Goal: Transaction & Acquisition: Purchase product/service

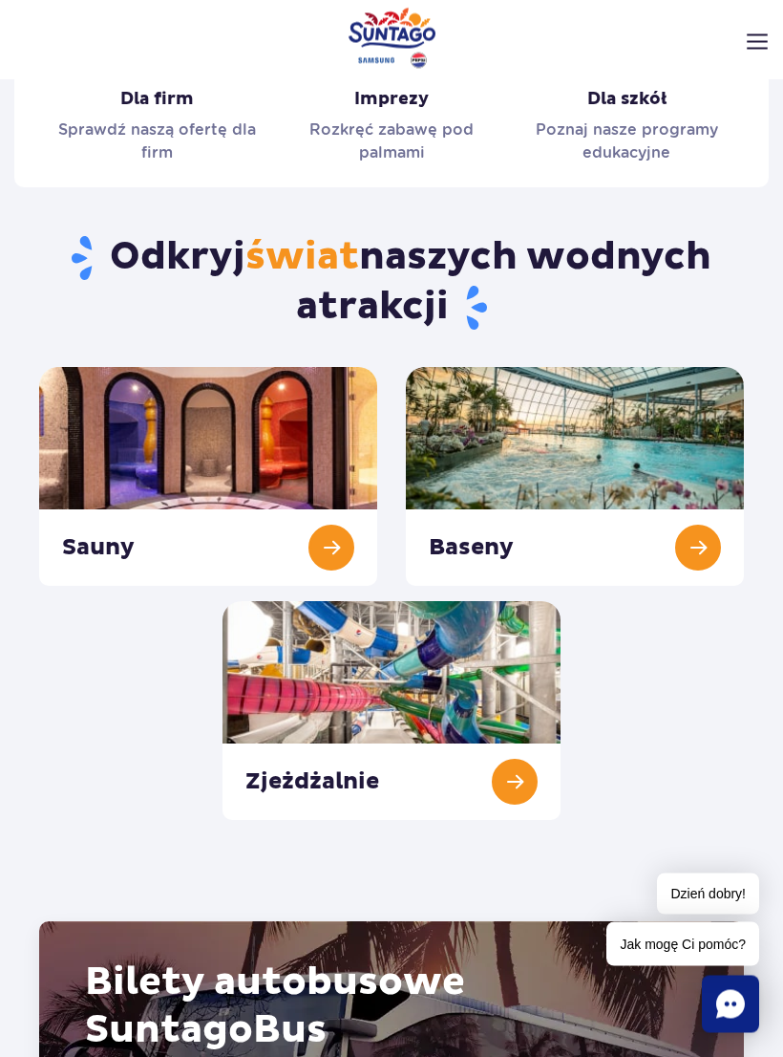
scroll to position [2308, 0]
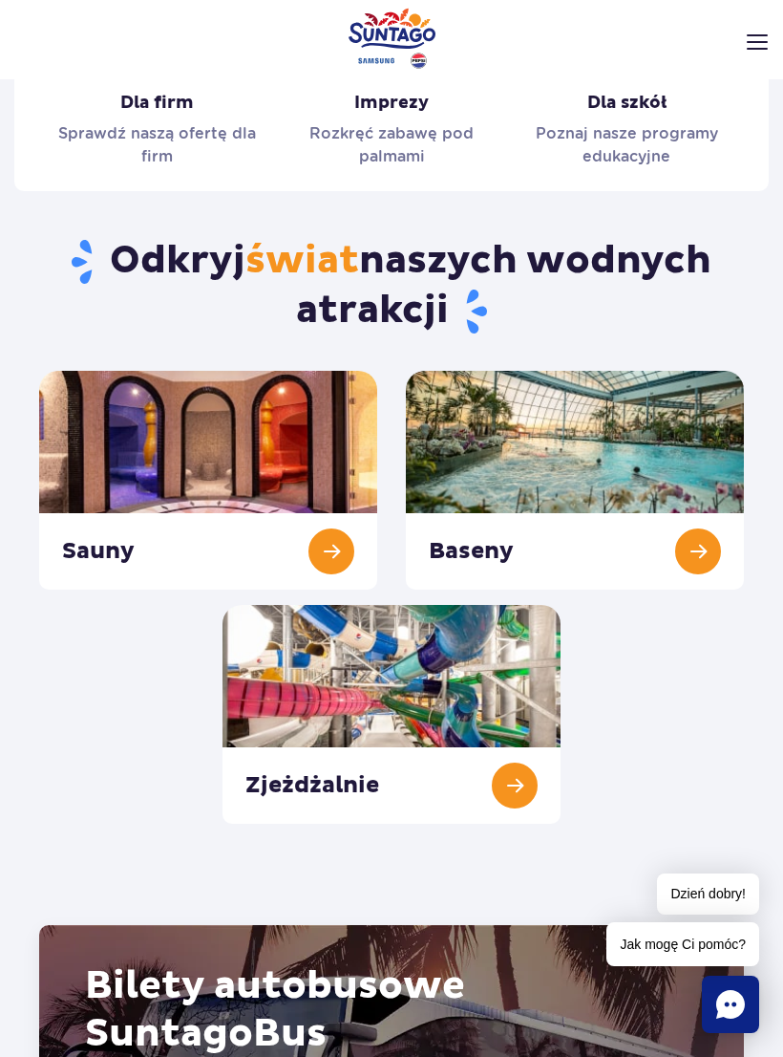
click at [465, 664] on link "Zjeżdżalnie" at bounding box center [392, 714] width 338 height 219
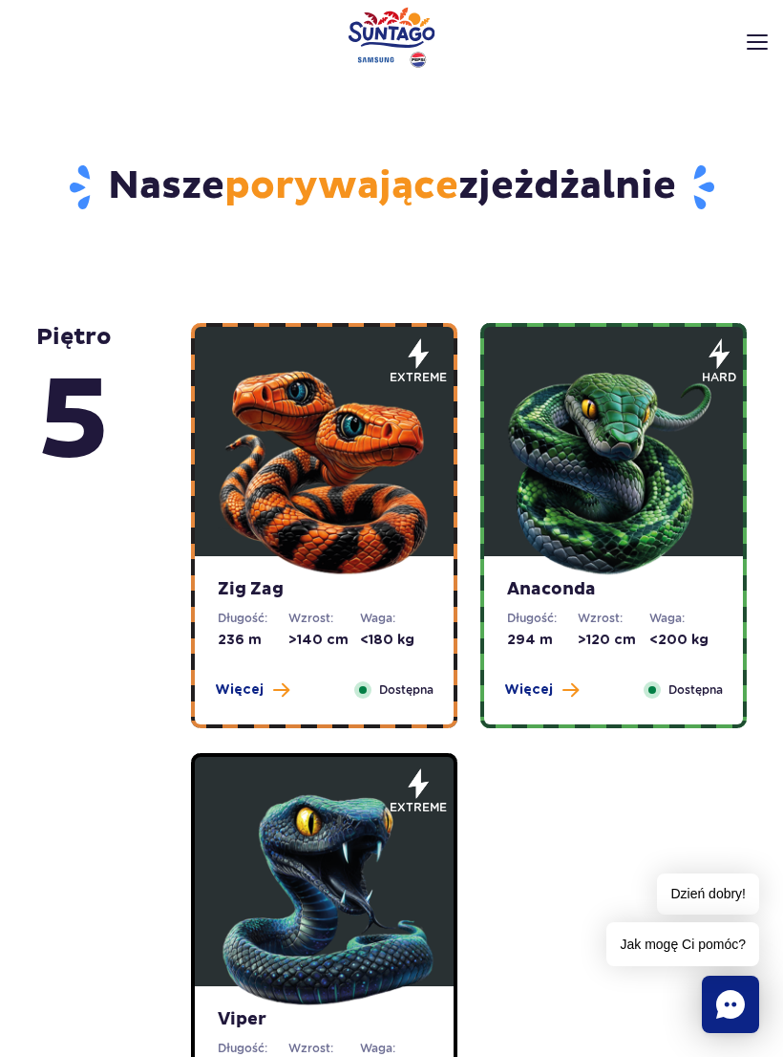
click at [352, 429] on img at bounding box center [324, 465] width 229 height 229
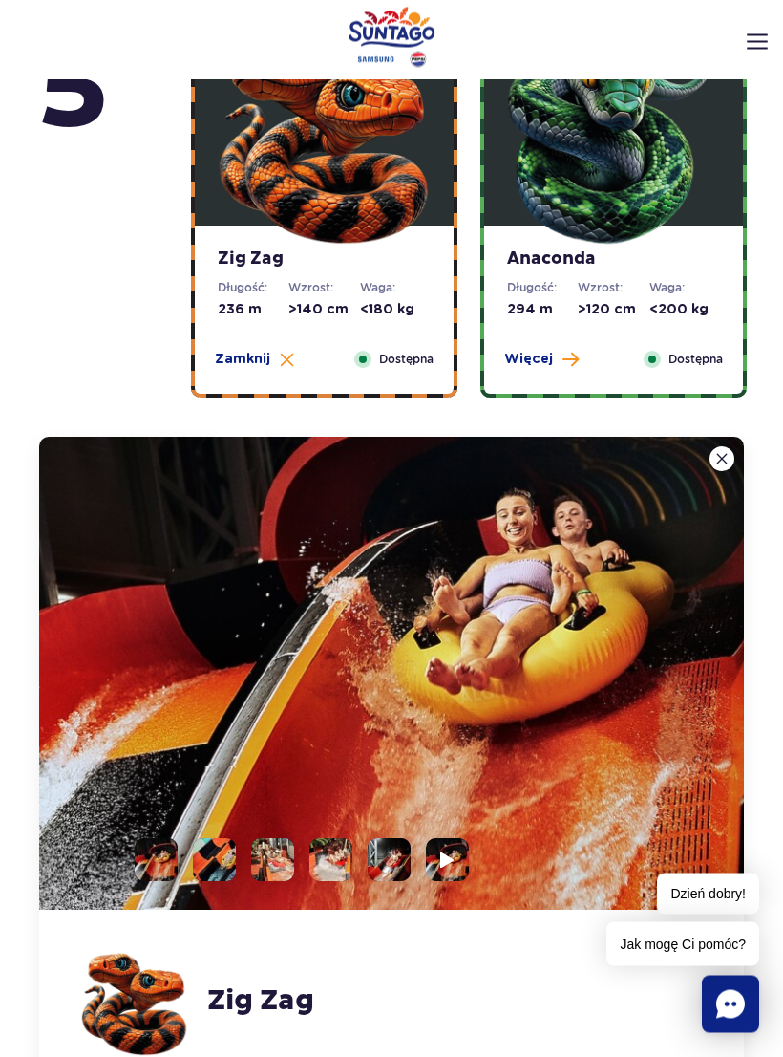
scroll to position [938, 0]
click at [452, 851] on img at bounding box center [447, 859] width 14 height 17
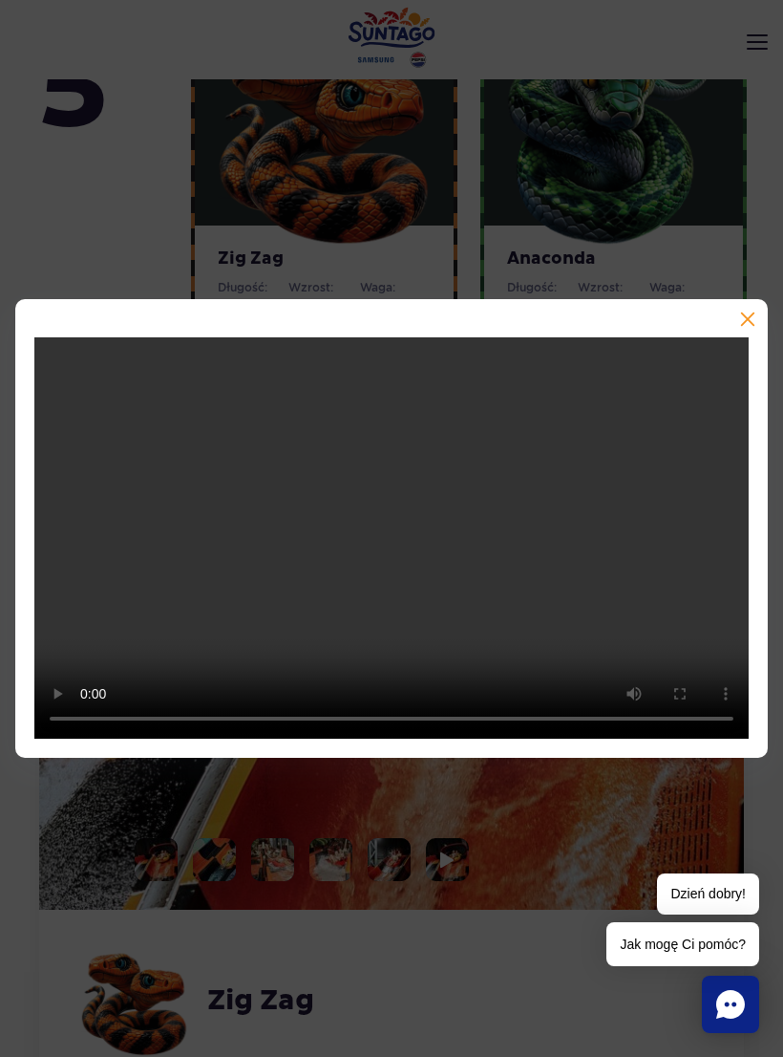
click at [393, 543] on video at bounding box center [391, 538] width 715 height 402
click at [755, 331] on button "button" at bounding box center [746, 320] width 19 height 19
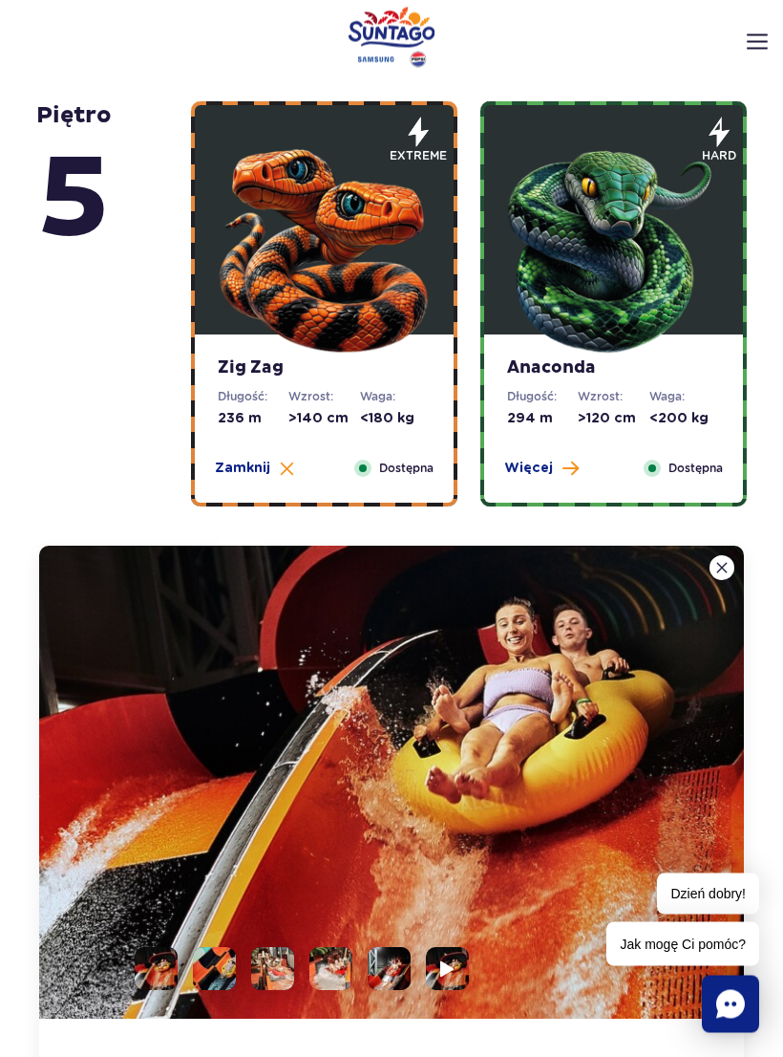
click at [651, 312] on img at bounding box center [614, 244] width 229 height 229
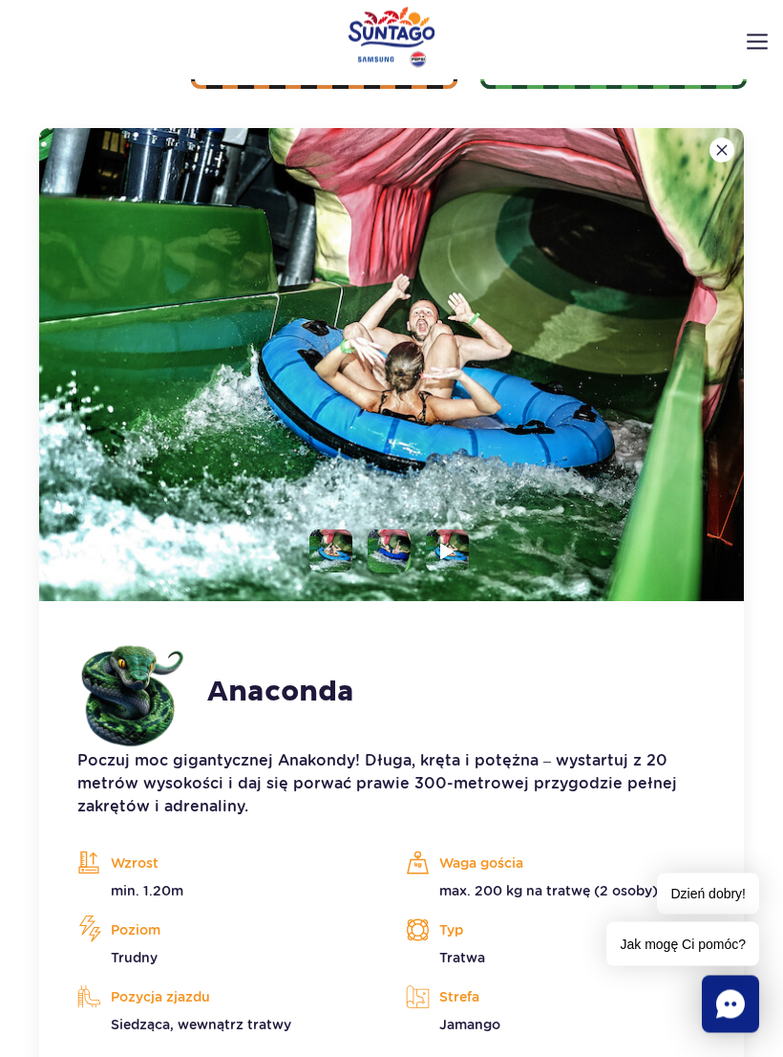
scroll to position [1260, 0]
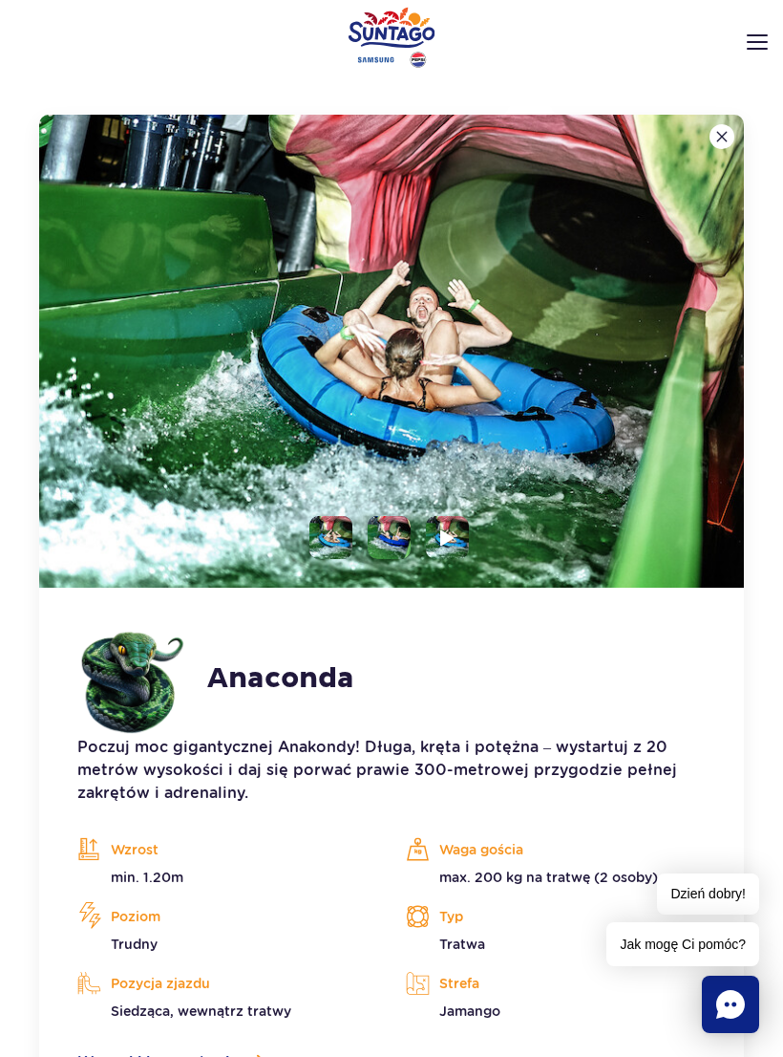
click at [465, 529] on li at bounding box center [447, 537] width 43 height 43
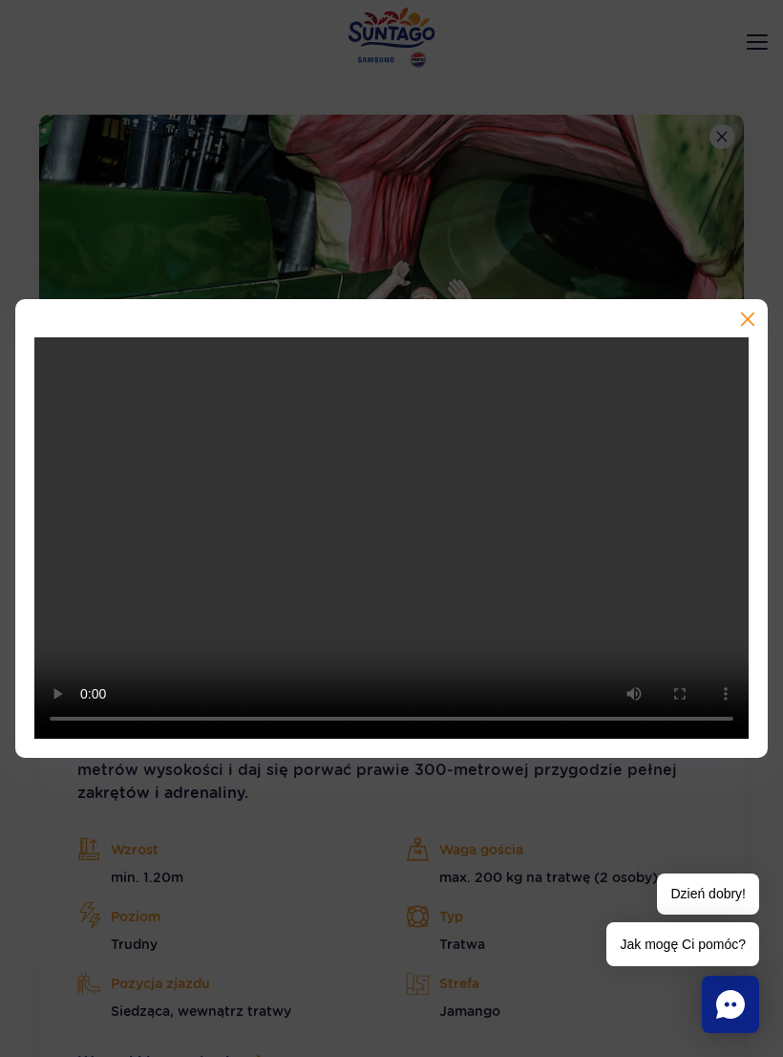
click at [755, 321] on div at bounding box center [391, 529] width 753 height 460
click at [759, 314] on div at bounding box center [391, 529] width 753 height 460
click at [755, 331] on button "button" at bounding box center [746, 320] width 19 height 19
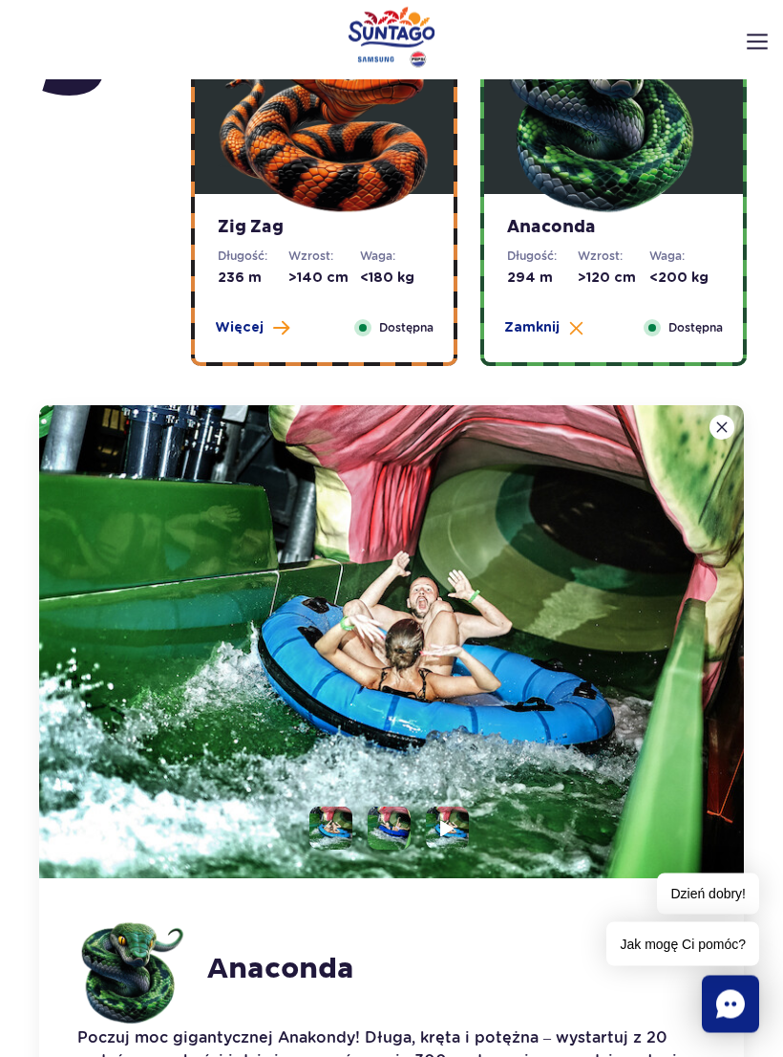
scroll to position [974, 0]
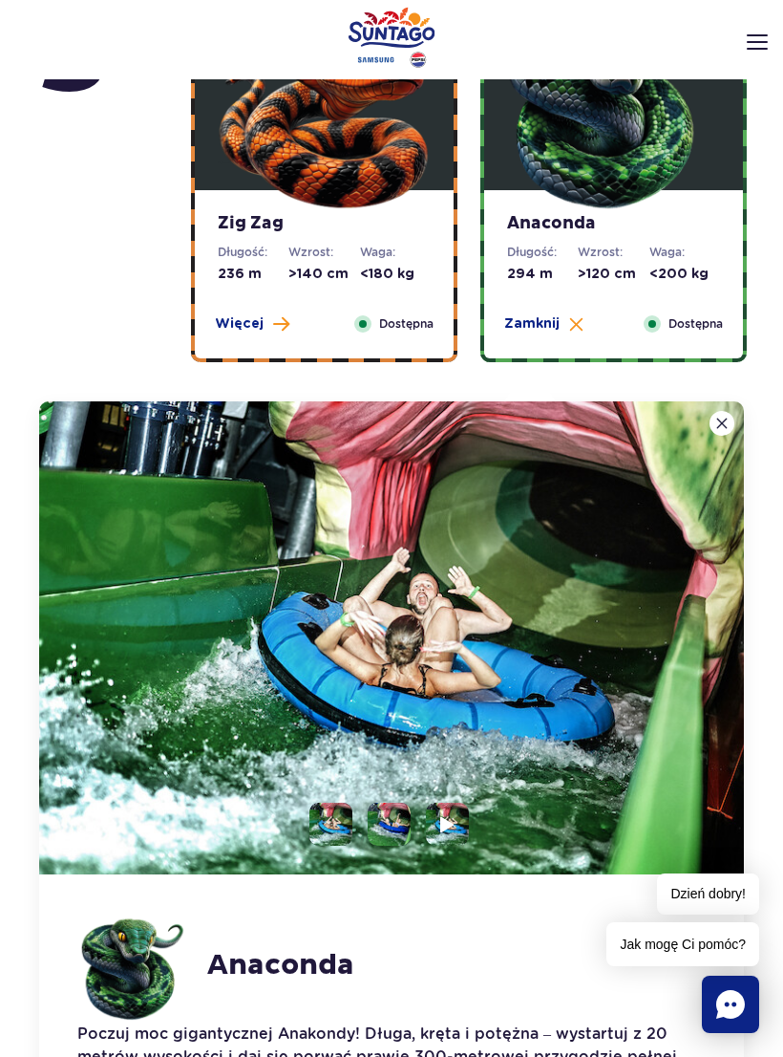
click at [393, 820] on li at bounding box center [389, 824] width 43 height 43
click at [403, 819] on img at bounding box center [389, 824] width 43 height 43
click at [397, 819] on img at bounding box center [389, 824] width 43 height 43
click at [332, 821] on li at bounding box center [331, 824] width 43 height 43
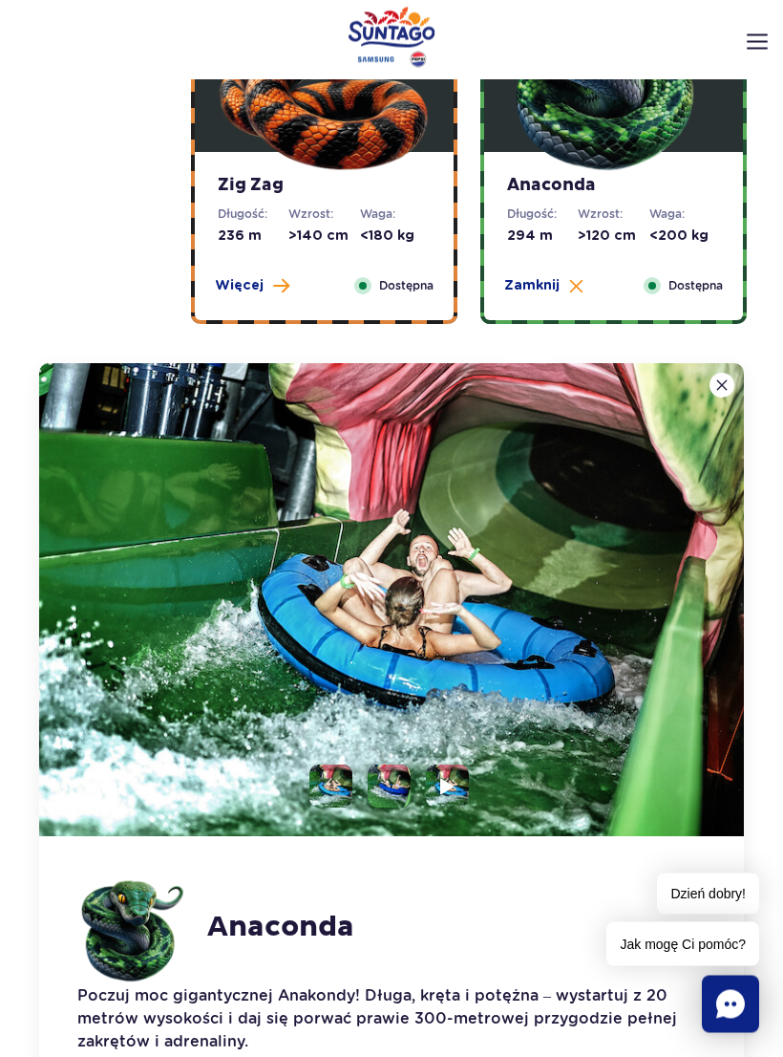
scroll to position [1012, 0]
click at [401, 761] on img at bounding box center [391, 599] width 705 height 473
click at [407, 783] on li at bounding box center [389, 785] width 43 height 43
click at [465, 778] on li at bounding box center [447, 785] width 43 height 43
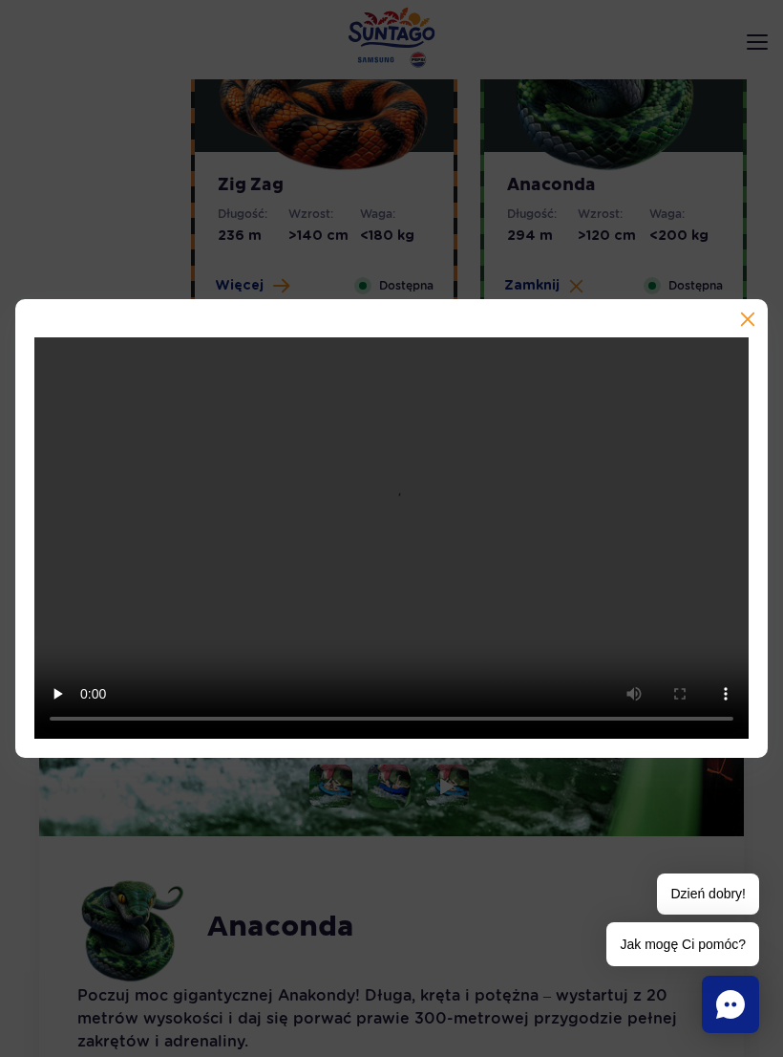
click at [754, 326] on button "button" at bounding box center [746, 320] width 19 height 19
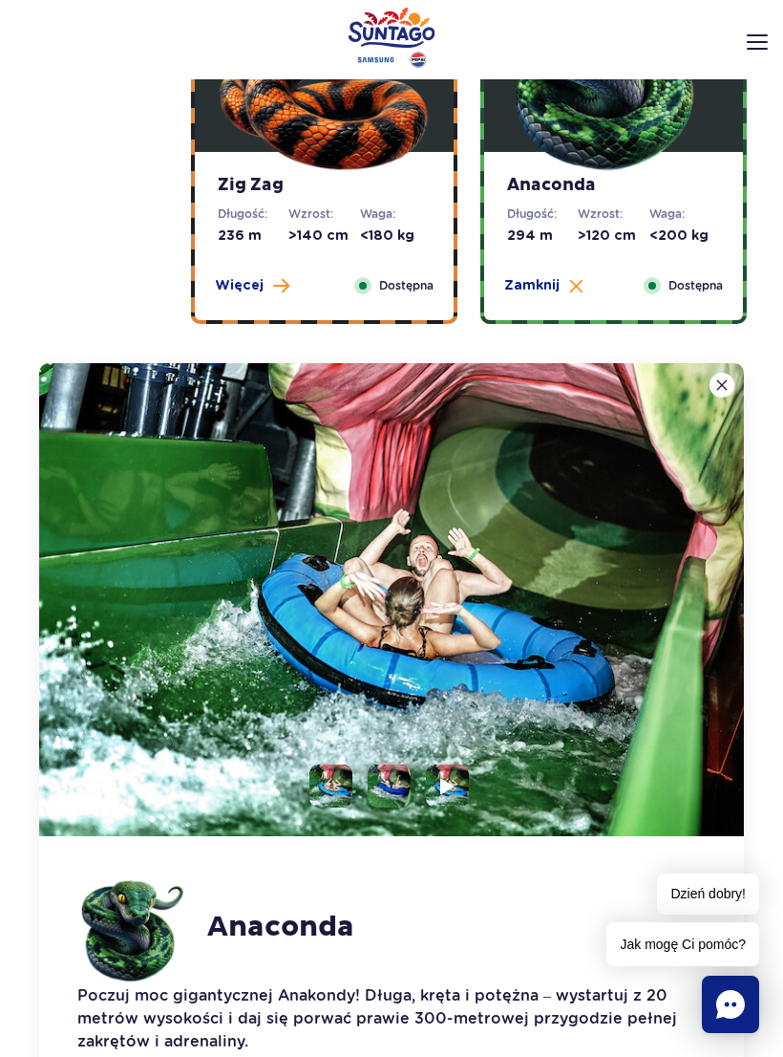
click at [396, 260] on div "Zig Zag Długość: 236 m Wzrost: >140 cm Waga: <180 kg Więcej Zamknij Dostępna" at bounding box center [324, 236] width 259 height 168
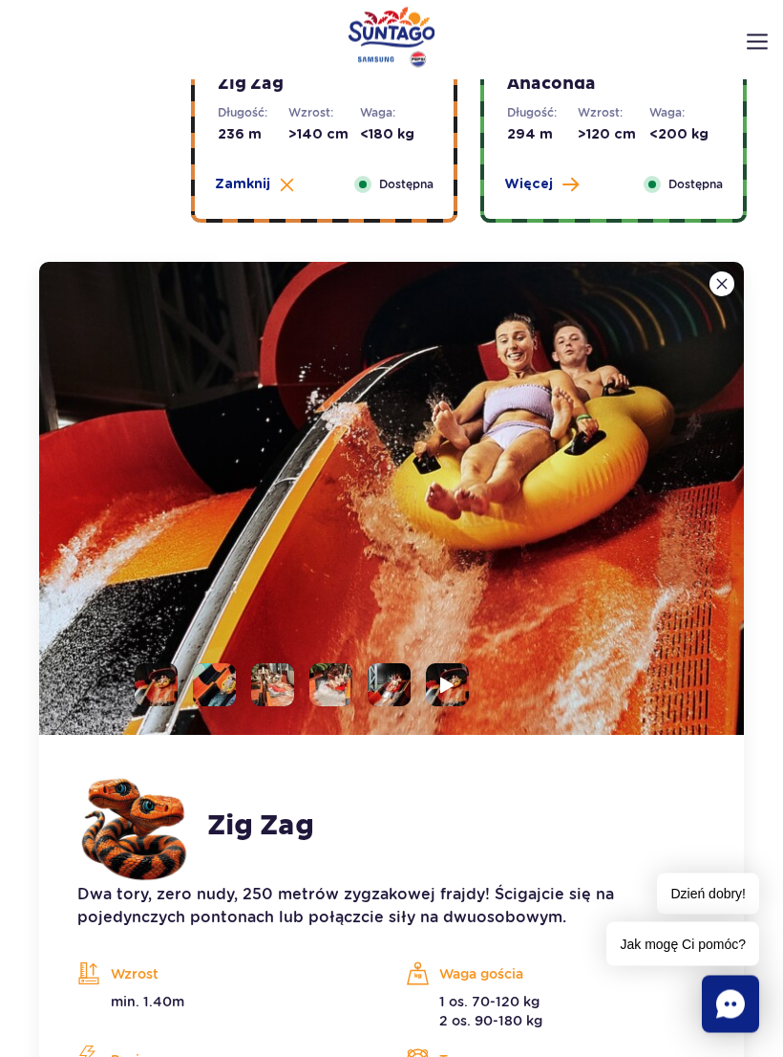
scroll to position [1260, 0]
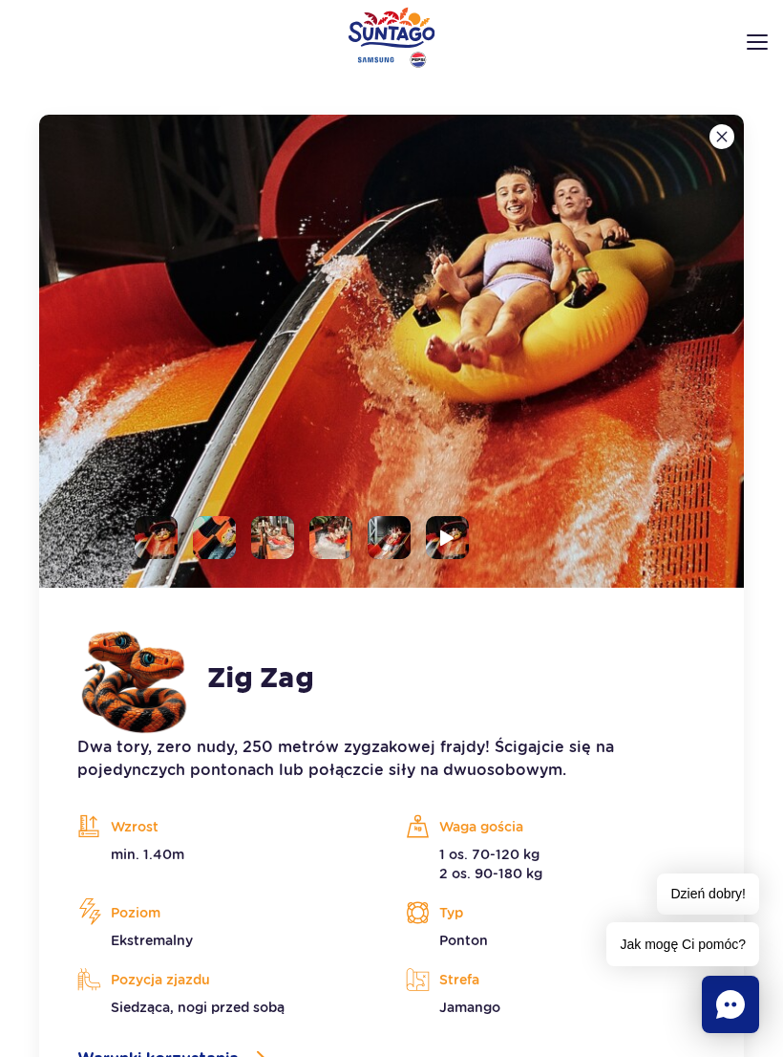
click at [177, 521] on li at bounding box center [156, 537] width 43 height 43
click at [231, 536] on li at bounding box center [214, 537] width 43 height 43
click at [268, 546] on li at bounding box center [272, 537] width 43 height 43
click at [343, 551] on li at bounding box center [331, 537] width 43 height 43
click at [340, 550] on img at bounding box center [331, 537] width 43 height 43
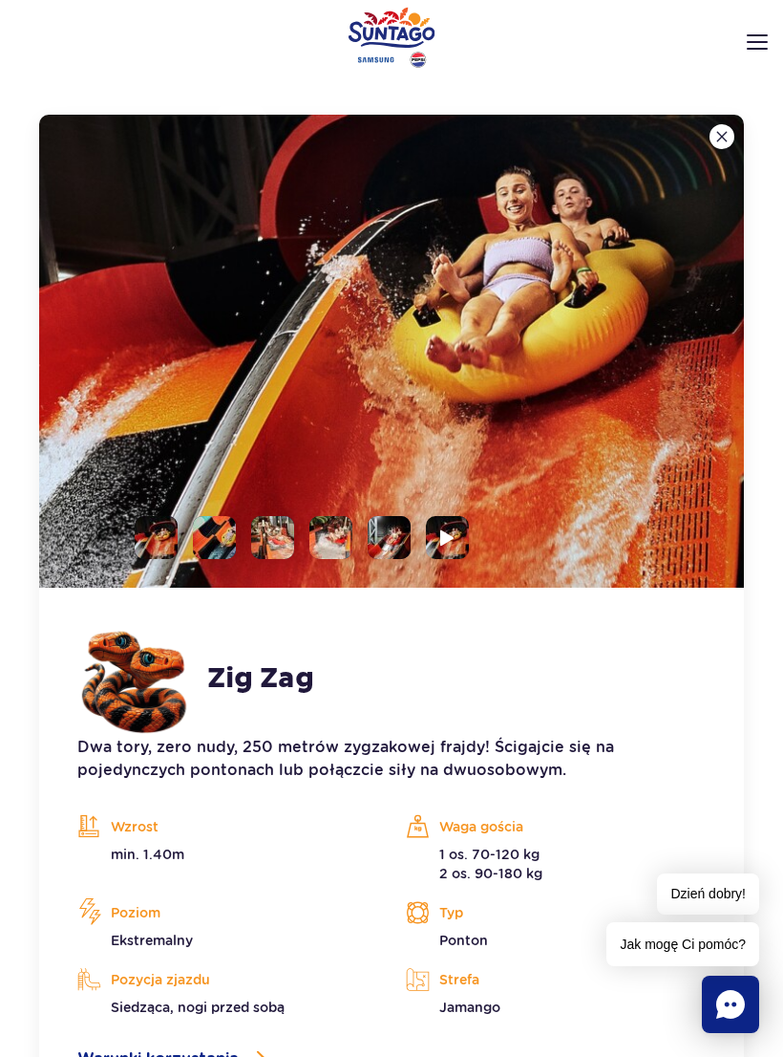
click at [421, 507] on img at bounding box center [391, 351] width 705 height 473
click at [420, 506] on img at bounding box center [391, 351] width 705 height 473
click at [404, 531] on li at bounding box center [389, 537] width 43 height 43
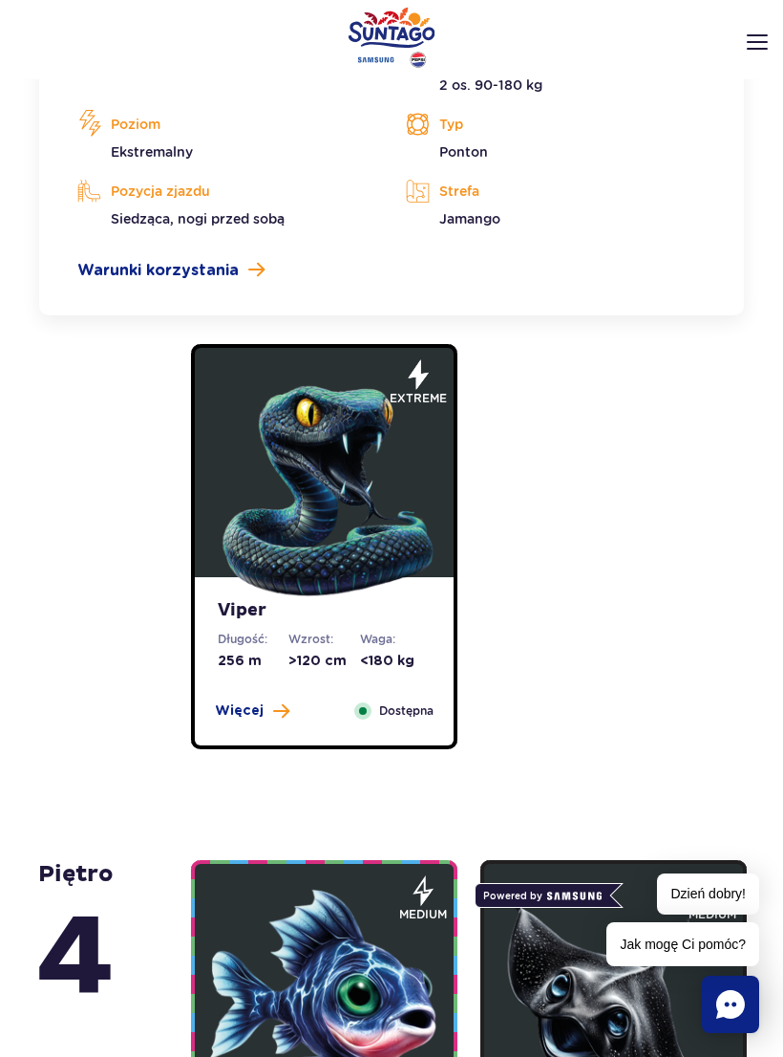
click at [362, 554] on img at bounding box center [324, 486] width 229 height 229
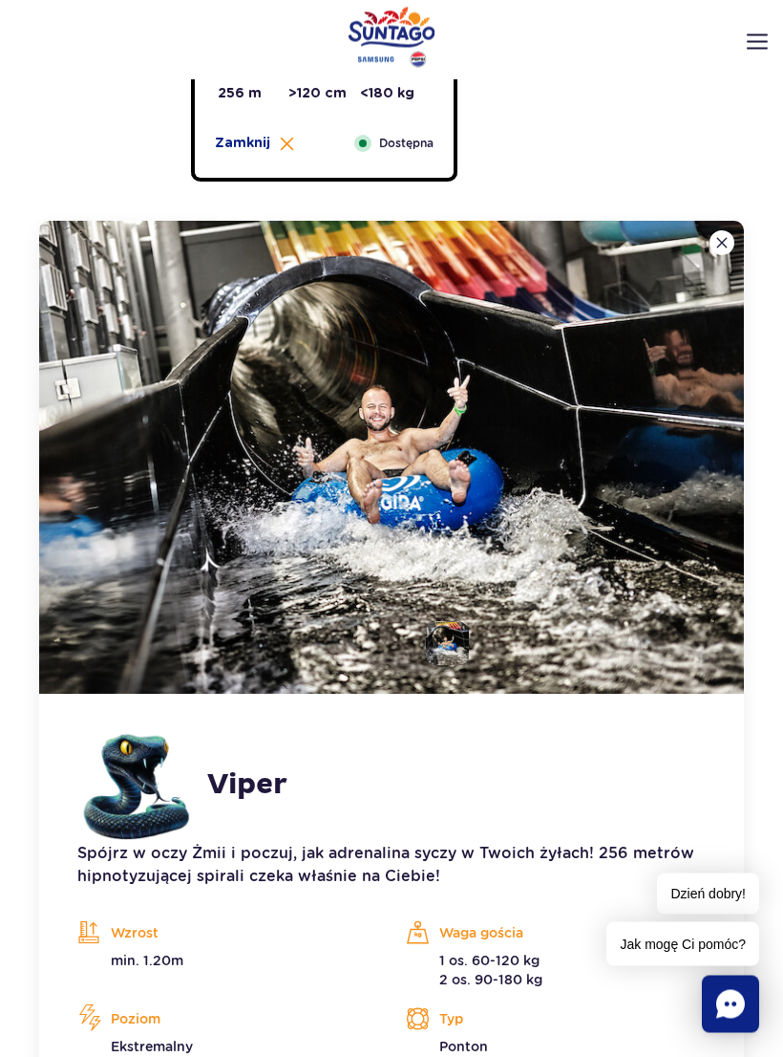
scroll to position [1586, 0]
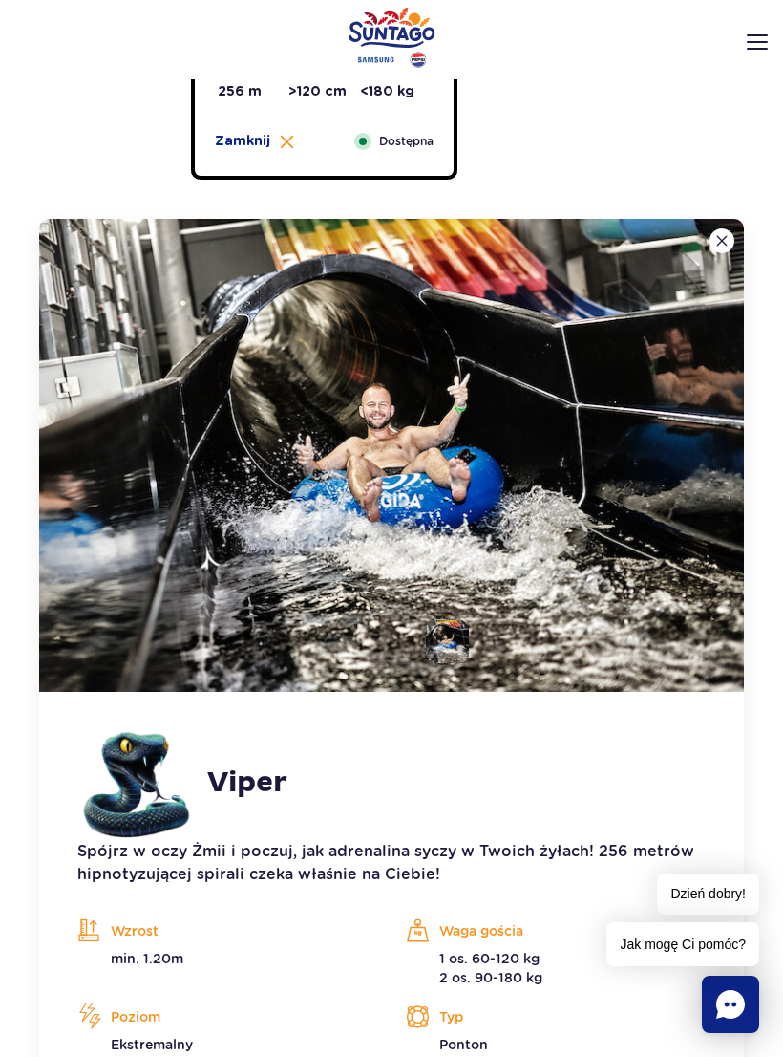
click at [531, 525] on img at bounding box center [391, 455] width 705 height 473
click at [445, 632] on li at bounding box center [447, 641] width 43 height 43
click at [466, 634] on img at bounding box center [447, 641] width 43 height 43
click at [465, 634] on img at bounding box center [447, 641] width 43 height 43
click at [594, 516] on img at bounding box center [391, 455] width 705 height 473
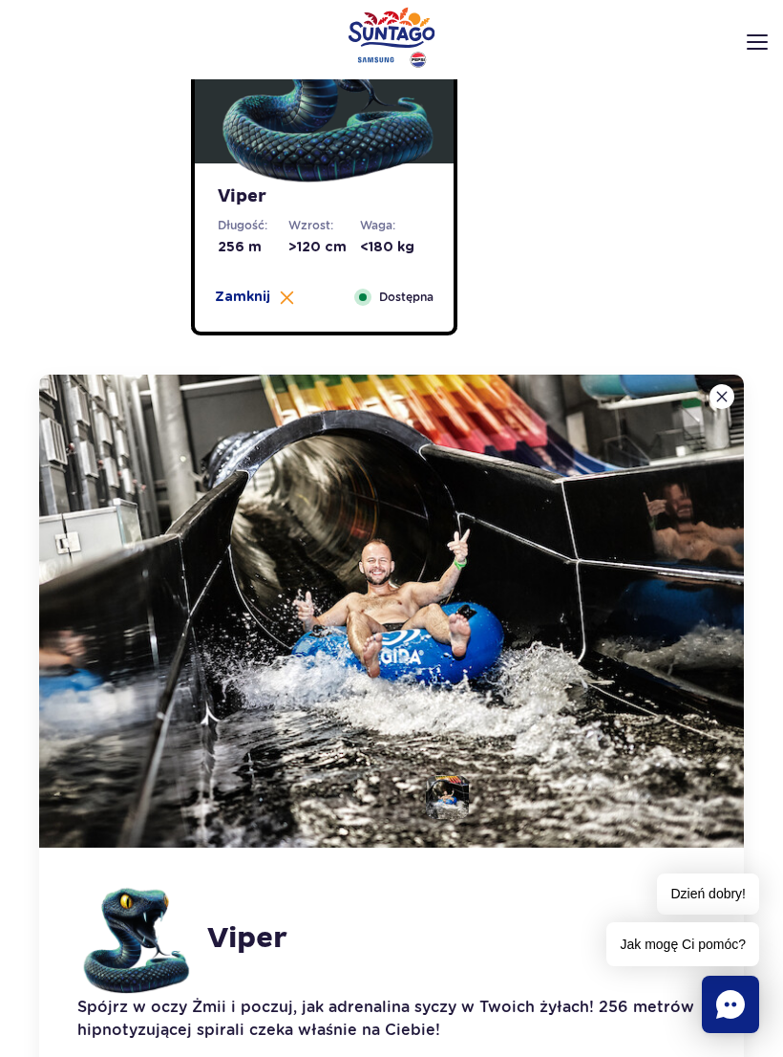
click at [620, 746] on img at bounding box center [391, 611] width 705 height 473
click at [558, 717] on img at bounding box center [391, 611] width 705 height 473
click at [517, 734] on img at bounding box center [391, 611] width 705 height 473
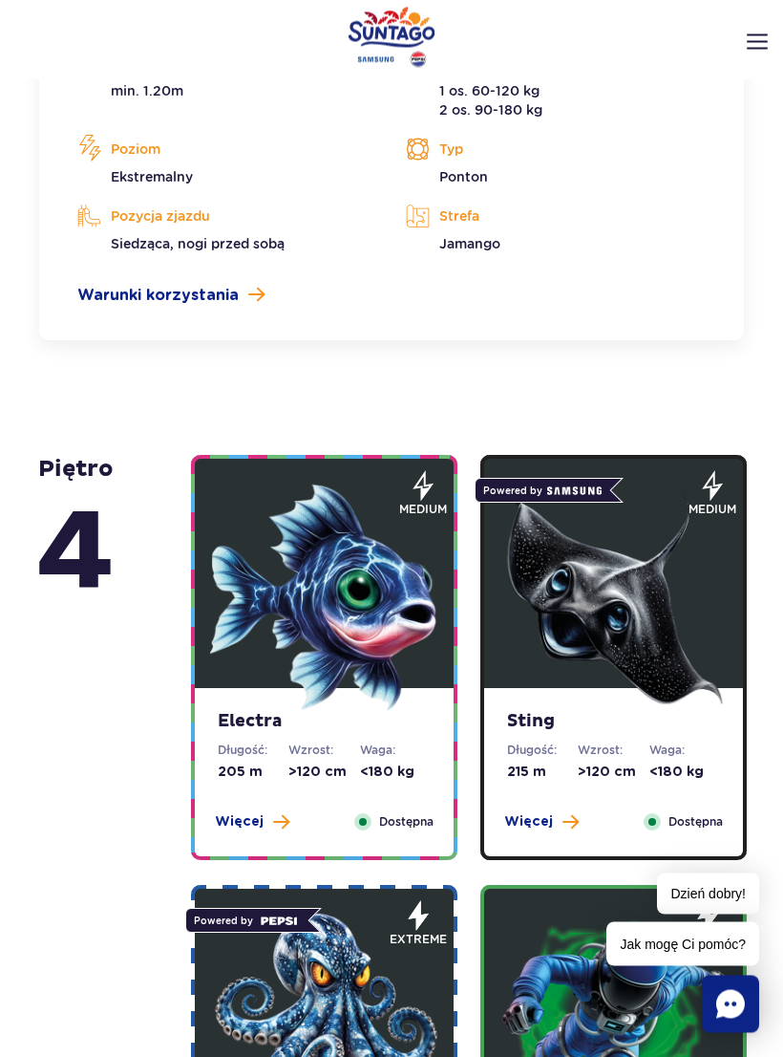
click at [386, 653] on img at bounding box center [324, 597] width 229 height 229
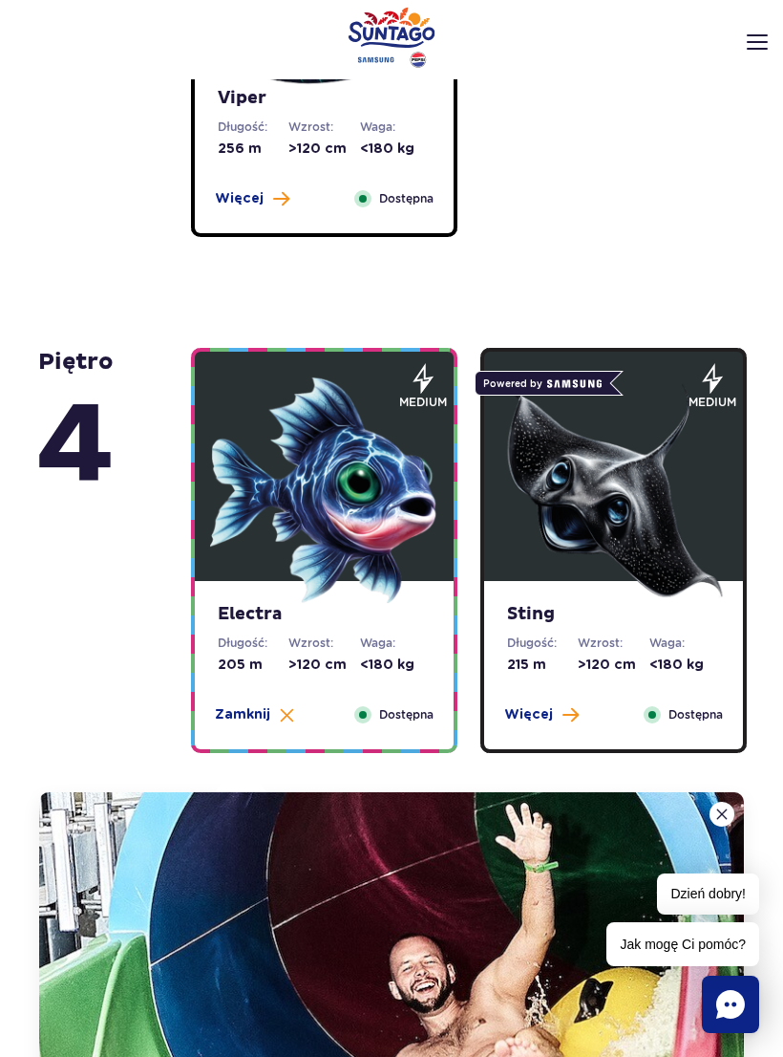
scroll to position [1524, 0]
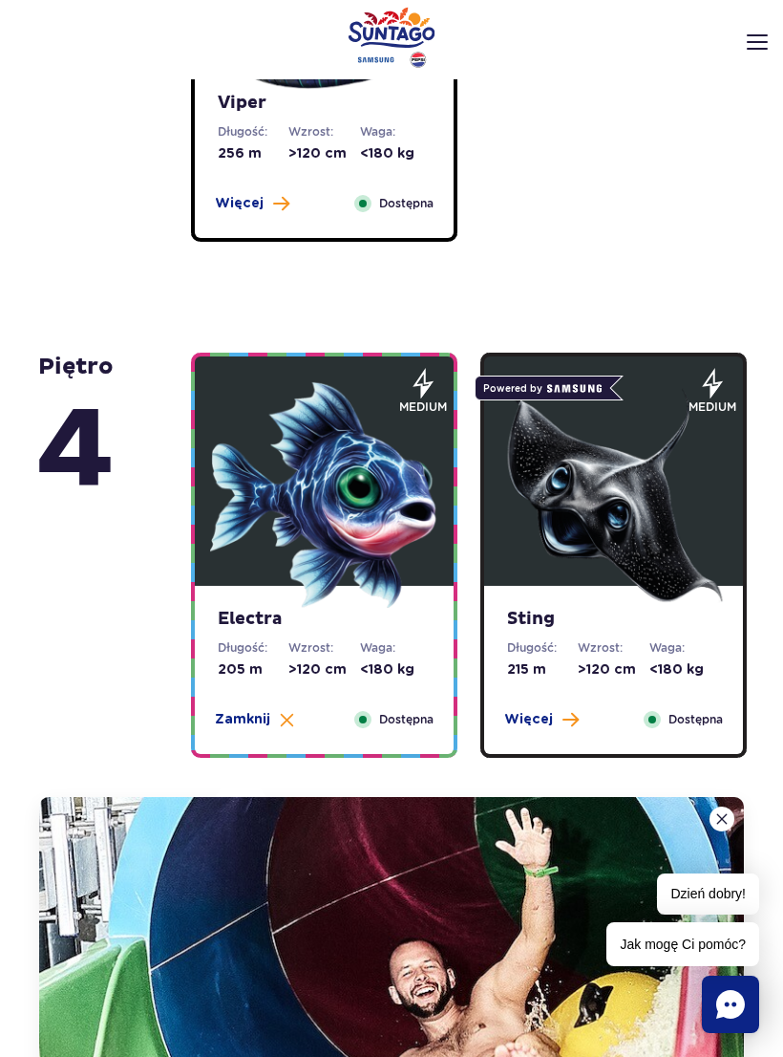
click at [400, 496] on img at bounding box center [324, 494] width 229 height 229
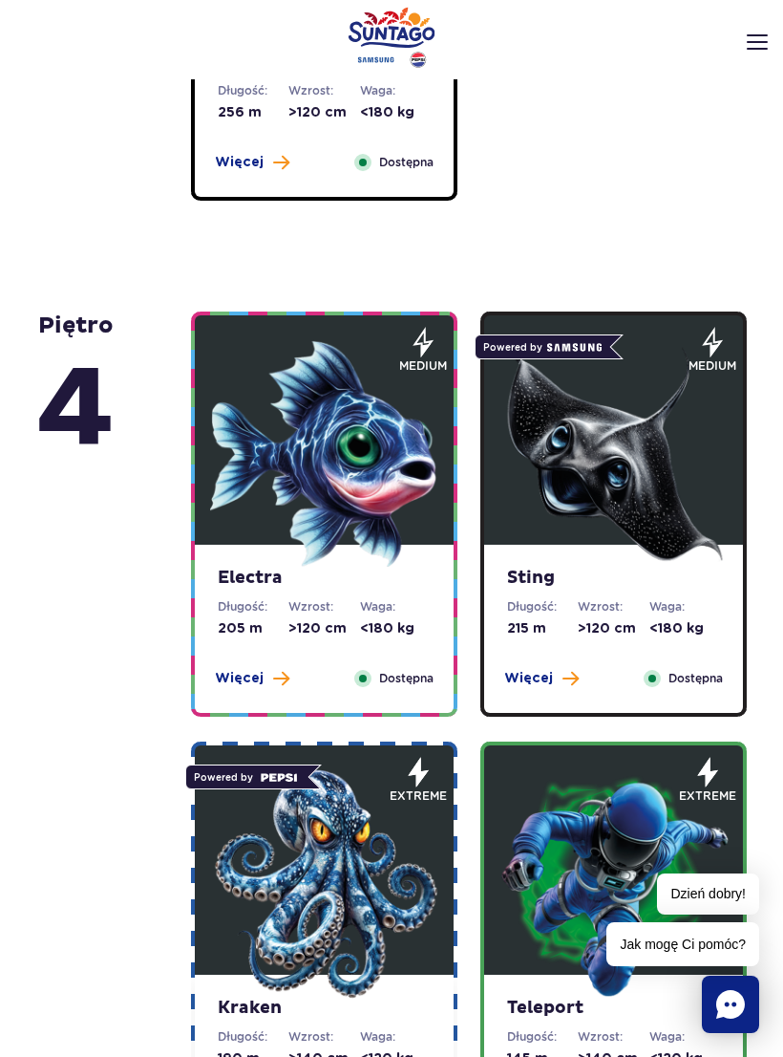
click at [400, 537] on img at bounding box center [324, 453] width 229 height 229
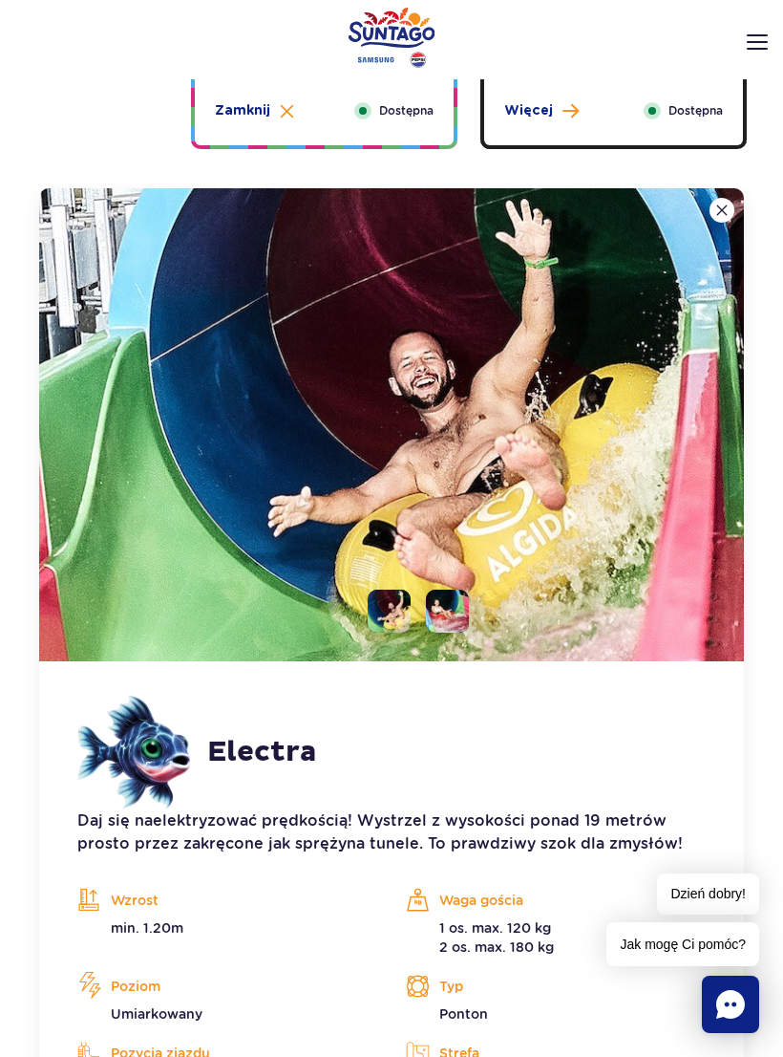
scroll to position [2131, 0]
click at [571, 559] on img at bounding box center [391, 425] width 705 height 473
click at [469, 601] on img at bounding box center [391, 425] width 705 height 473
click at [455, 620] on li at bounding box center [447, 610] width 43 height 43
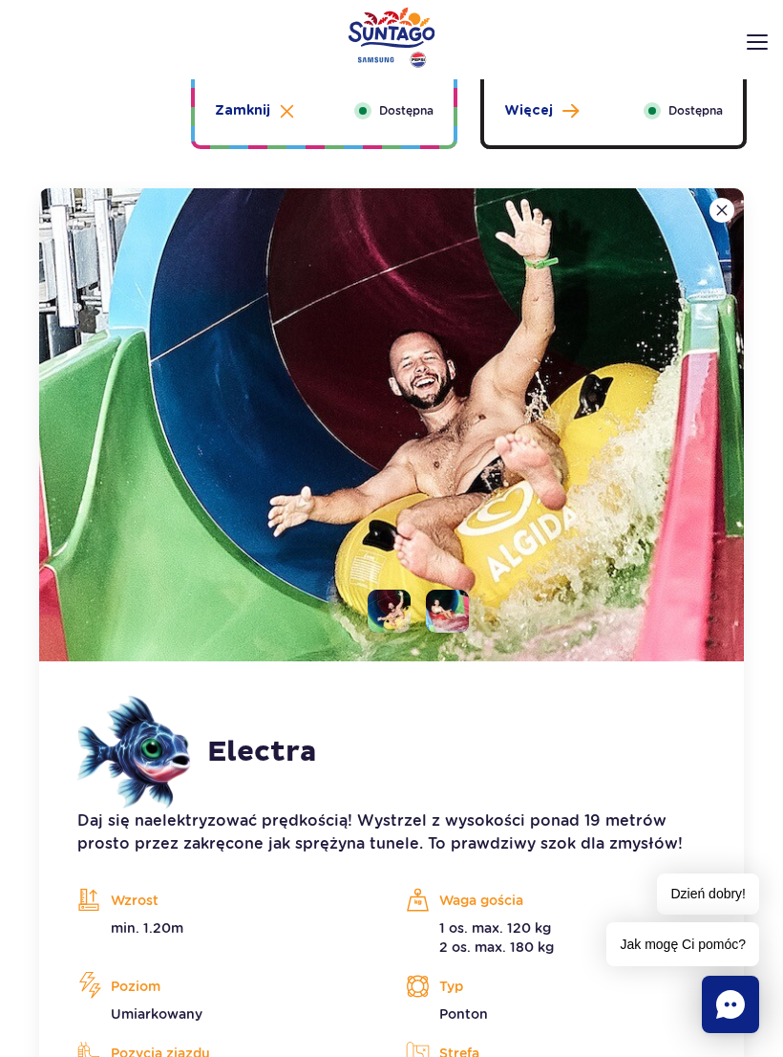
click at [398, 613] on li at bounding box center [389, 610] width 43 height 43
click at [398, 612] on img at bounding box center [389, 610] width 43 height 43
click at [263, 755] on h2 "Electra" at bounding box center [262, 752] width 110 height 34
click at [447, 613] on li at bounding box center [447, 610] width 43 height 43
click at [349, 608] on img at bounding box center [391, 424] width 705 height 473
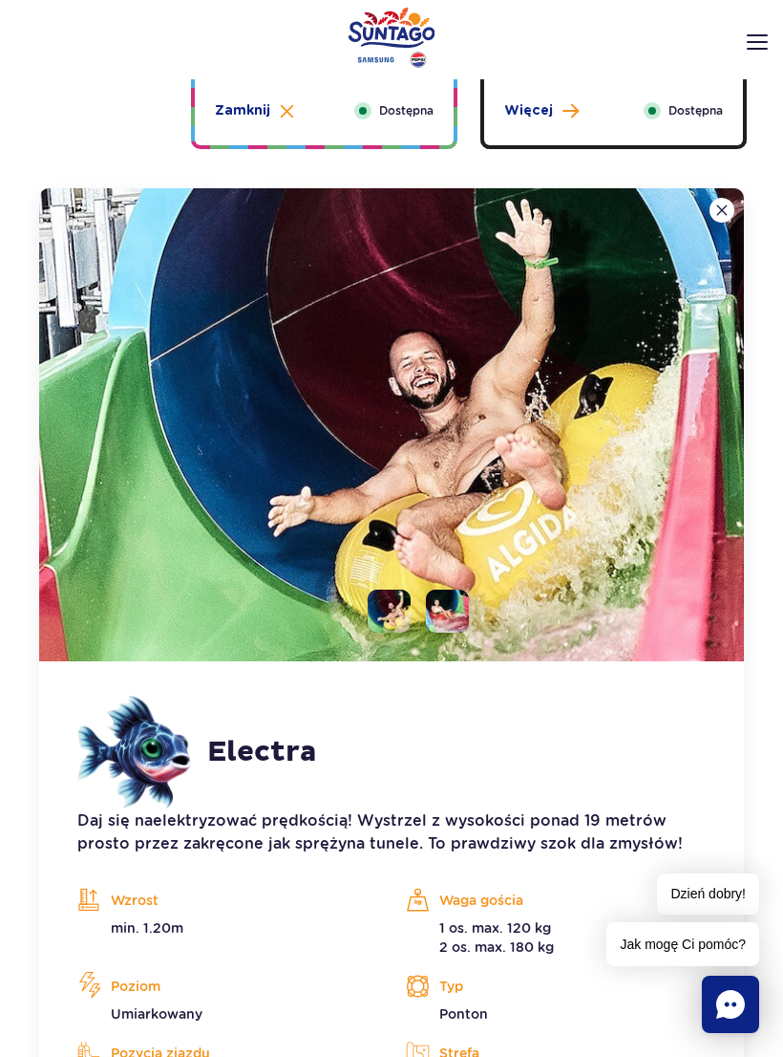
click at [586, 586] on img at bounding box center [391, 424] width 705 height 473
click at [690, 593] on img at bounding box center [391, 424] width 705 height 473
click at [689, 592] on img at bounding box center [391, 424] width 705 height 473
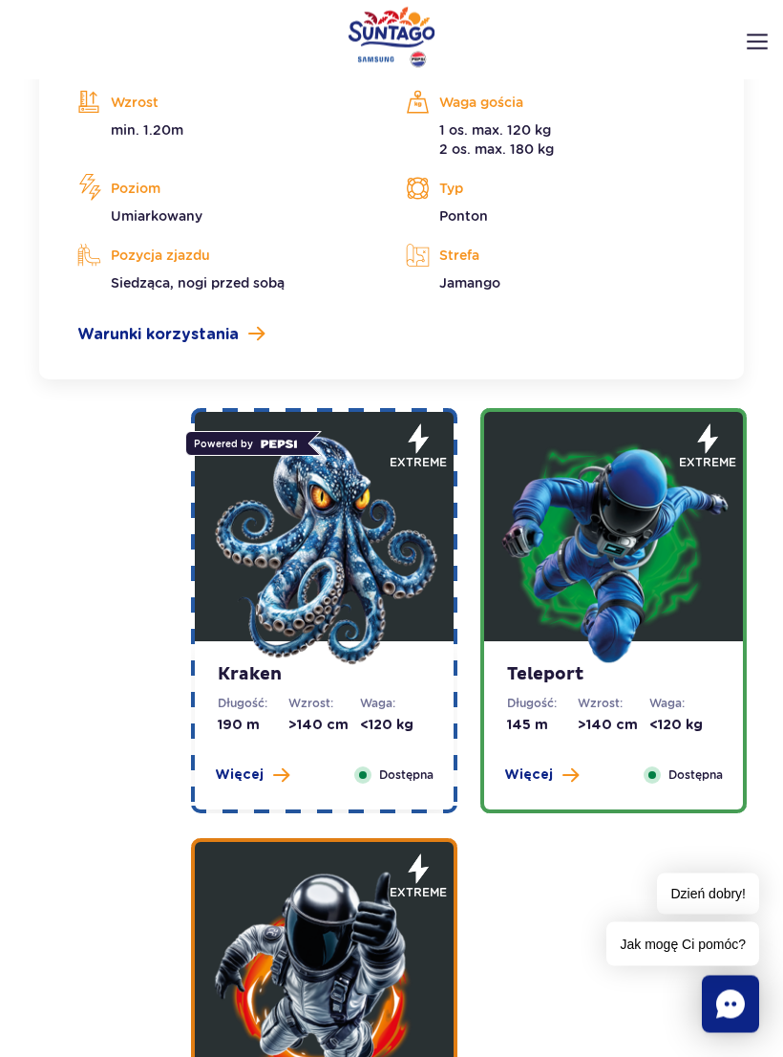
click at [387, 563] on img at bounding box center [324, 551] width 229 height 229
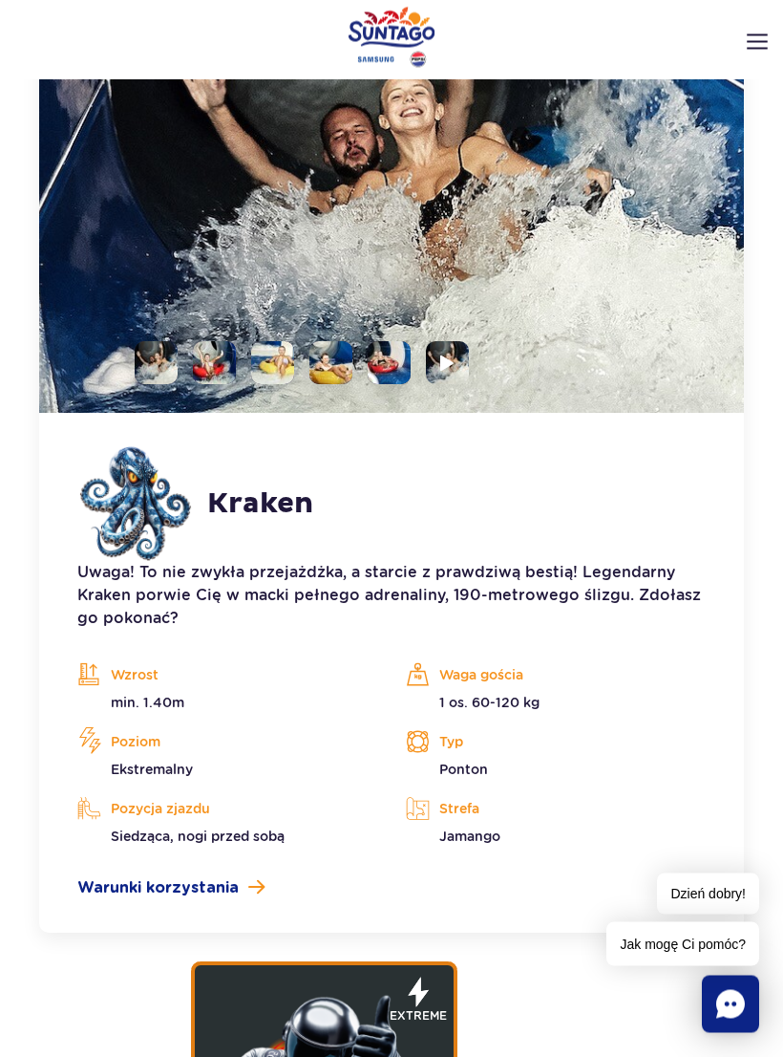
scroll to position [2636, 0]
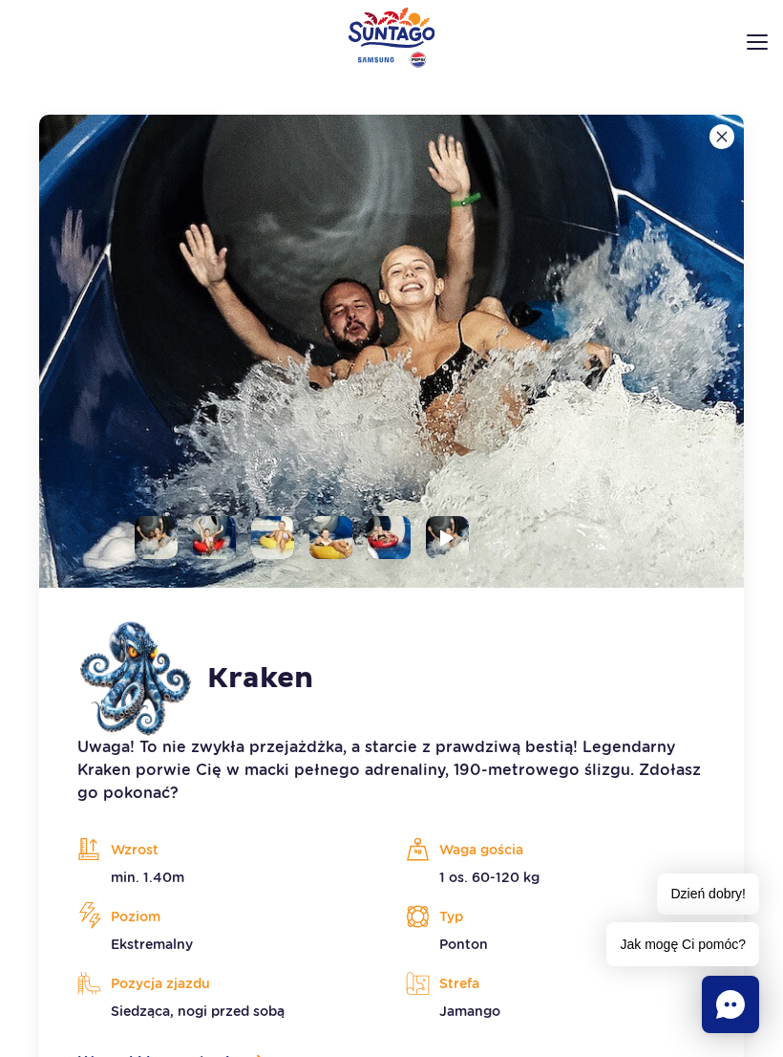
click at [466, 535] on li at bounding box center [447, 537] width 43 height 43
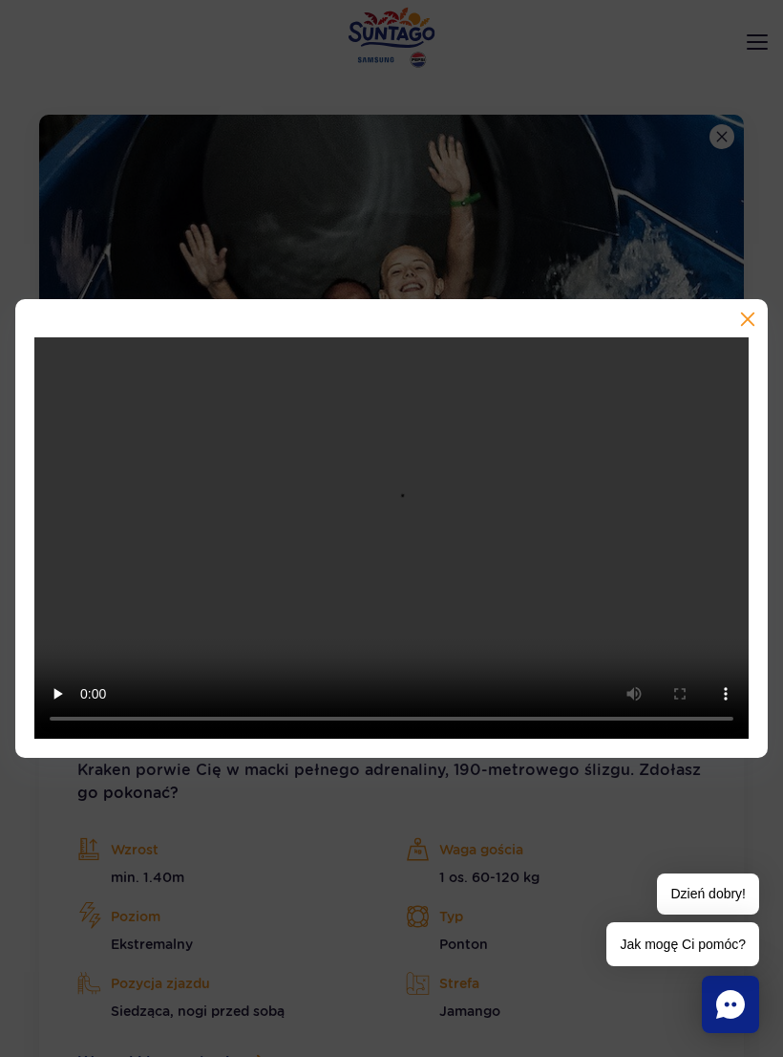
click at [755, 331] on button "button" at bounding box center [746, 320] width 19 height 19
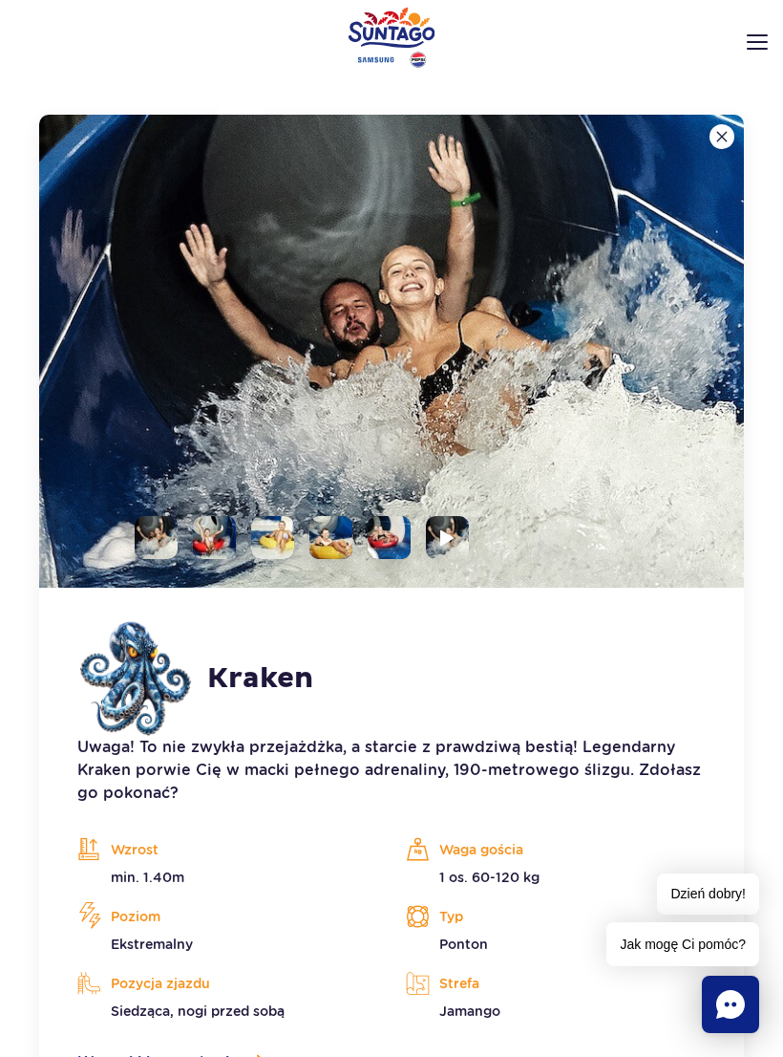
click at [352, 522] on li at bounding box center [331, 537] width 43 height 43
click at [349, 541] on img at bounding box center [331, 537] width 43 height 43
click at [349, 540] on img at bounding box center [331, 537] width 43 height 43
click at [405, 553] on li at bounding box center [389, 537] width 43 height 43
click at [460, 514] on img at bounding box center [391, 351] width 705 height 473
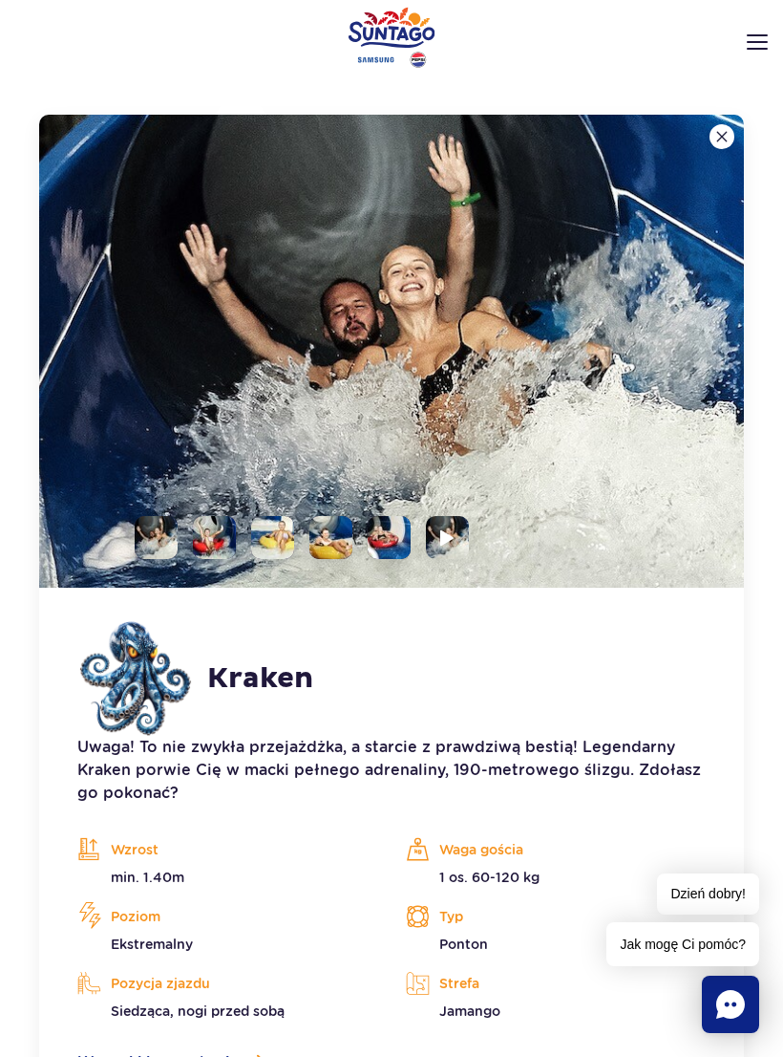
click at [465, 529] on li at bounding box center [447, 537] width 43 height 43
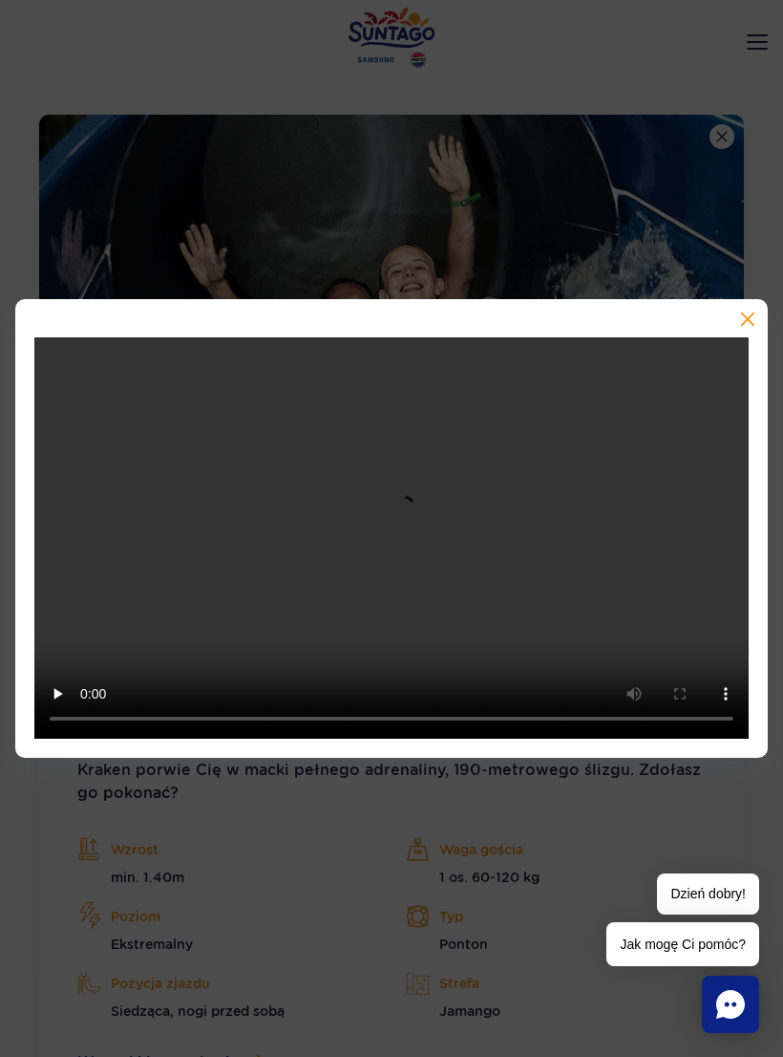
click at [760, 329] on div at bounding box center [391, 529] width 753 height 460
click at [744, 321] on div at bounding box center [391, 529] width 753 height 460
click at [764, 323] on div at bounding box center [391, 529] width 753 height 460
click at [757, 320] on div at bounding box center [391, 529] width 753 height 460
click at [755, 331] on button "button" at bounding box center [746, 320] width 19 height 19
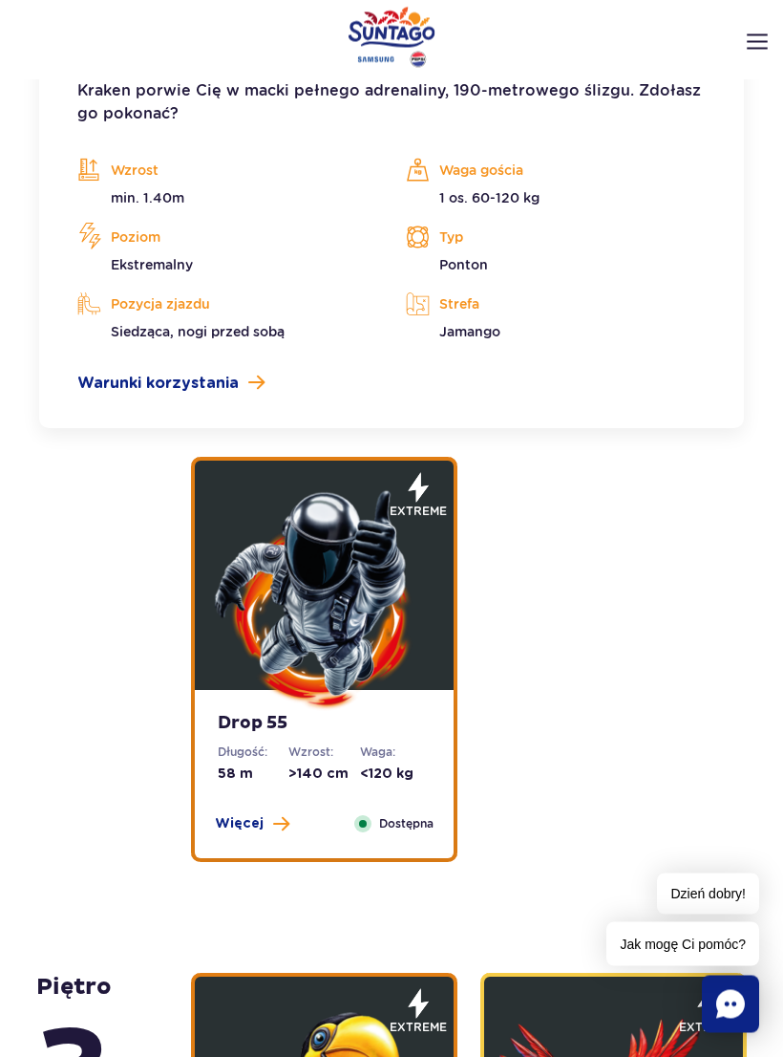
click at [362, 666] on img at bounding box center [324, 599] width 229 height 229
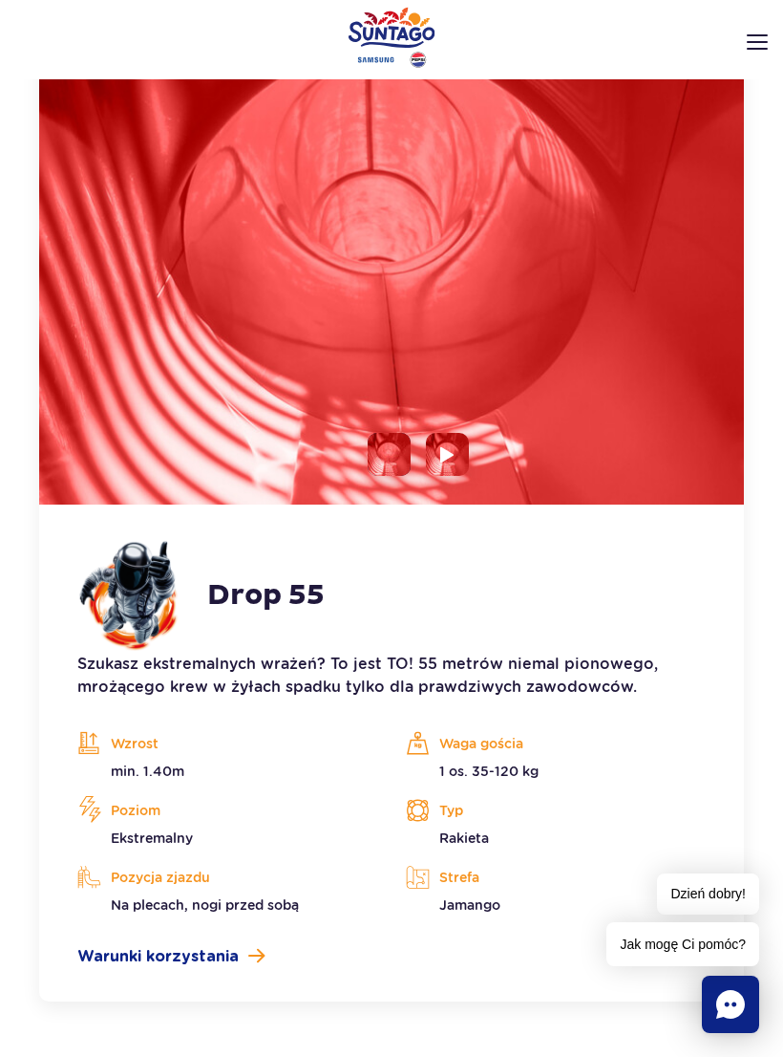
scroll to position [3066, 0]
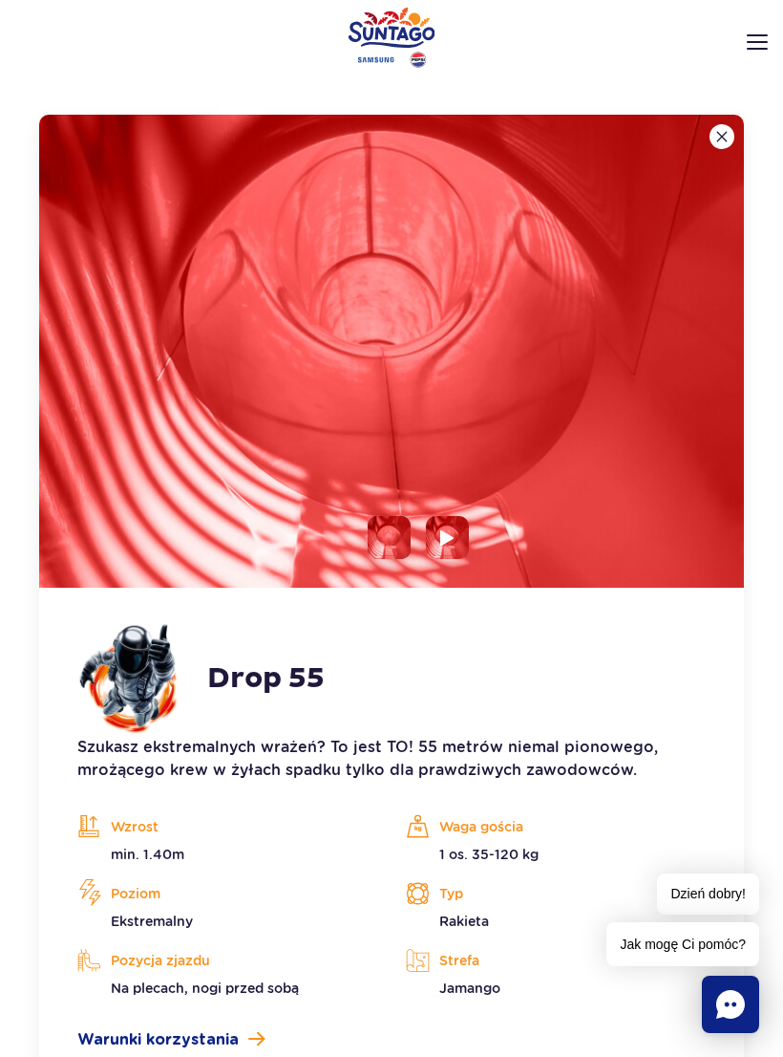
click at [450, 537] on img at bounding box center [447, 537] width 14 height 17
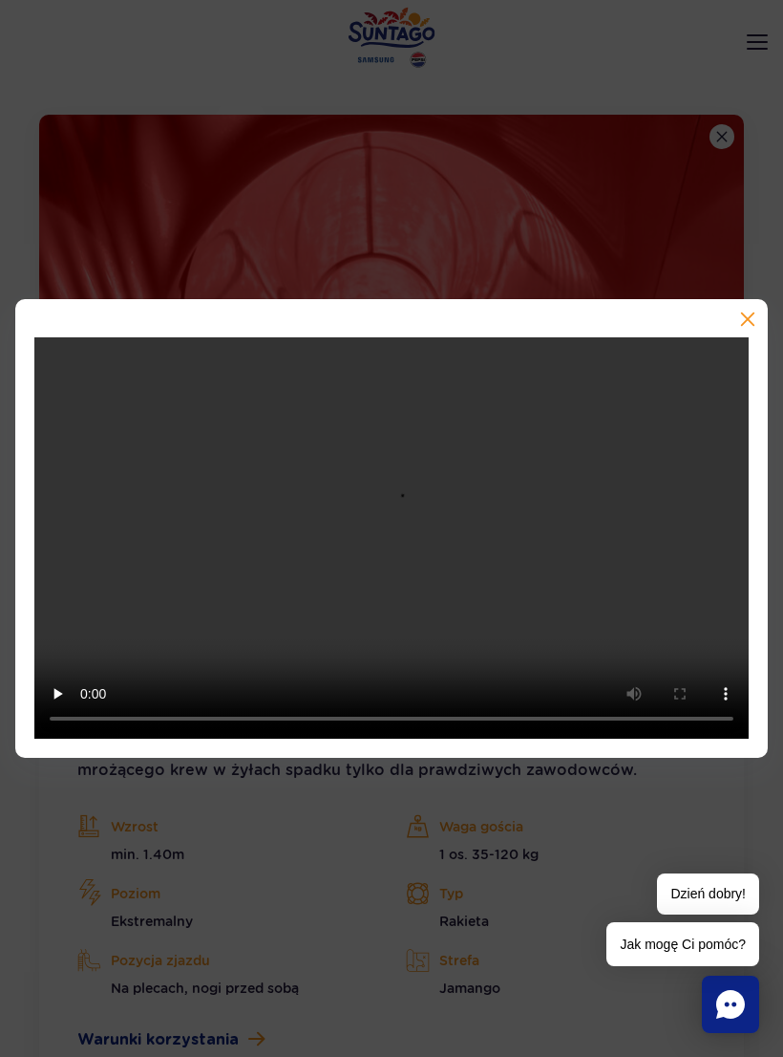
click at [757, 320] on div at bounding box center [391, 529] width 753 height 460
click at [760, 316] on div at bounding box center [391, 529] width 753 height 460
click at [755, 320] on div at bounding box center [391, 529] width 753 height 460
click at [755, 329] on button "button" at bounding box center [746, 320] width 19 height 19
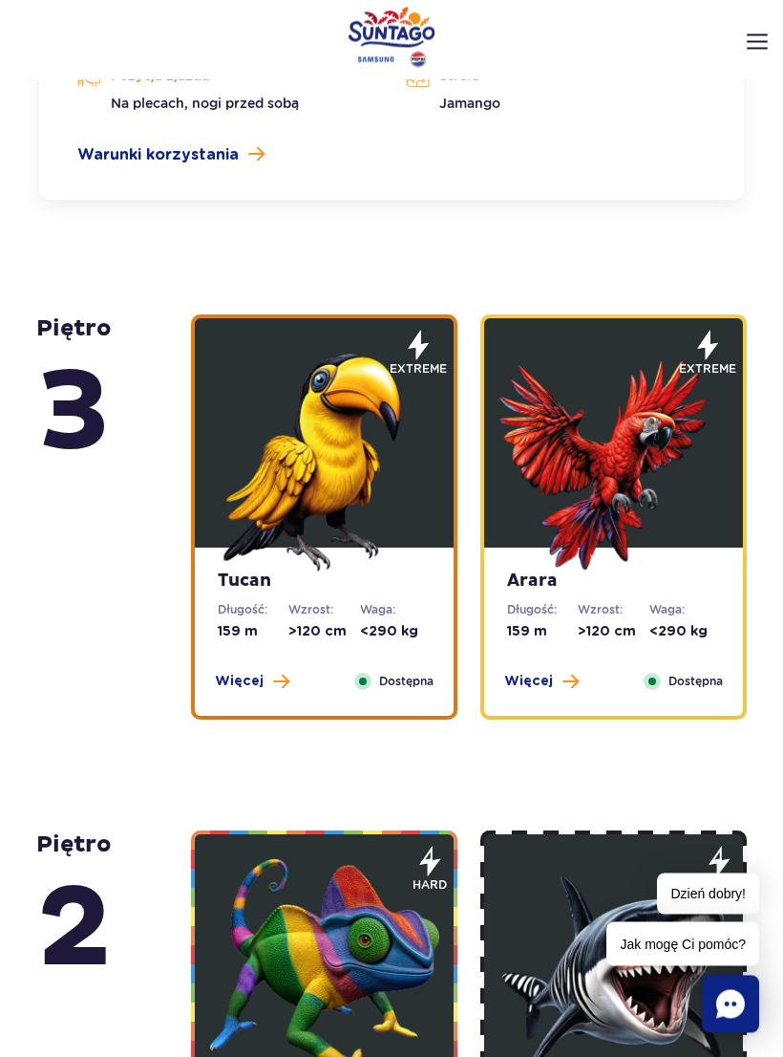
scroll to position [3951, 0]
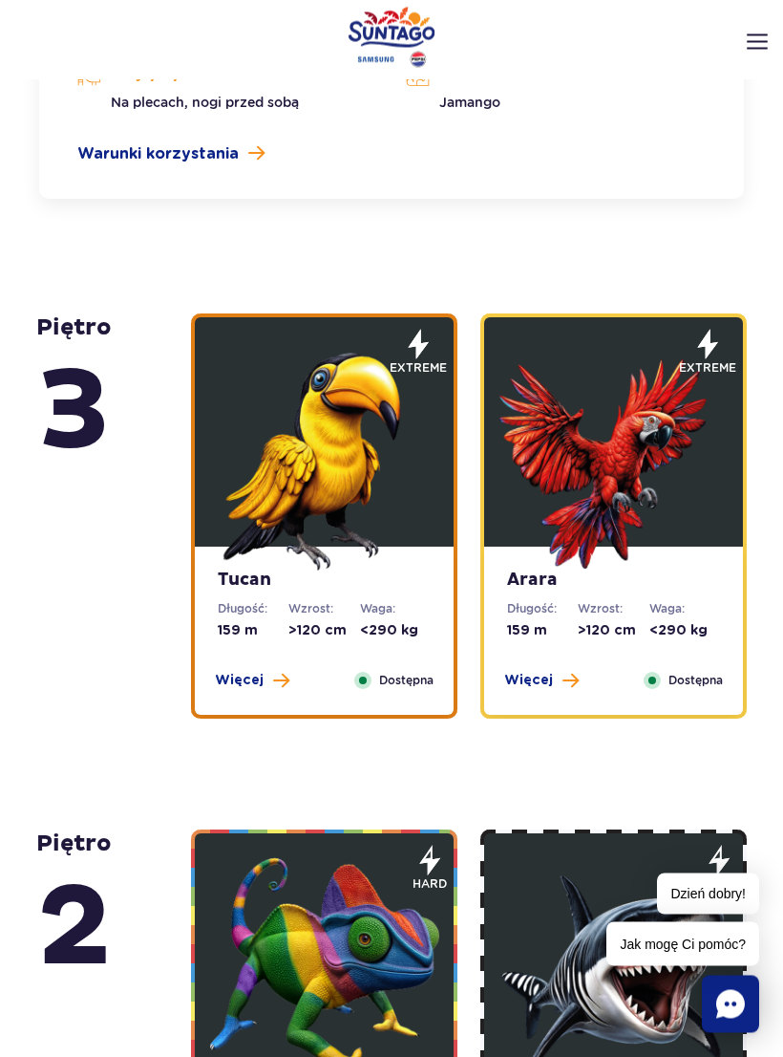
click at [363, 491] on img at bounding box center [324, 456] width 229 height 229
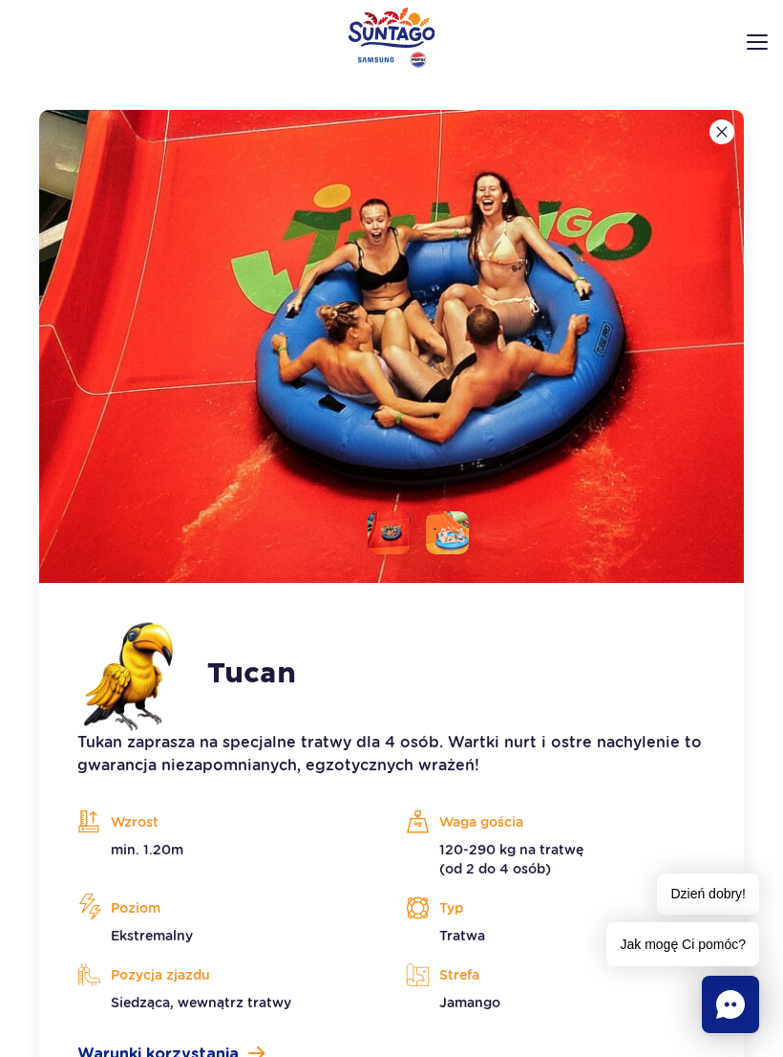
scroll to position [3582, 0]
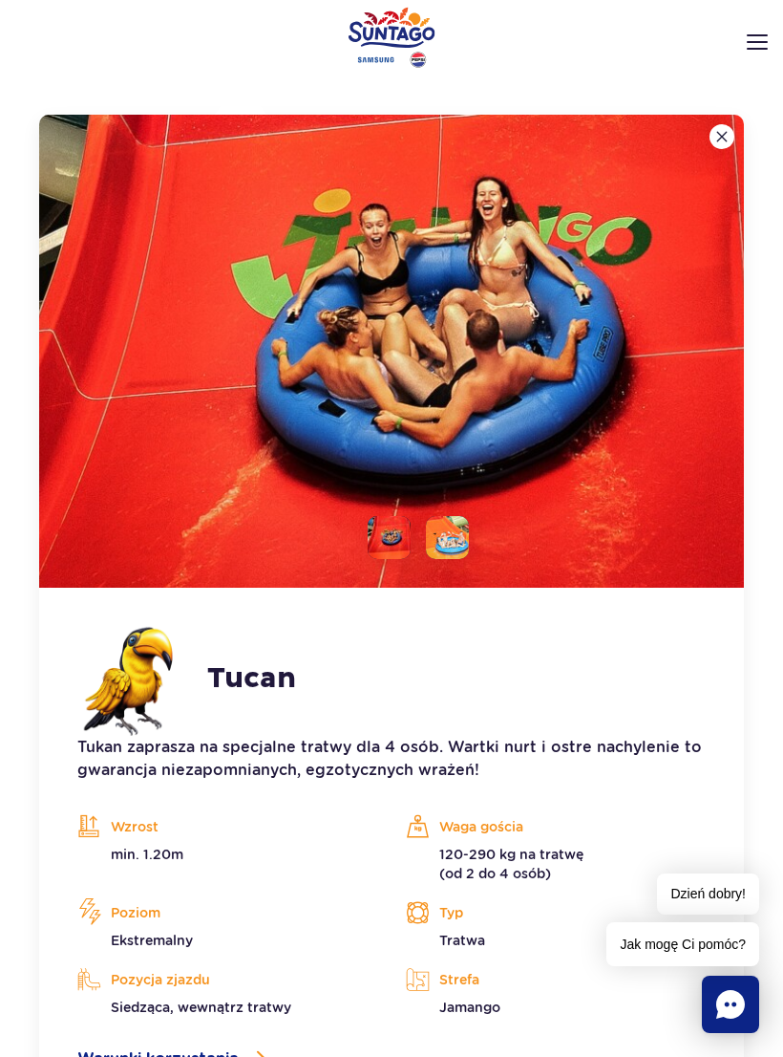
click at [463, 530] on li at bounding box center [447, 537] width 43 height 43
click at [409, 525] on li at bounding box center [389, 537] width 43 height 43
click at [408, 525] on img at bounding box center [389, 537] width 43 height 43
click at [757, 125] on div "Arara Długość: 159 m Wzrost: >120 cm Waga: <290 kg Więcej Zamknij Dostępna extr…" at bounding box center [613, 386] width 289 height 1433
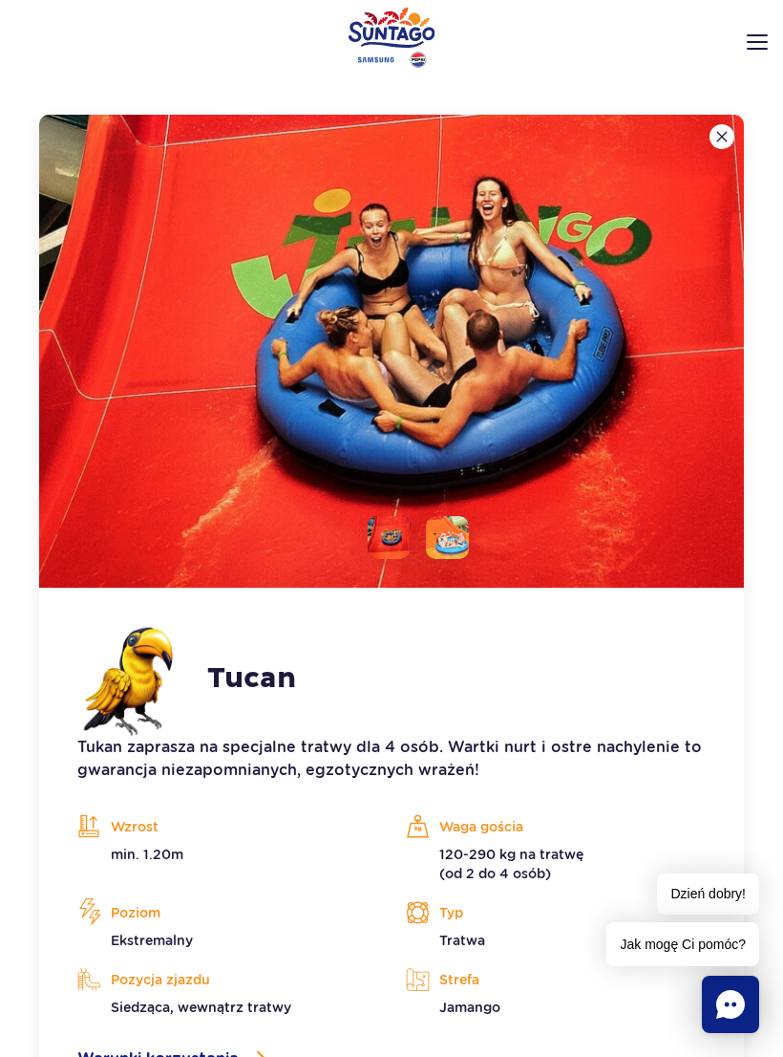
click at [729, 119] on img at bounding box center [391, 351] width 705 height 473
click at [729, 127] on button at bounding box center [722, 136] width 25 height 25
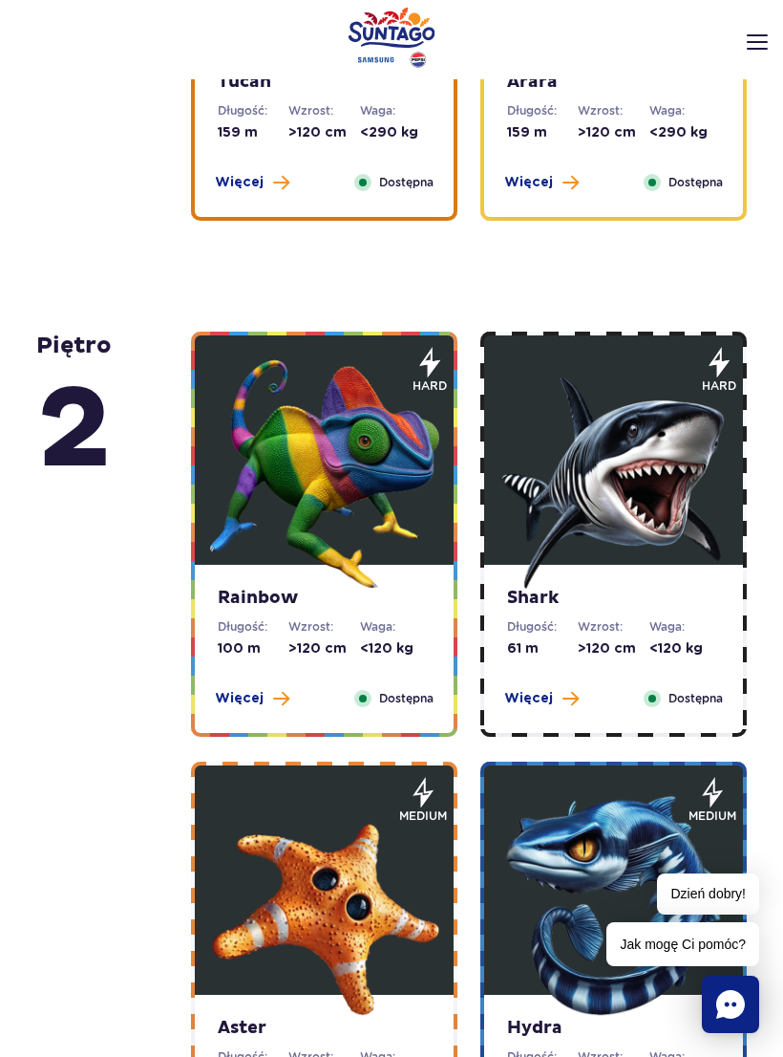
click at [671, 485] on img at bounding box center [614, 473] width 229 height 229
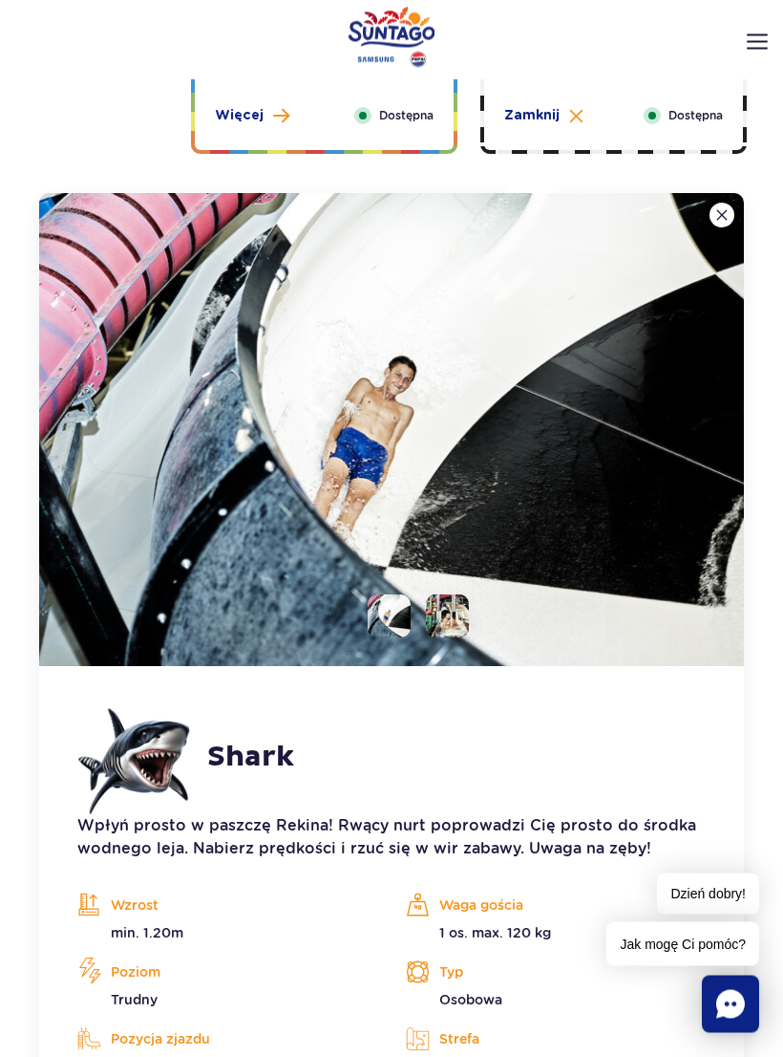
scroll to position [4098, 0]
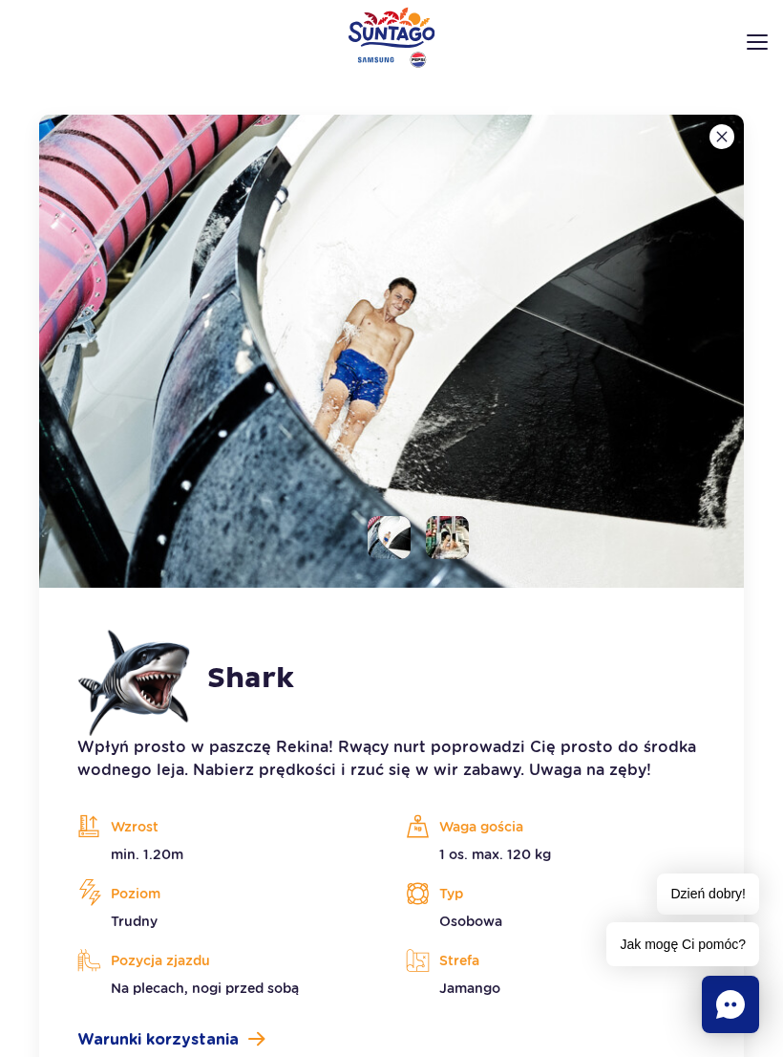
click at [471, 526] on img at bounding box center [391, 351] width 705 height 473
click at [457, 540] on li at bounding box center [447, 537] width 43 height 43
click at [457, 539] on img at bounding box center [447, 537] width 43 height 43
click at [460, 543] on img at bounding box center [447, 537] width 43 height 43
click at [424, 516] on img at bounding box center [391, 351] width 705 height 473
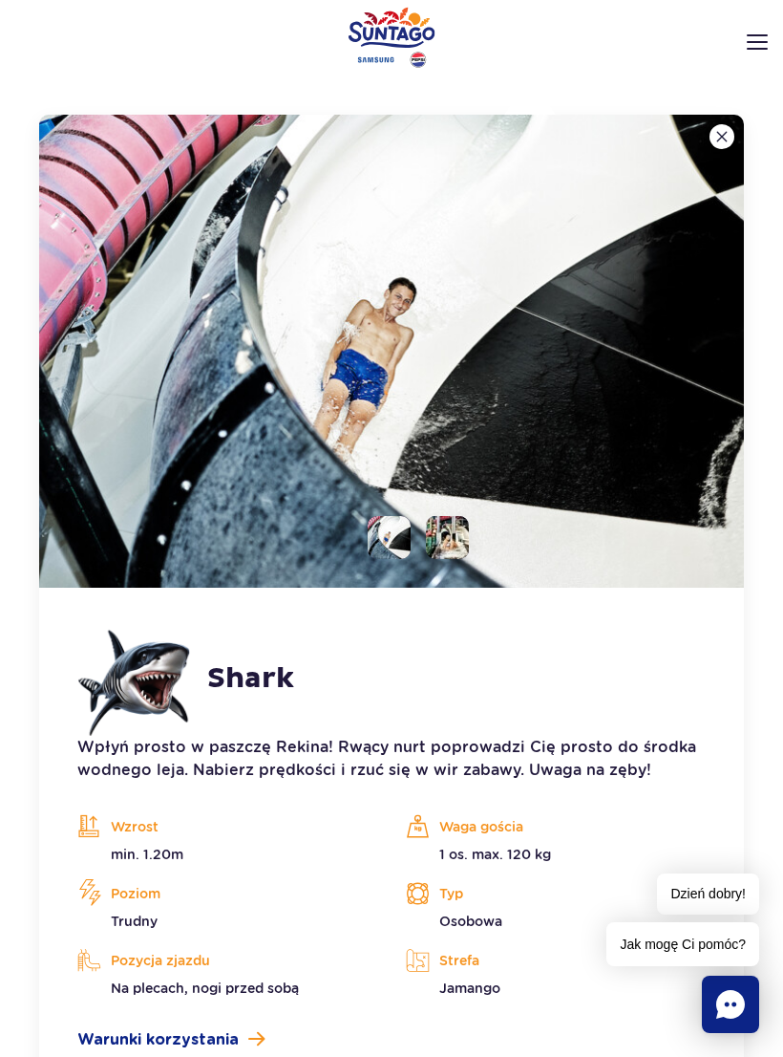
click at [478, 530] on img at bounding box center [391, 351] width 705 height 473
click at [409, 524] on li at bounding box center [389, 537] width 43 height 43
click at [418, 532] on ul at bounding box center [411, 537] width 117 height 43
click at [394, 513] on img at bounding box center [391, 351] width 705 height 473
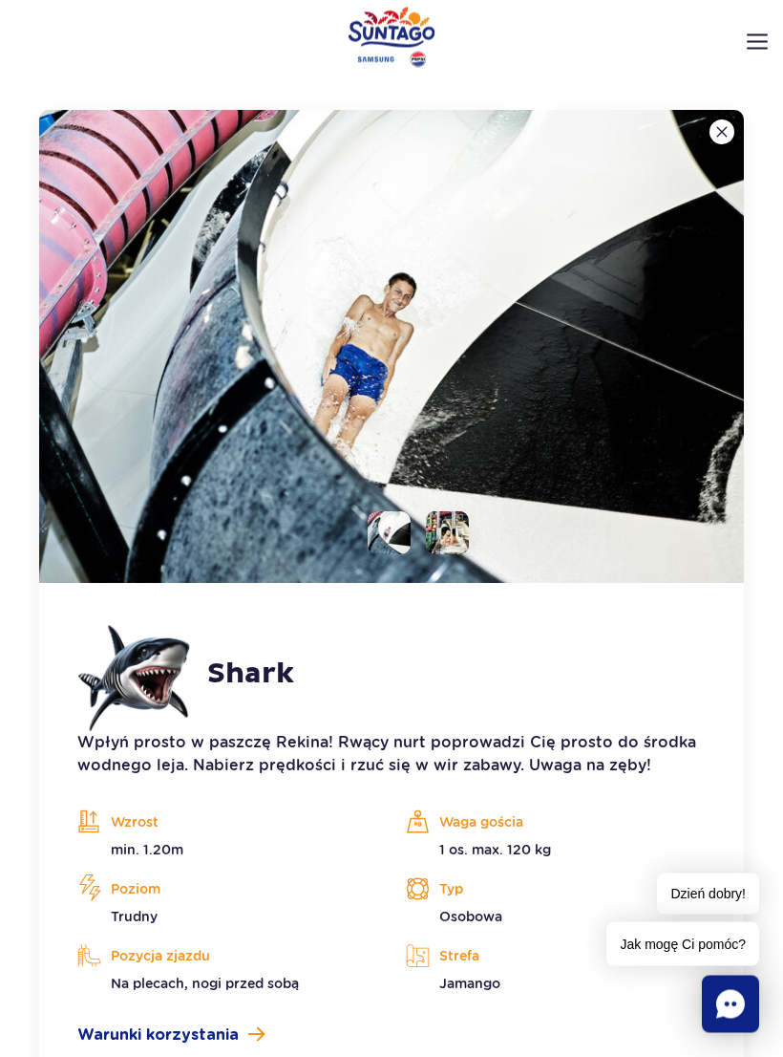
scroll to position [4102, 0]
click at [605, 749] on p "Wpłyń prosto w paszczę Rekina! Rwący nurt poprowadzi Cię prosto do środka wodne…" at bounding box center [391, 754] width 629 height 46
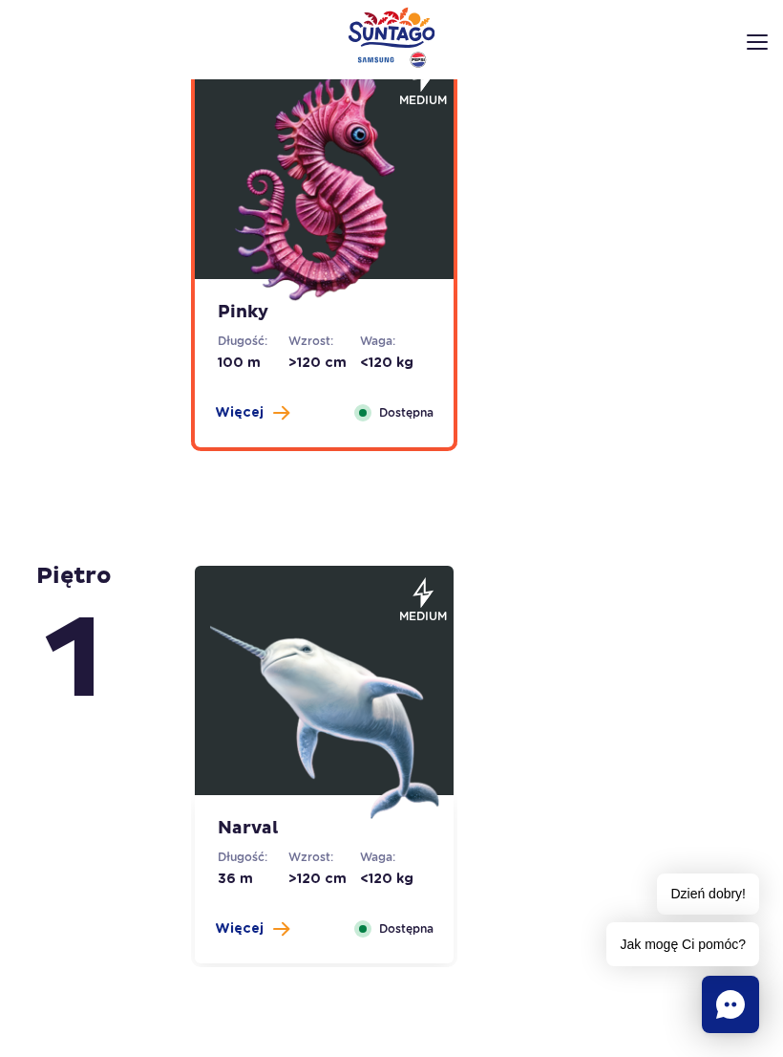
scroll to position [5597, 0]
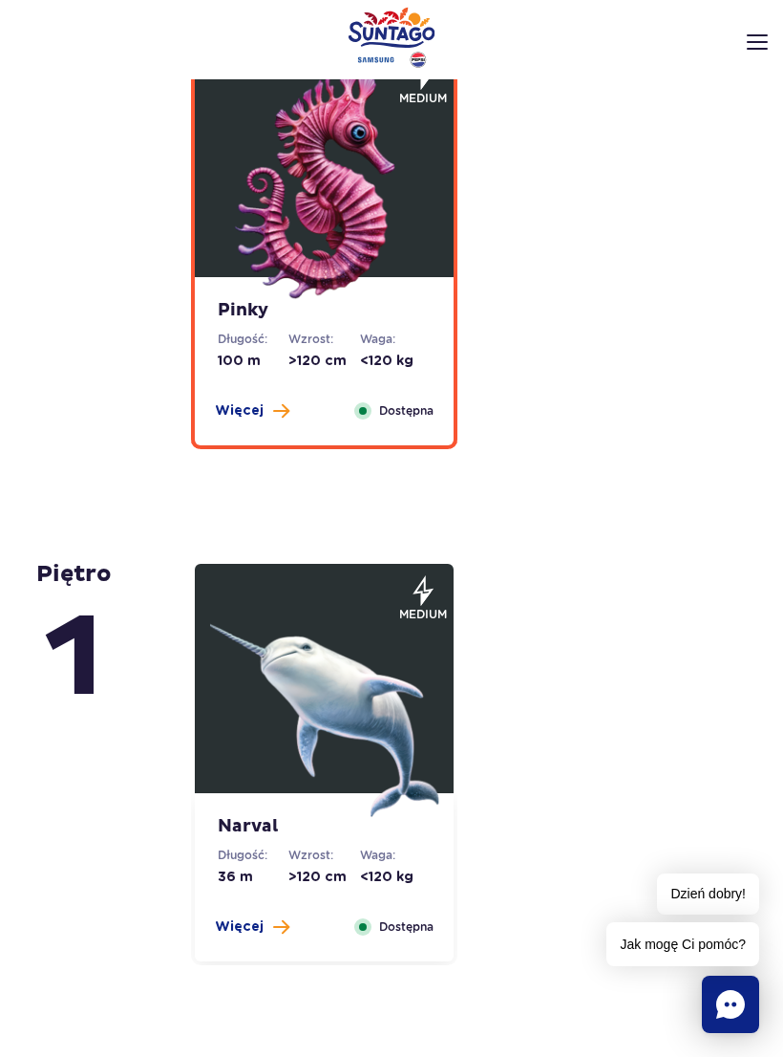
click at [369, 717] on img at bounding box center [324, 702] width 229 height 229
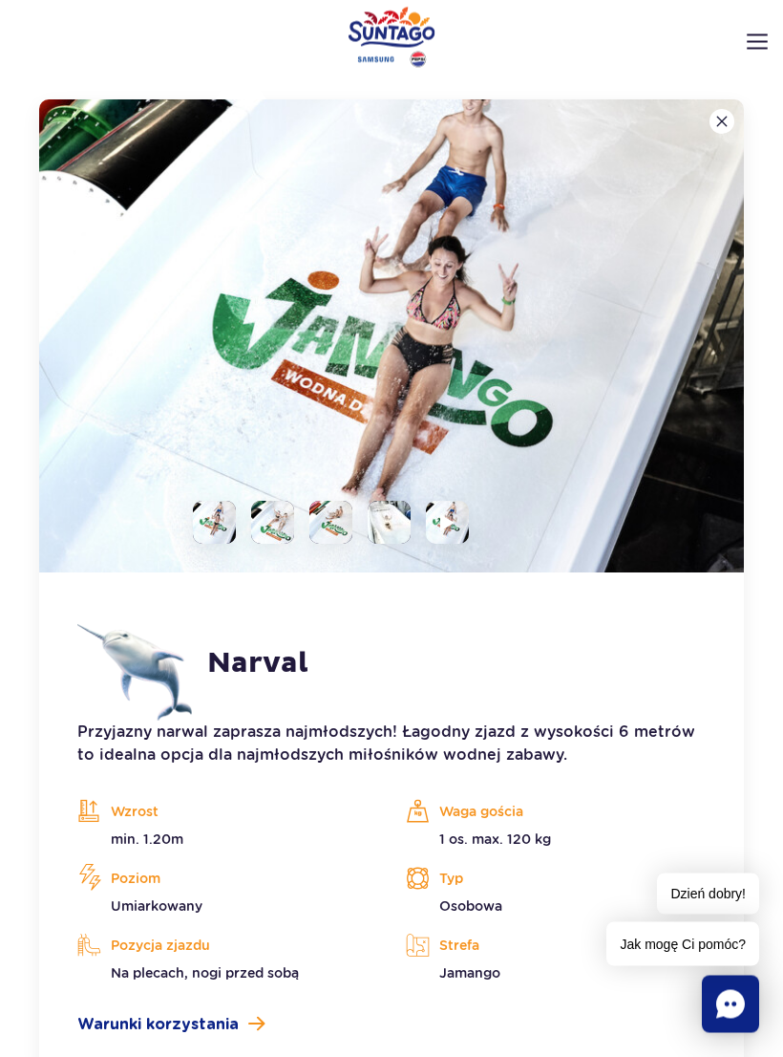
scroll to position [5473, 0]
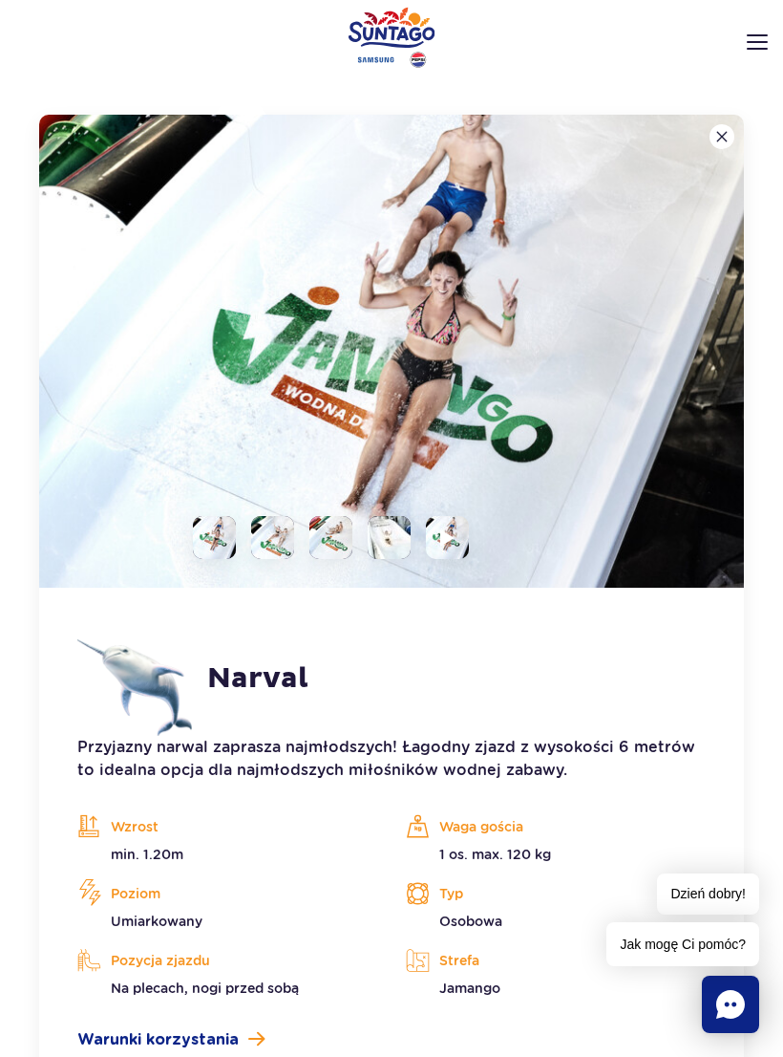
click at [455, 537] on img at bounding box center [447, 537] width 14 height 17
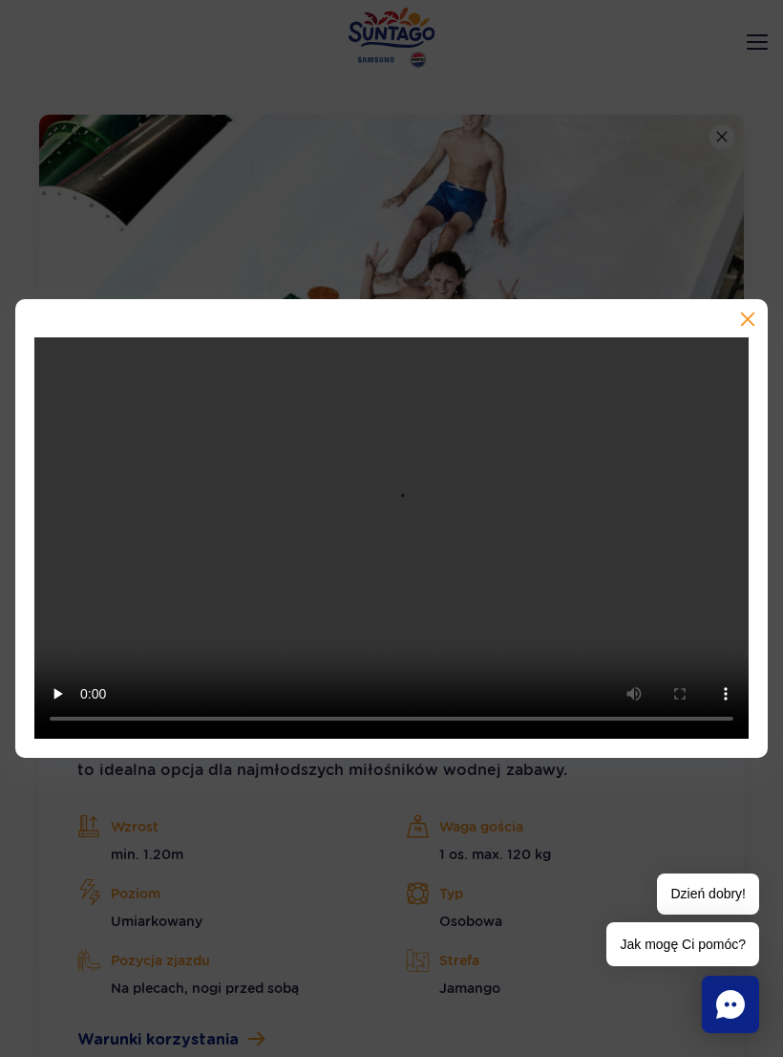
click at [762, 328] on div at bounding box center [391, 529] width 753 height 460
click at [760, 330] on div at bounding box center [391, 529] width 753 height 460
click at [741, 327] on button "button" at bounding box center [746, 320] width 19 height 19
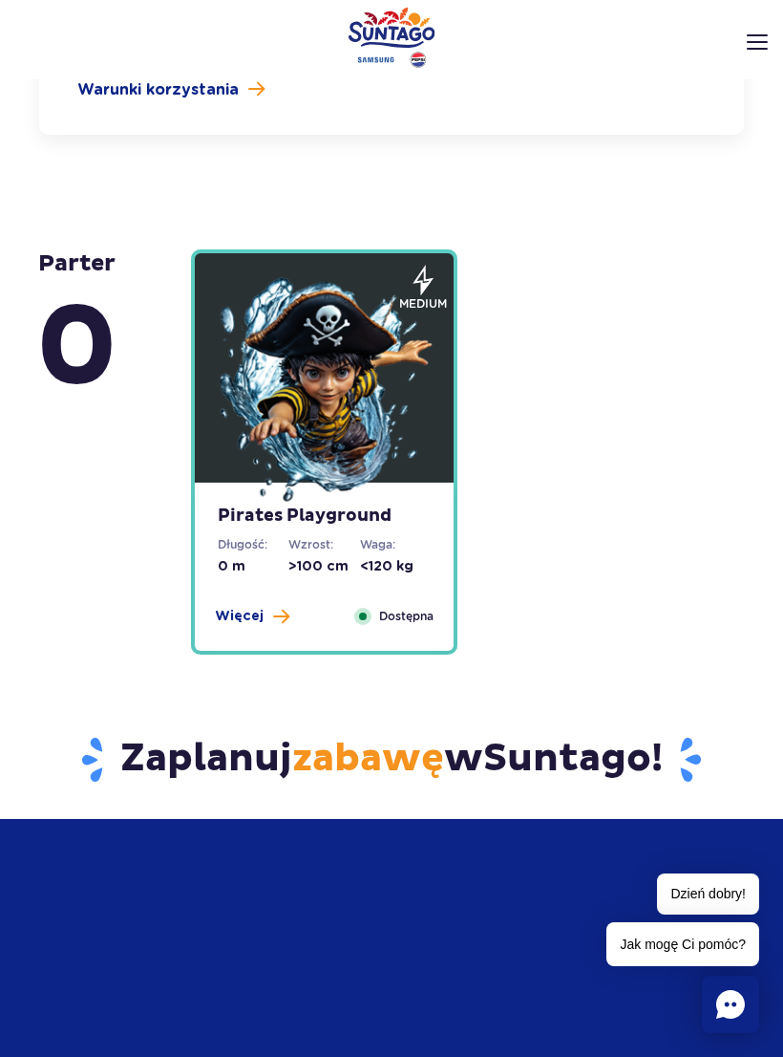
click at [351, 392] on img at bounding box center [324, 391] width 229 height 229
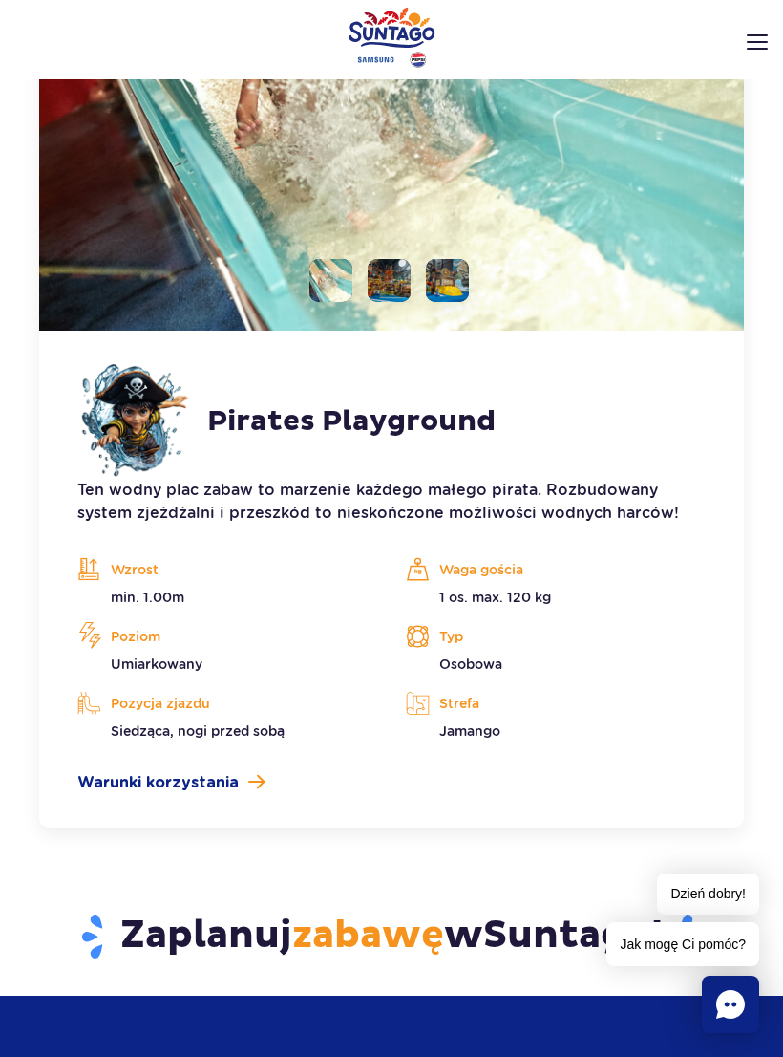
scroll to position [5989, 0]
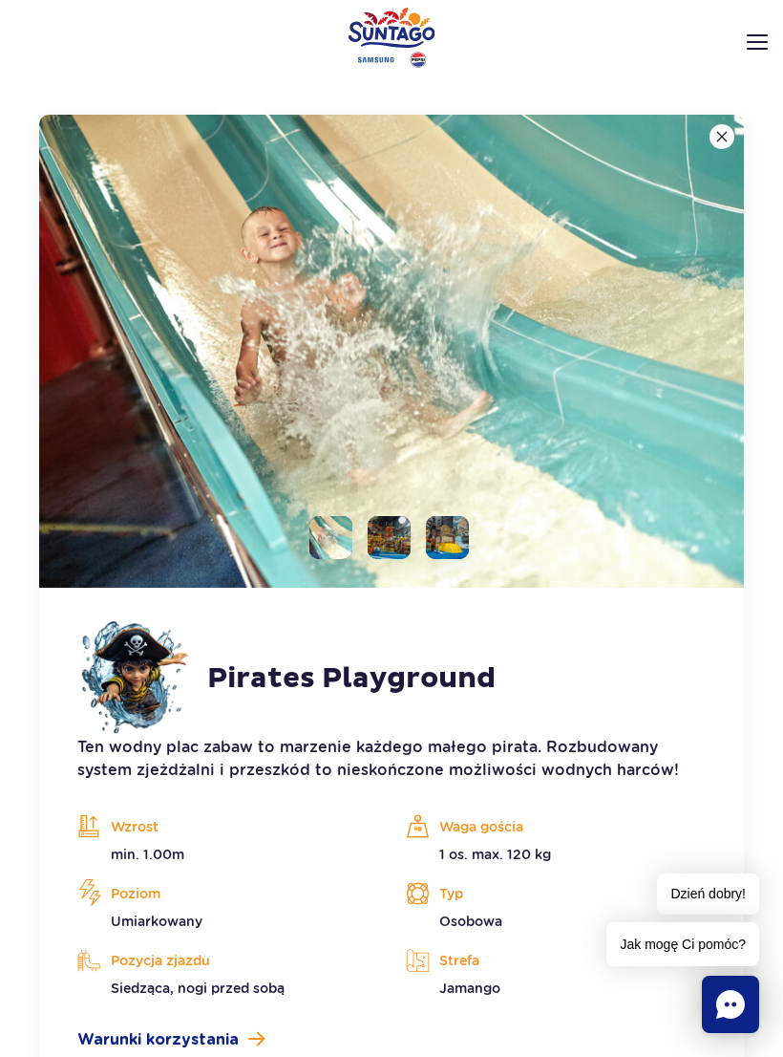
click at [426, 535] on li at bounding box center [447, 537] width 43 height 43
click at [410, 538] on li at bounding box center [389, 537] width 43 height 43
click at [311, 545] on li at bounding box center [331, 537] width 43 height 43
click at [308, 542] on ul at bounding box center [381, 537] width 175 height 43
click at [346, 514] on img at bounding box center [391, 351] width 705 height 473
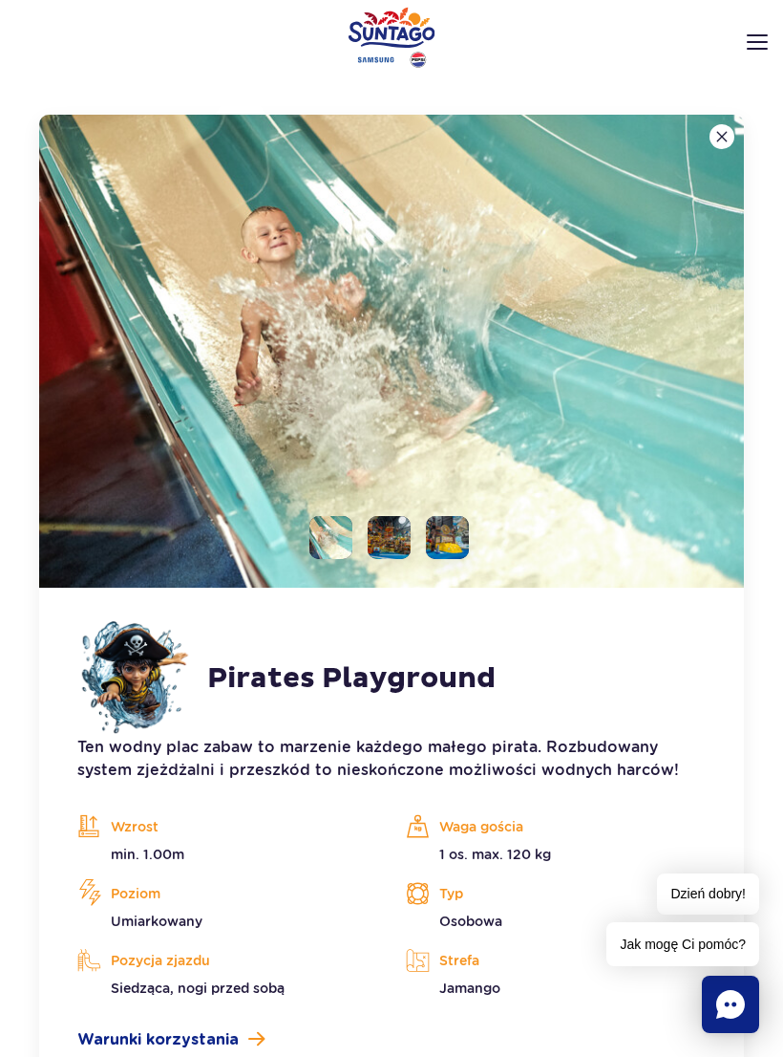
click at [418, 508] on img at bounding box center [391, 351] width 705 height 473
click at [469, 535] on img at bounding box center [391, 351] width 705 height 473
click at [732, 122] on img at bounding box center [391, 351] width 705 height 473
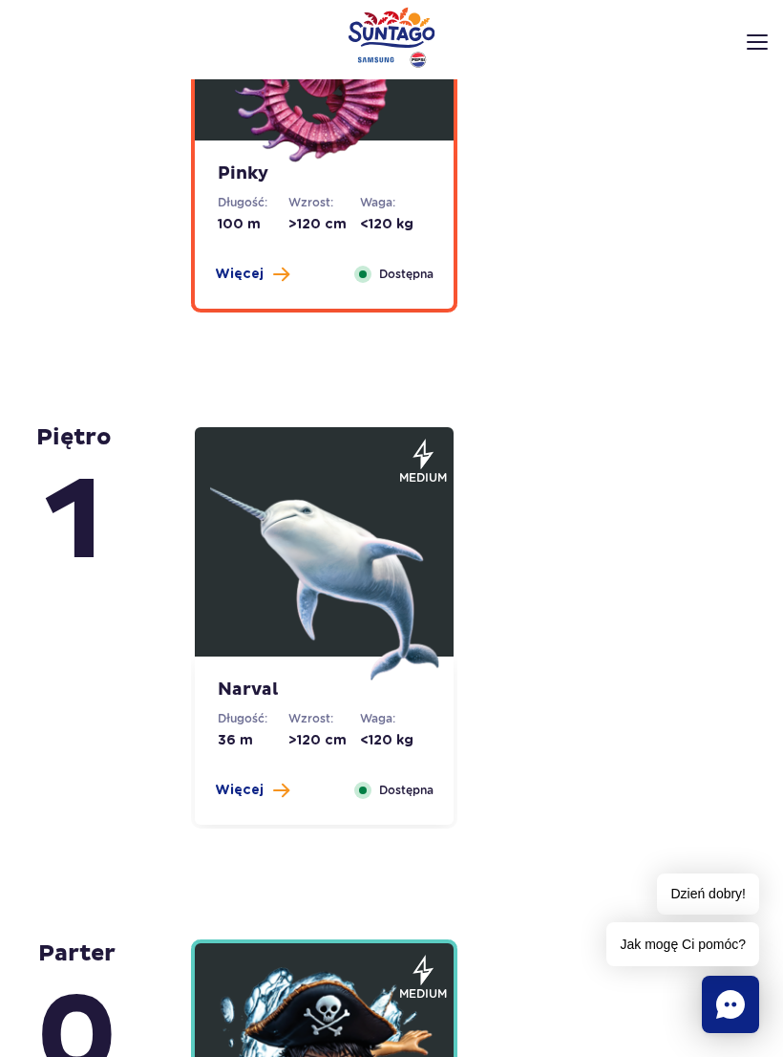
scroll to position [4716, 0]
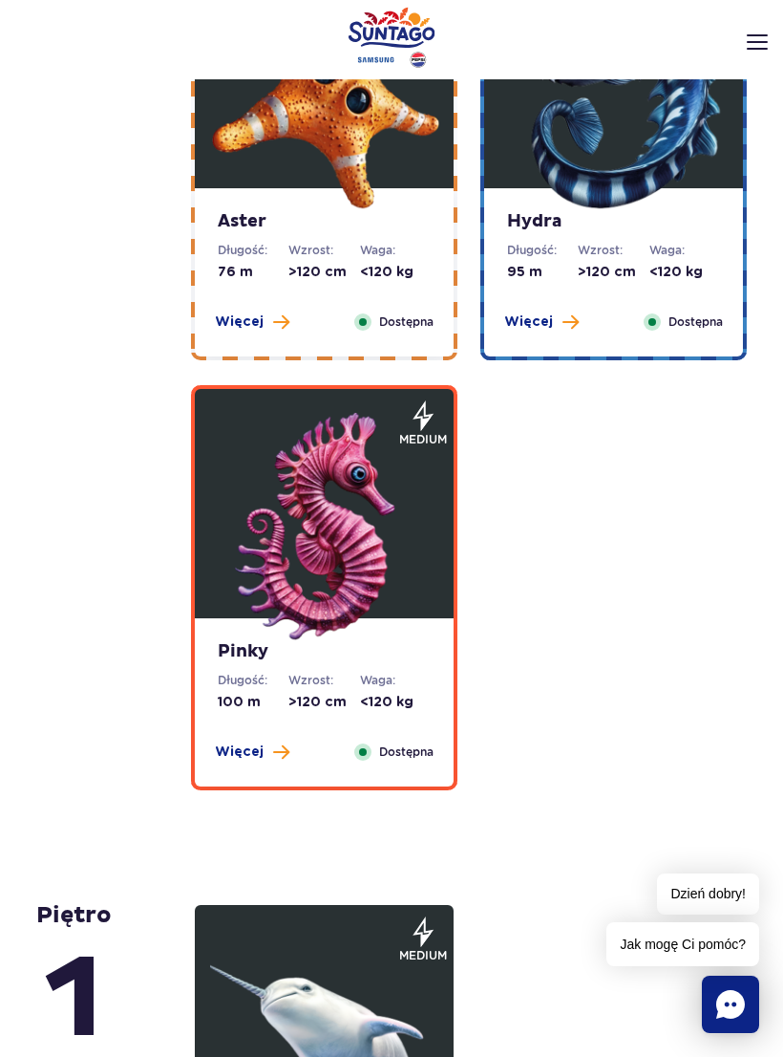
click at [336, 570] on img at bounding box center [324, 527] width 229 height 229
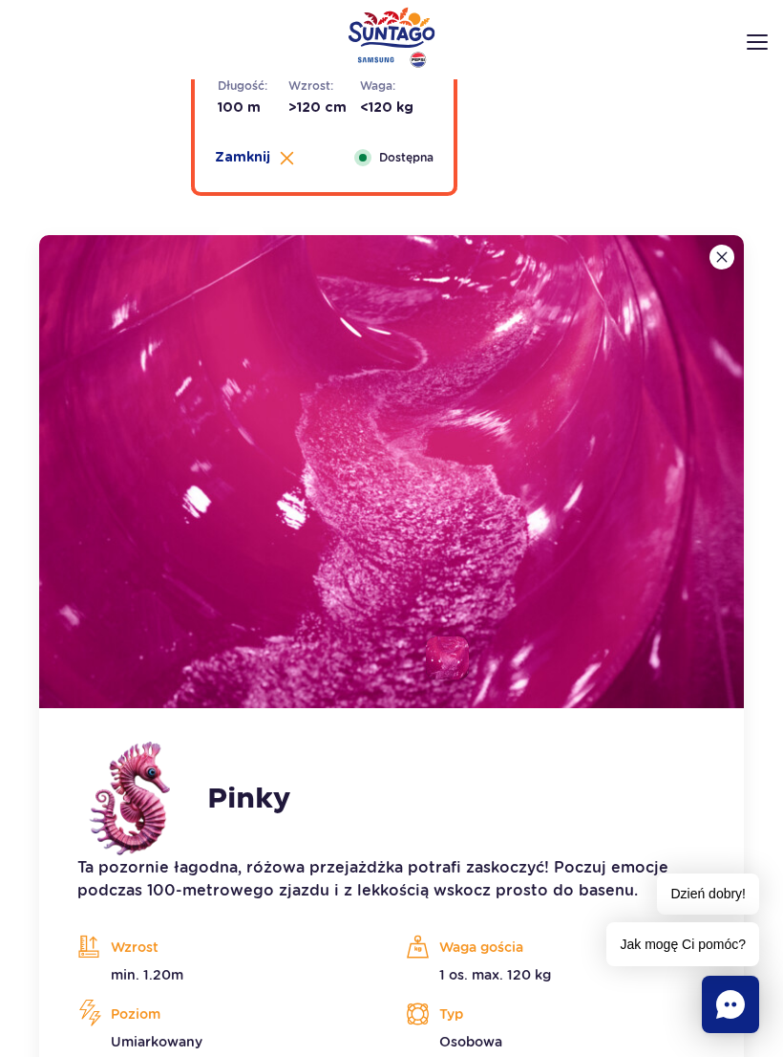
scroll to position [4958, 0]
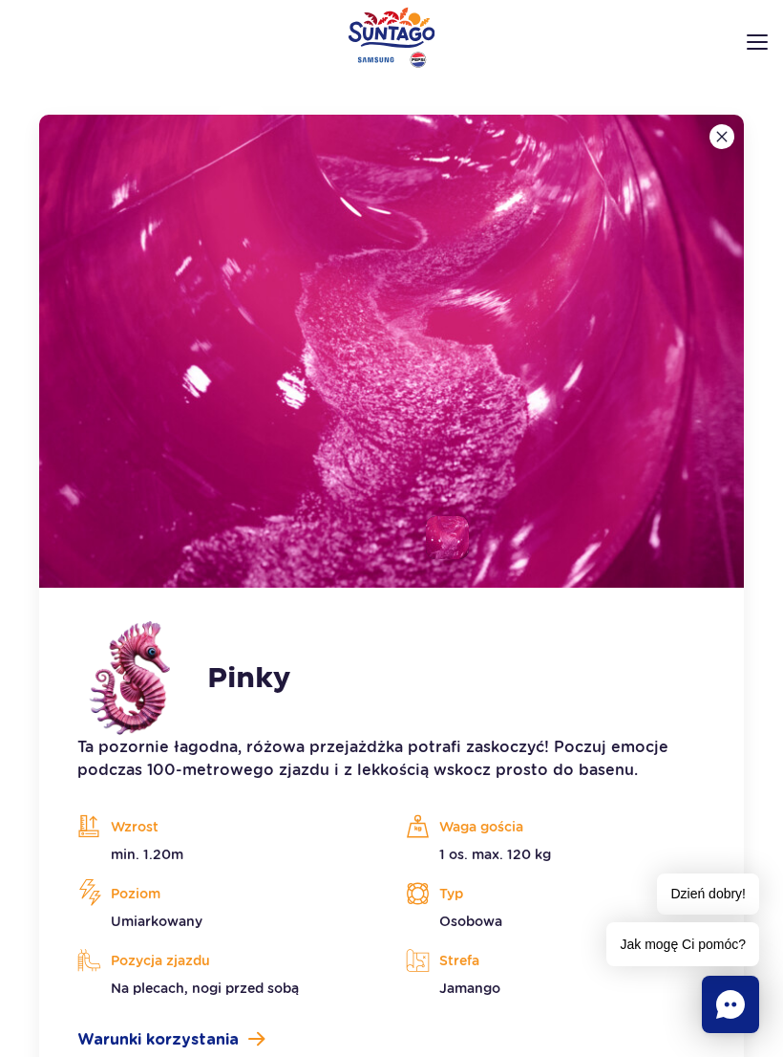
click at [483, 460] on img at bounding box center [391, 351] width 705 height 473
click at [579, 478] on img at bounding box center [391, 351] width 705 height 473
click at [433, 512] on img at bounding box center [391, 351] width 705 height 473
click at [254, 575] on img at bounding box center [391, 351] width 705 height 473
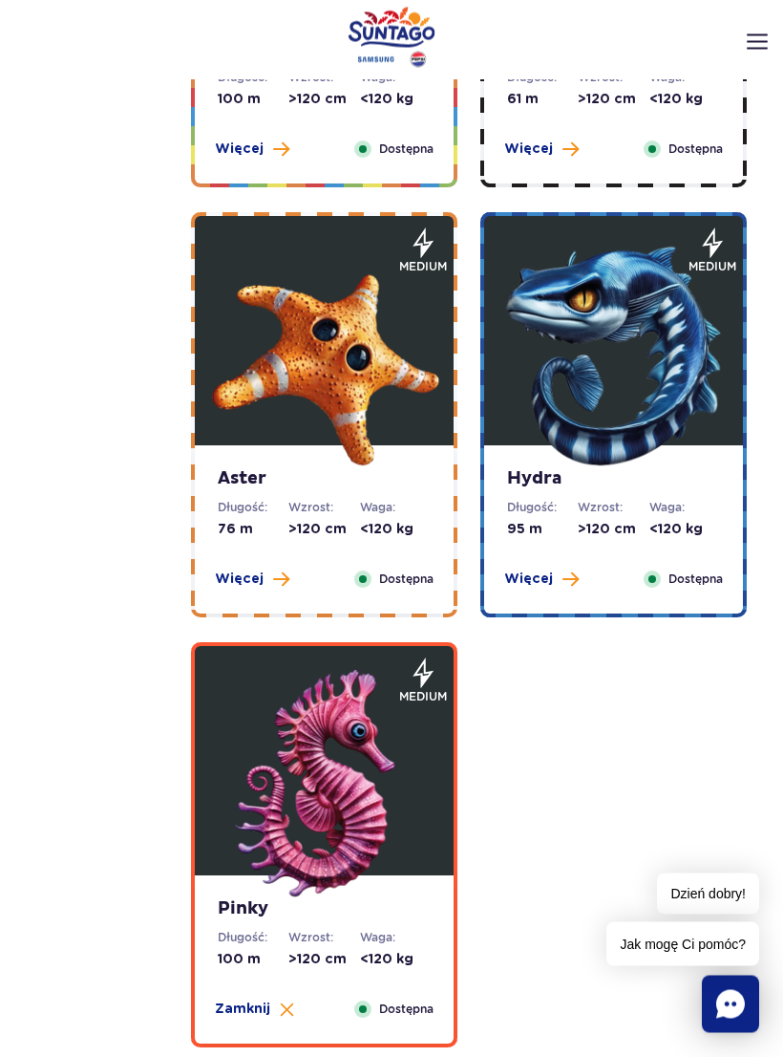
scroll to position [3986, 0]
click at [653, 397] on img at bounding box center [614, 354] width 229 height 229
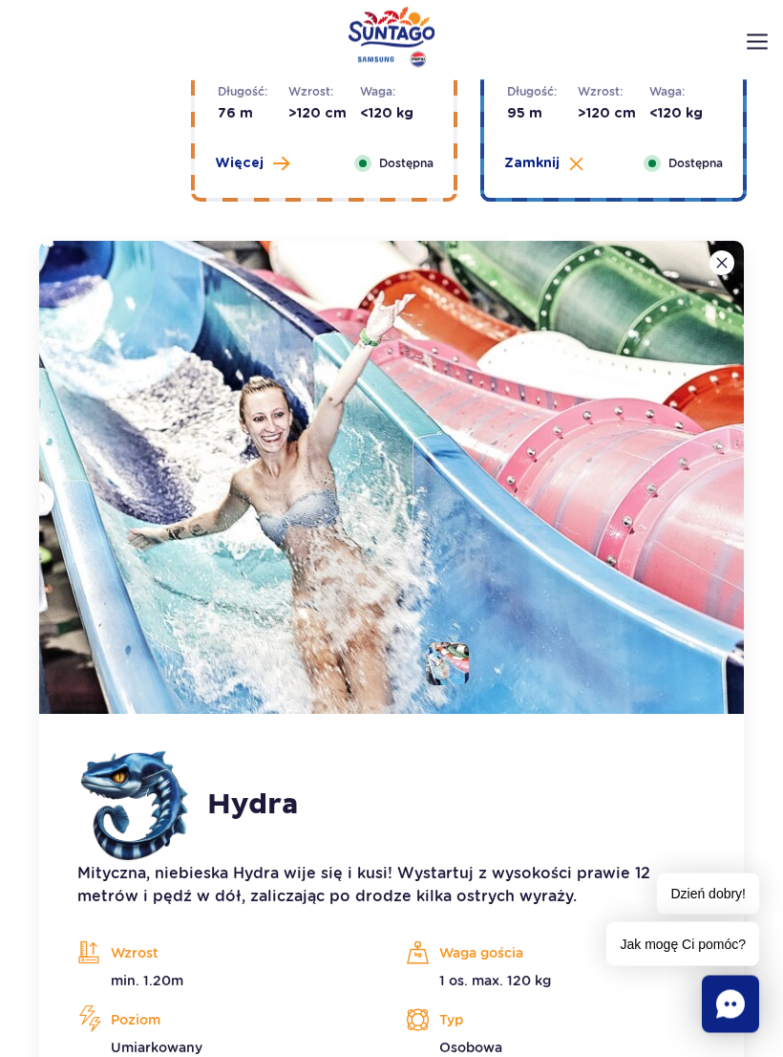
scroll to position [4528, 0]
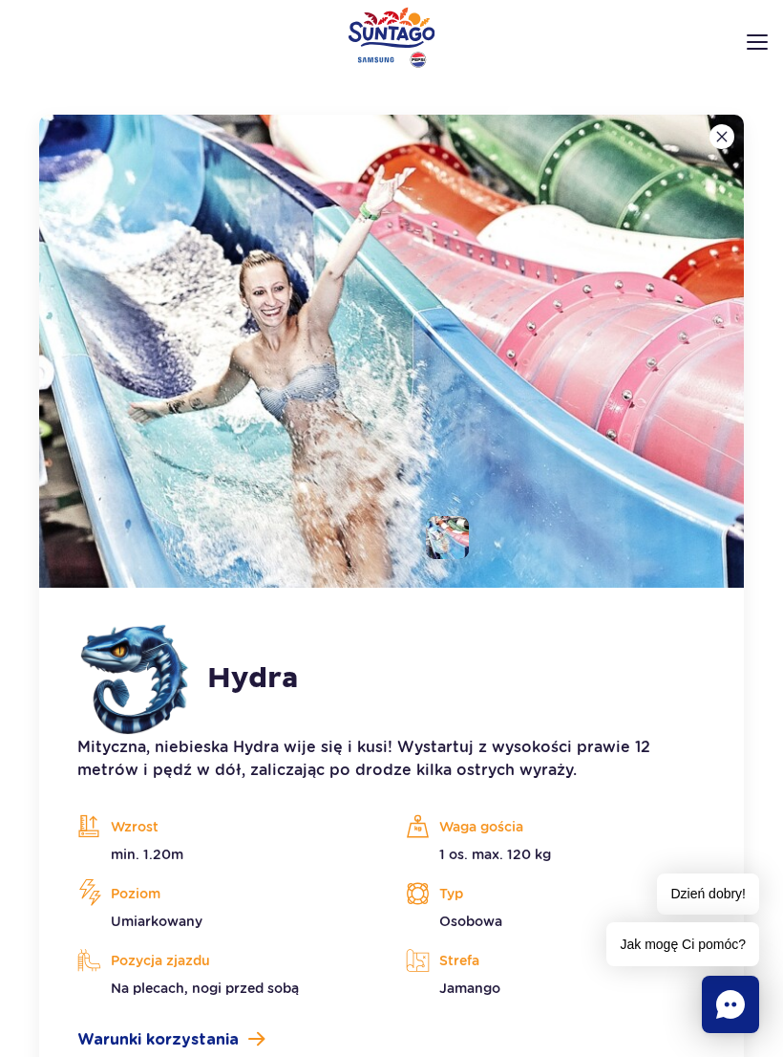
click at [442, 539] on li at bounding box center [447, 537] width 43 height 43
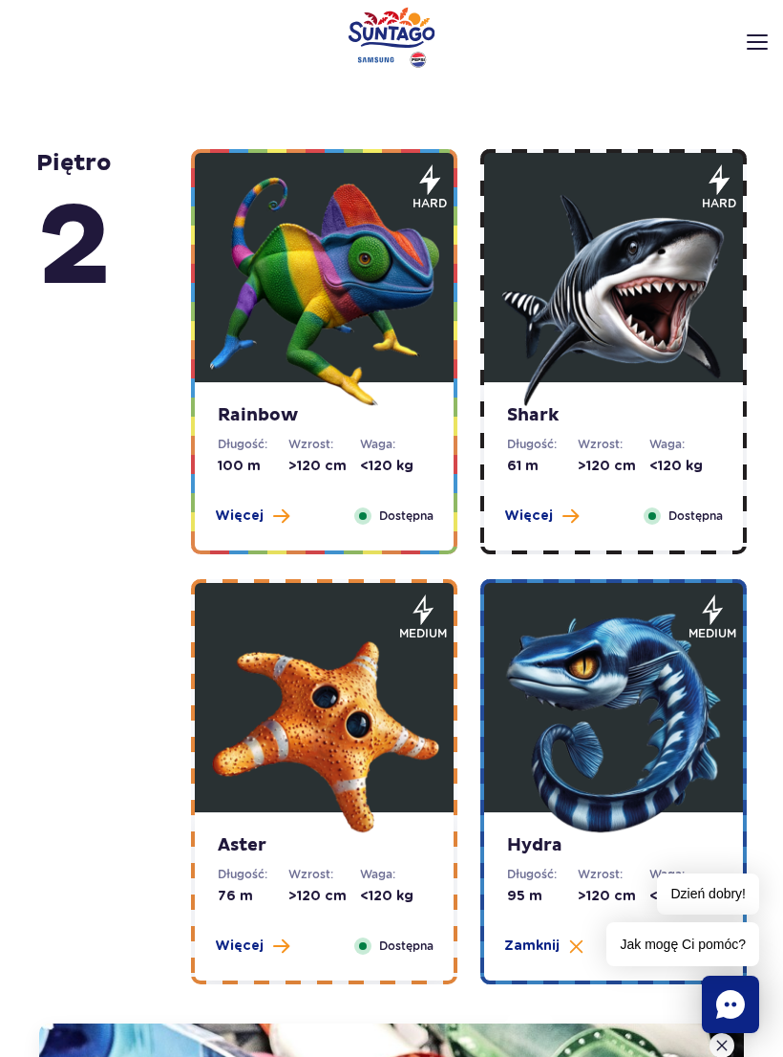
click at [398, 401] on img at bounding box center [324, 291] width 229 height 229
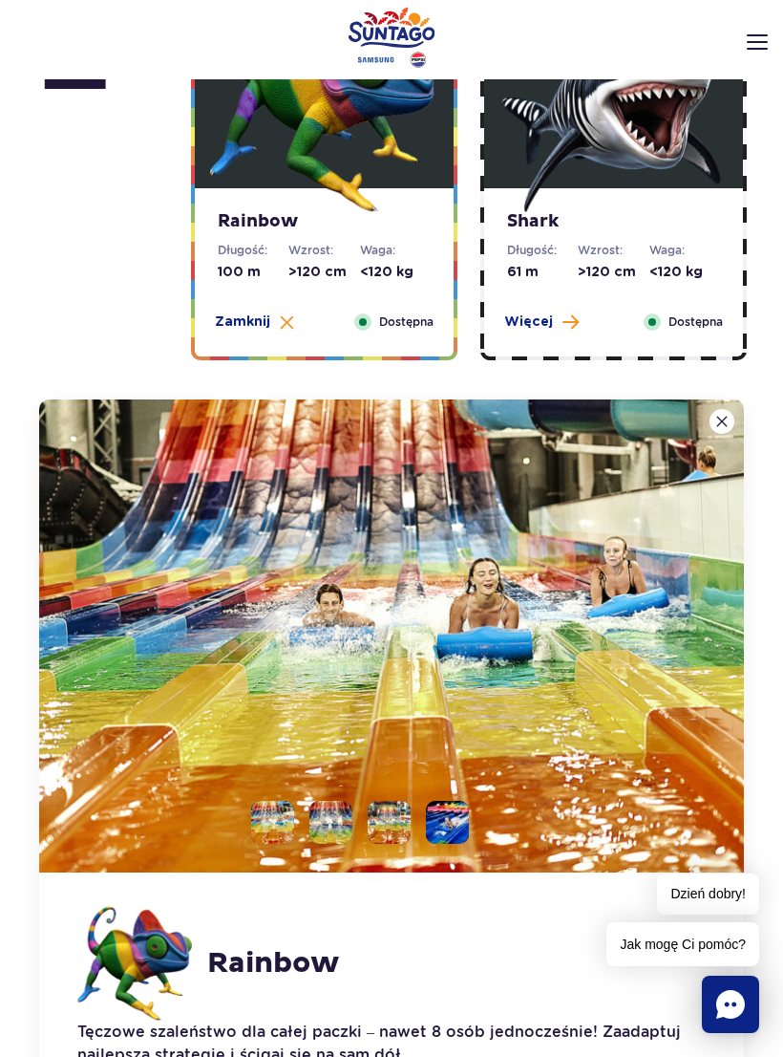
scroll to position [4098, 0]
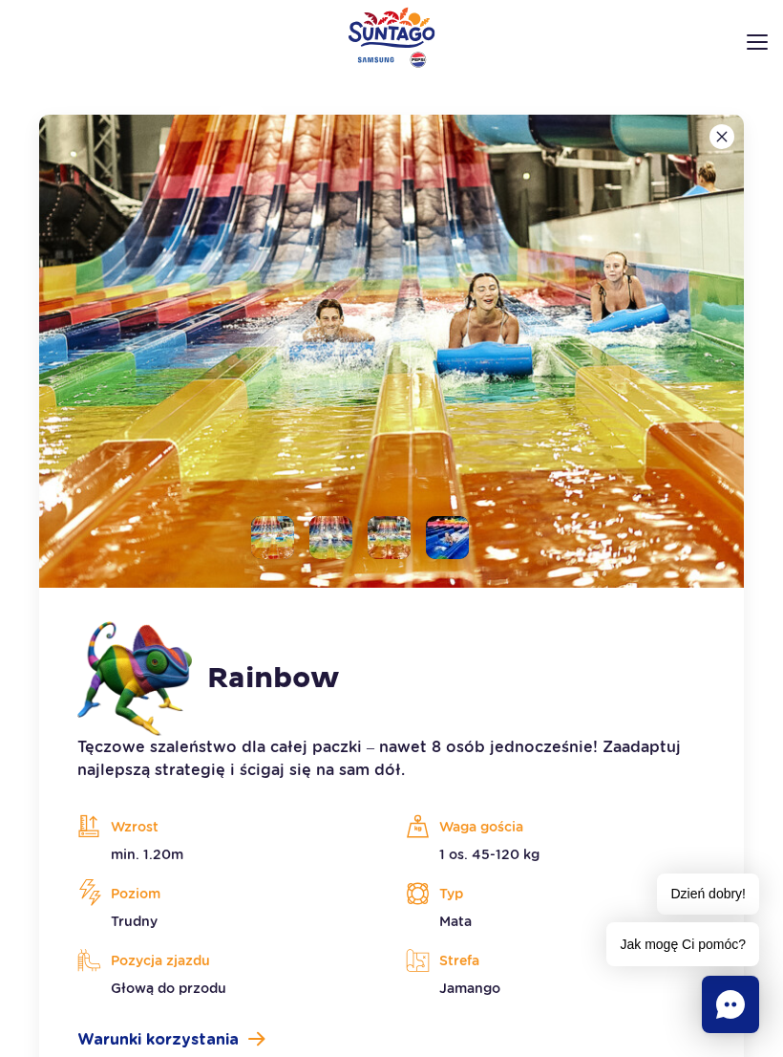
click at [468, 547] on li at bounding box center [447, 537] width 43 height 43
click at [454, 545] on img at bounding box center [447, 537] width 43 height 43
click at [542, 530] on img at bounding box center [391, 351] width 705 height 473
click at [398, 533] on li at bounding box center [389, 537] width 43 height 43
click at [323, 544] on li at bounding box center [331, 537] width 43 height 43
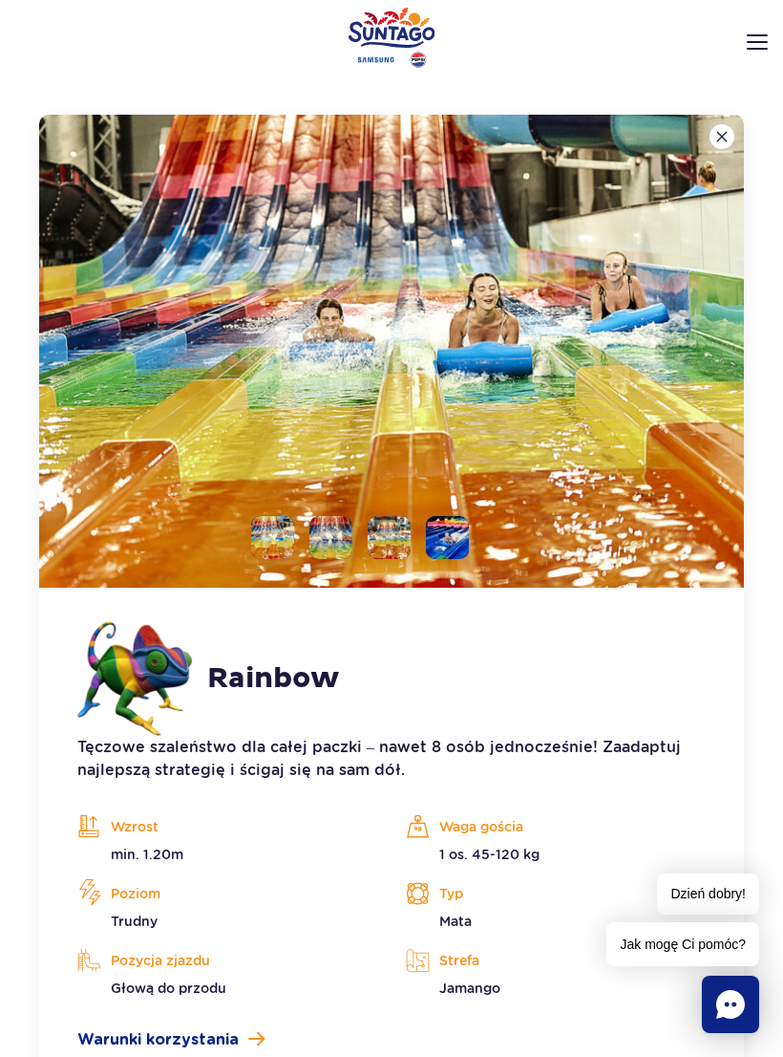
click at [284, 545] on li at bounding box center [272, 537] width 43 height 43
click at [399, 545] on li at bounding box center [389, 537] width 43 height 43
click at [457, 547] on li at bounding box center [447, 537] width 43 height 43
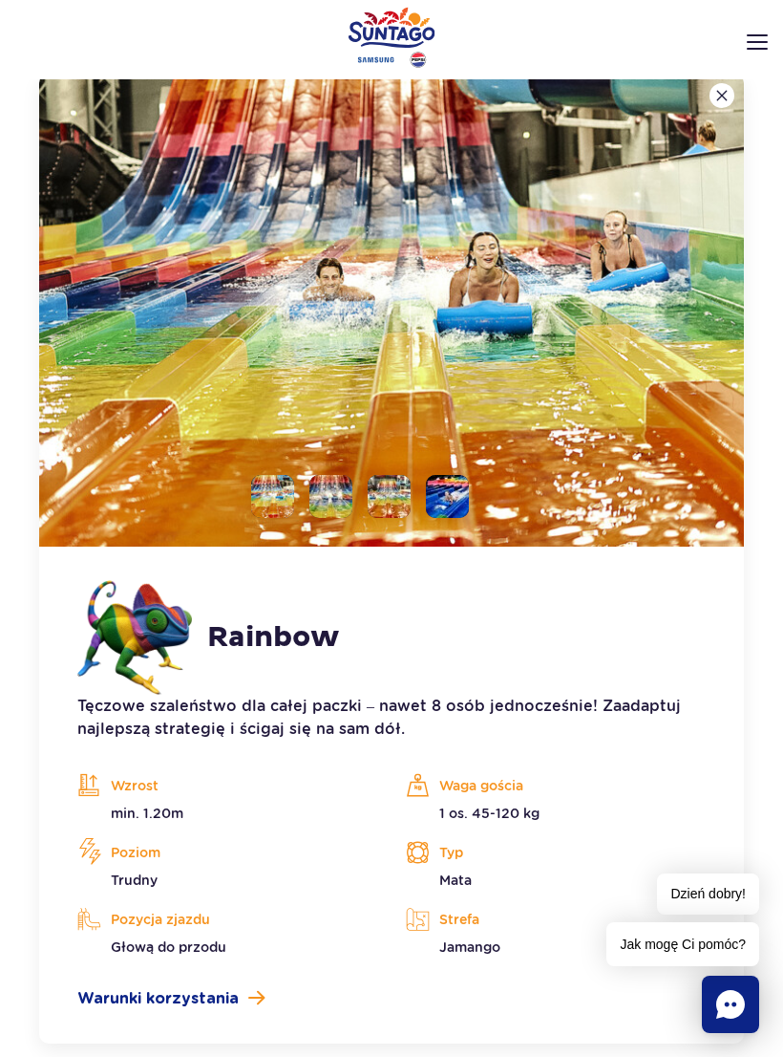
scroll to position [4141, 0]
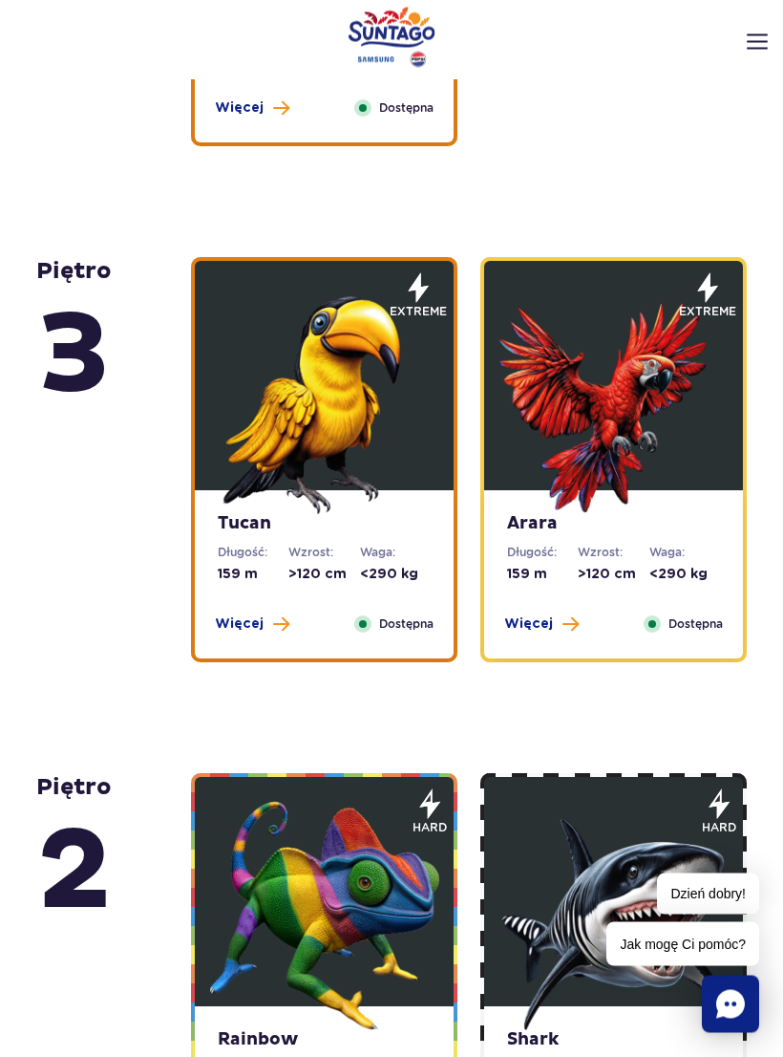
click at [661, 458] on img at bounding box center [614, 400] width 229 height 229
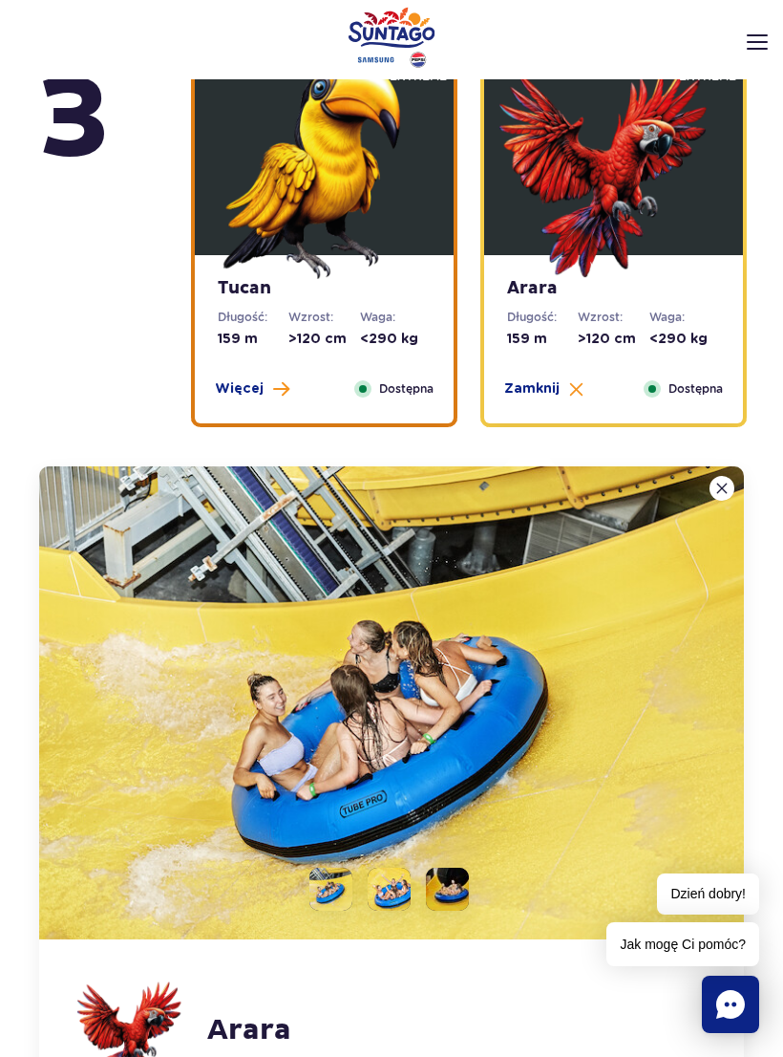
scroll to position [3582, 0]
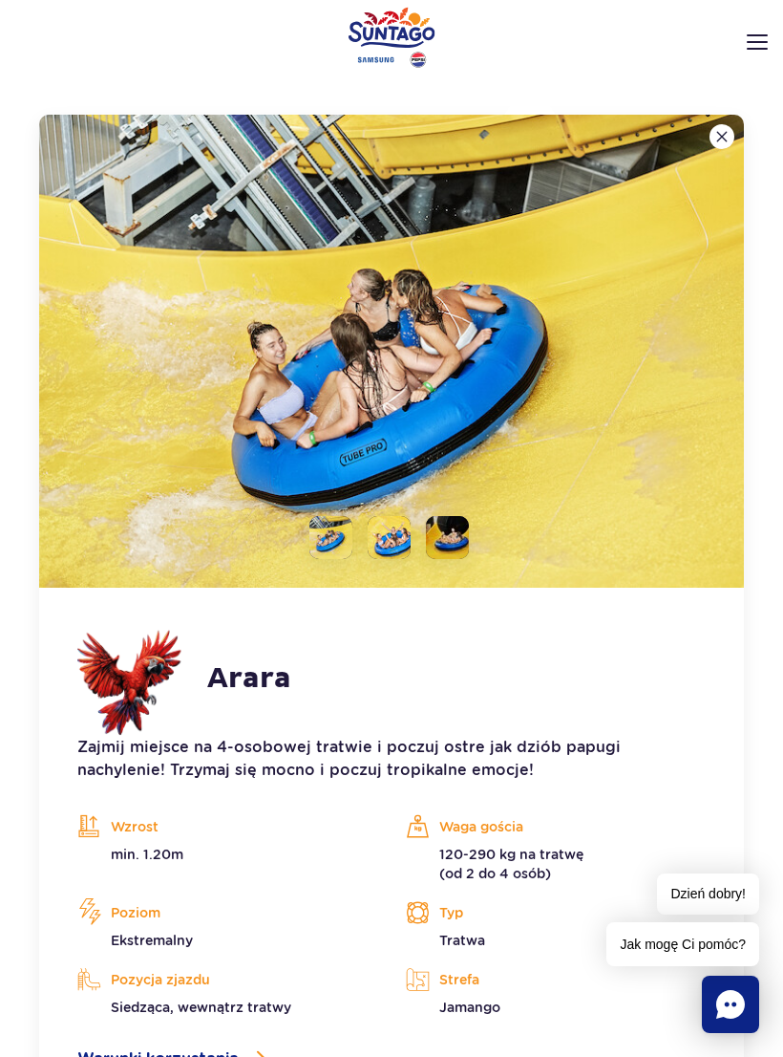
click at [461, 538] on li at bounding box center [447, 537] width 43 height 43
click at [403, 532] on li at bounding box center [389, 537] width 43 height 43
click at [313, 568] on img at bounding box center [391, 351] width 705 height 473
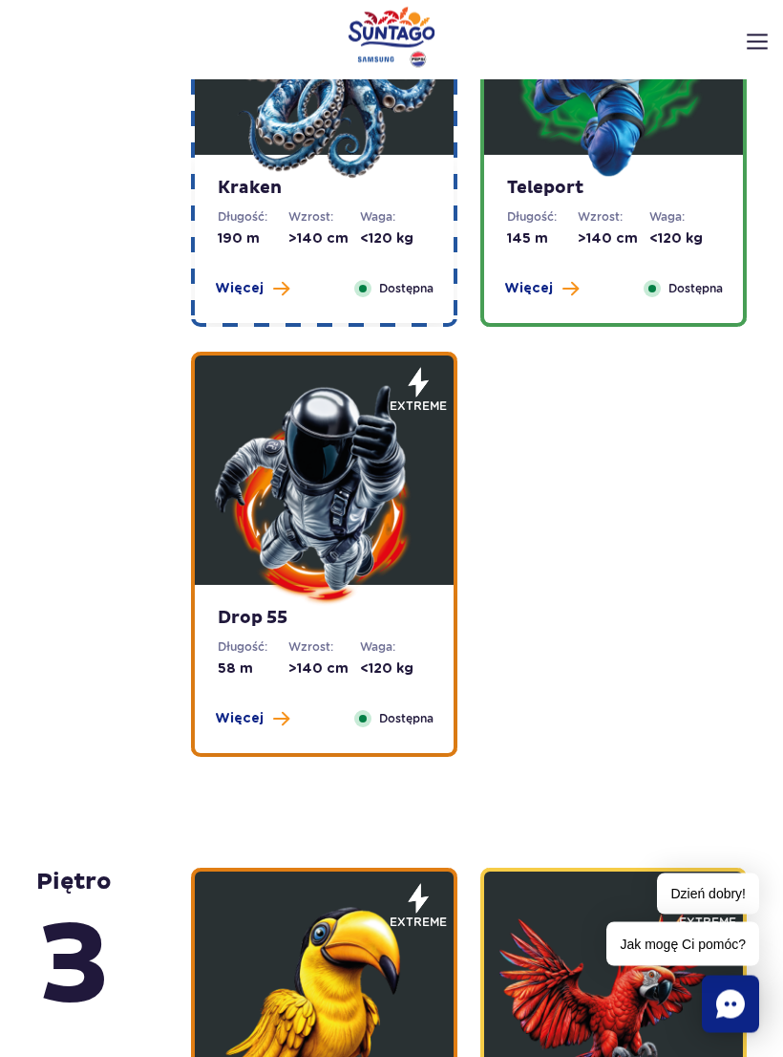
click at [371, 565] on img at bounding box center [324, 494] width 229 height 229
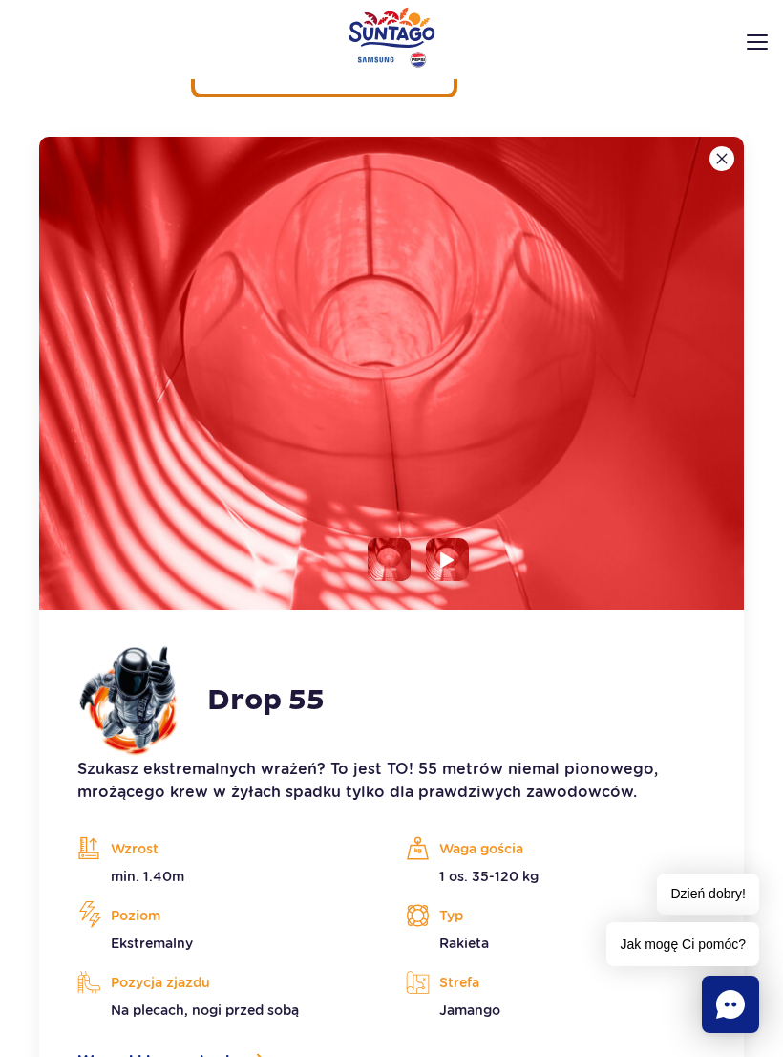
scroll to position [3066, 0]
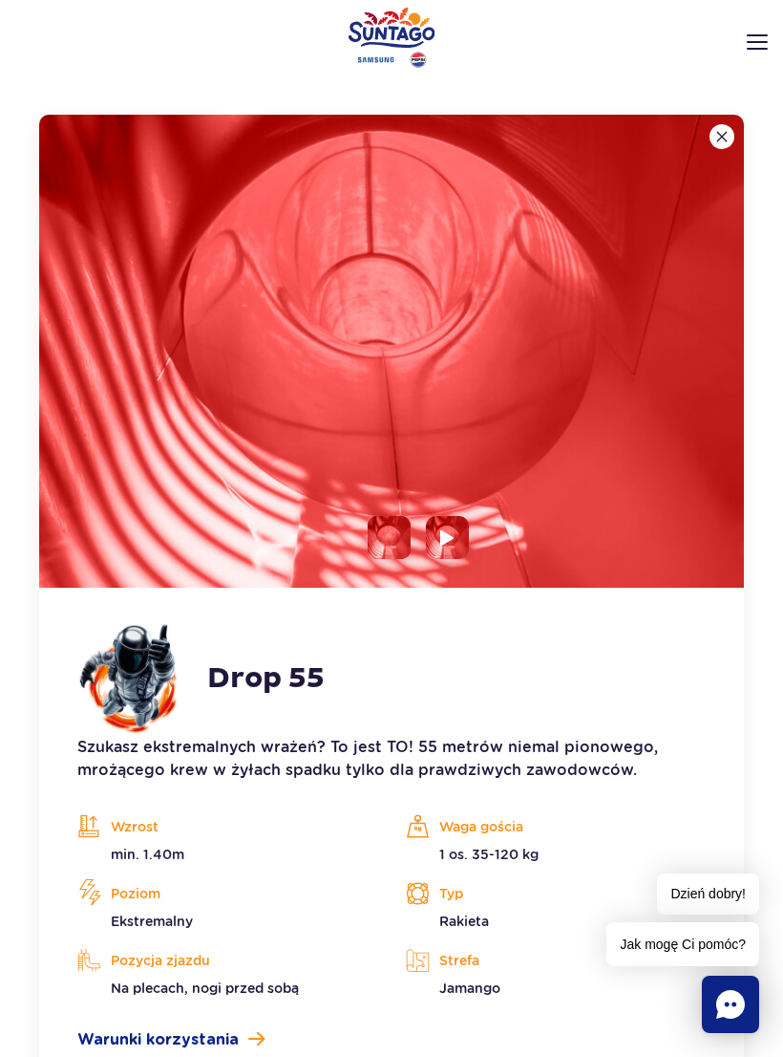
click at [469, 528] on img at bounding box center [391, 351] width 705 height 473
click at [438, 545] on li at bounding box center [447, 537] width 43 height 43
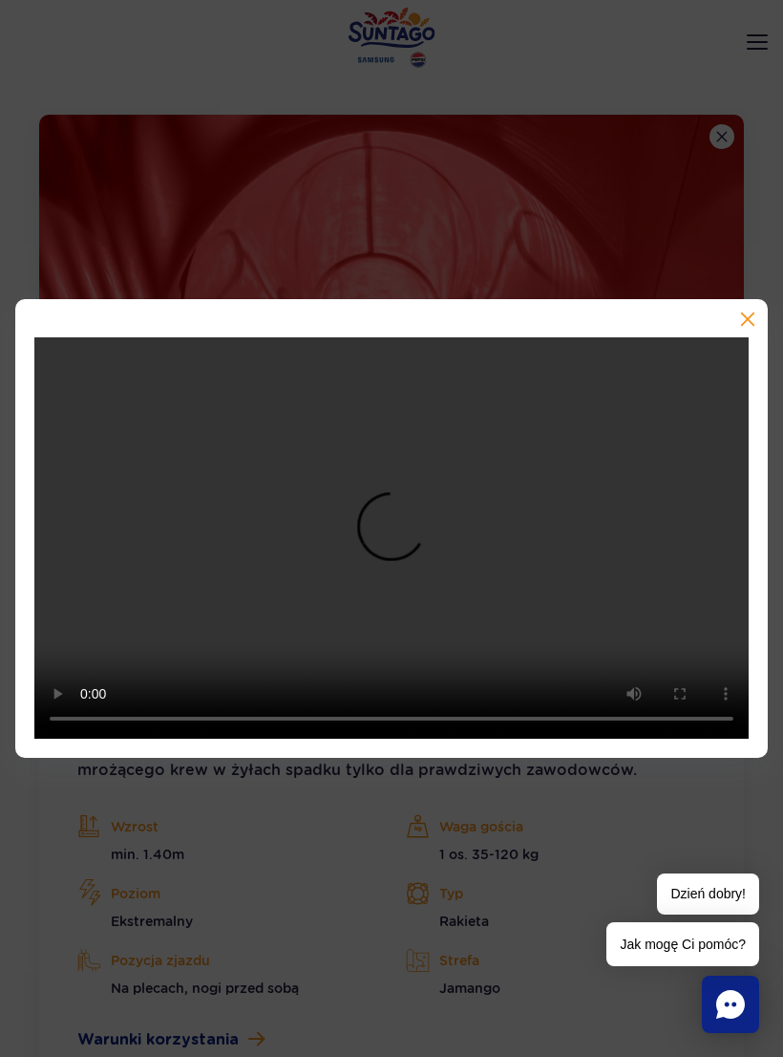
click at [389, 577] on video at bounding box center [391, 538] width 715 height 402
click at [373, 551] on video at bounding box center [391, 538] width 715 height 402
click at [396, 561] on video at bounding box center [391, 538] width 715 height 402
click at [395, 546] on video at bounding box center [391, 538] width 715 height 402
click at [753, 328] on button "button" at bounding box center [746, 320] width 19 height 19
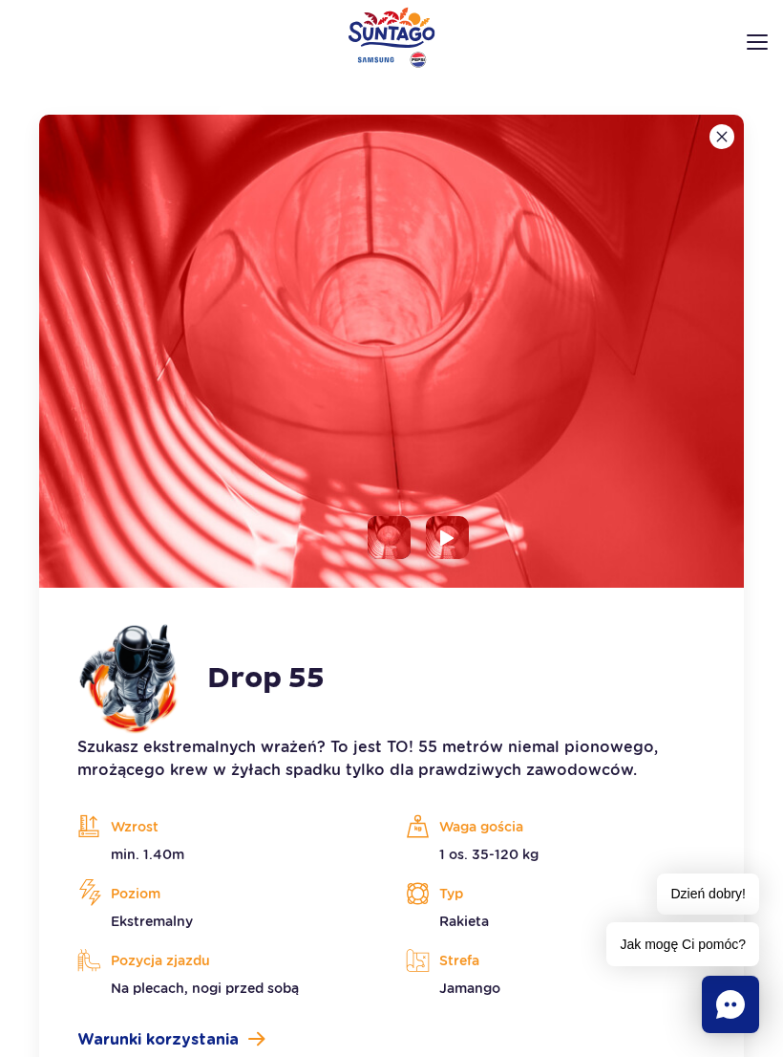
click at [717, 137] on img at bounding box center [722, 136] width 11 height 11
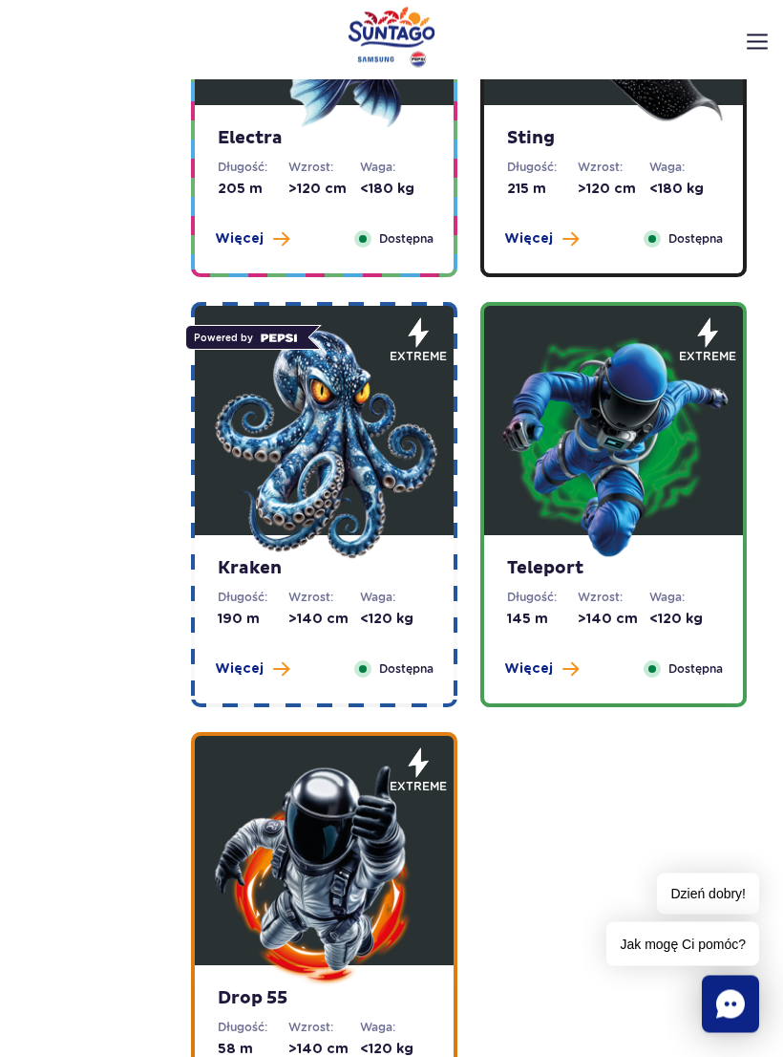
scroll to position [2003, 0]
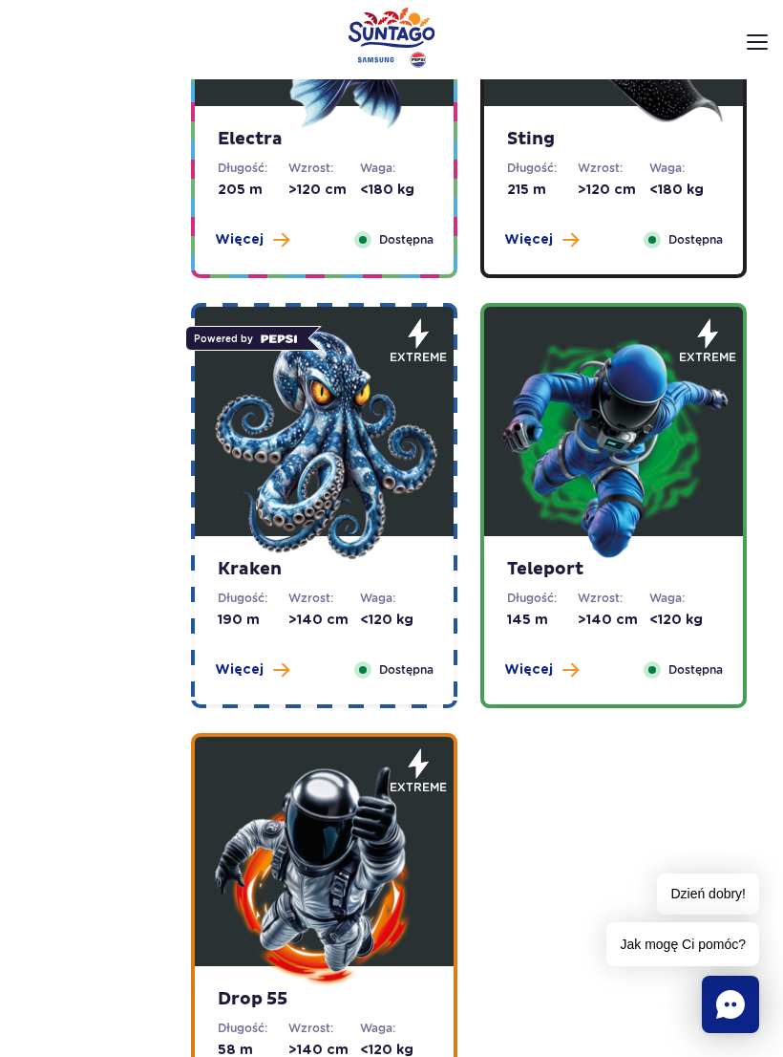
click at [284, 344] on img at bounding box center [279, 338] width 42 height 13
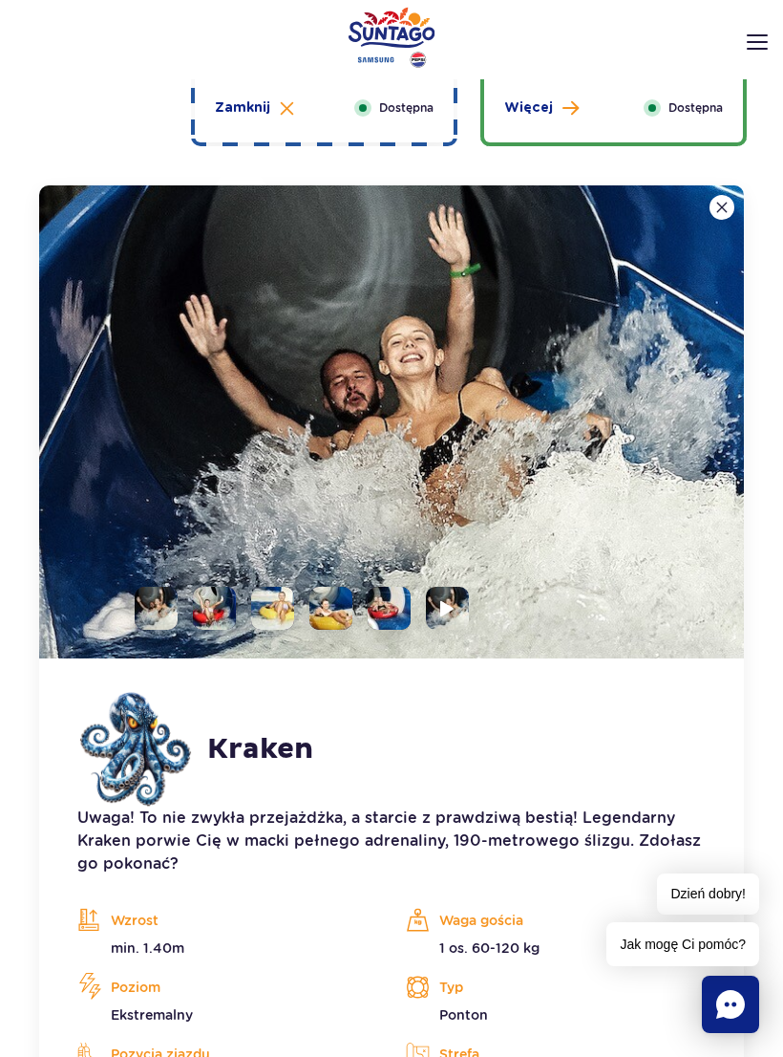
scroll to position [2636, 0]
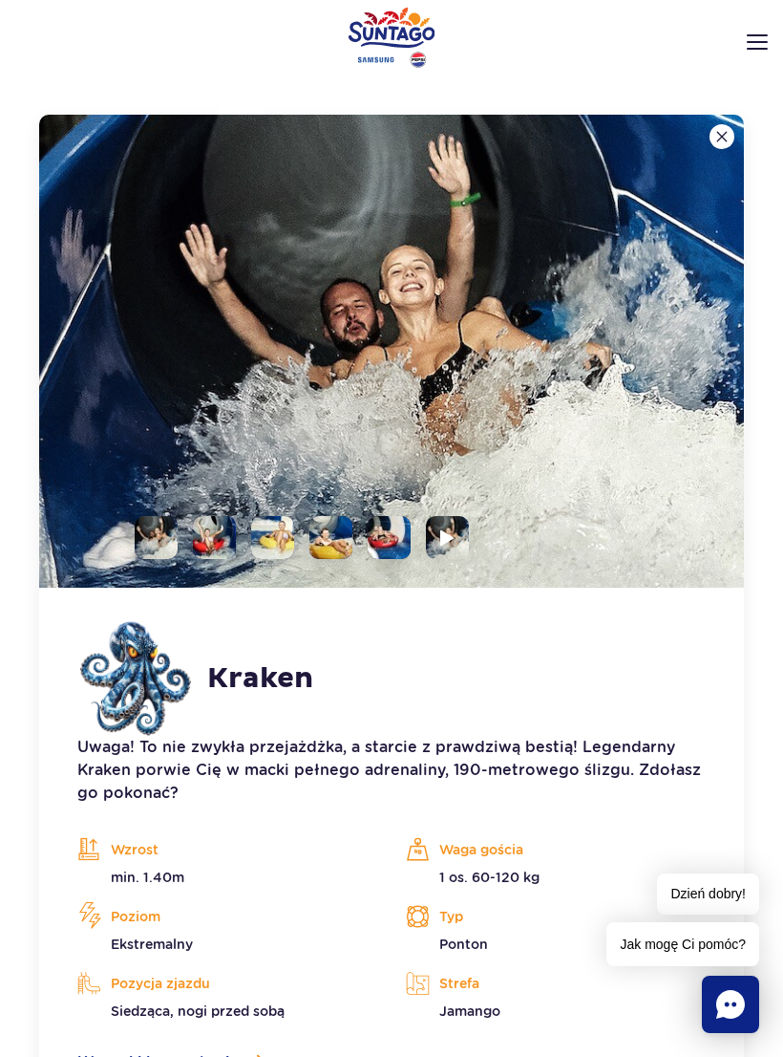
click at [445, 508] on img at bounding box center [391, 351] width 705 height 473
click at [442, 519] on li at bounding box center [447, 537] width 43 height 43
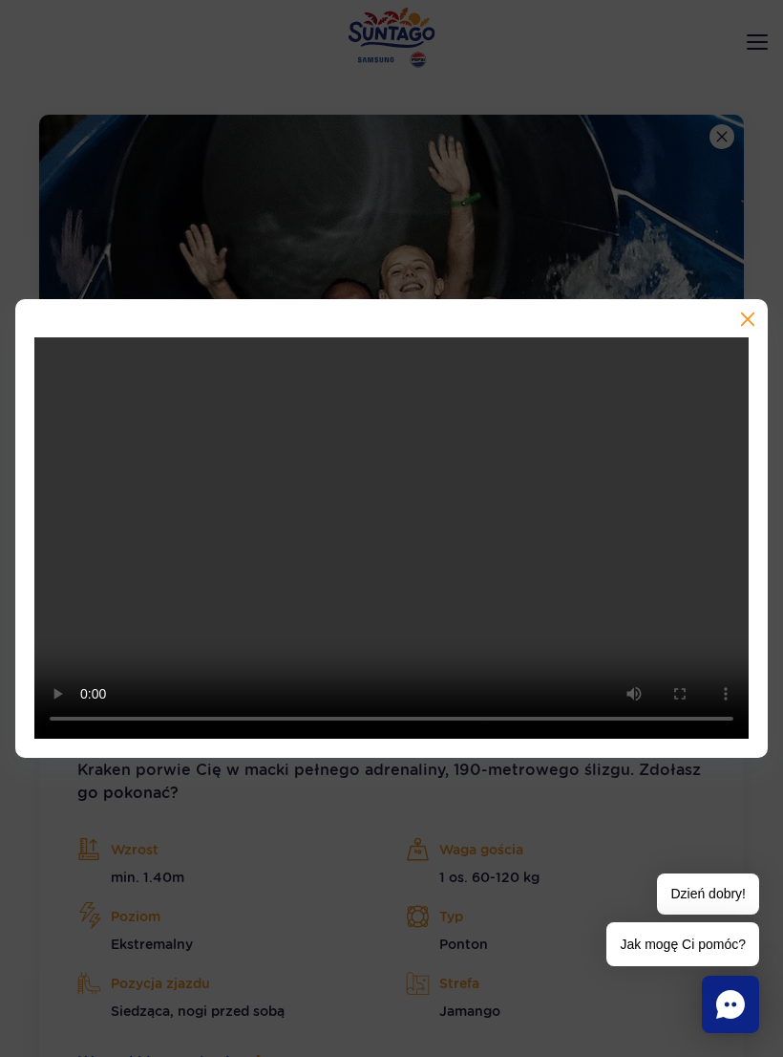
click at [411, 551] on video at bounding box center [391, 538] width 715 height 402
click at [390, 555] on video at bounding box center [391, 538] width 715 height 402
click at [397, 558] on video at bounding box center [391, 538] width 715 height 402
click at [753, 322] on div at bounding box center [391, 529] width 753 height 460
click at [754, 322] on div at bounding box center [391, 529] width 753 height 460
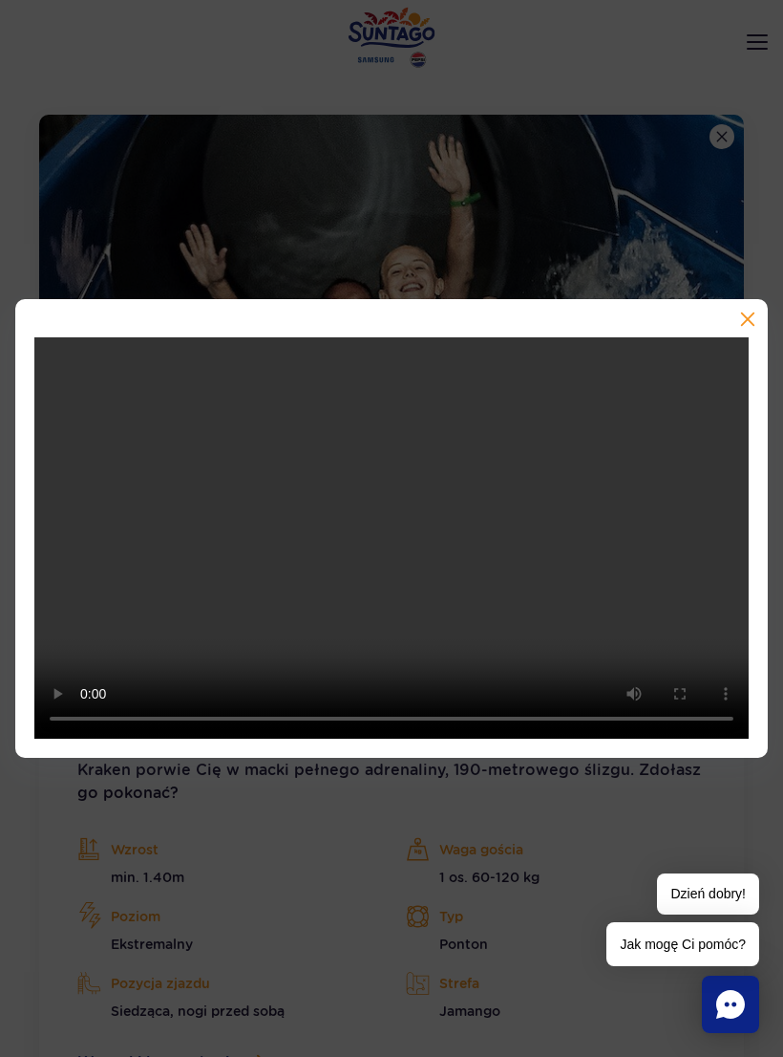
click at [755, 326] on button "button" at bounding box center [746, 320] width 19 height 19
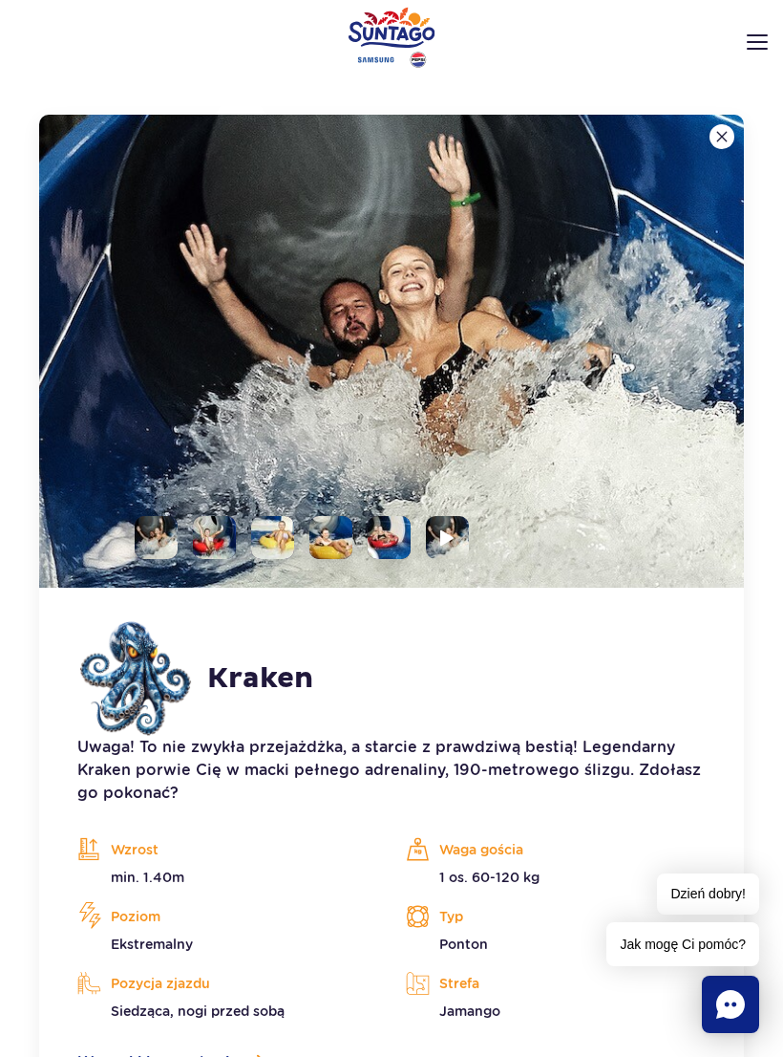
click at [464, 533] on li at bounding box center [447, 537] width 43 height 43
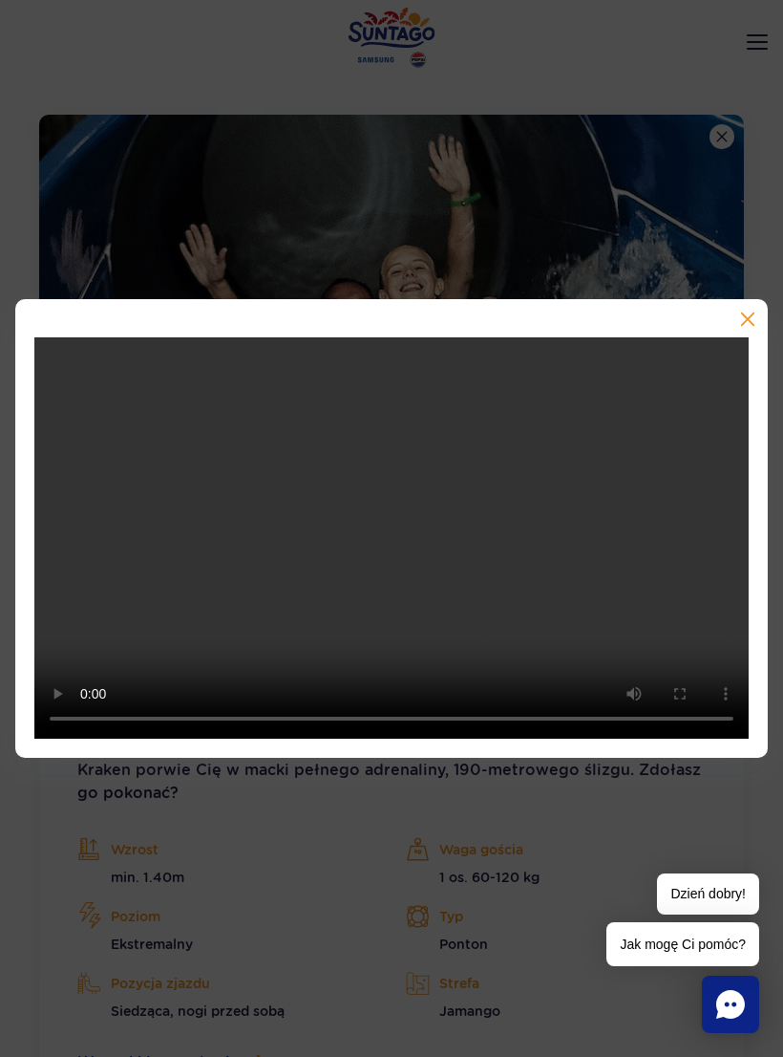
click at [409, 550] on video at bounding box center [391, 538] width 715 height 402
click at [755, 321] on div at bounding box center [391, 529] width 753 height 460
click at [748, 326] on button "button" at bounding box center [746, 320] width 19 height 19
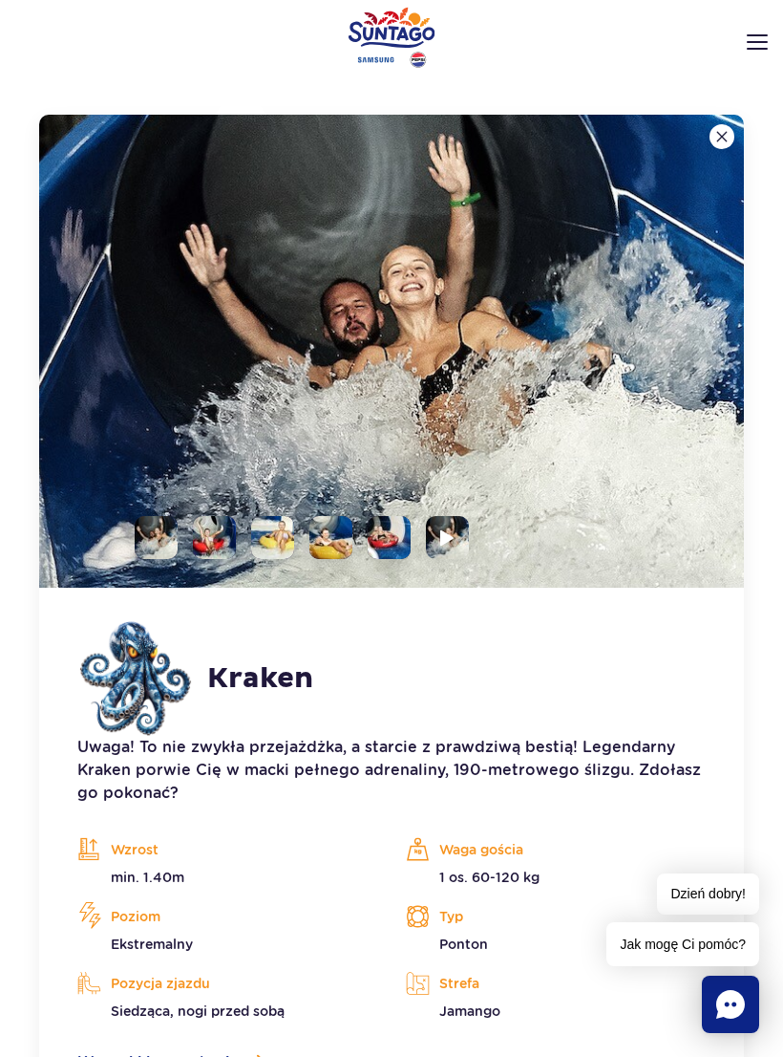
click at [723, 134] on img at bounding box center [722, 136] width 11 height 11
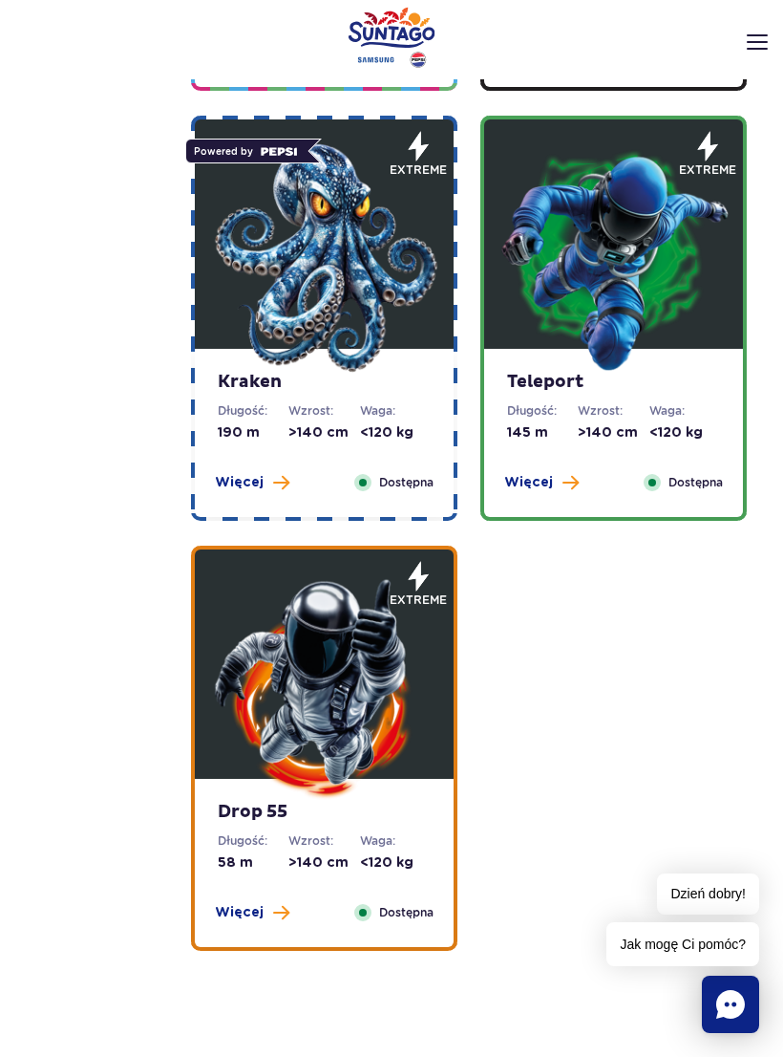
scroll to position [2173, 0]
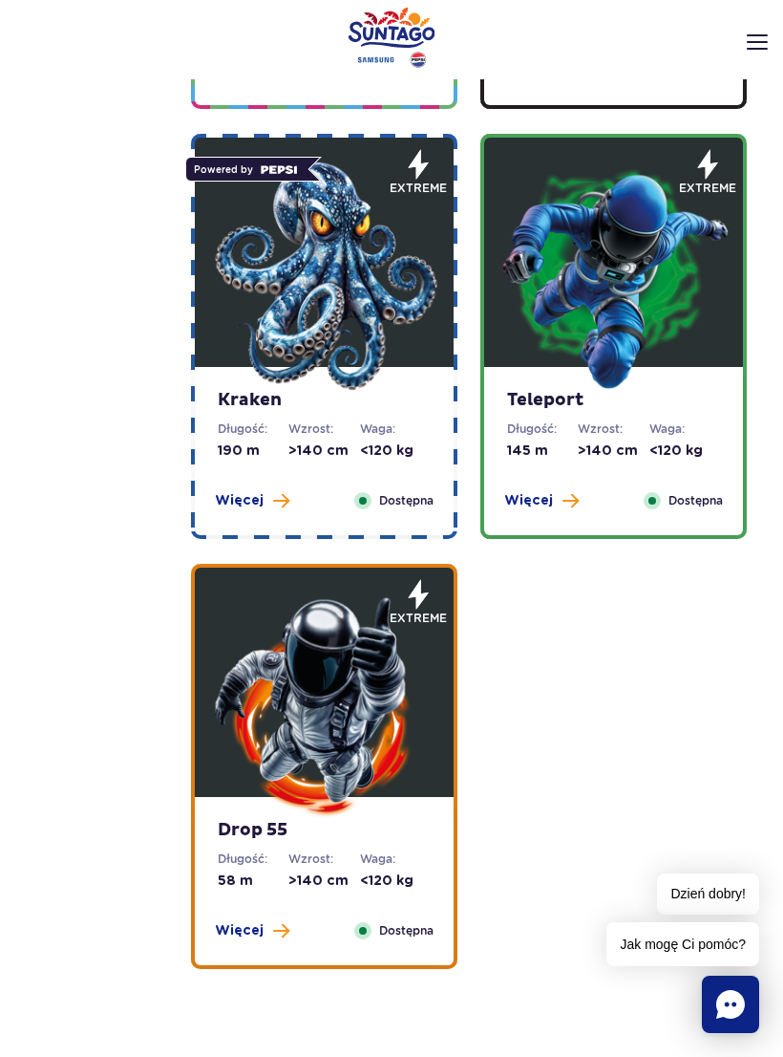
click at [655, 406] on strong "Teleport" at bounding box center [613, 400] width 213 height 21
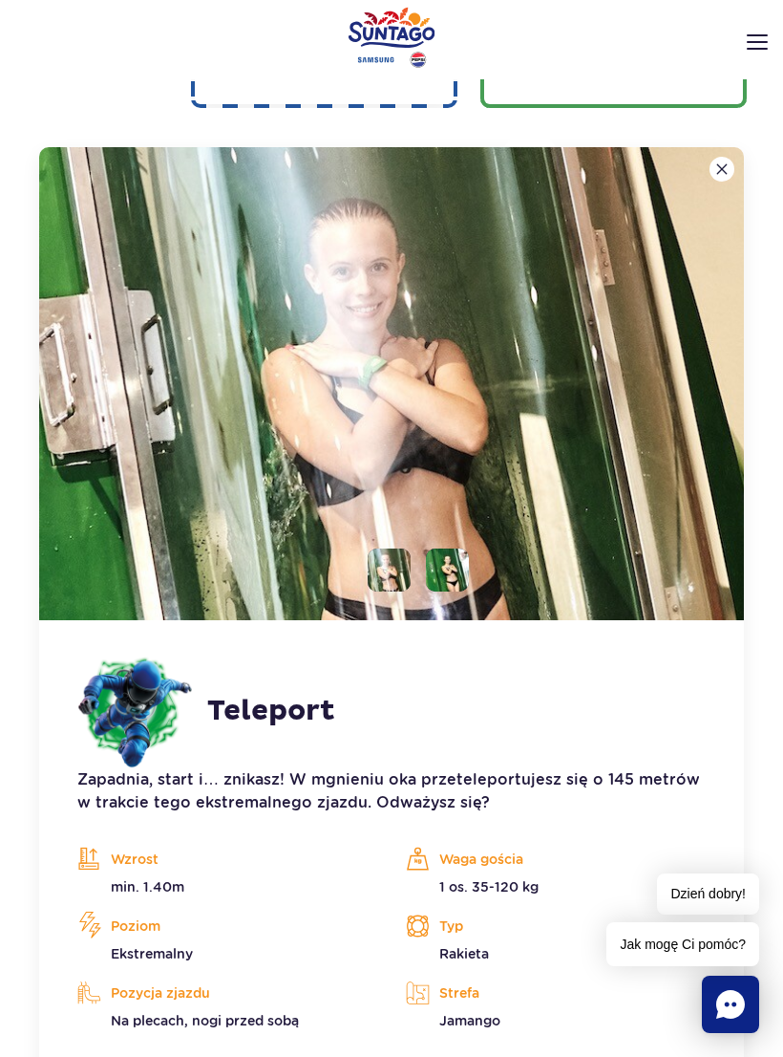
scroll to position [2636, 0]
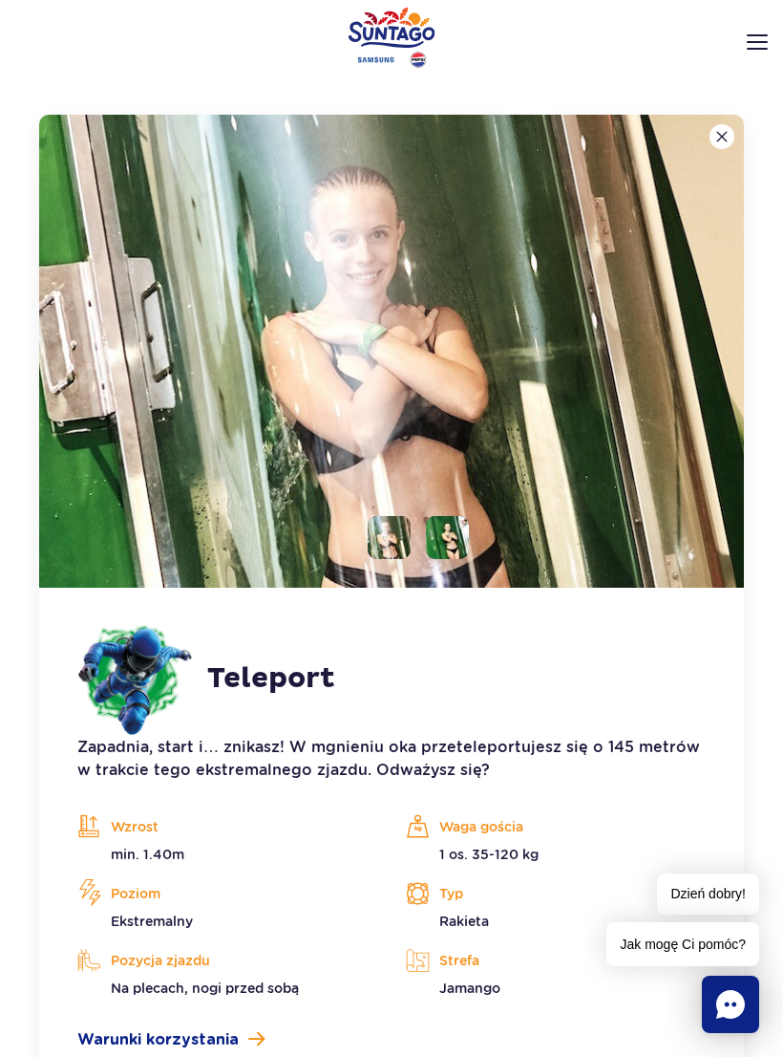
click at [409, 373] on img at bounding box center [391, 351] width 705 height 473
click at [431, 351] on img at bounding box center [391, 351] width 705 height 473
click at [432, 531] on li at bounding box center [447, 537] width 43 height 43
click at [432, 530] on img at bounding box center [447, 537] width 43 height 43
click at [388, 525] on li at bounding box center [389, 537] width 43 height 43
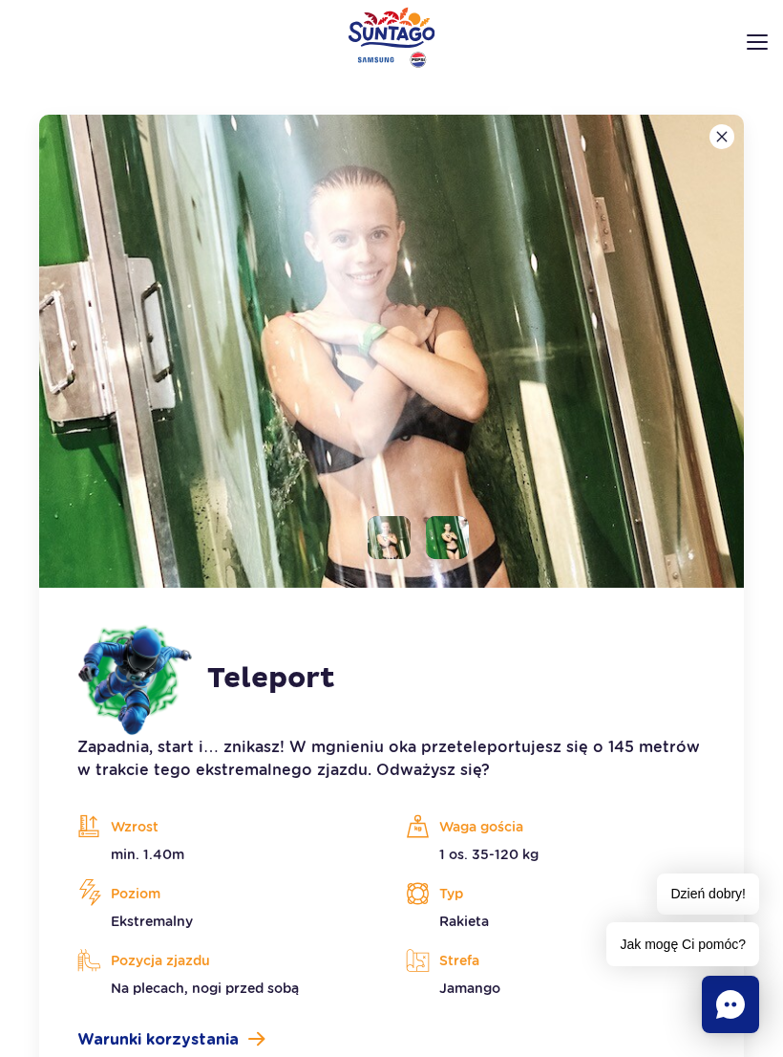
click at [740, 112] on div "Teleport Długość: 145 m Wzrost: >140 cm Waga: <120 kg Więcej Zamknij Dostępna e…" at bounding box center [614, 377] width 267 height 1414
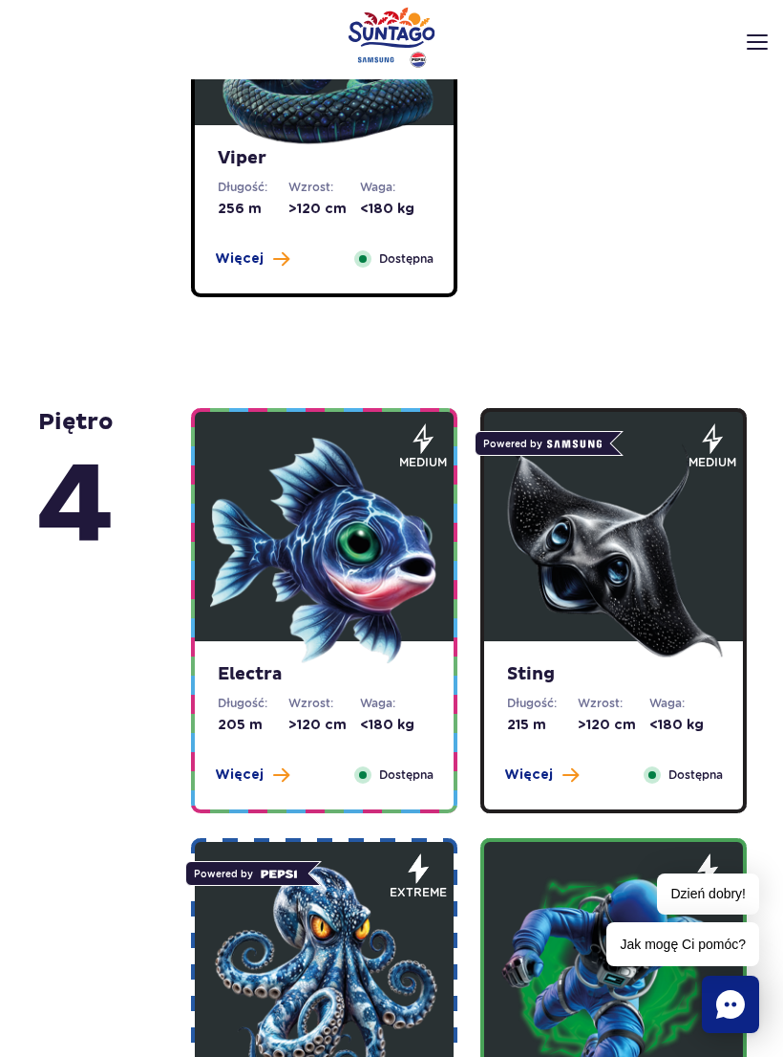
click at [678, 728] on dd "<180 kg" at bounding box center [685, 725] width 71 height 19
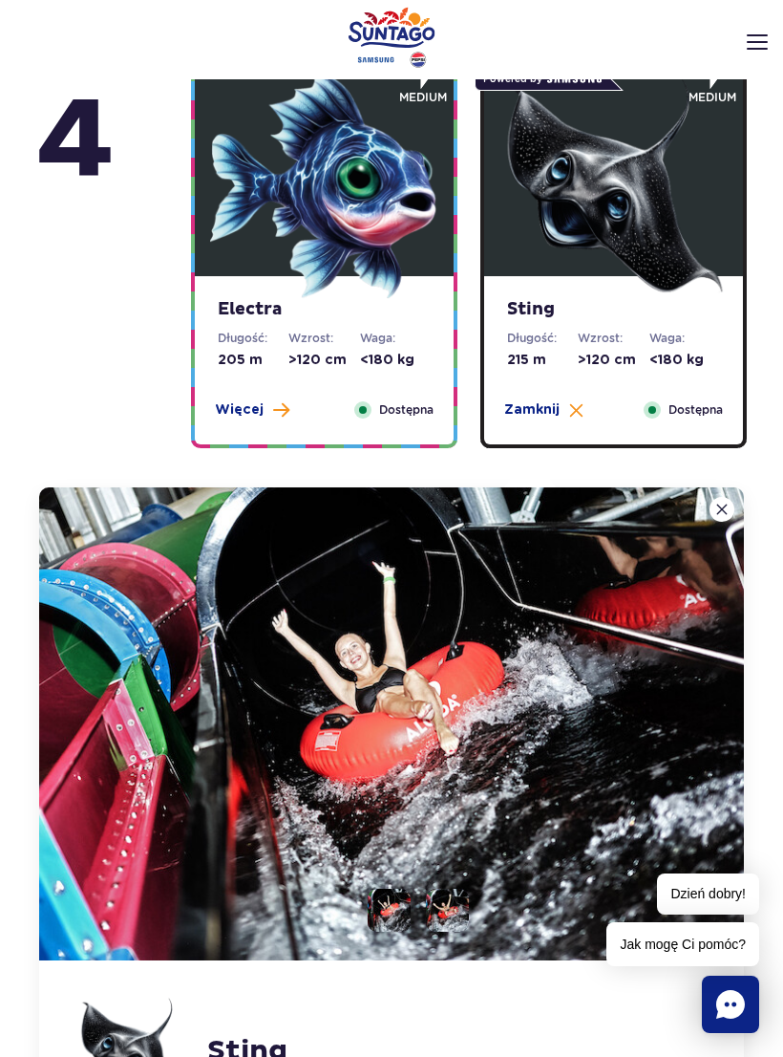
scroll to position [2206, 0]
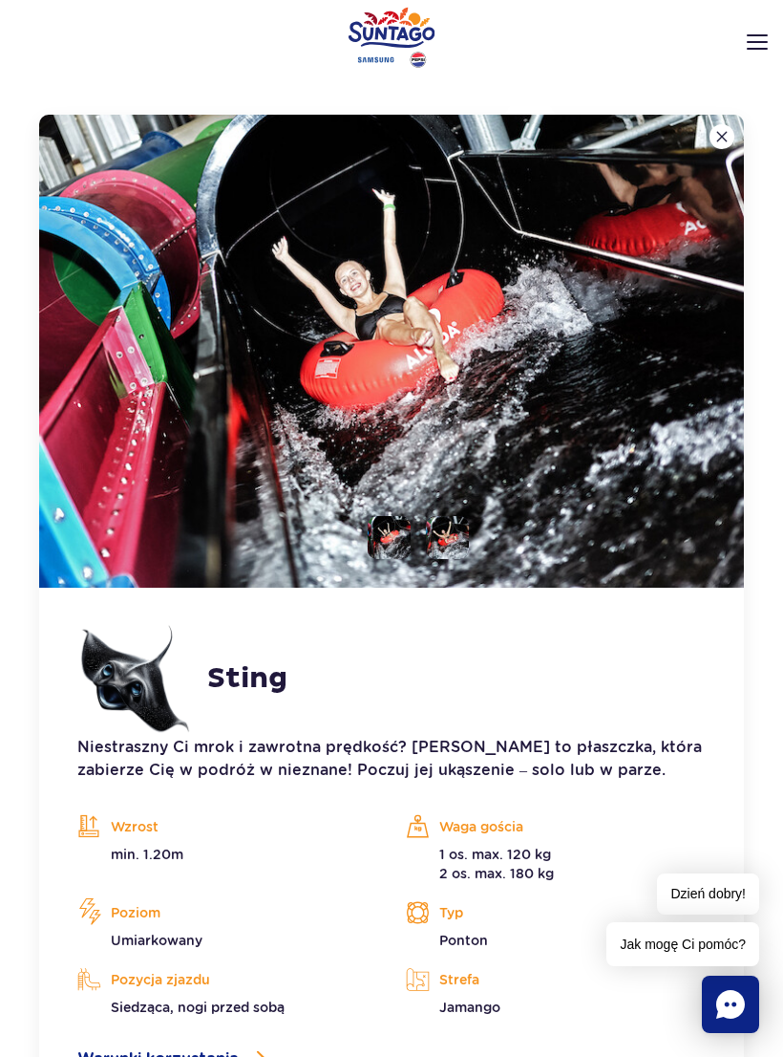
click at [457, 523] on li at bounding box center [447, 537] width 43 height 43
click at [376, 531] on li at bounding box center [389, 537] width 43 height 43
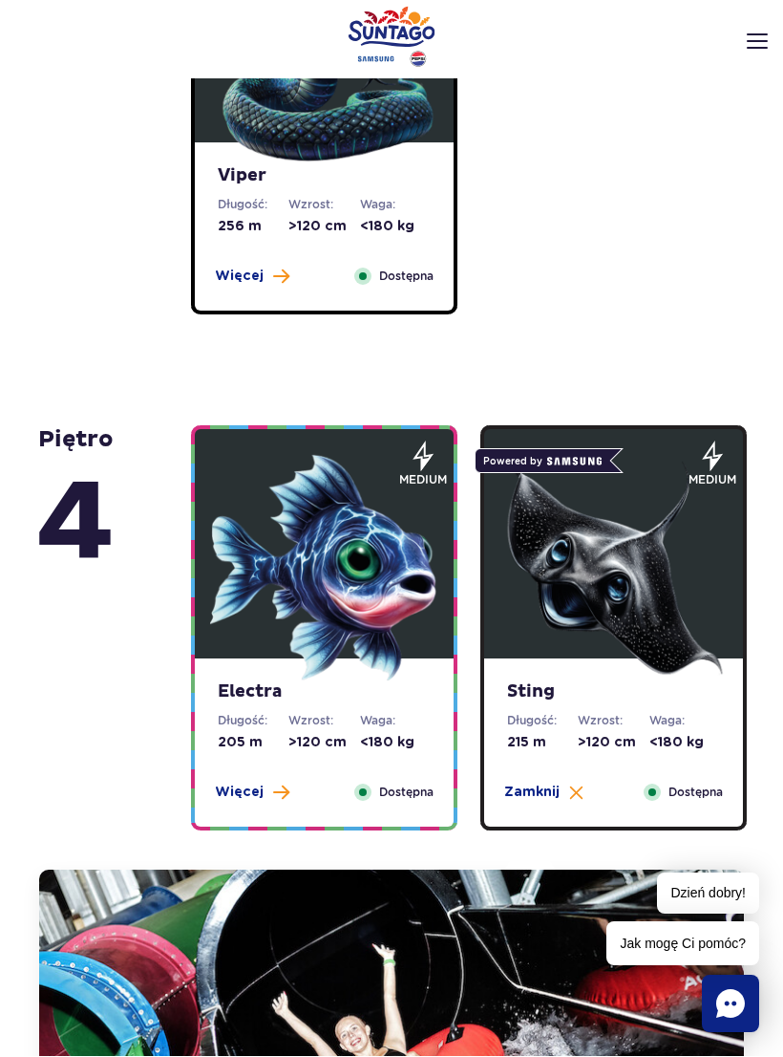
click at [332, 734] on dd ">120 cm" at bounding box center [324, 743] width 71 height 19
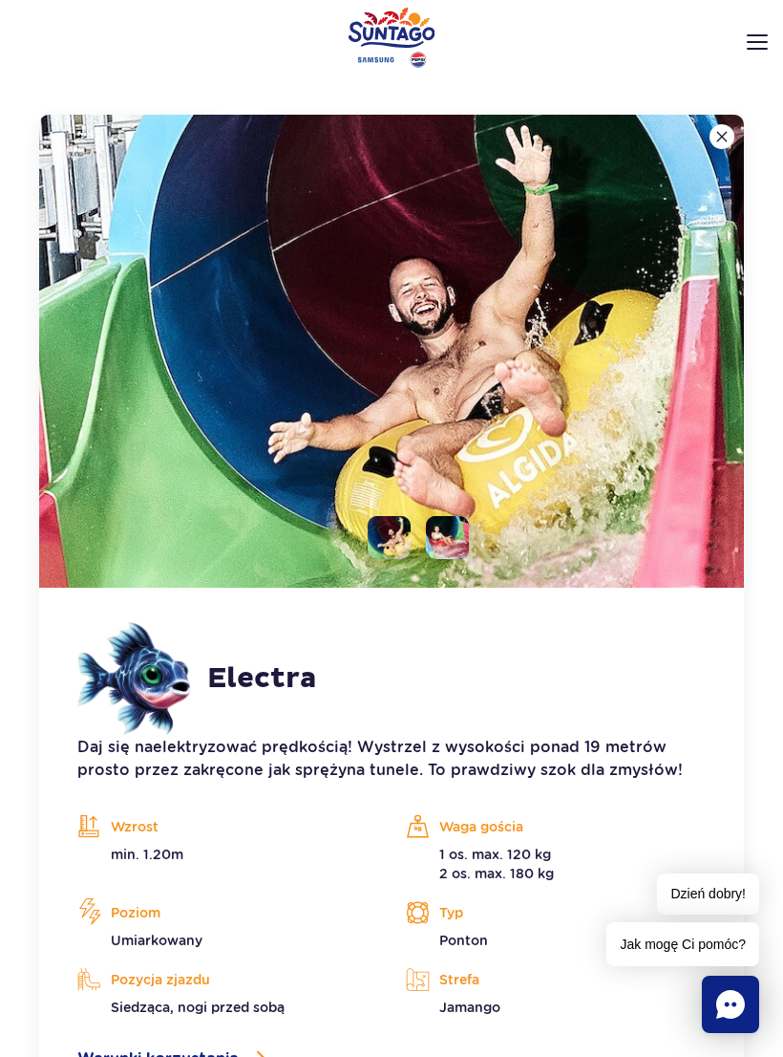
click at [447, 545] on img at bounding box center [447, 537] width 43 height 43
click at [722, 132] on img at bounding box center [722, 136] width 11 height 11
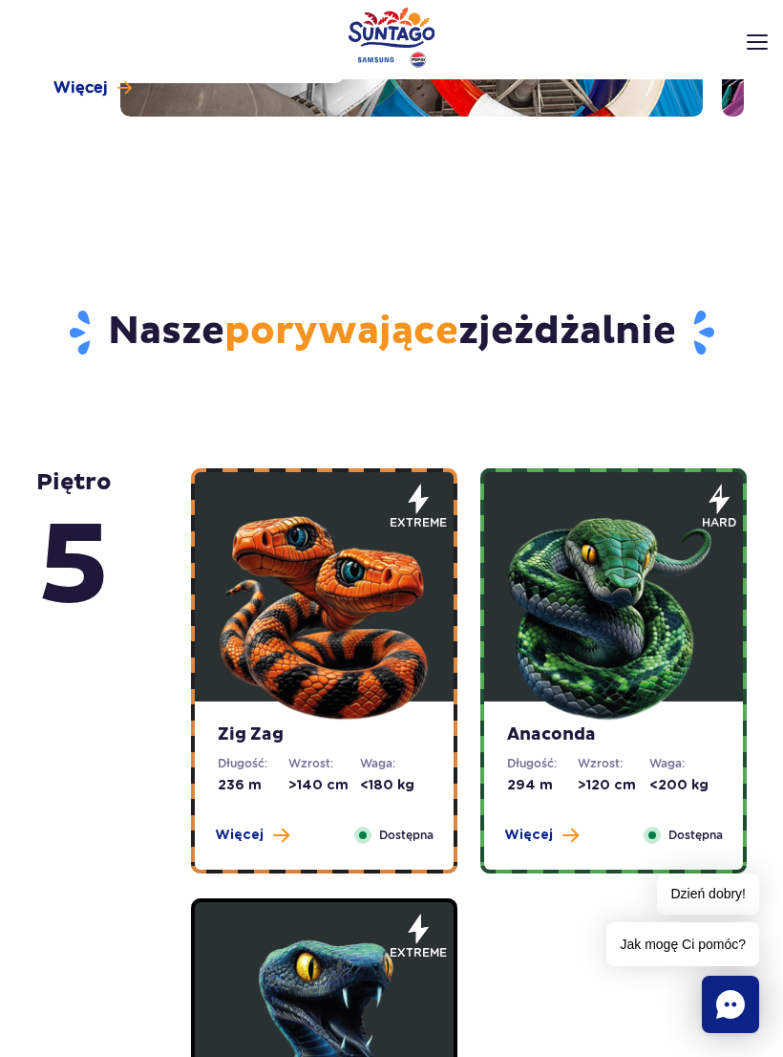
scroll to position [460, 0]
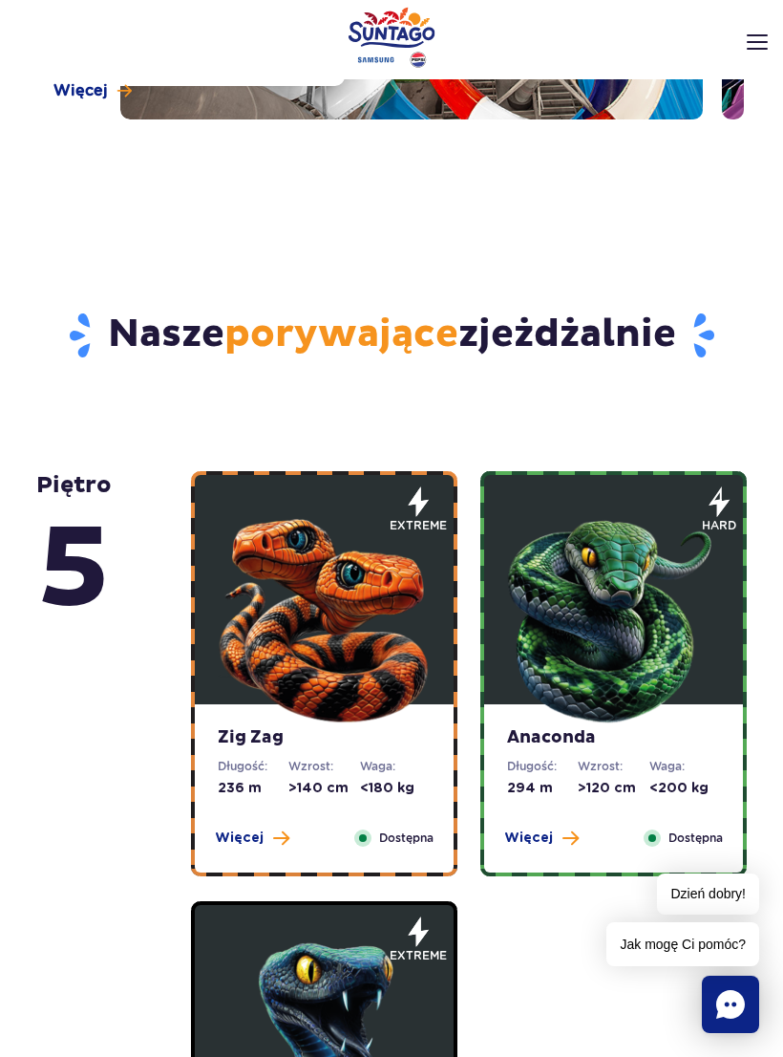
click at [343, 775] on dt "Wzrost:" at bounding box center [324, 766] width 71 height 17
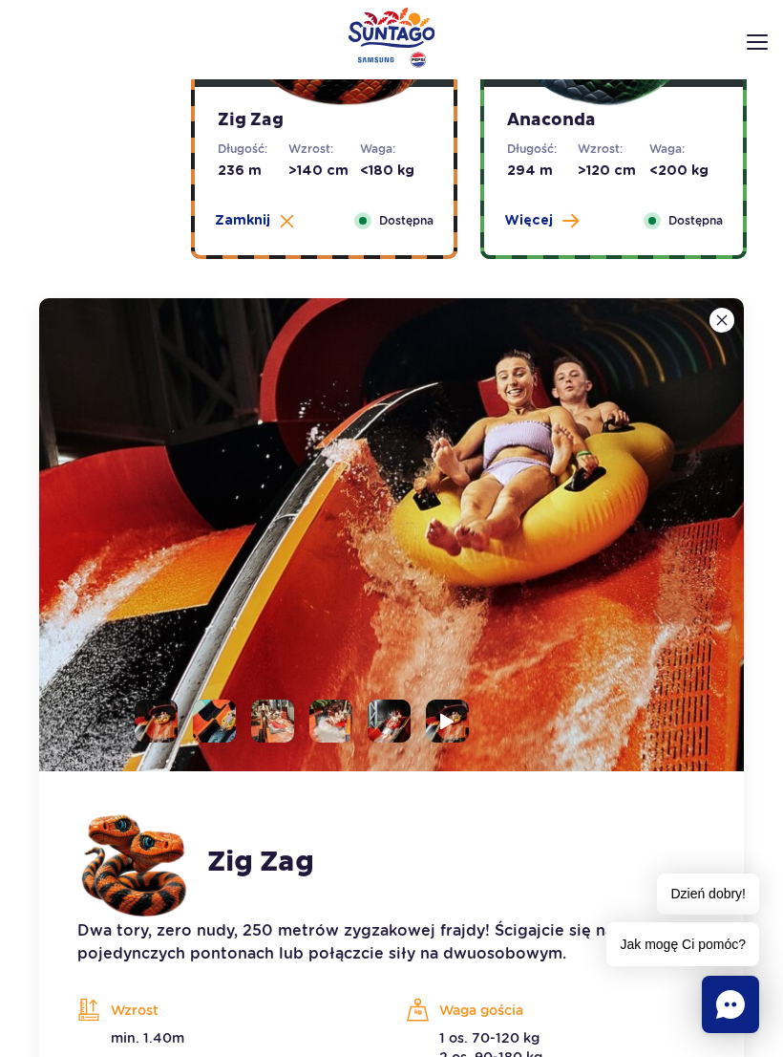
scroll to position [1257, 0]
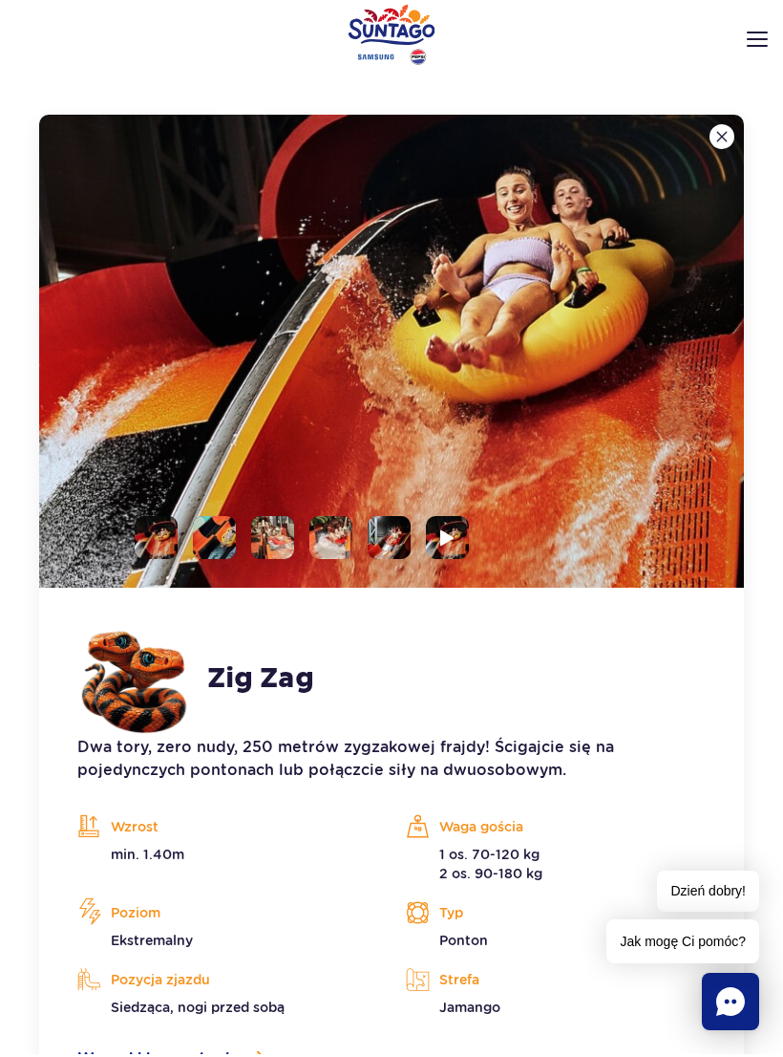
click at [442, 532] on img at bounding box center [447, 540] width 14 height 17
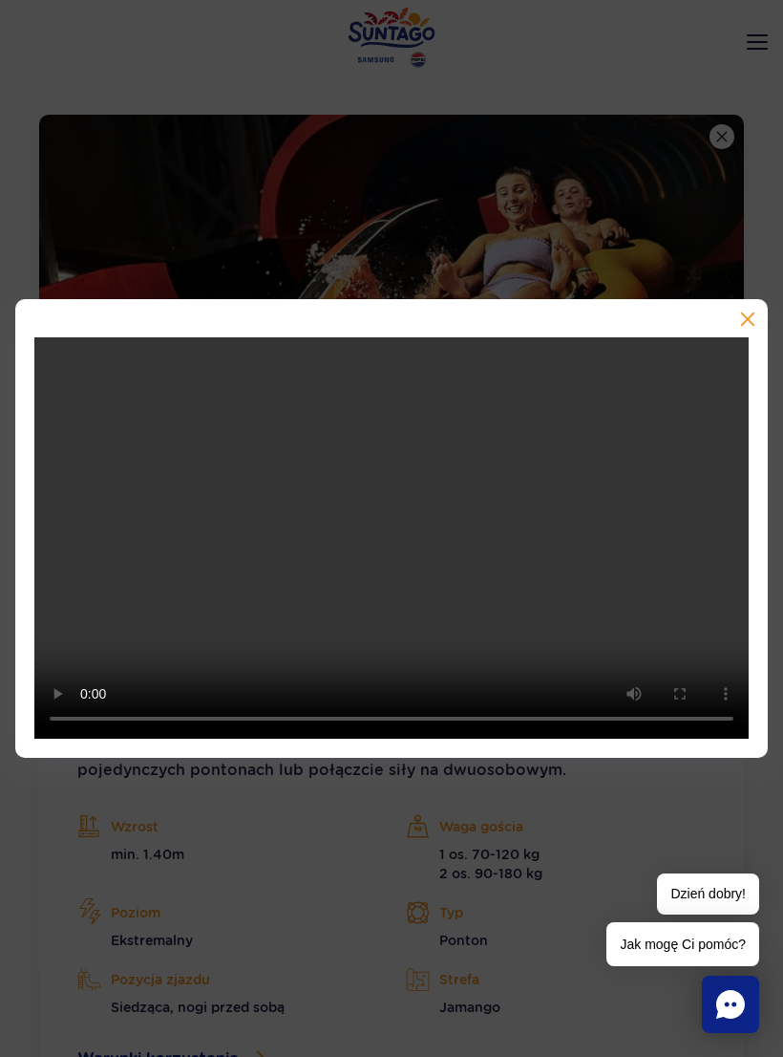
click at [741, 312] on button "button" at bounding box center [746, 320] width 19 height 19
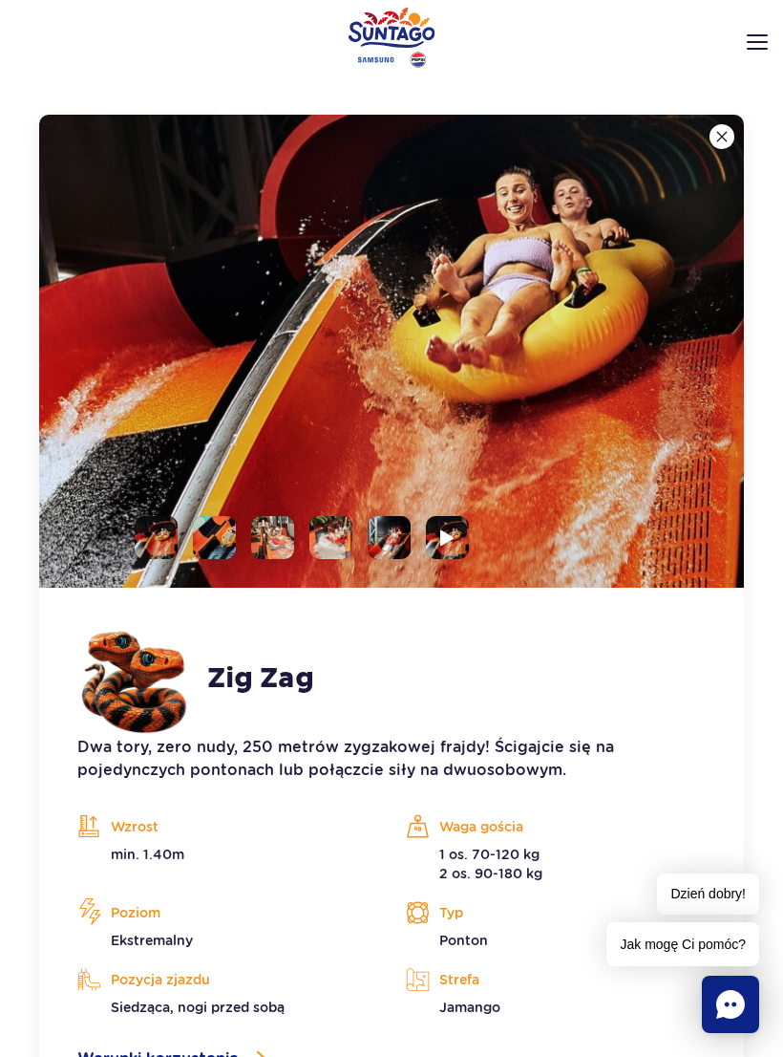
click at [731, 138] on button at bounding box center [722, 136] width 25 height 25
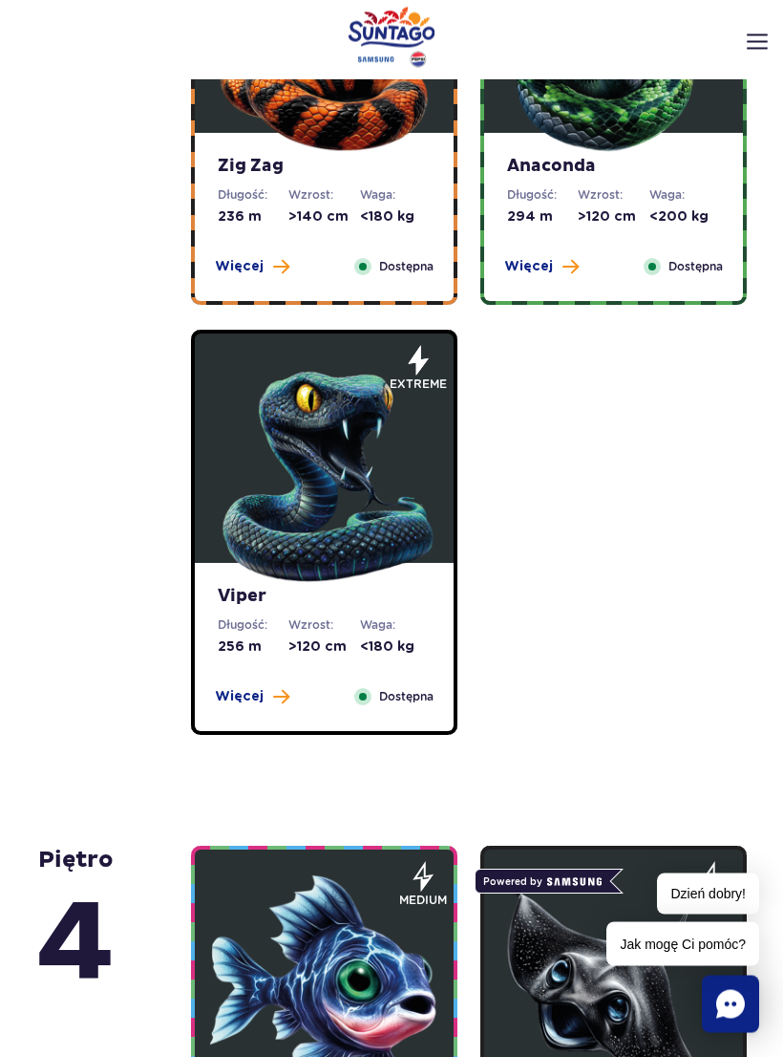
click at [365, 502] on img at bounding box center [324, 472] width 229 height 229
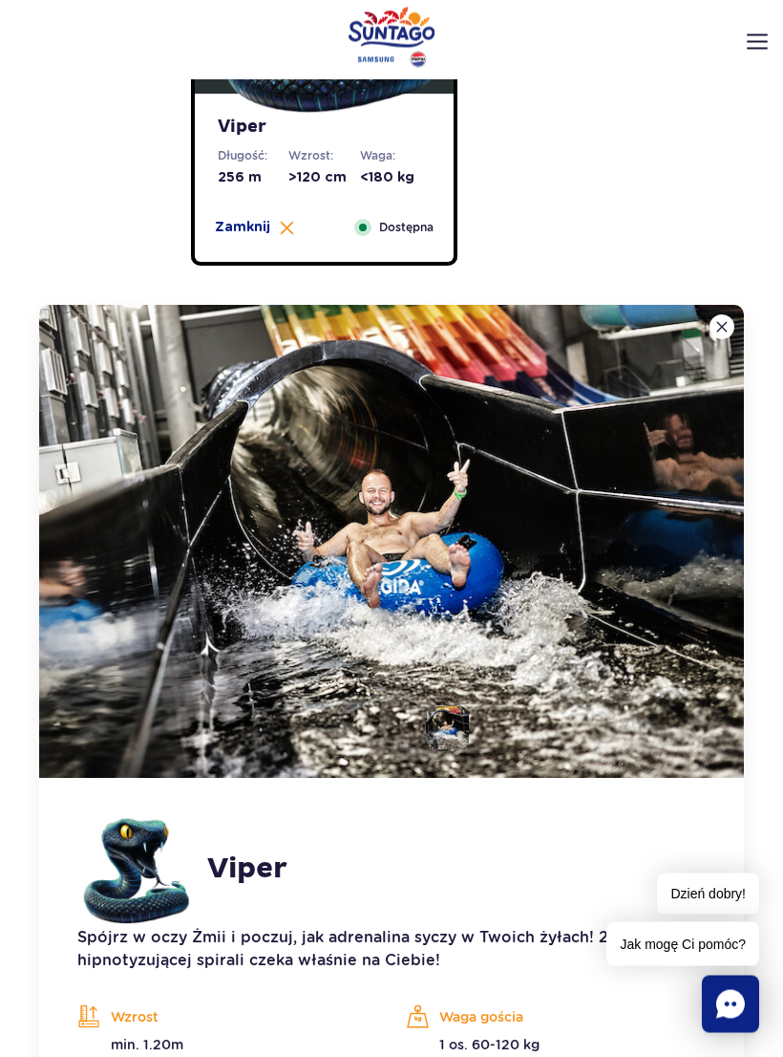
scroll to position [1690, 0]
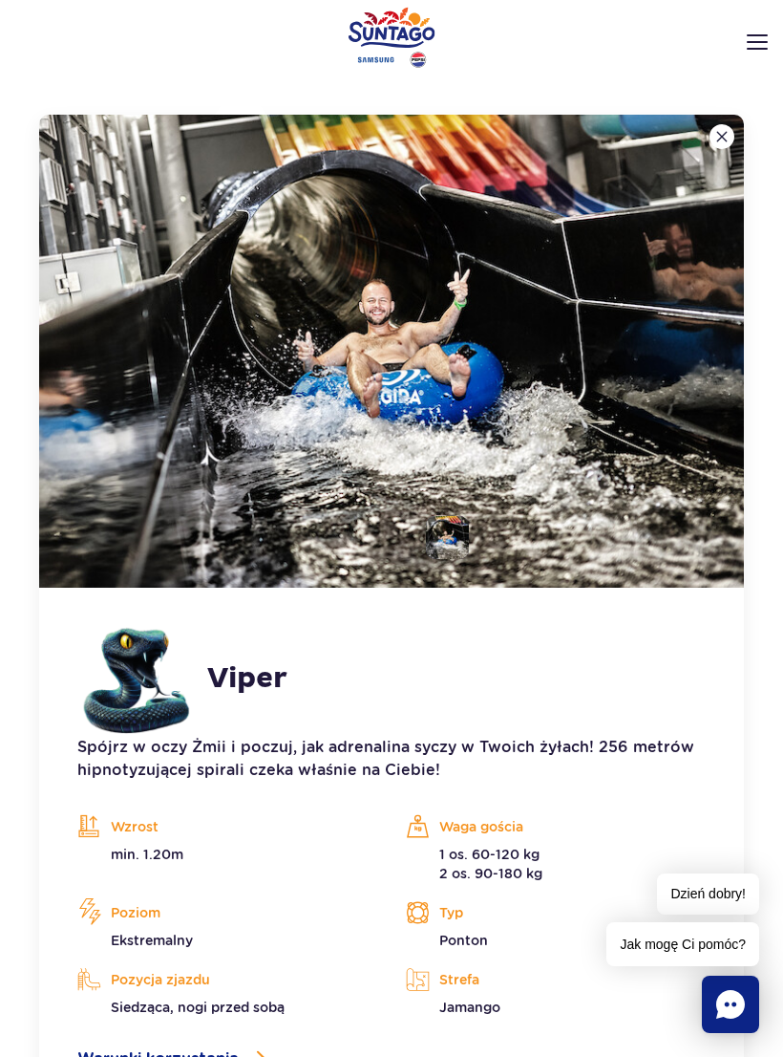
click at [407, 440] on img at bounding box center [391, 351] width 705 height 473
click at [727, 132] on img at bounding box center [722, 136] width 11 height 11
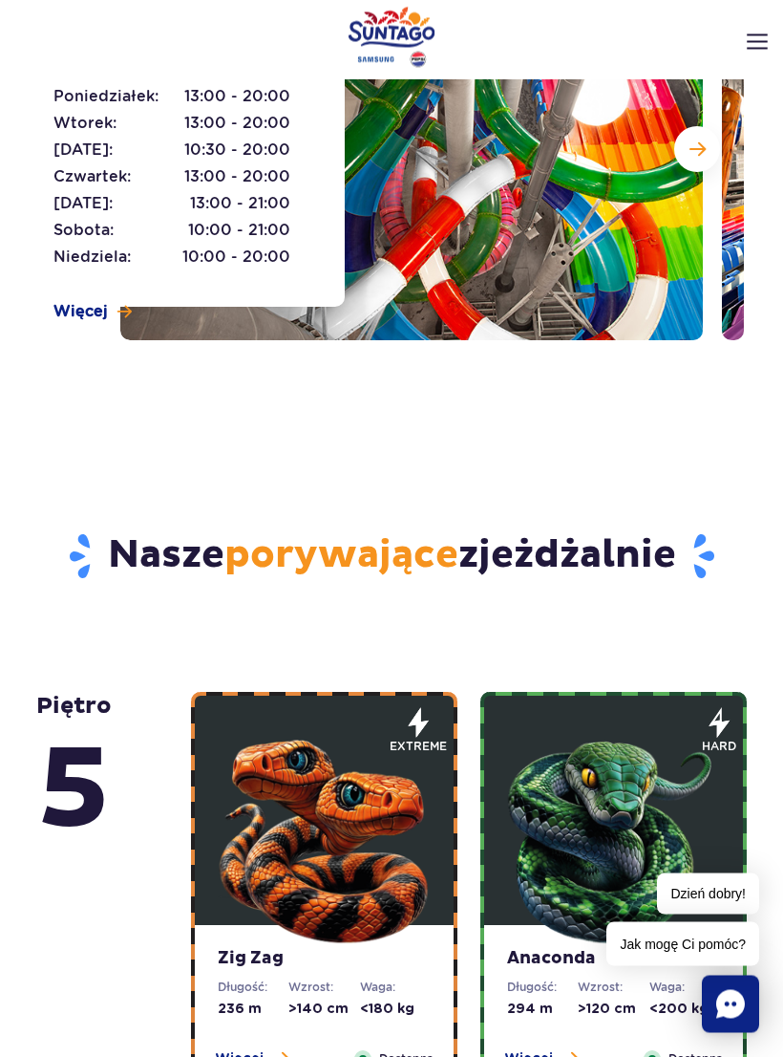
click at [656, 776] on img at bounding box center [614, 834] width 229 height 229
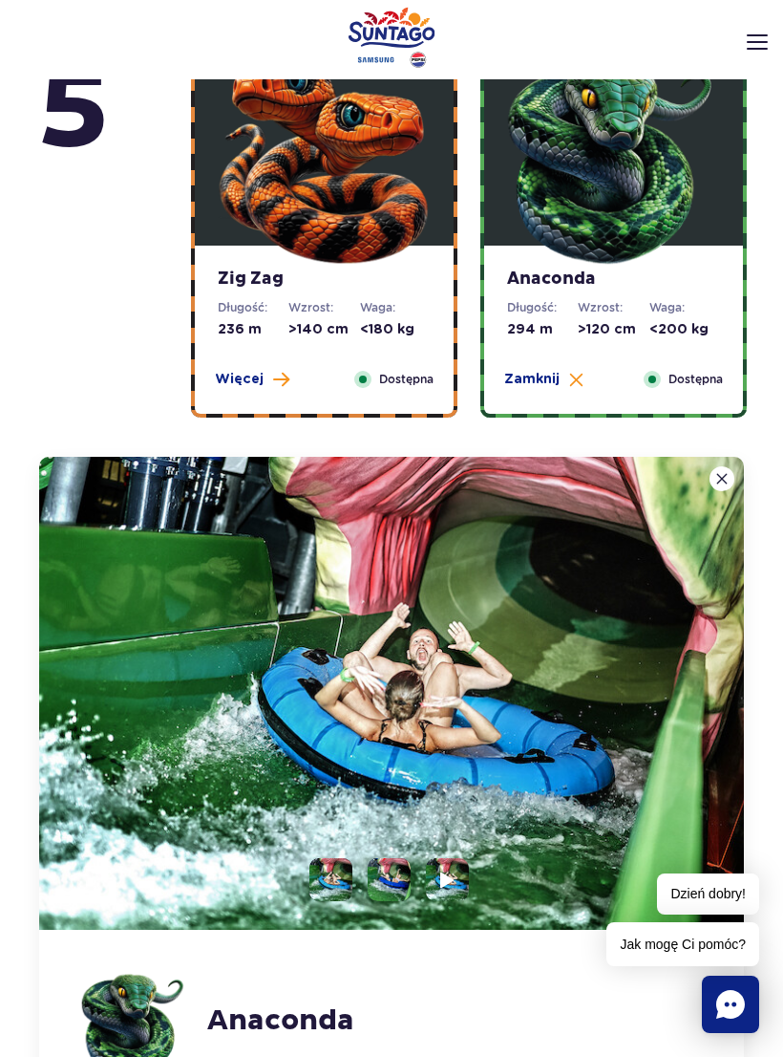
scroll to position [1260, 0]
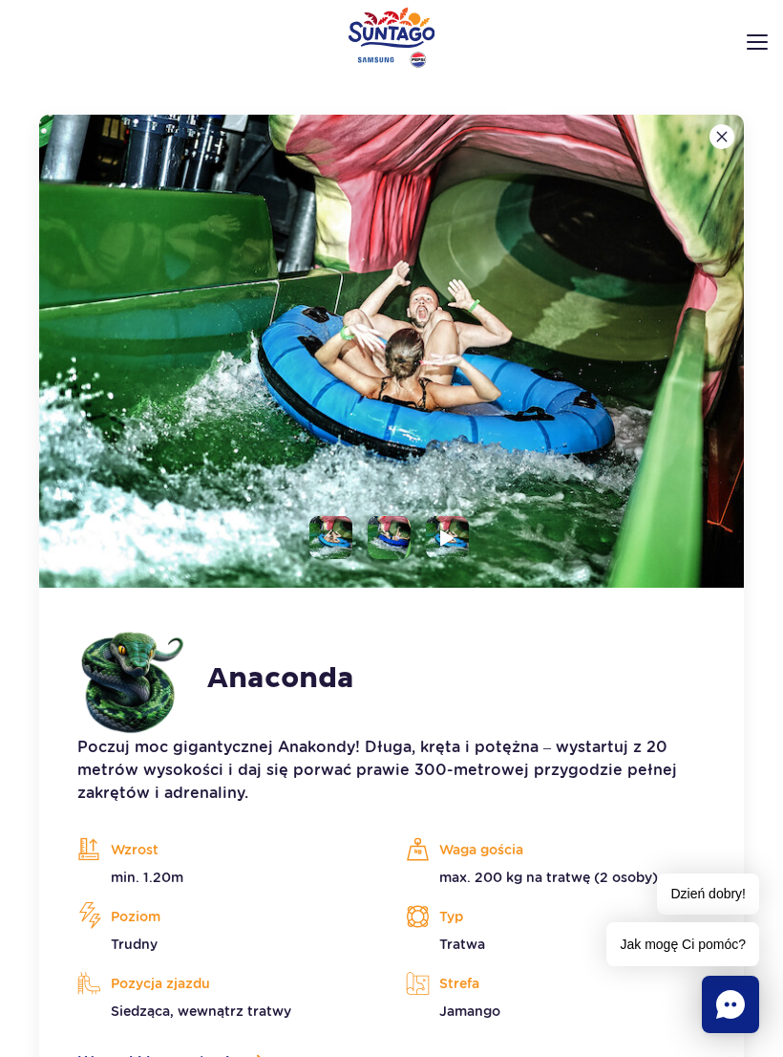
click at [442, 534] on img at bounding box center [447, 537] width 14 height 17
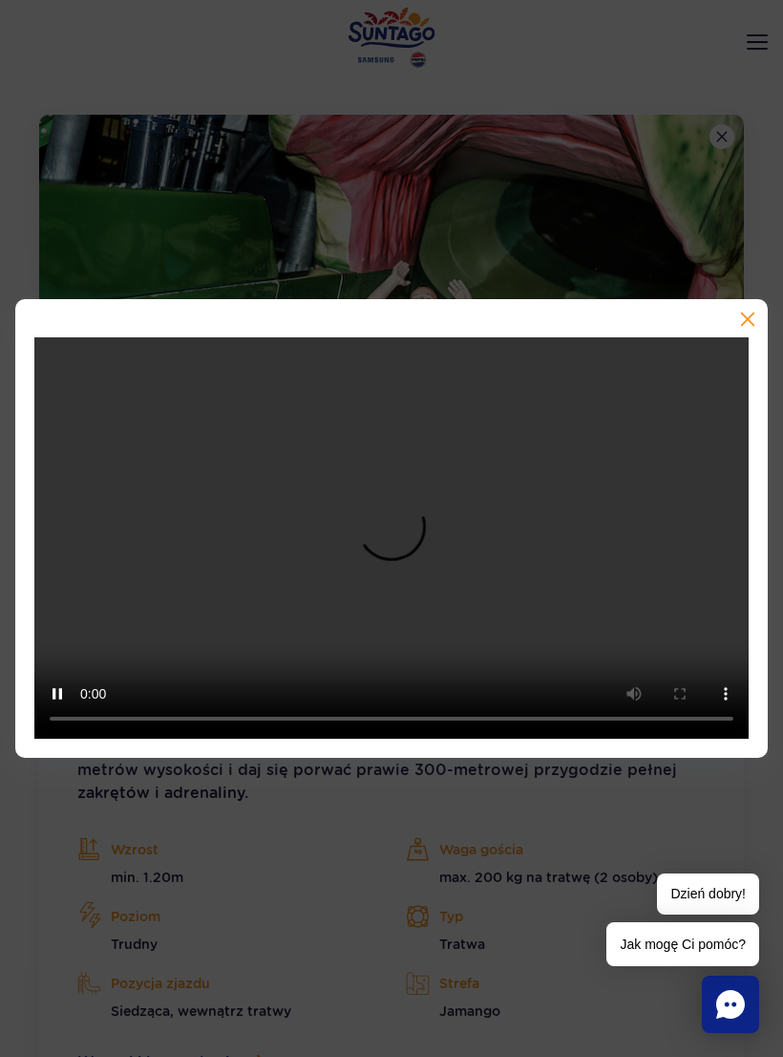
click at [393, 561] on video at bounding box center [391, 538] width 715 height 402
click at [751, 317] on div at bounding box center [391, 529] width 753 height 460
click at [755, 321] on div at bounding box center [391, 529] width 753 height 460
click at [739, 320] on div at bounding box center [391, 529] width 753 height 460
click at [754, 328] on button "button" at bounding box center [746, 320] width 19 height 19
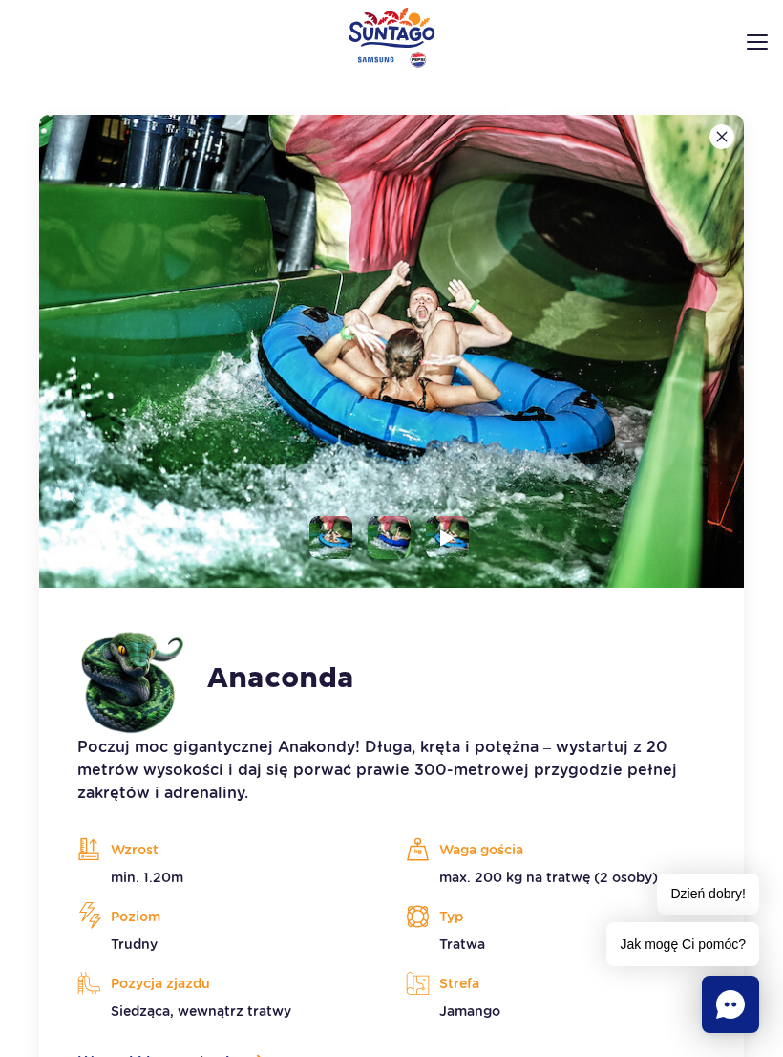
click at [722, 133] on img at bounding box center [722, 136] width 11 height 11
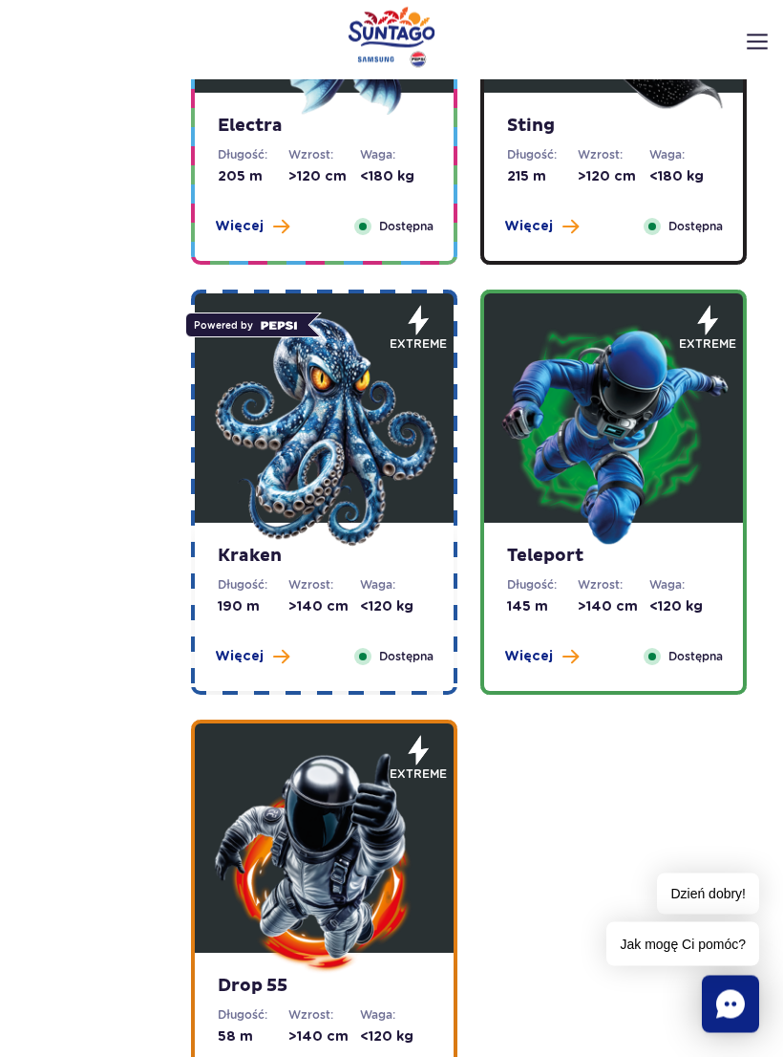
click at [340, 488] on img at bounding box center [324, 432] width 229 height 229
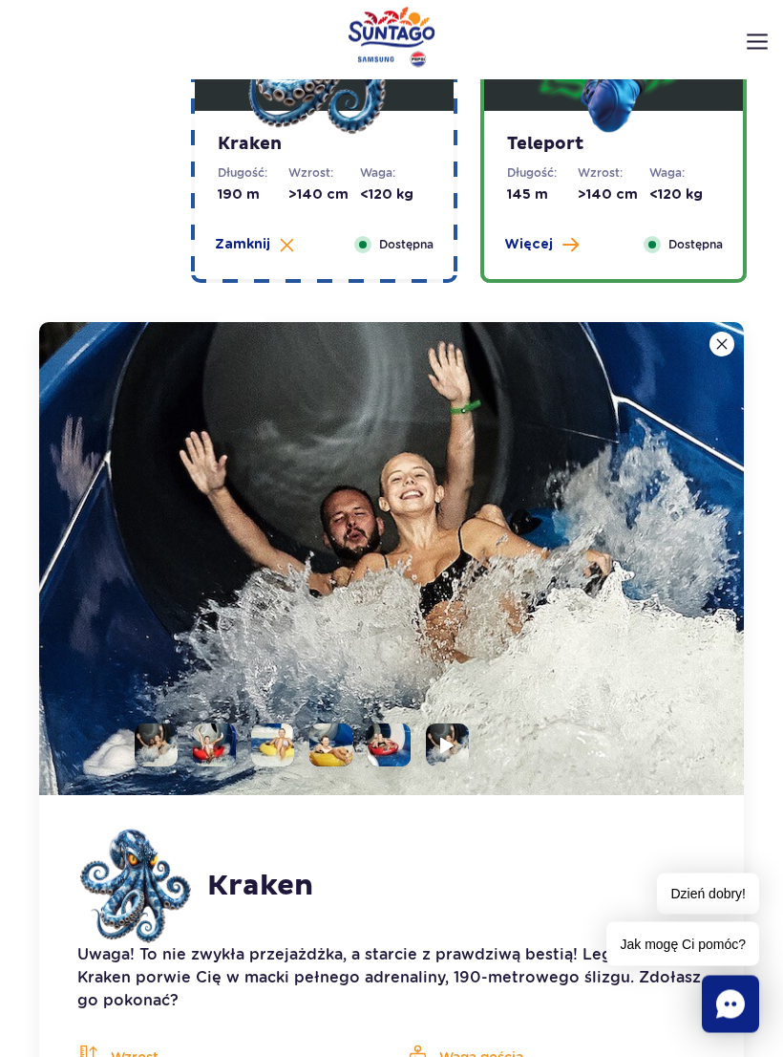
scroll to position [2636, 0]
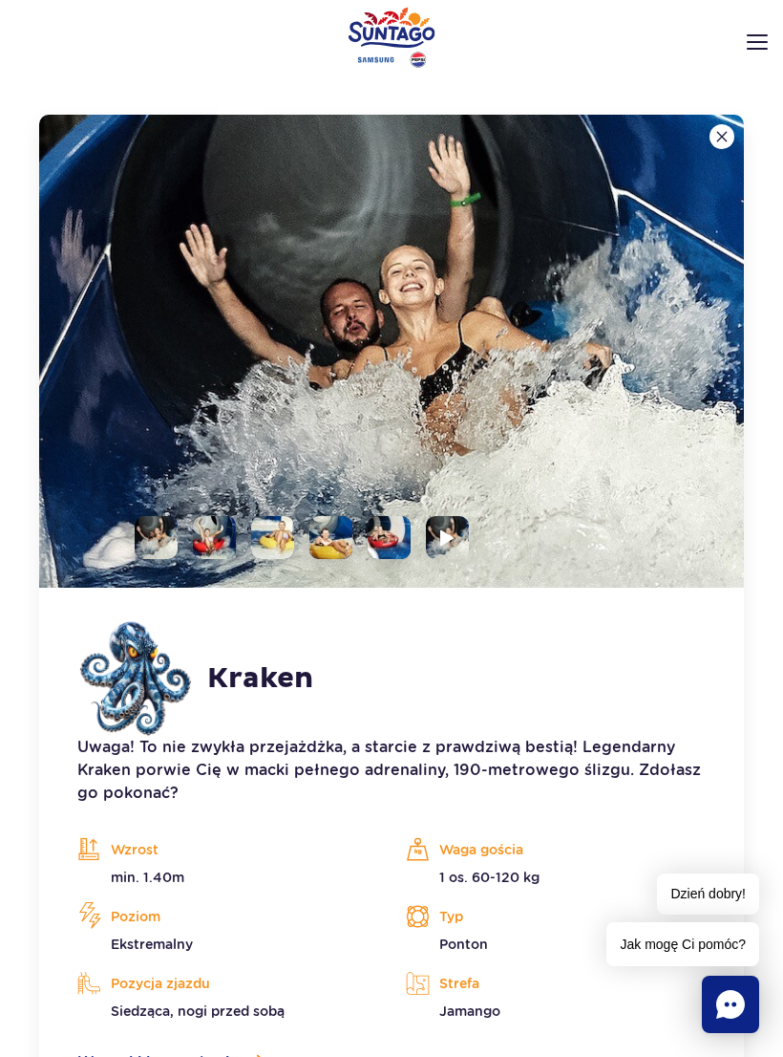
click at [435, 542] on li at bounding box center [447, 537] width 43 height 43
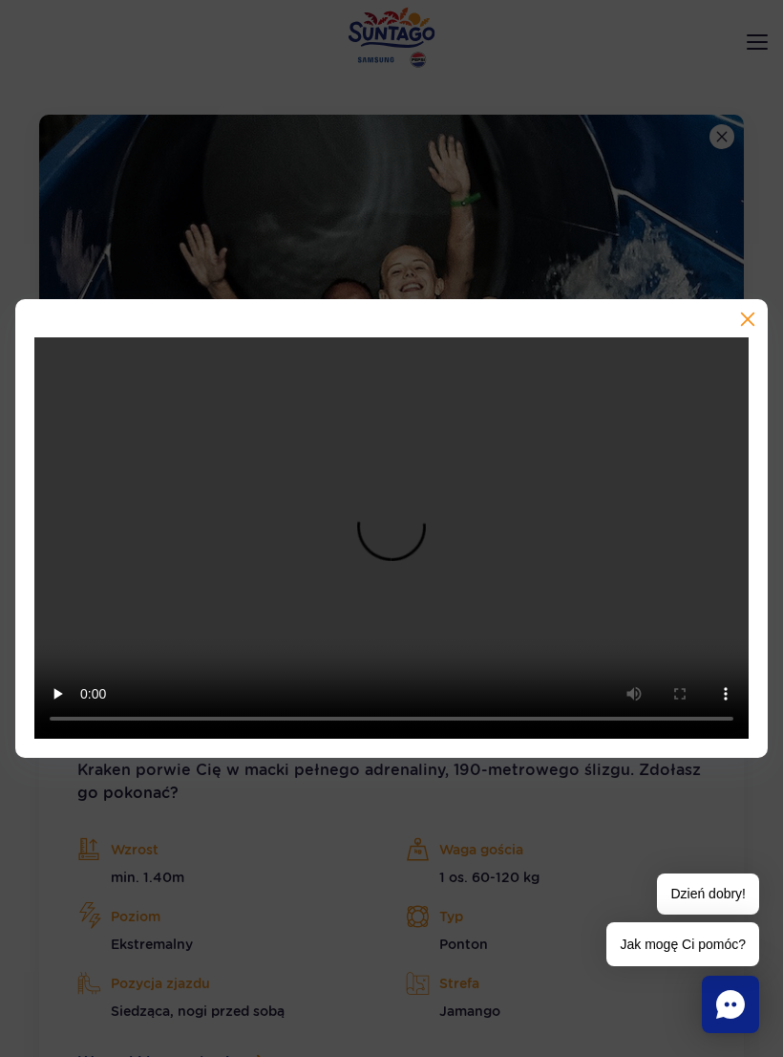
click at [397, 540] on video at bounding box center [391, 538] width 715 height 402
click at [750, 328] on button "button" at bounding box center [746, 320] width 19 height 19
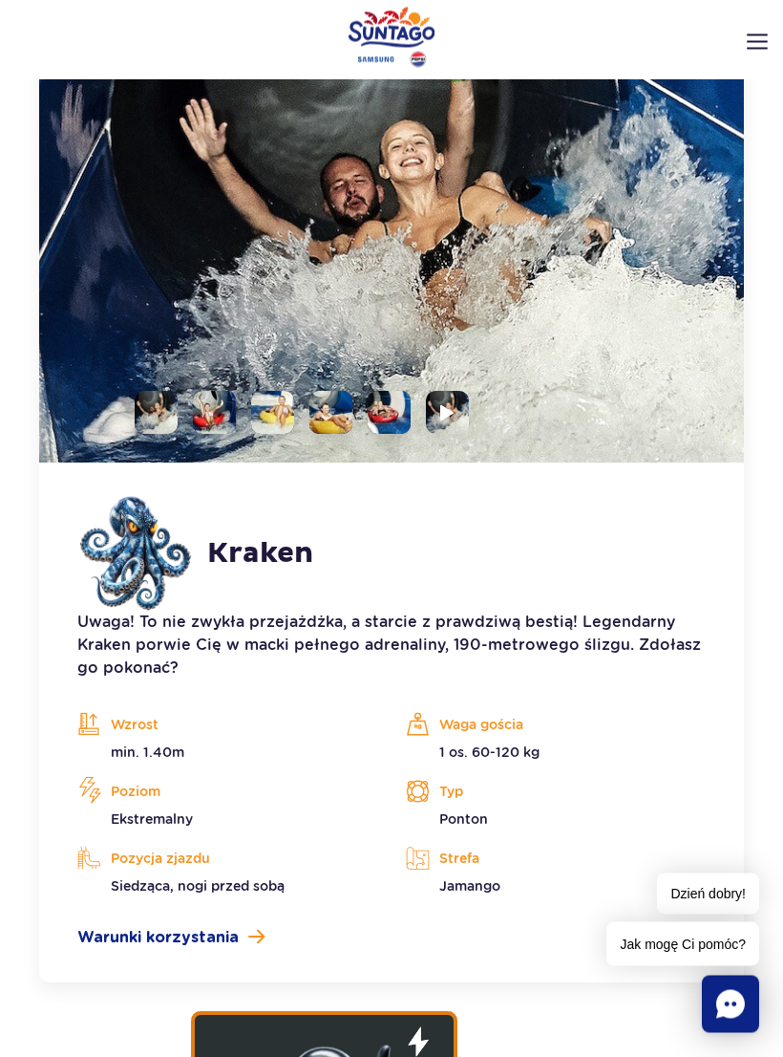
scroll to position [2763, 0]
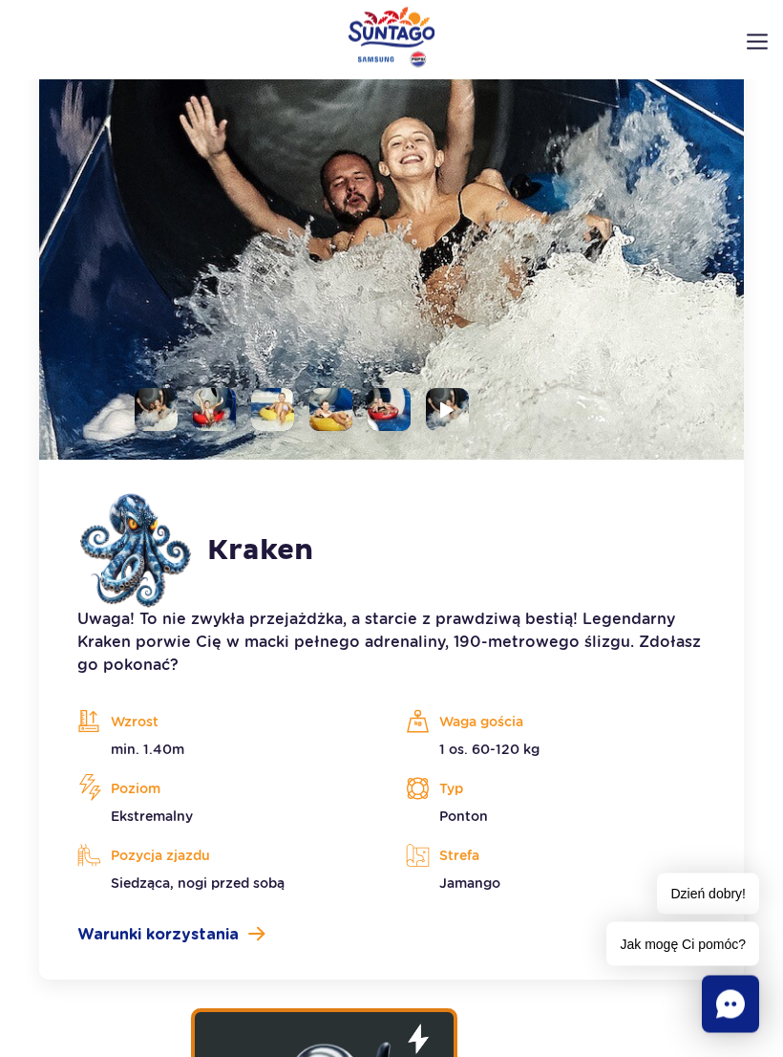
click at [465, 396] on li at bounding box center [447, 410] width 43 height 43
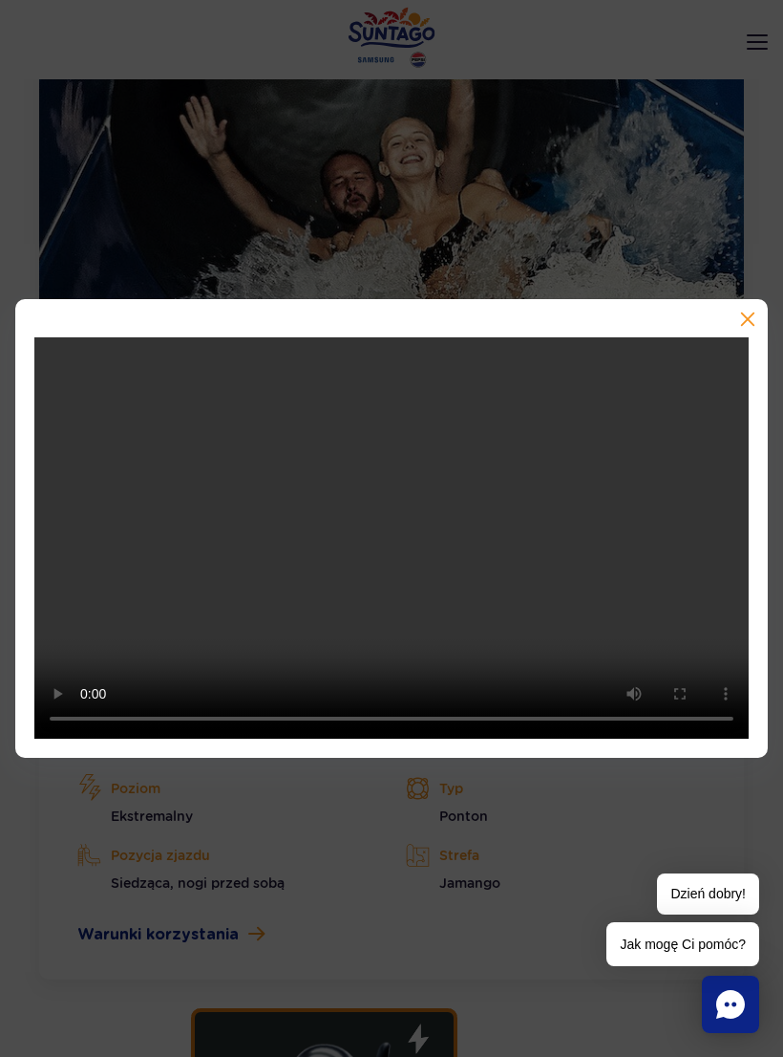
click at [402, 550] on video at bounding box center [391, 538] width 715 height 402
click at [683, 610] on video at bounding box center [391, 538] width 715 height 402
click at [695, 628] on video at bounding box center [391, 538] width 715 height 402
click at [690, 618] on video at bounding box center [391, 538] width 715 height 402
click at [680, 621] on video at bounding box center [391, 538] width 715 height 402
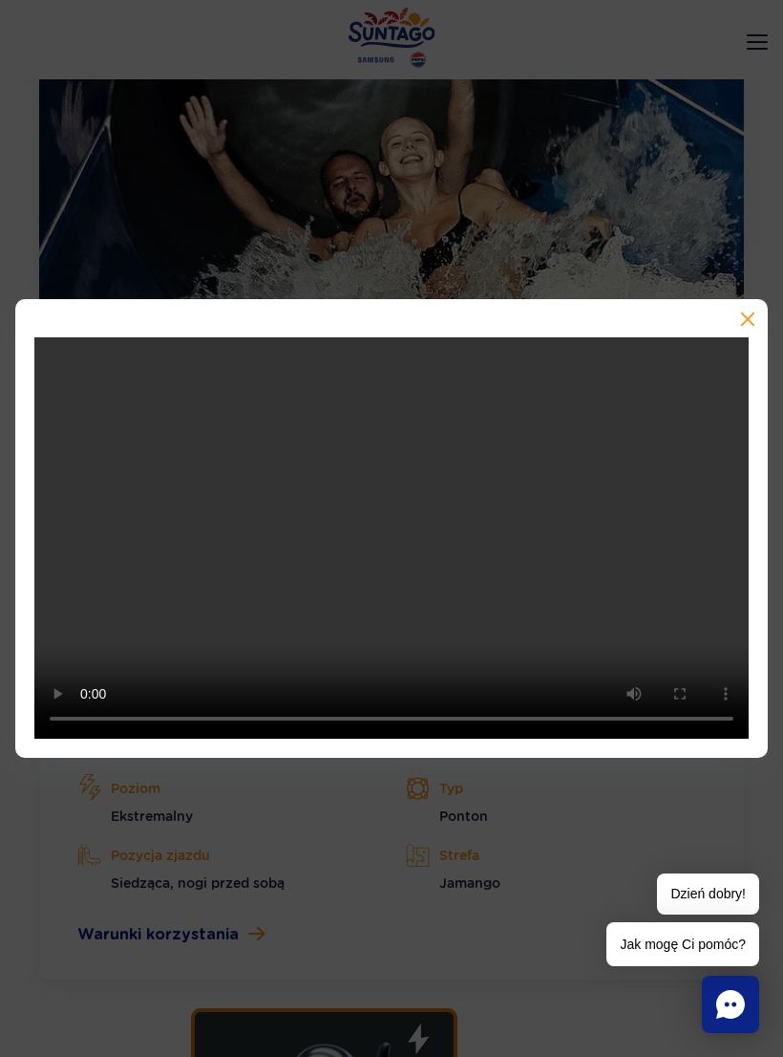
click at [680, 621] on video at bounding box center [391, 538] width 715 height 402
click at [678, 609] on video at bounding box center [391, 538] width 715 height 402
click at [397, 579] on video at bounding box center [391, 538] width 715 height 402
click at [29, 360] on div at bounding box center [391, 529] width 753 height 460
click at [54, 353] on video at bounding box center [391, 538] width 715 height 402
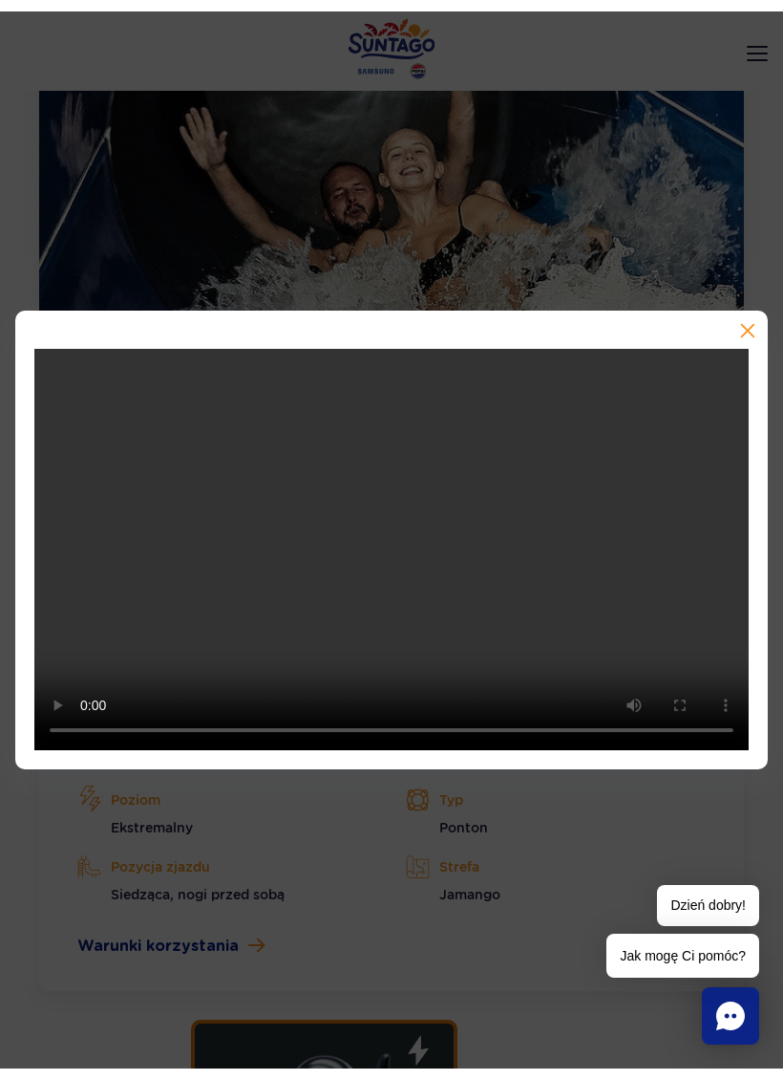
scroll to position [2741, 0]
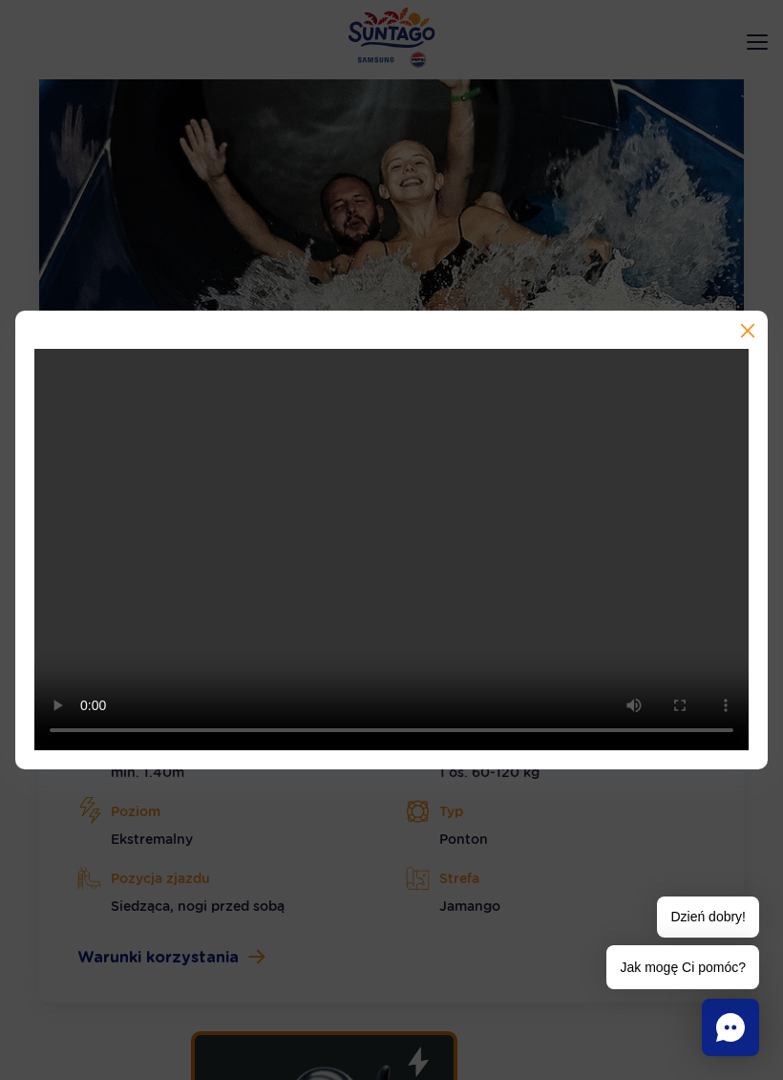
click at [54, 378] on video at bounding box center [391, 550] width 715 height 402
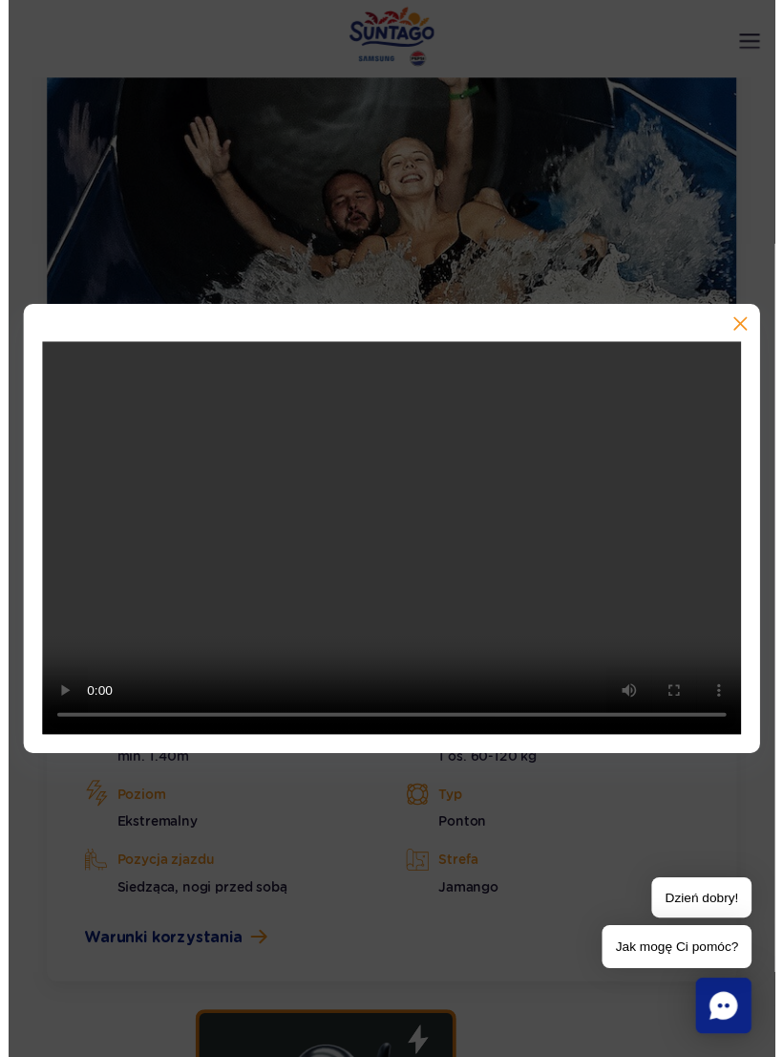
scroll to position [2764, 0]
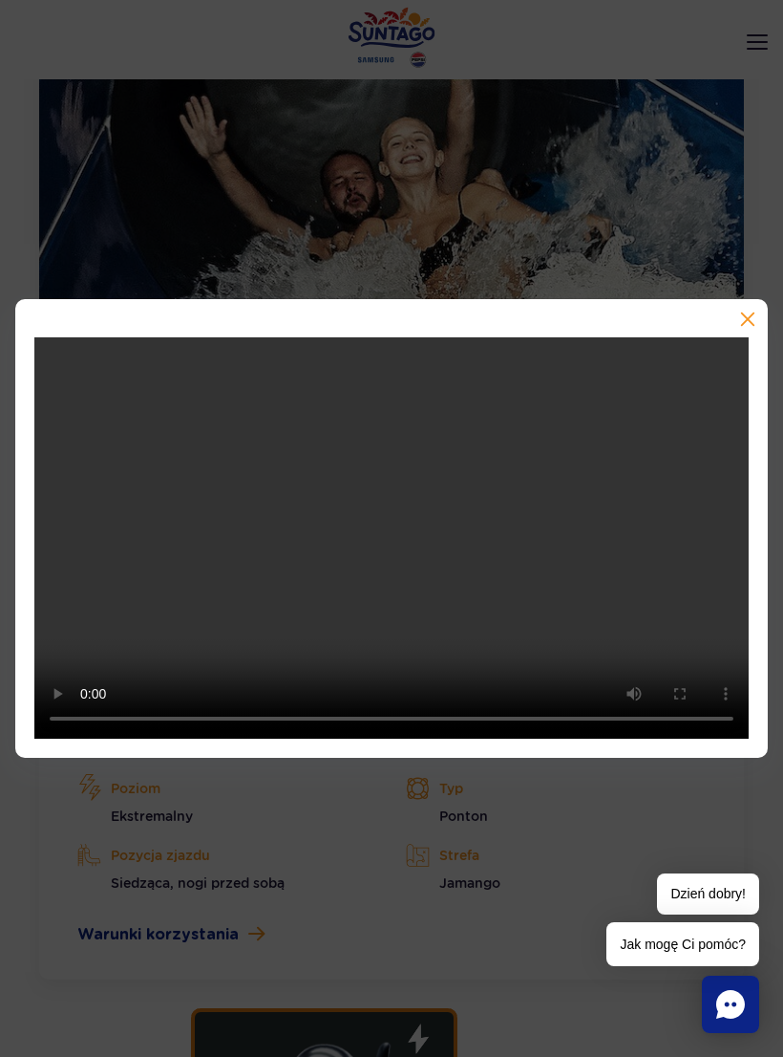
click at [760, 322] on div at bounding box center [391, 529] width 753 height 460
click at [752, 317] on div at bounding box center [391, 529] width 753 height 460
click at [755, 331] on button "button" at bounding box center [746, 320] width 19 height 19
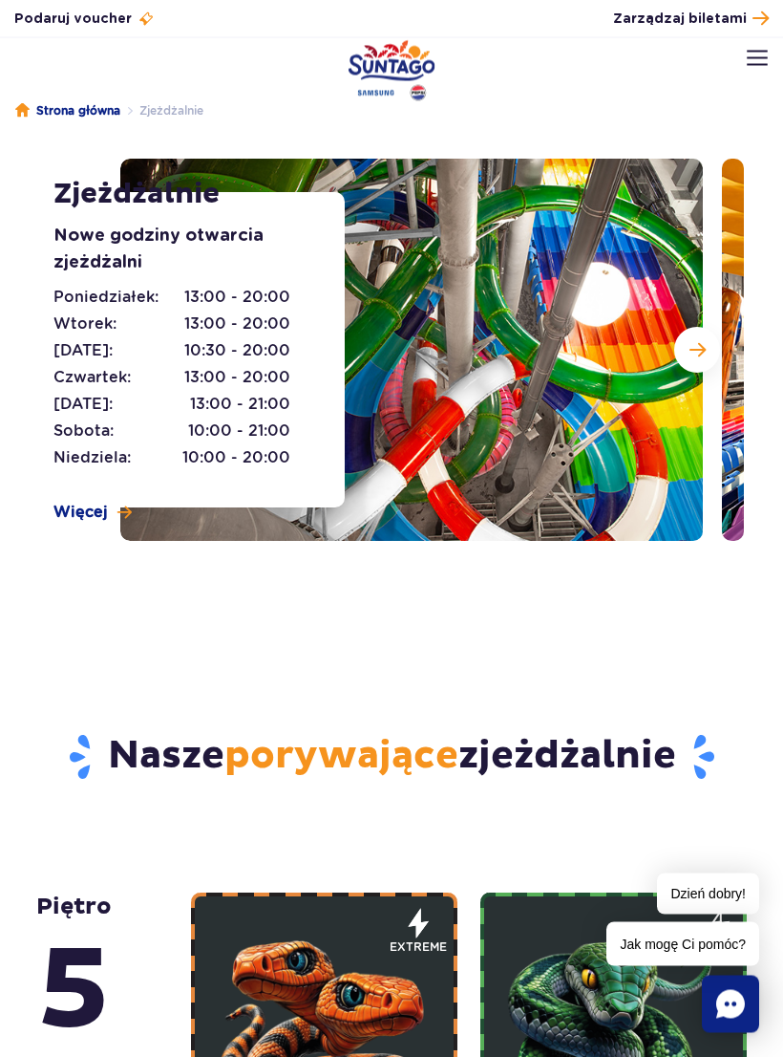
scroll to position [0, 0]
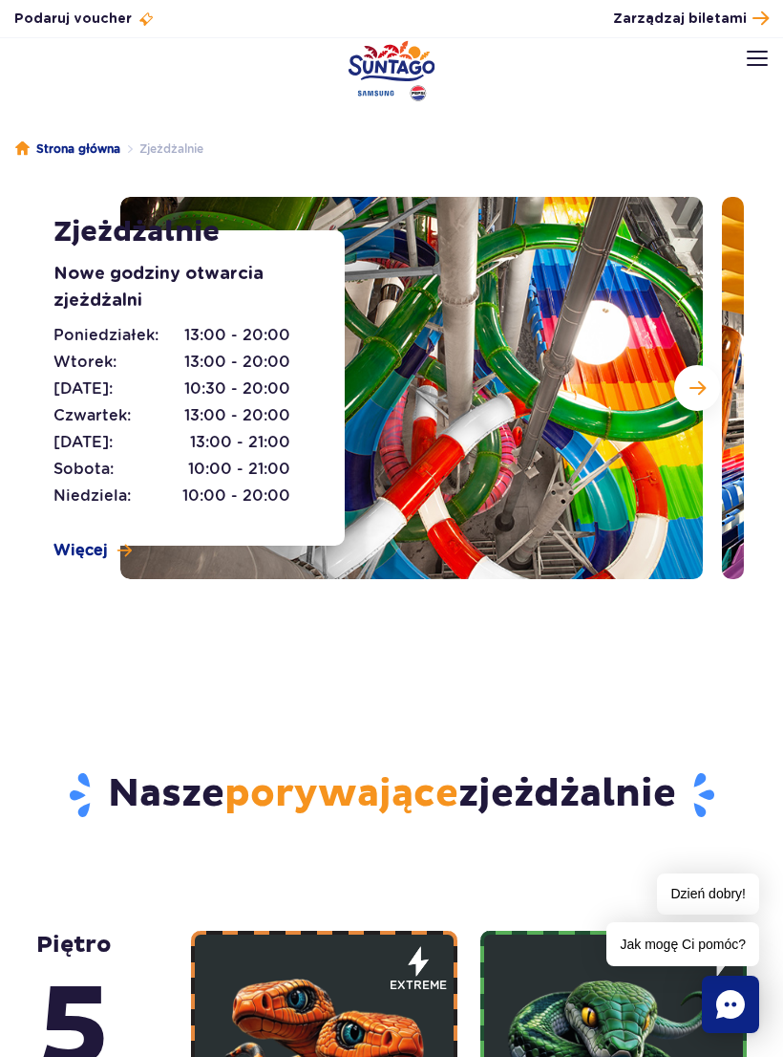
click at [79, 142] on link "Strona główna" at bounding box center [67, 148] width 105 height 19
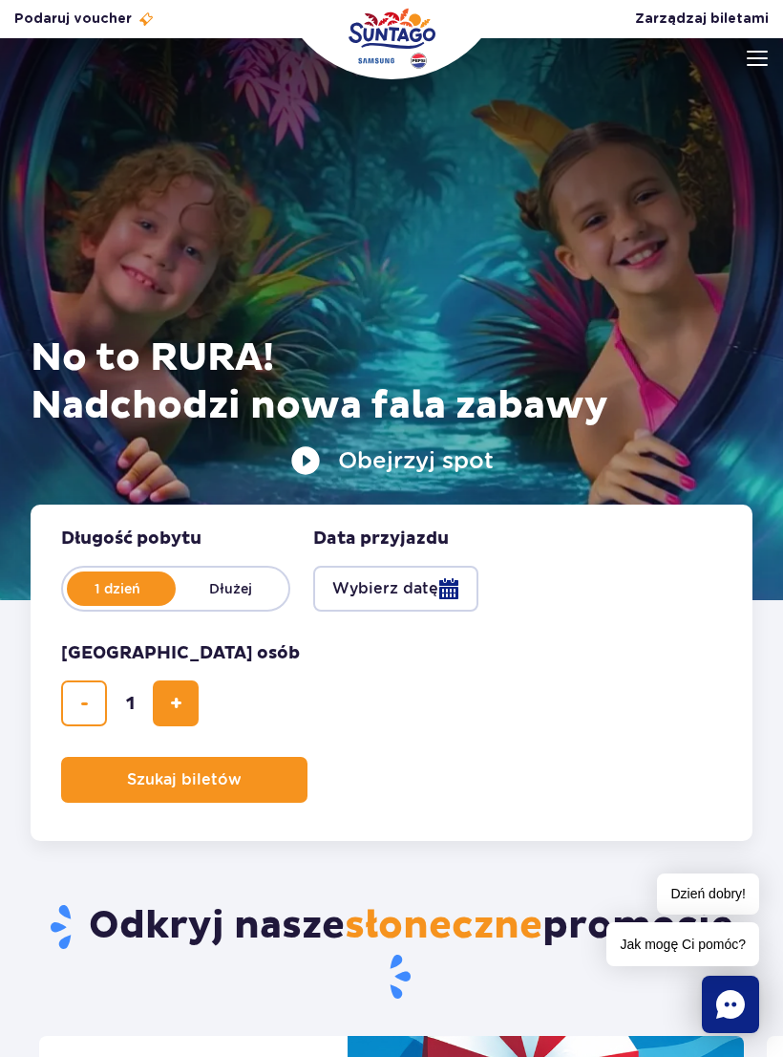
click at [177, 690] on button "dodaj bilet" at bounding box center [176, 703] width 46 height 46
click at [181, 703] on span "dodaj bilet" at bounding box center [176, 703] width 12 height 0
type input "3"
click at [445, 577] on button "Wybierz datę" at bounding box center [395, 589] width 165 height 46
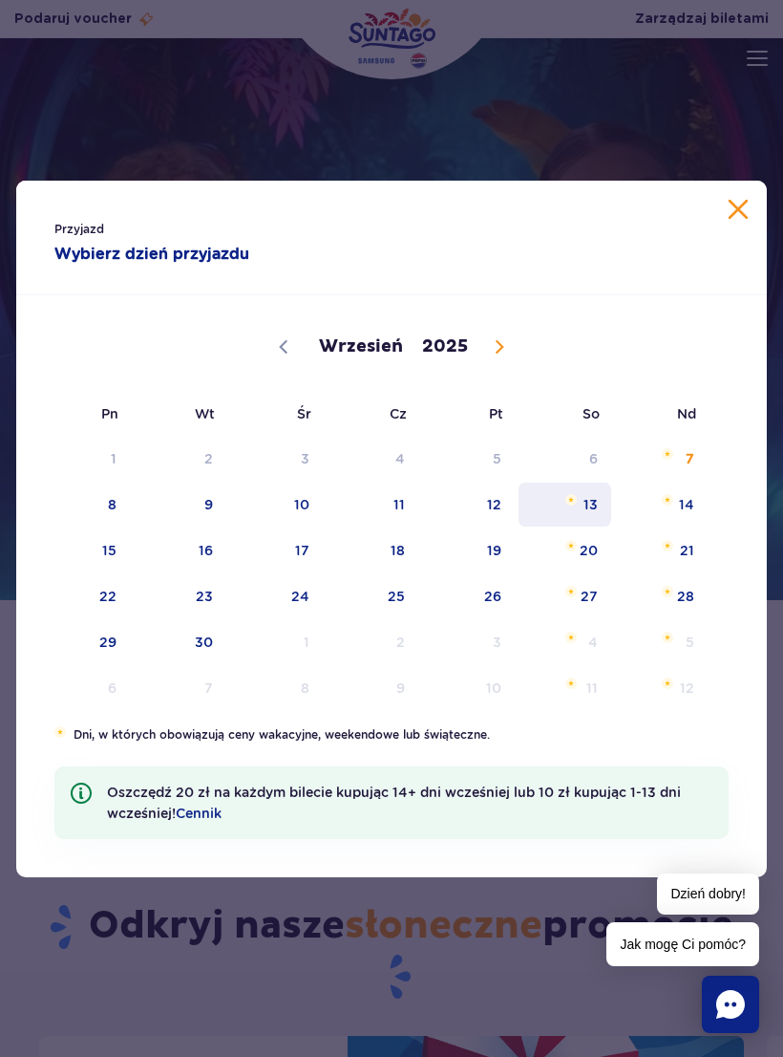
click at [590, 492] on span "13" at bounding box center [565, 504] width 96 height 44
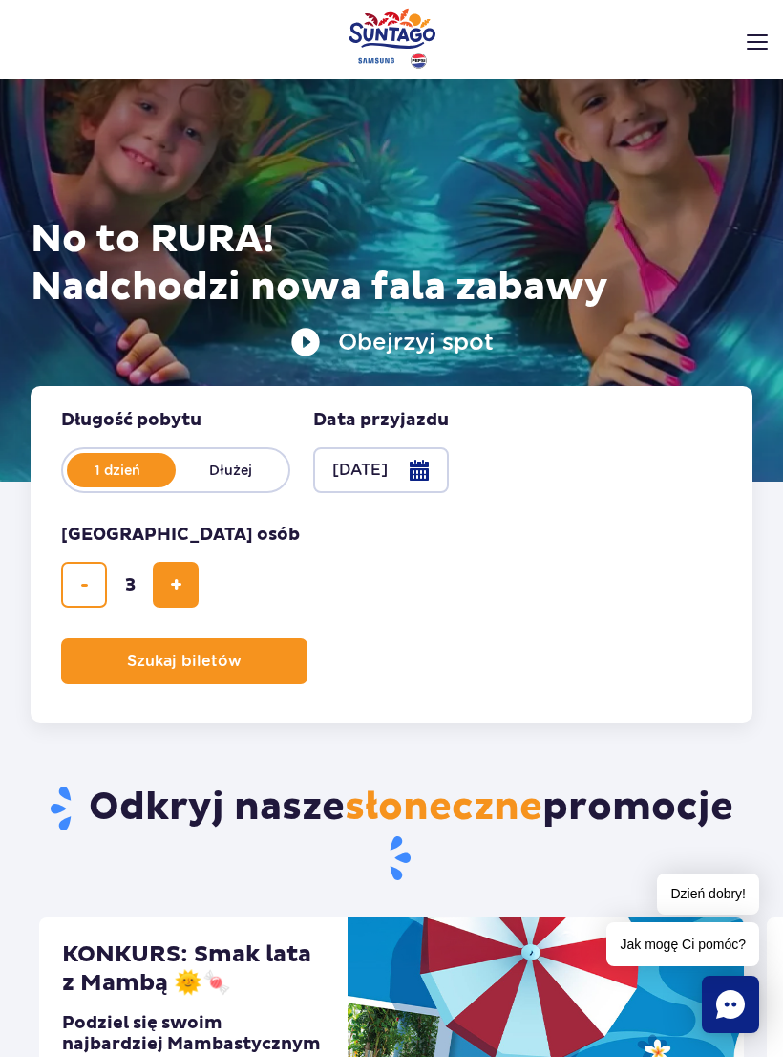
scroll to position [122, 0]
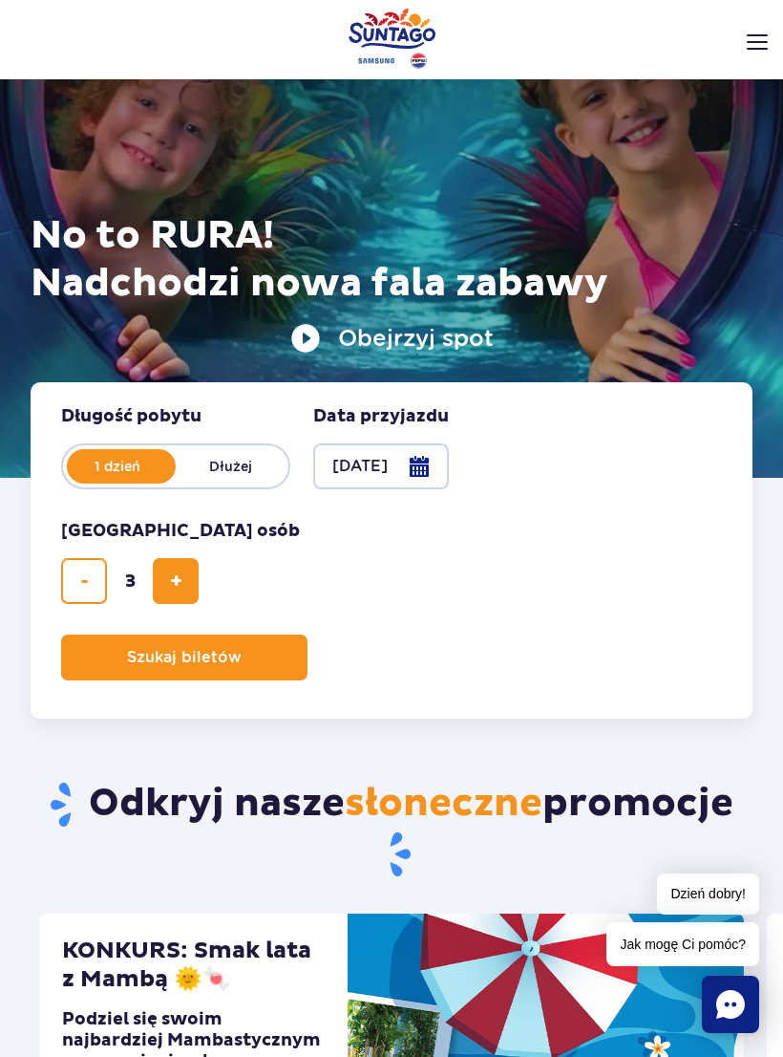
click at [249, 649] on button "Szukaj biletów" at bounding box center [184, 657] width 246 height 46
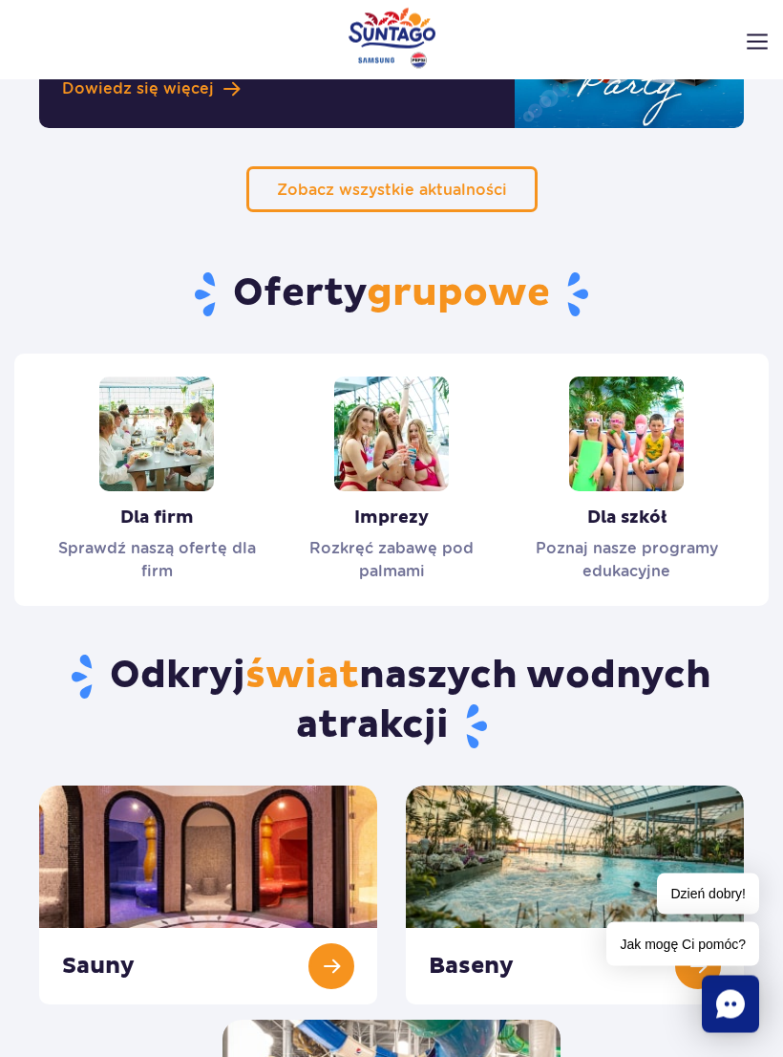
scroll to position [1892, 0]
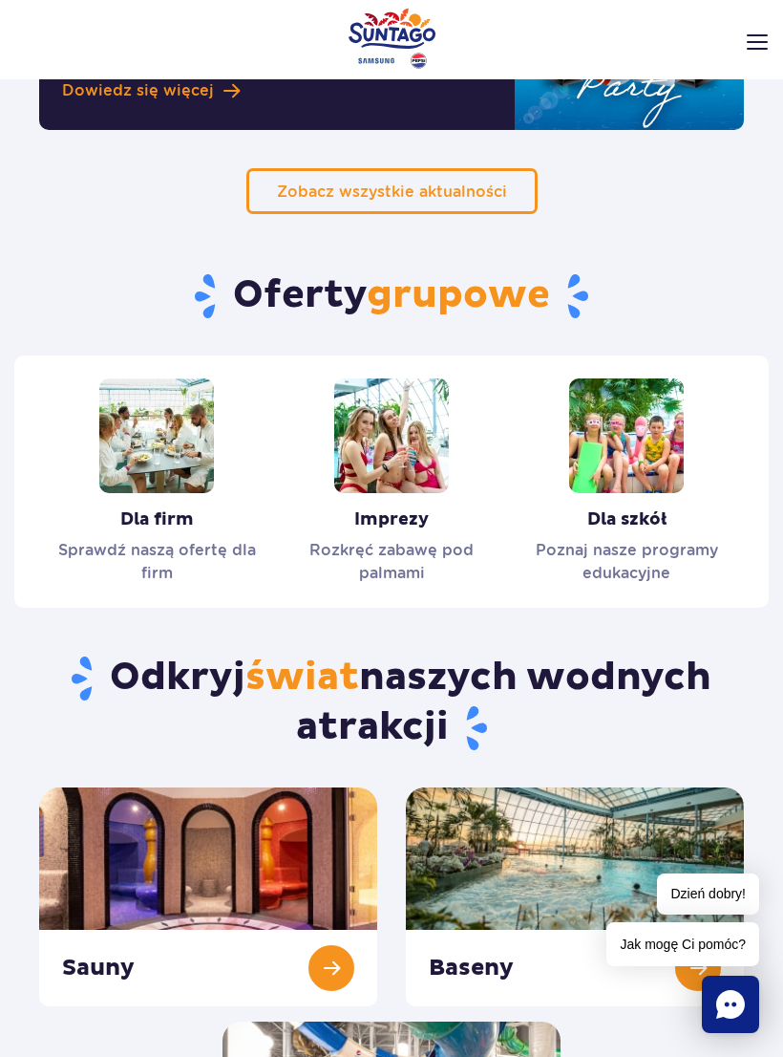
click at [407, 503] on link "Imprezy" at bounding box center [391, 481] width 235 height 206
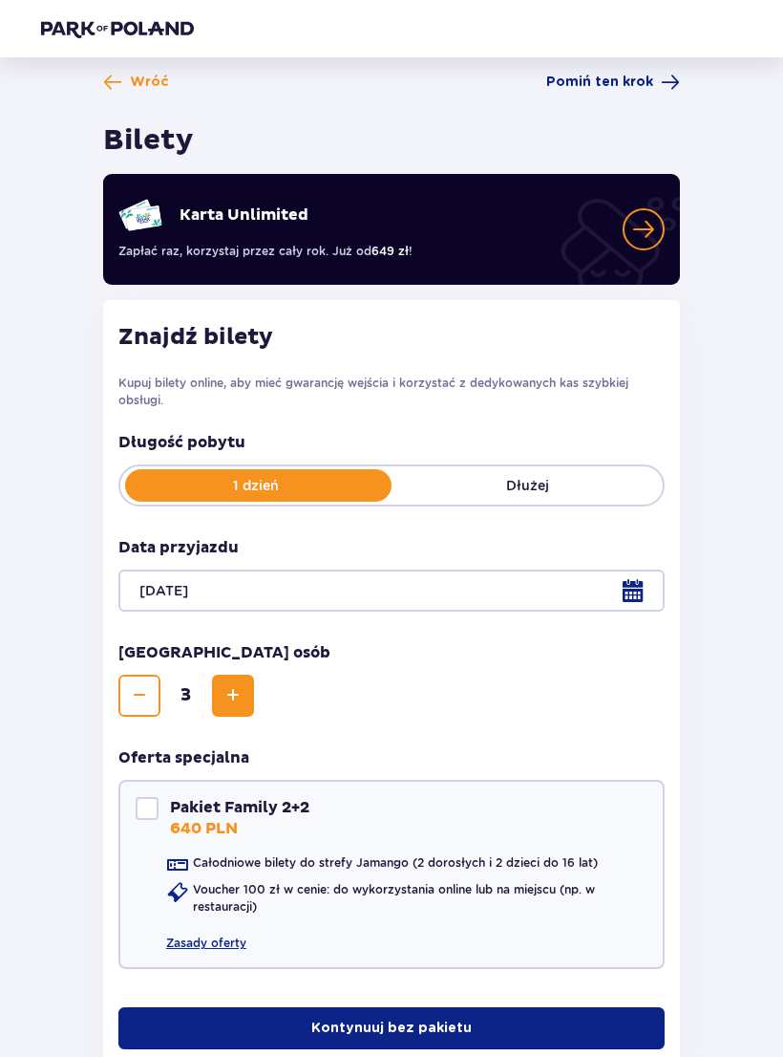
scroll to position [9, 0]
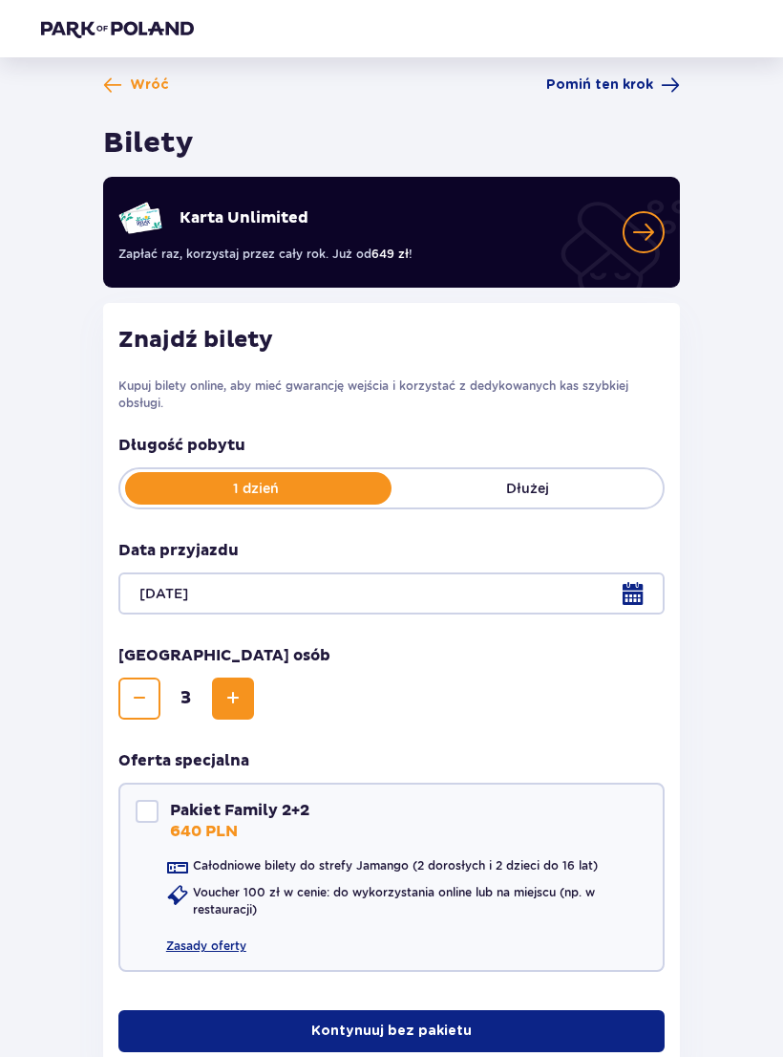
click at [645, 587] on div at bounding box center [391, 593] width 546 height 42
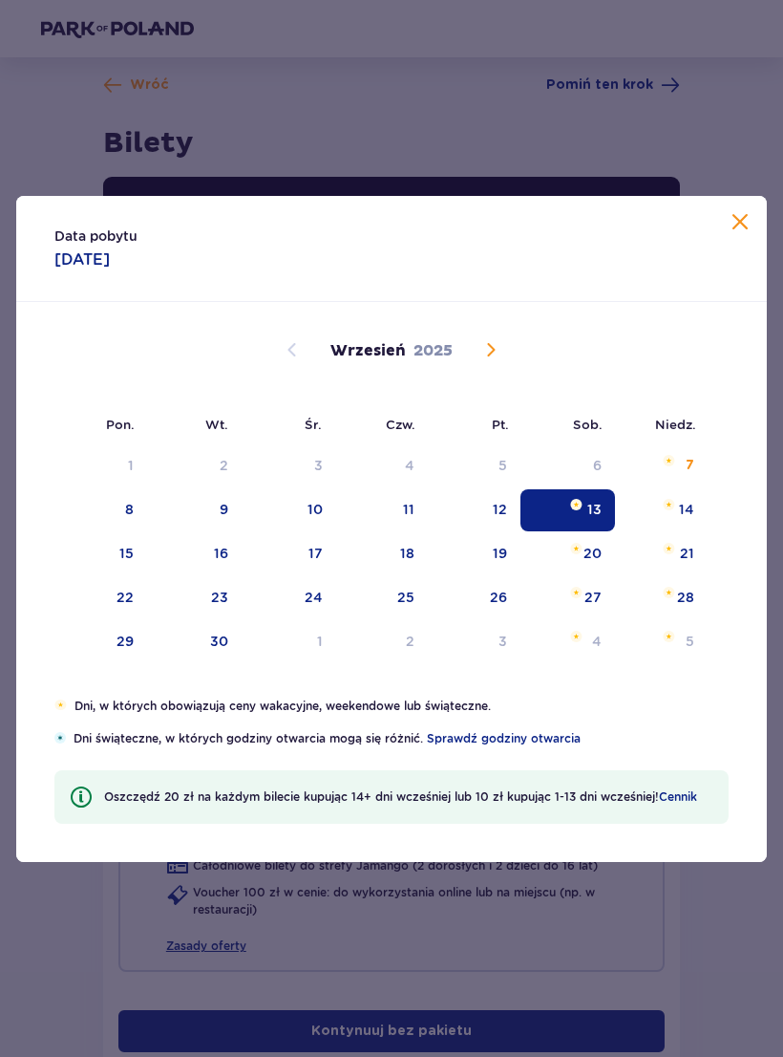
click at [615, 547] on div "21" at bounding box center [661, 554] width 93 height 42
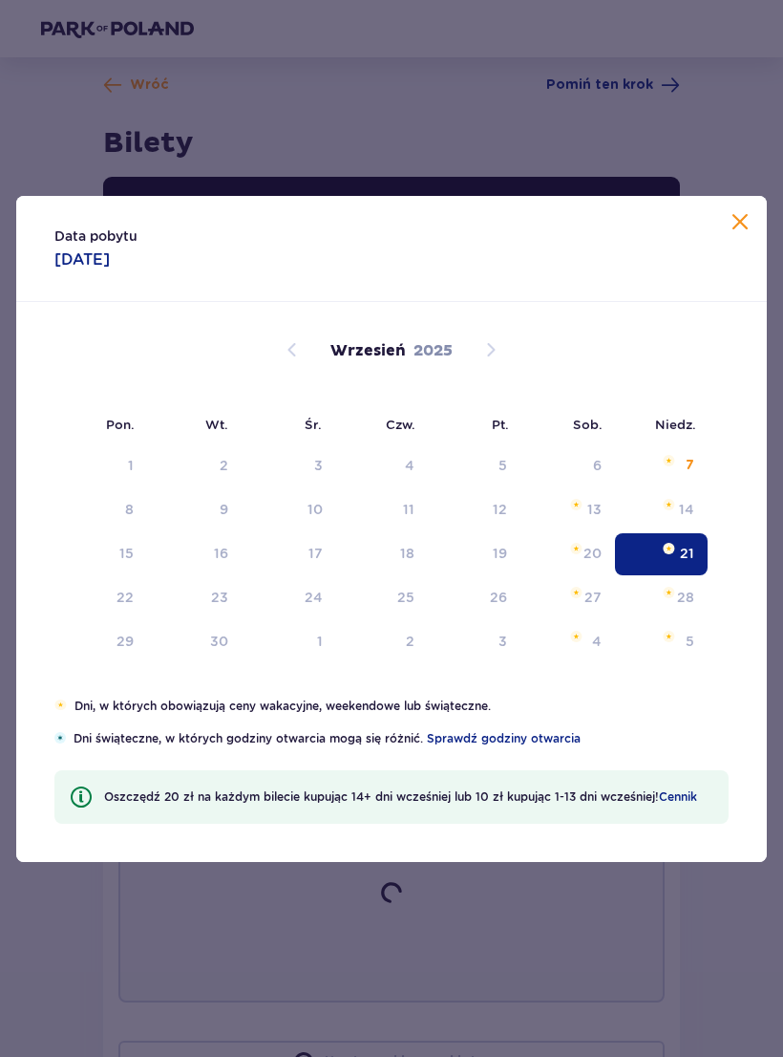
type input "21.09.25"
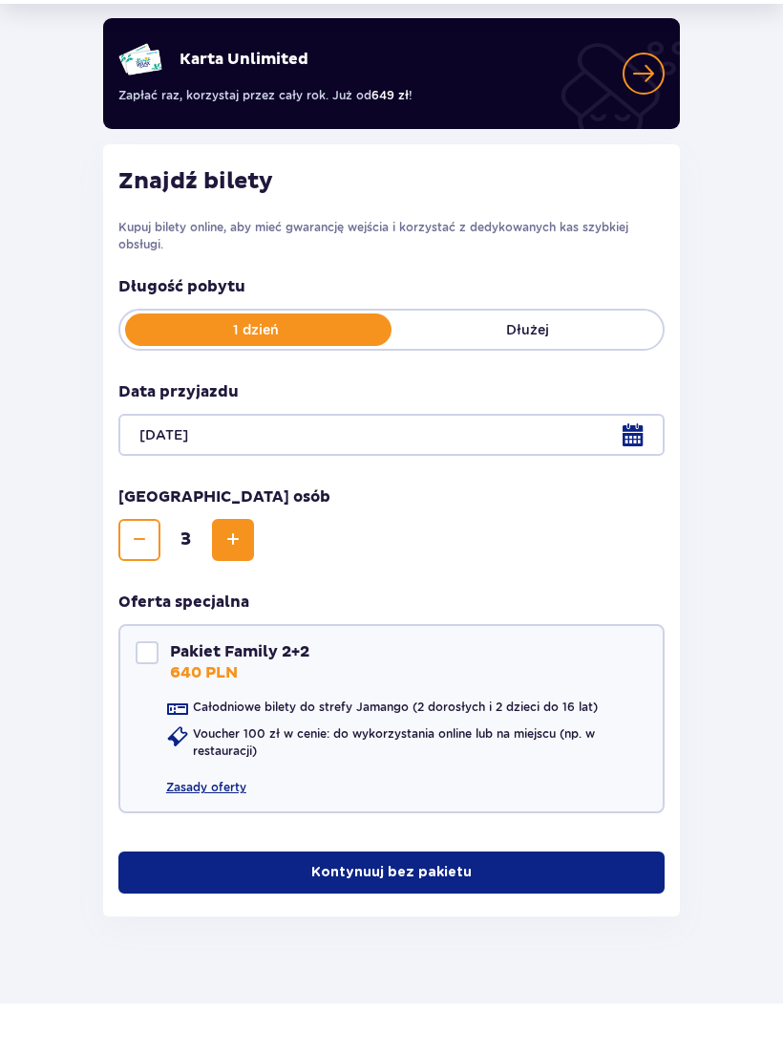
scroll to position [112, 0]
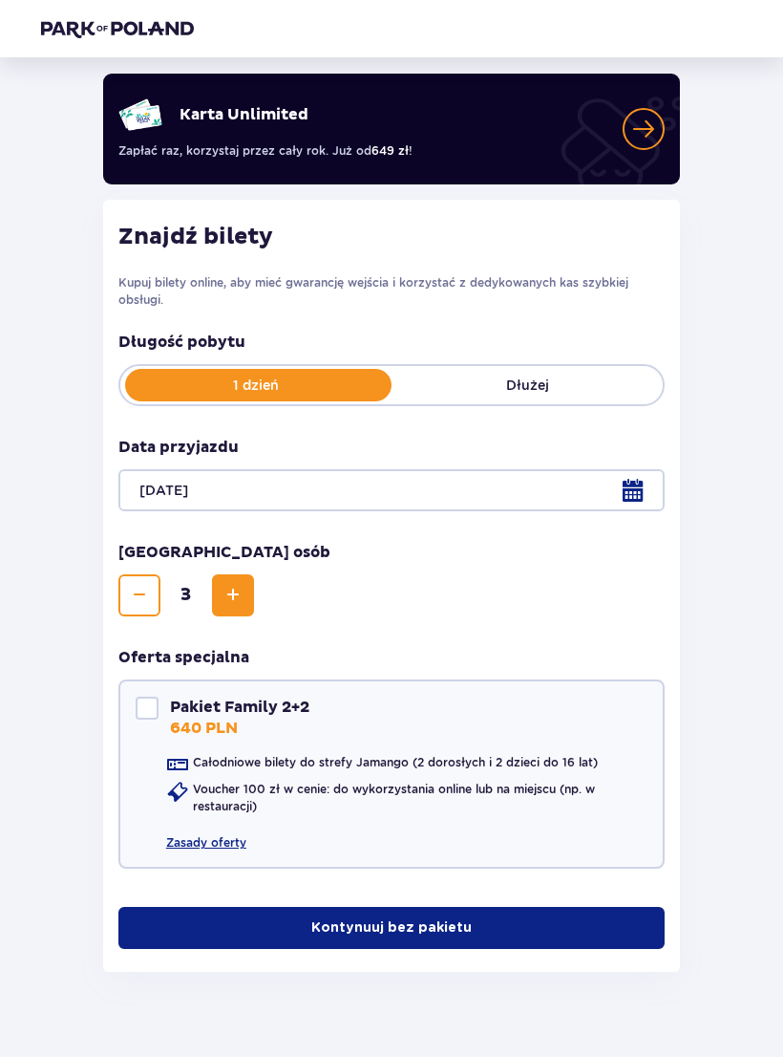
click at [716, 512] on div "Wróć Pomiń ten krok Bilety Karta Unlimited Zapłać raz, korzystaj przez cały rok…" at bounding box center [392, 471] width 732 height 999
click at [418, 922] on p "Kontynuuj bez pakietu" at bounding box center [391, 927] width 161 height 19
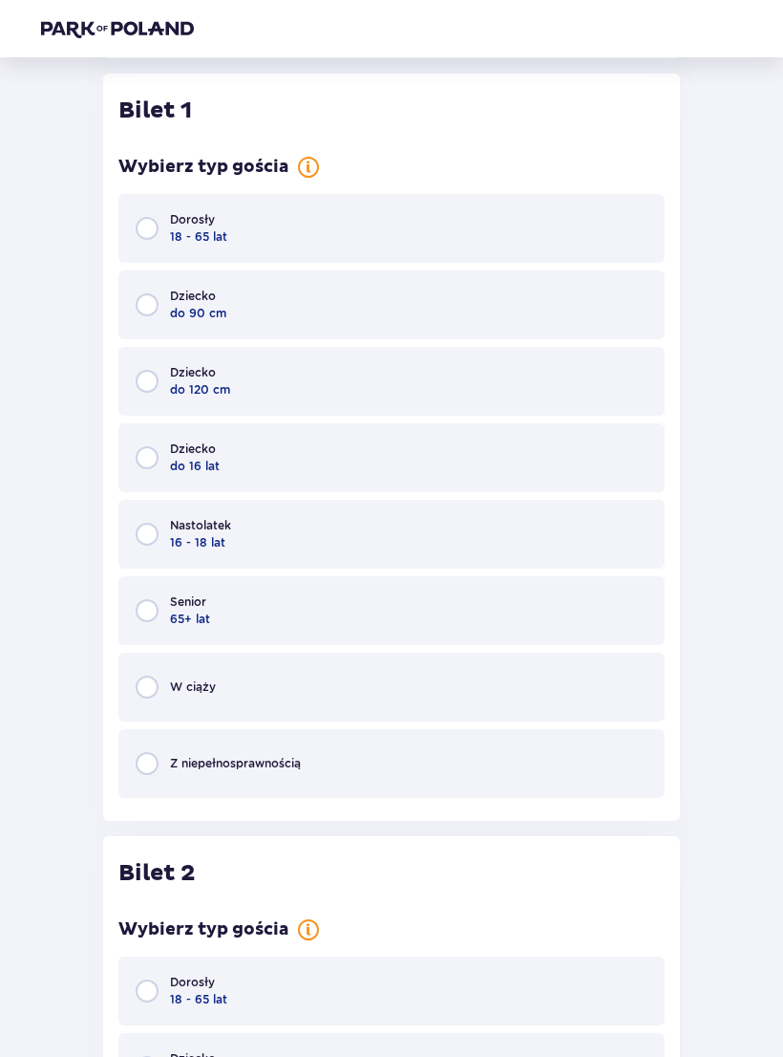
scroll to position [1026, 0]
click at [170, 241] on p "18 - 65 lat" at bounding box center [198, 235] width 57 height 17
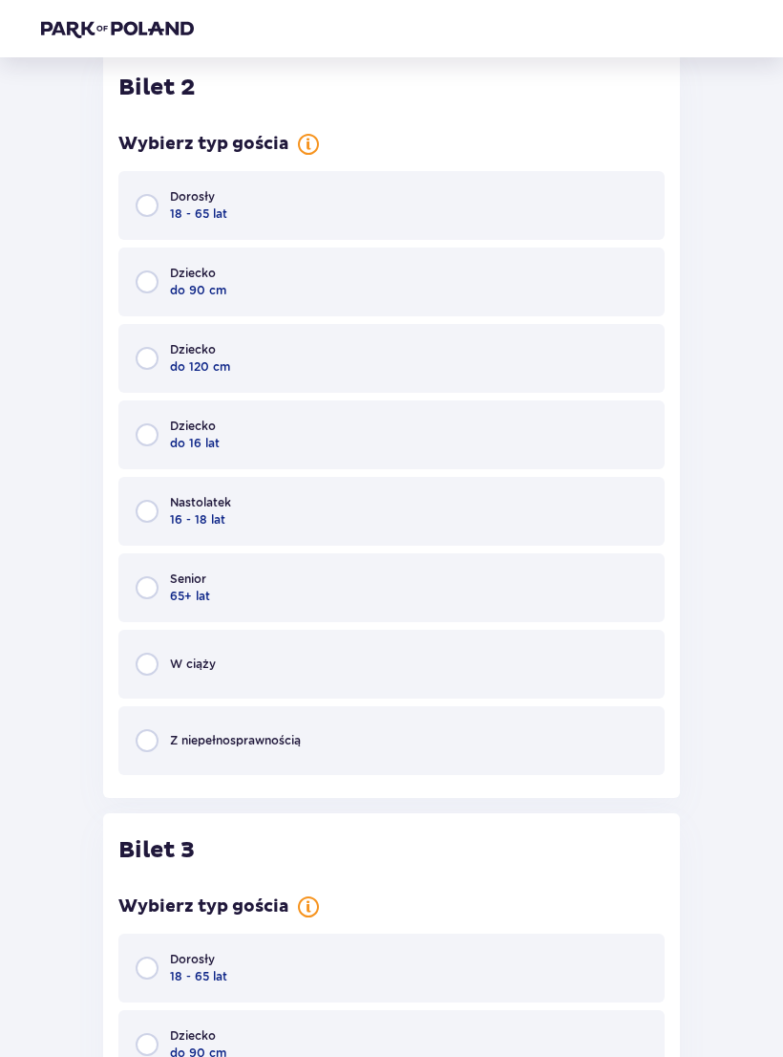
scroll to position [2120, 0]
click at [155, 424] on div "Dziecko do 16 lat" at bounding box center [391, 434] width 546 height 69
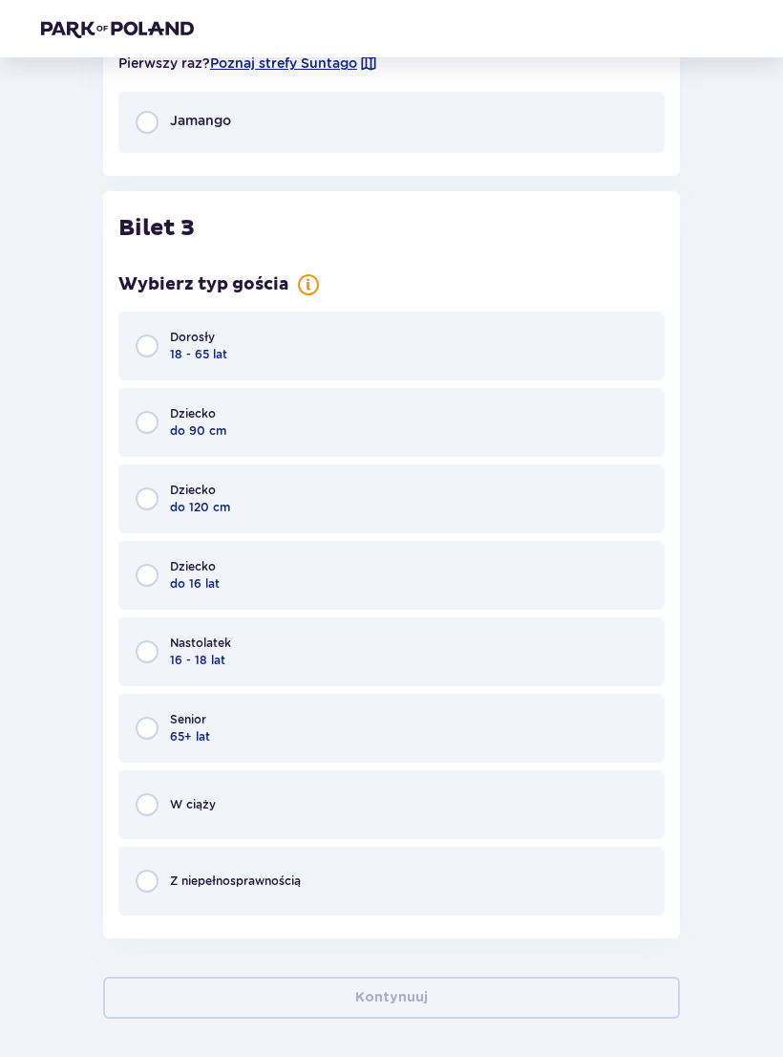
scroll to position [2922, 0]
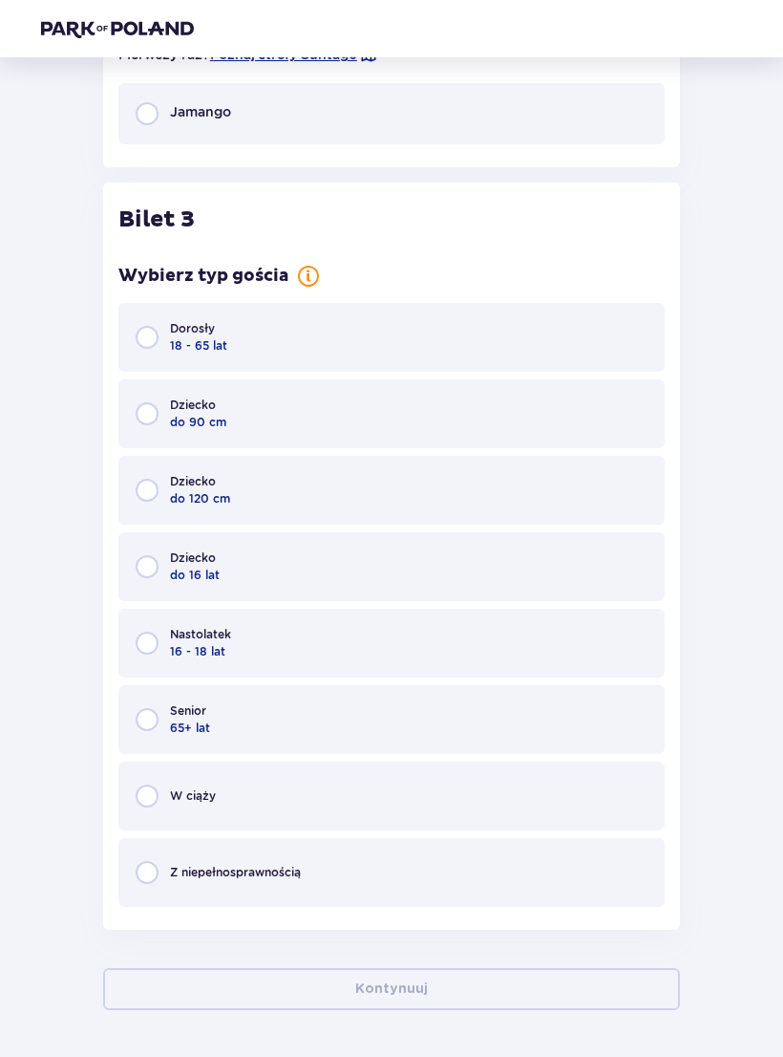
click at [157, 573] on input "radio" at bounding box center [147, 567] width 23 height 23
radio input "true"
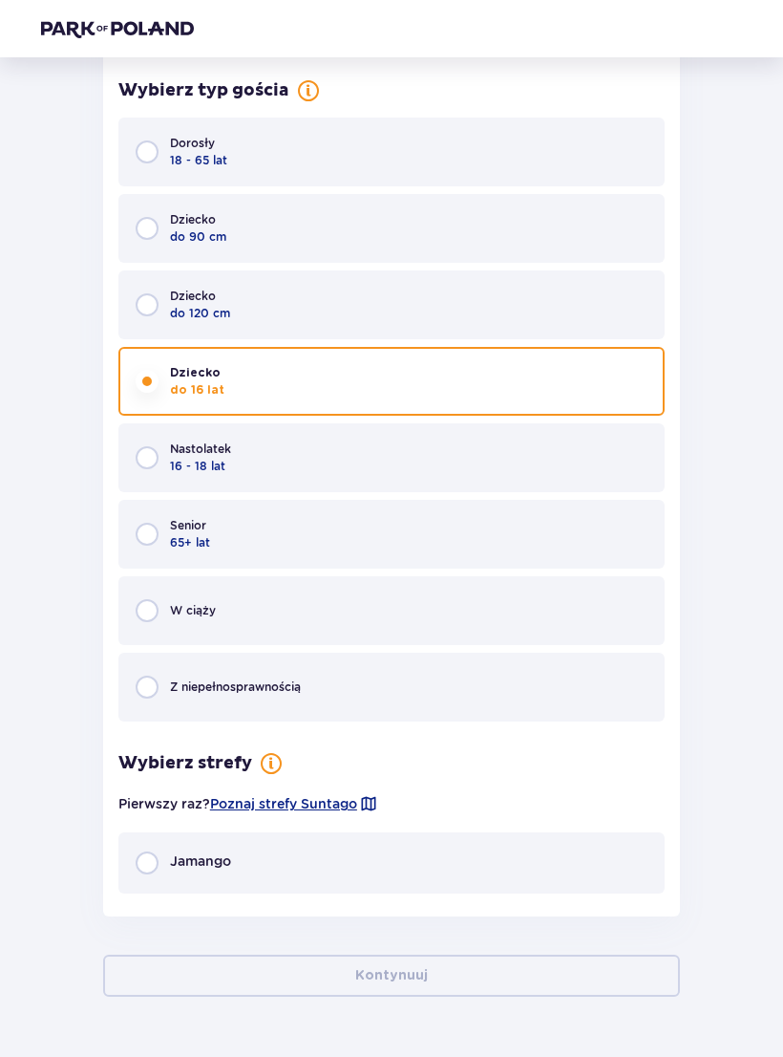
scroll to position [3133, 0]
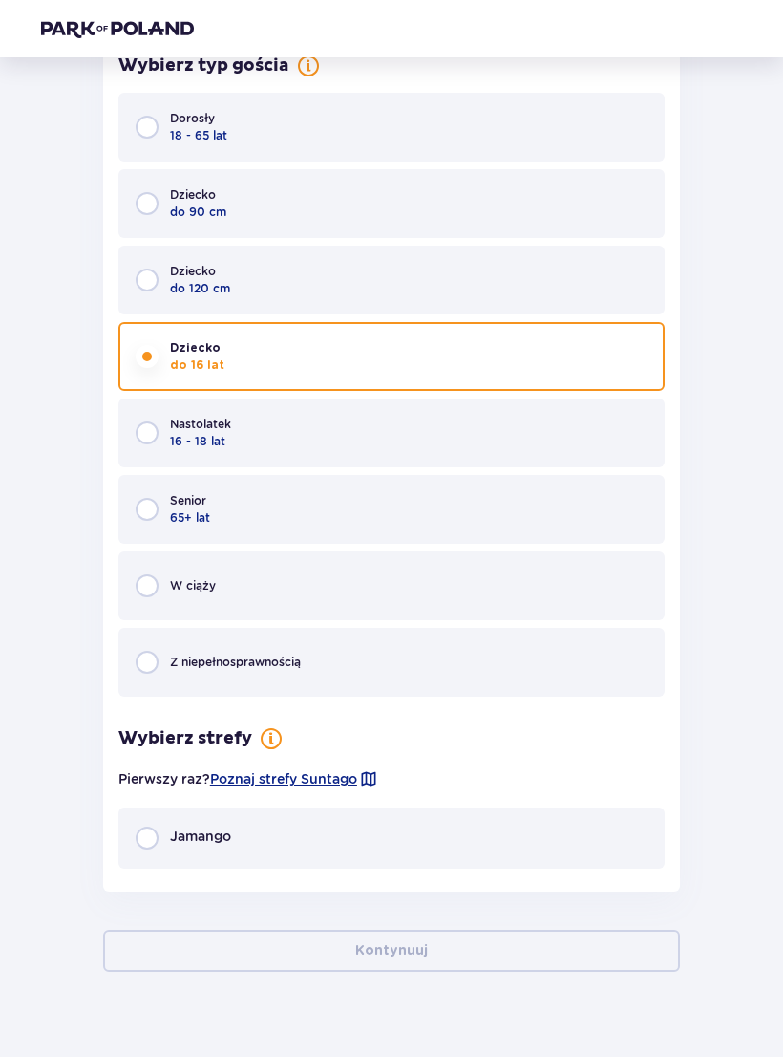
click at [144, 828] on input "radio" at bounding box center [147, 837] width 23 height 23
radio input "true"
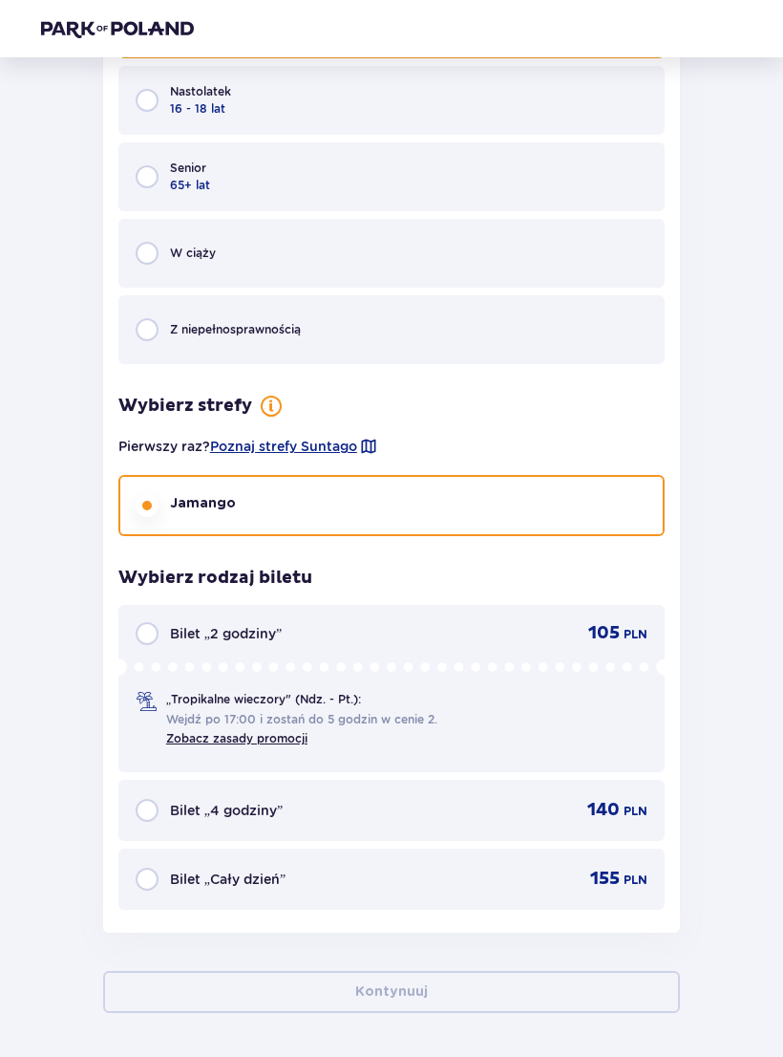
scroll to position [3502, 0]
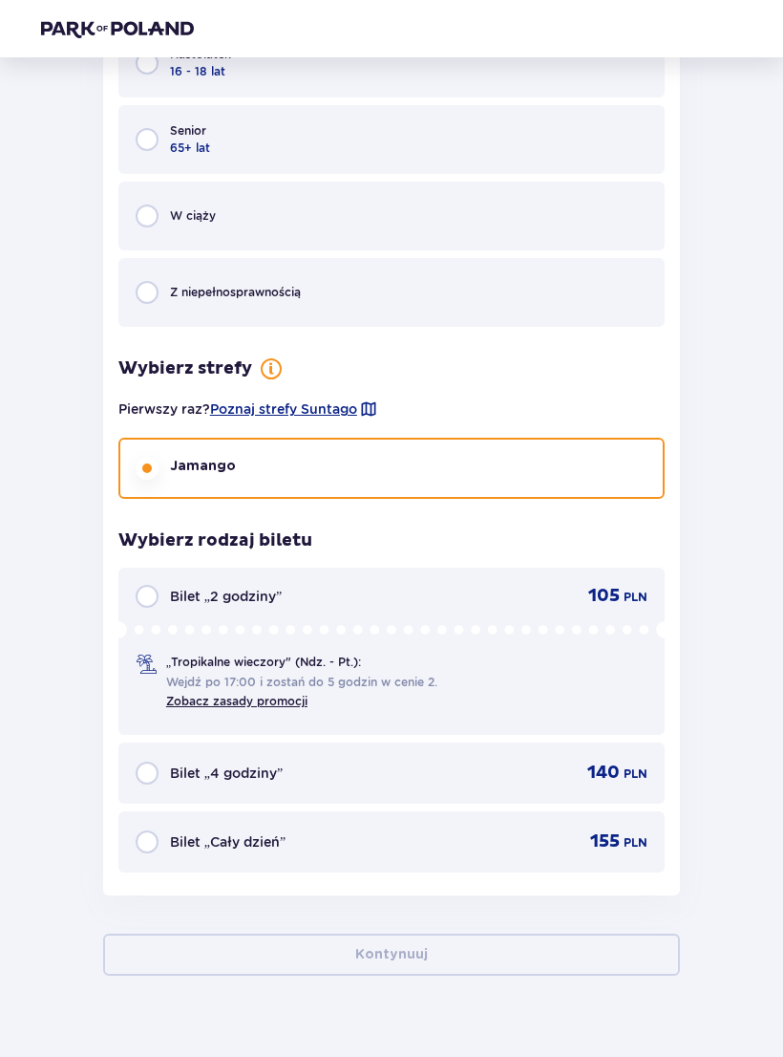
click at [139, 843] on input "radio" at bounding box center [147, 841] width 23 height 23
radio input "true"
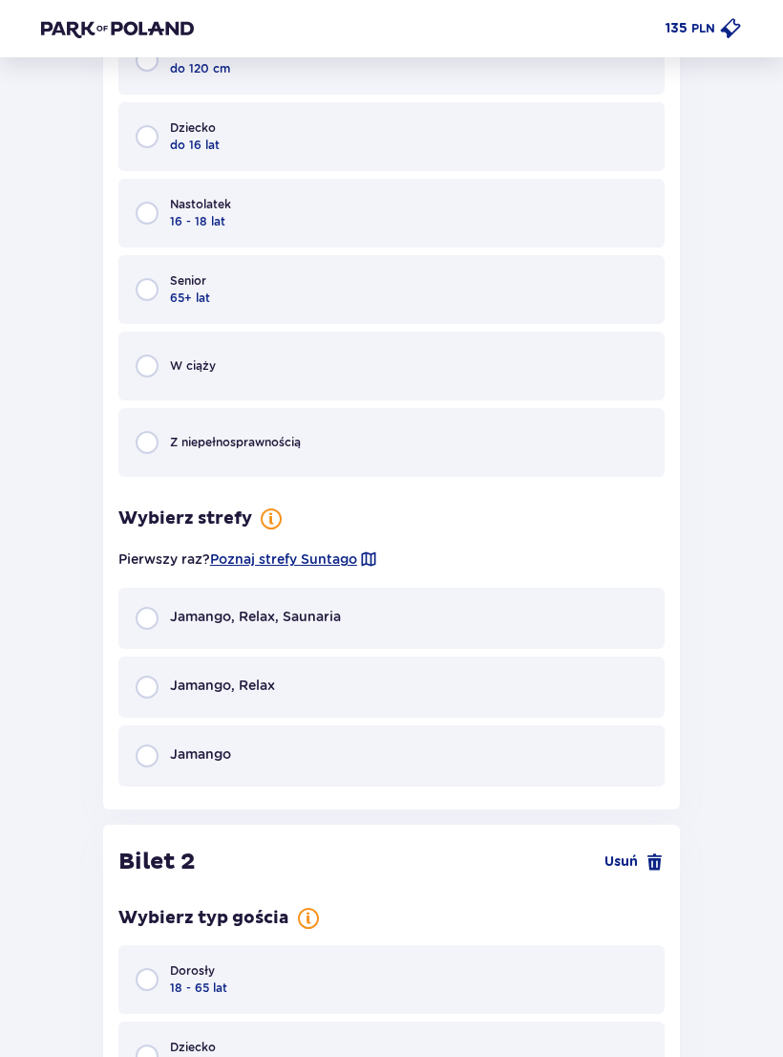
scroll to position [1354, 0]
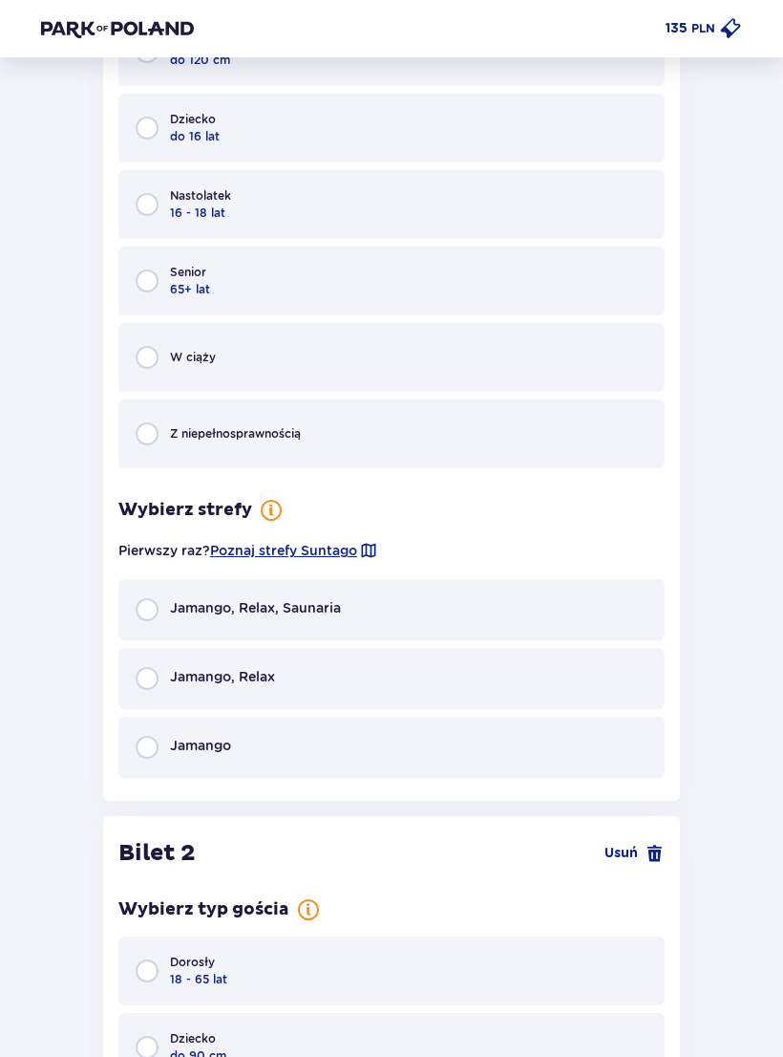
click at [145, 688] on input "radio" at bounding box center [147, 679] width 23 height 23
radio input "true"
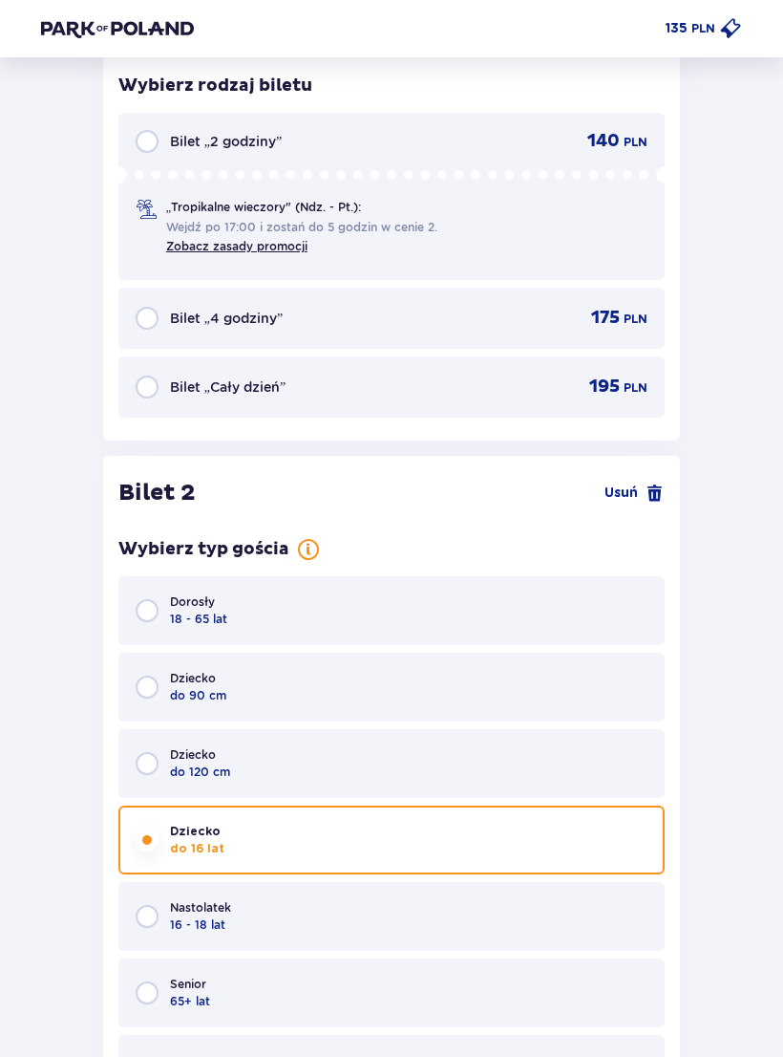
scroll to position [2090, 0]
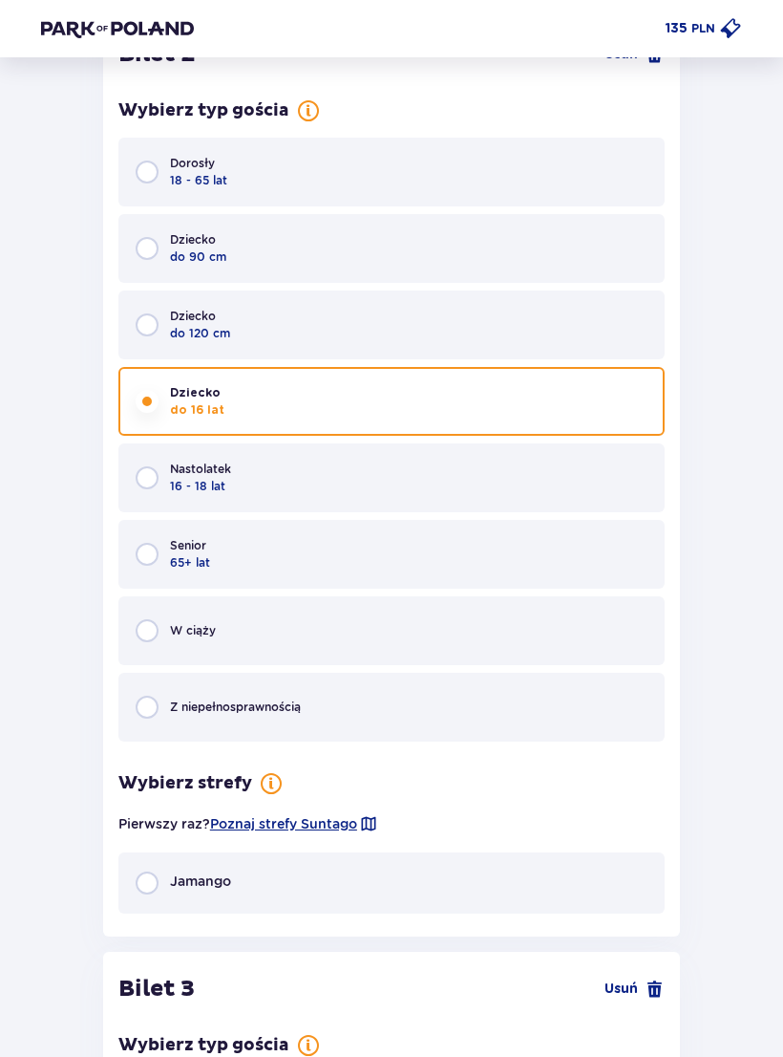
click at [150, 873] on input "radio" at bounding box center [147, 883] width 23 height 23
radio input "true"
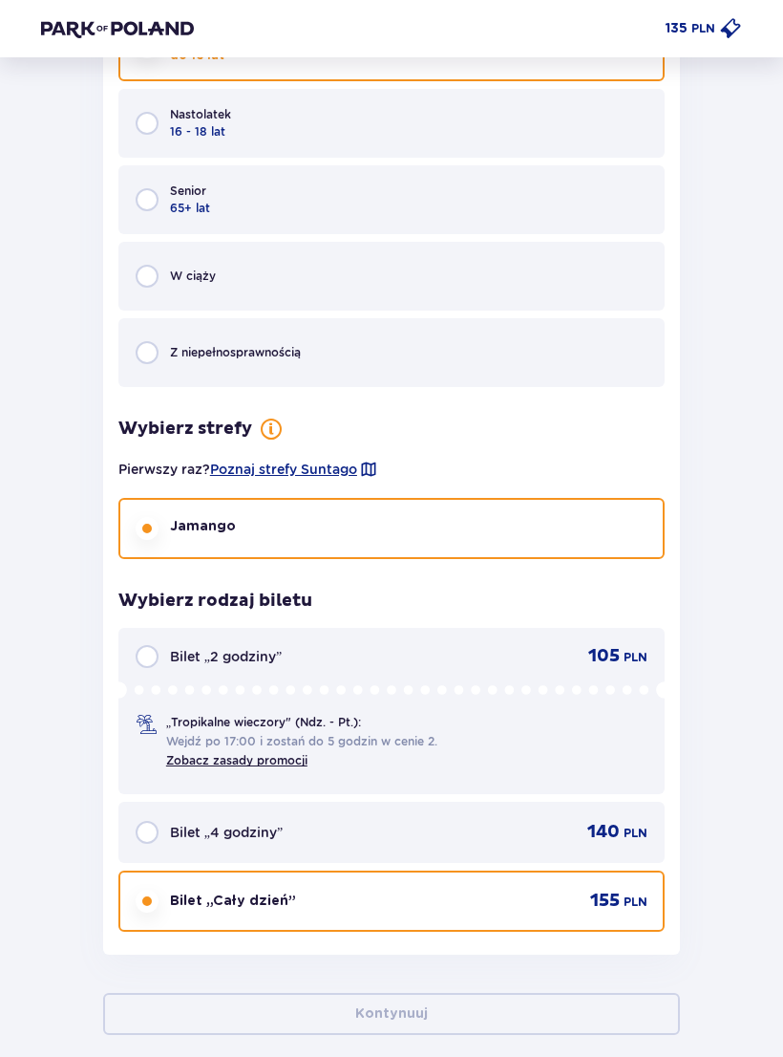
scroll to position [4241, 0]
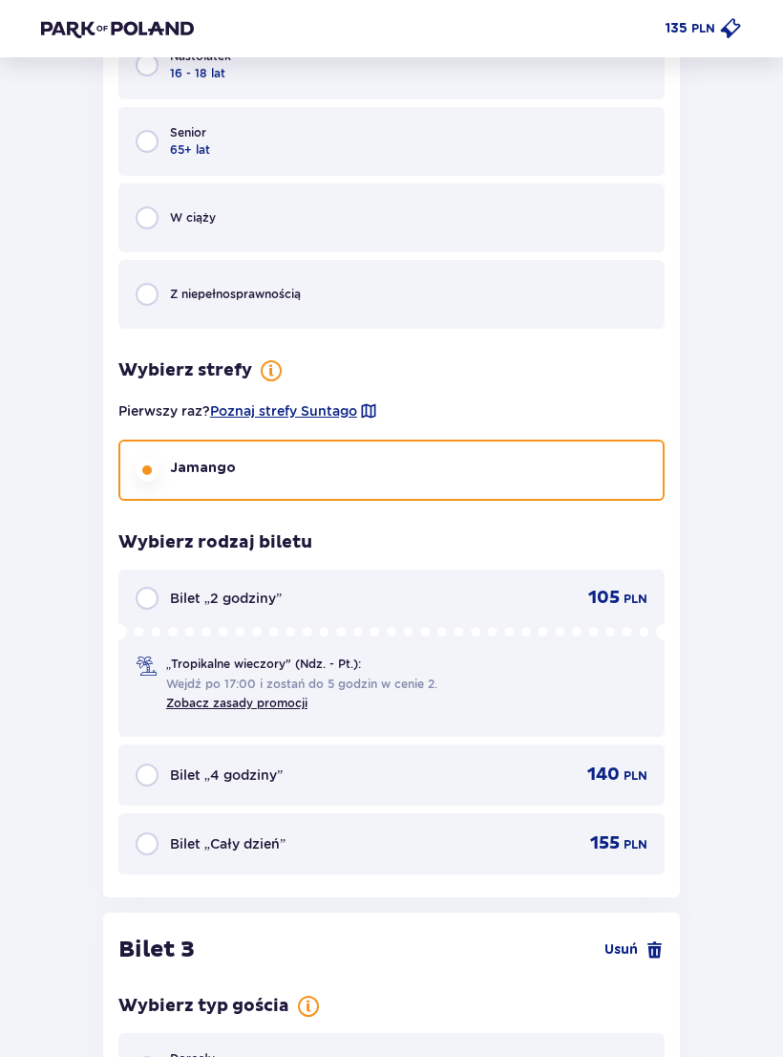
click at [142, 833] on input "radio" at bounding box center [147, 844] width 23 height 23
radio input "true"
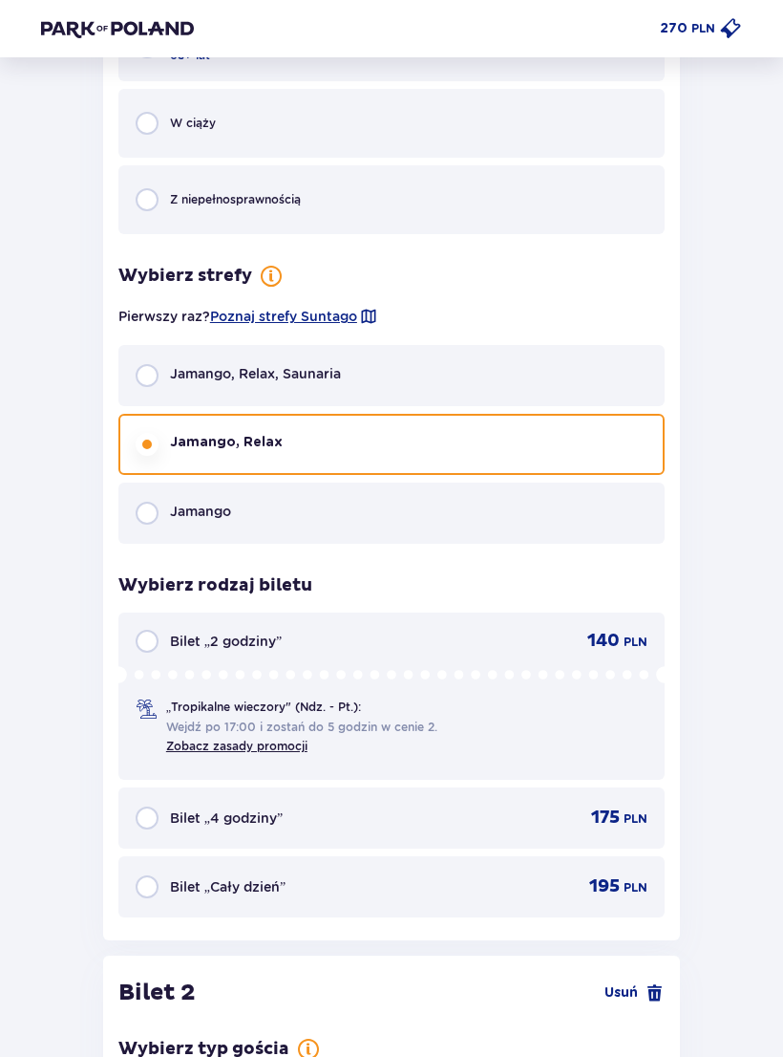
scroll to position [1590, 0]
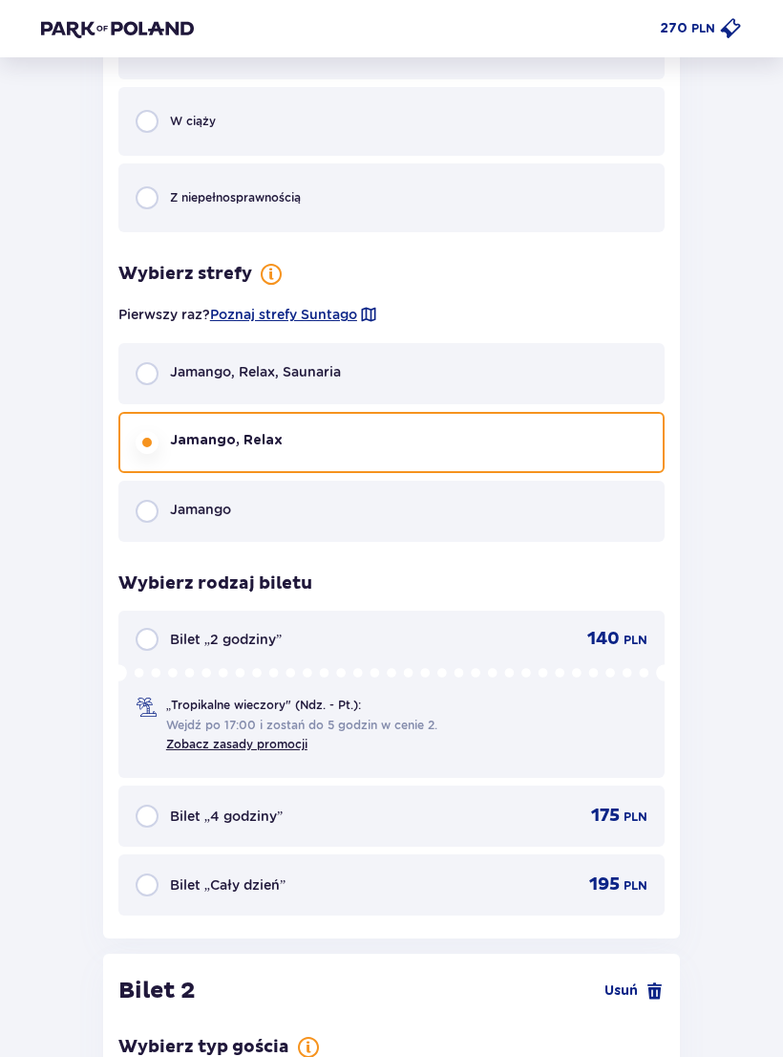
click at [182, 501] on div "Jamango" at bounding box center [391, 512] width 546 height 61
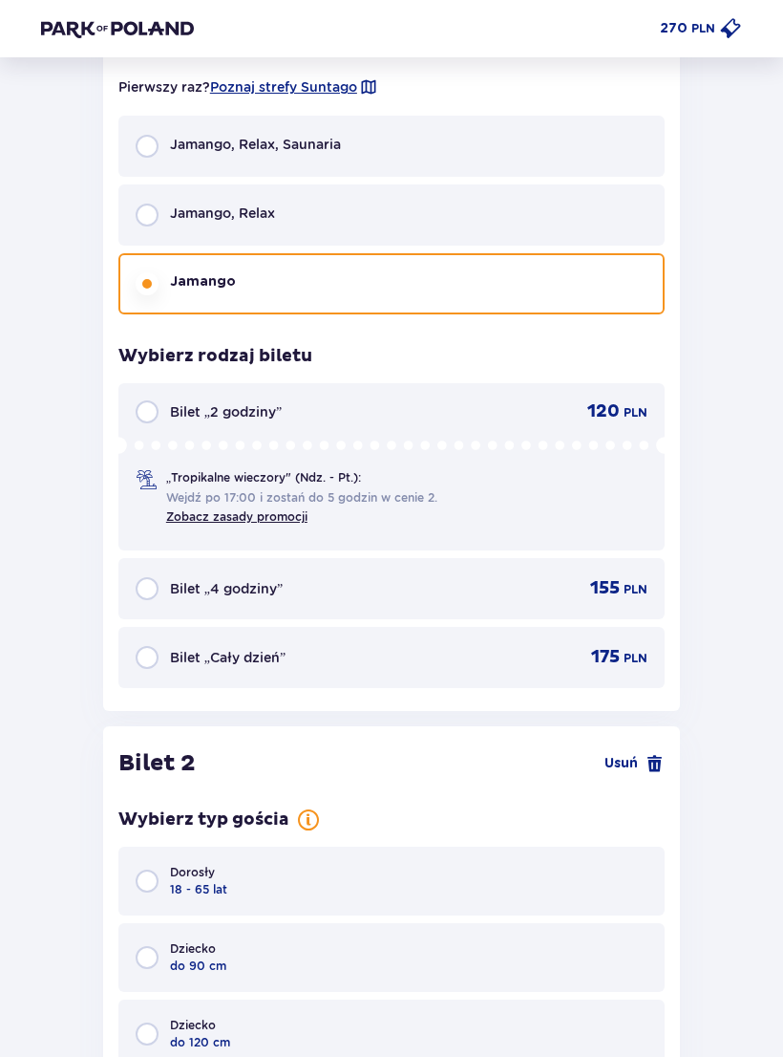
scroll to position [1817, 0]
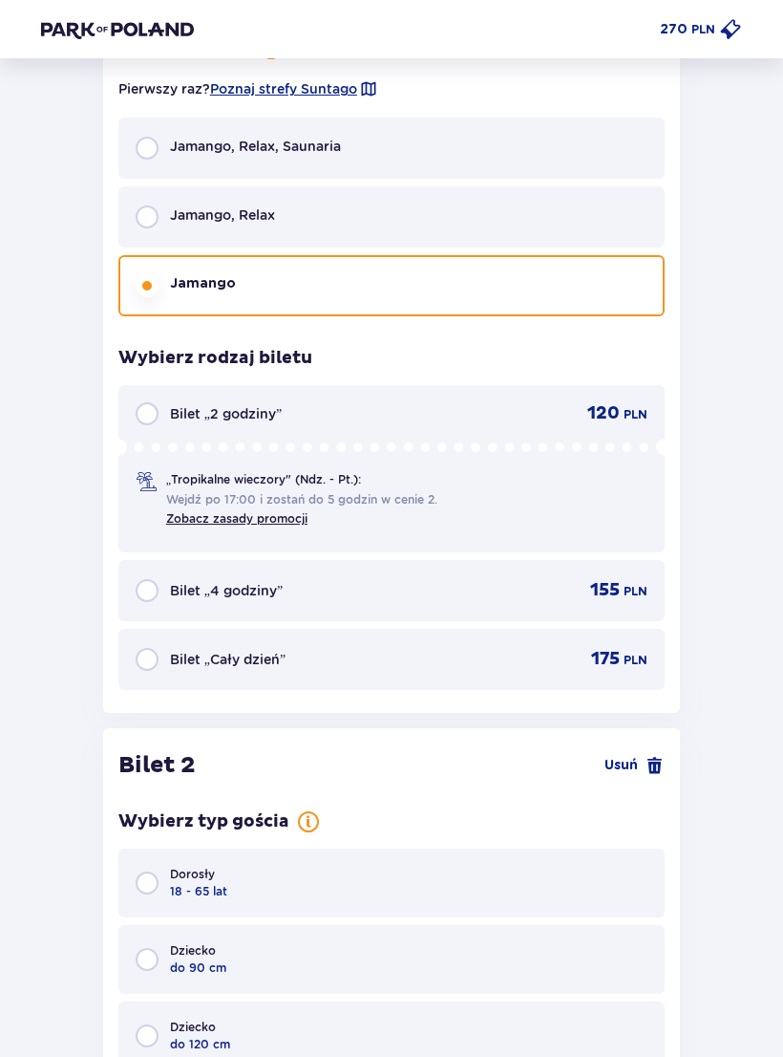
click at [137, 659] on input "radio" at bounding box center [147, 658] width 23 height 23
radio input "true"
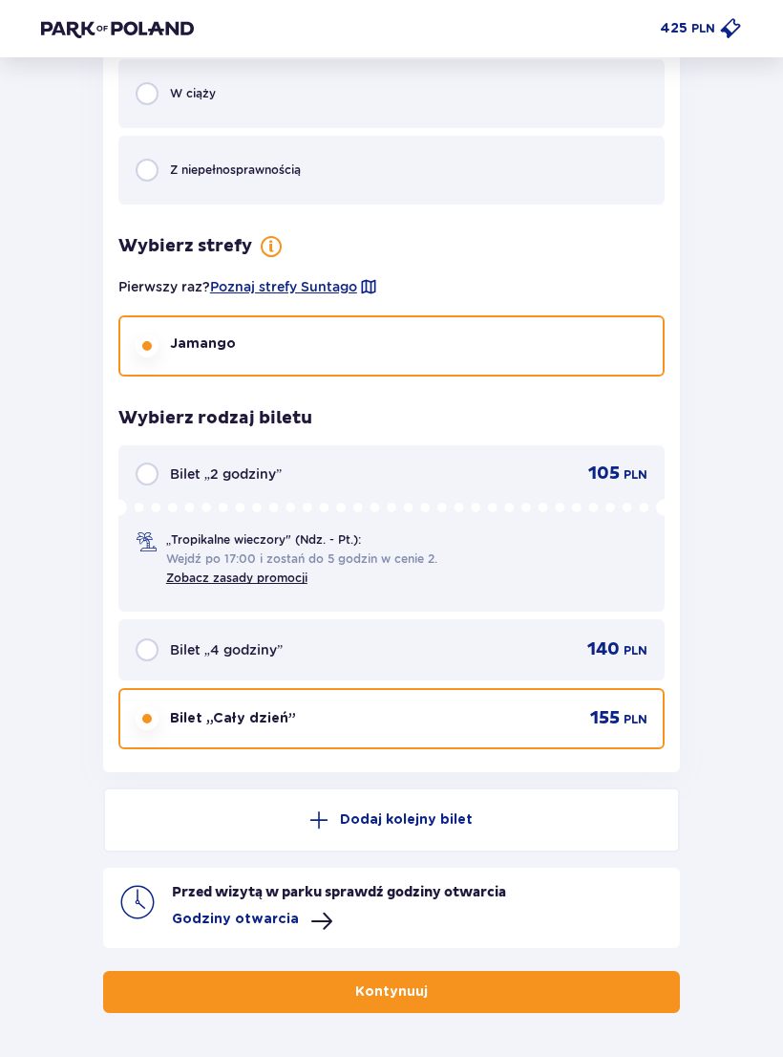
scroll to position [4401, 0]
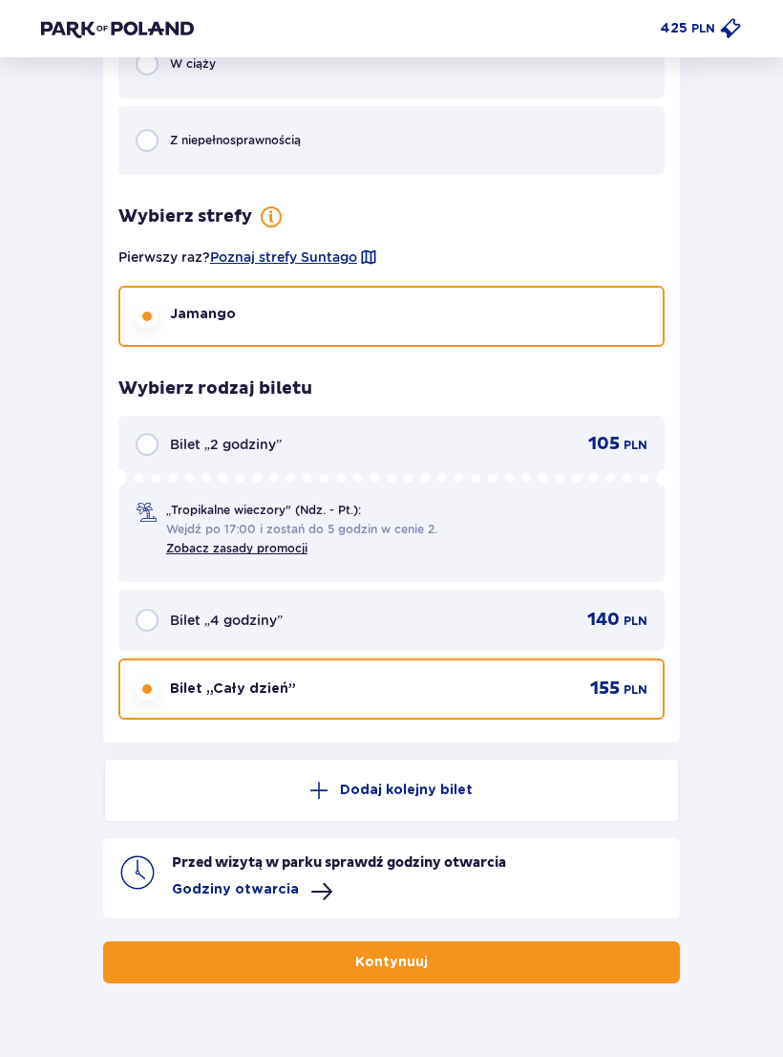
click at [527, 941] on button "Kontynuuj" at bounding box center [391, 962] width 577 height 42
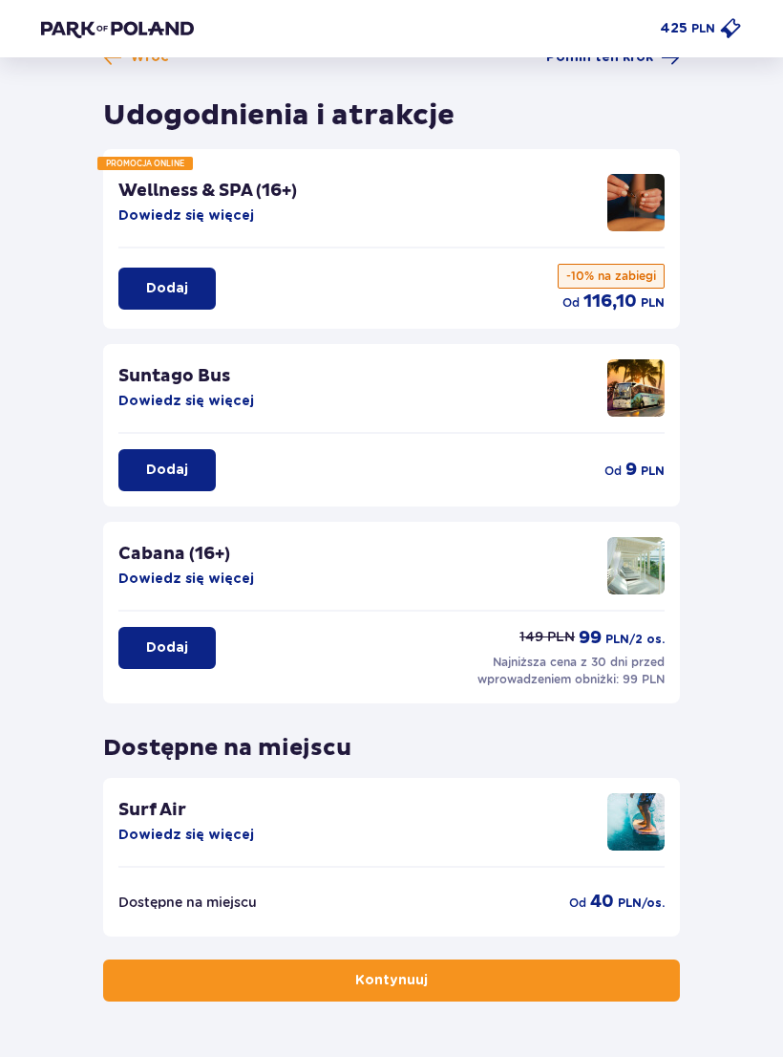
scroll to position [66, 0]
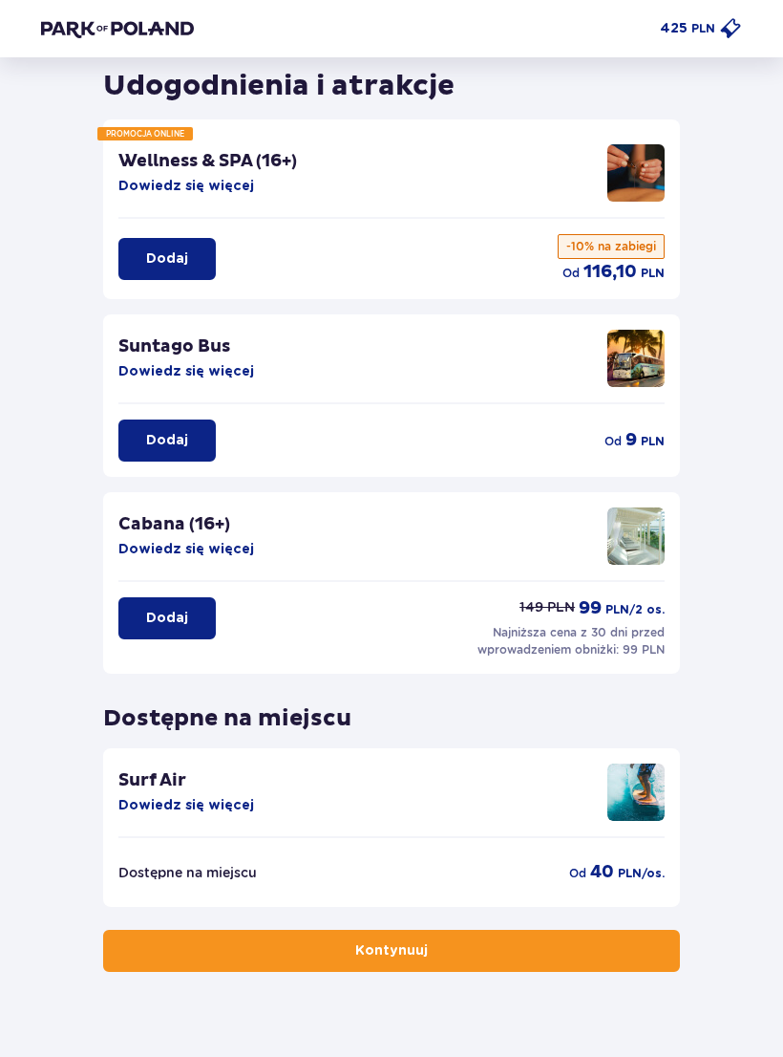
click at [502, 935] on button "Kontynuuj" at bounding box center [391, 951] width 577 height 42
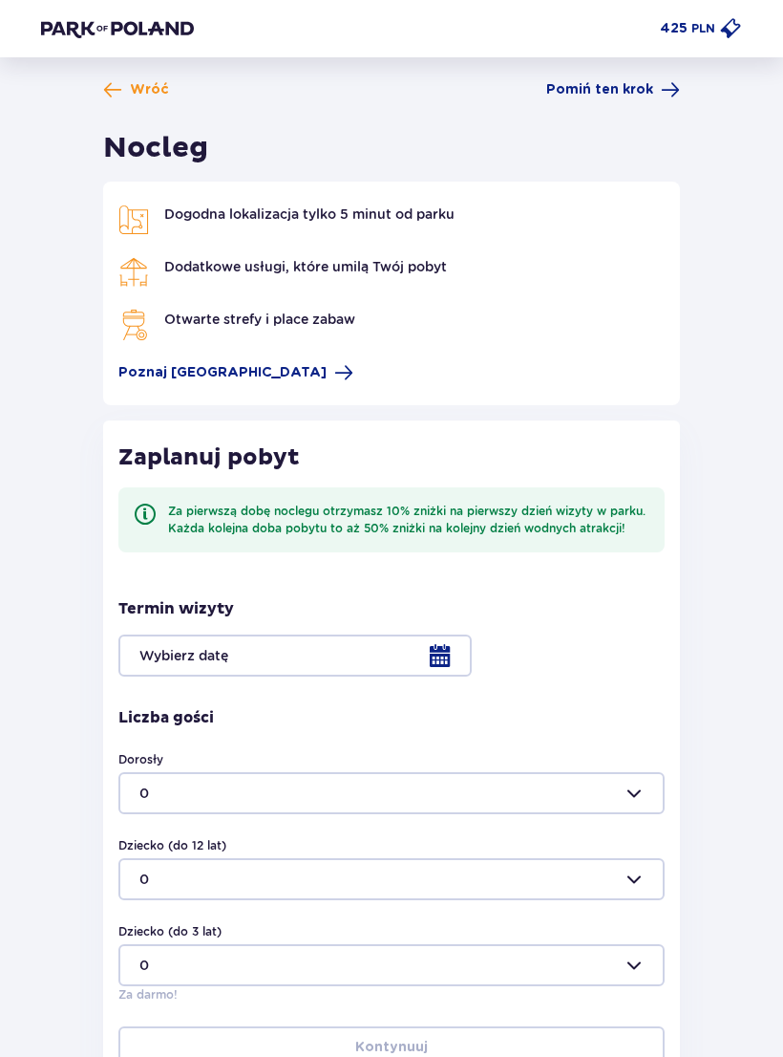
scroll to position [3, 0]
click at [643, 795] on div at bounding box center [391, 794] width 546 height 42
click at [207, 888] on div "1" at bounding box center [391, 887] width 504 height 19
type input "1"
click at [655, 880] on div at bounding box center [391, 880] width 546 height 42
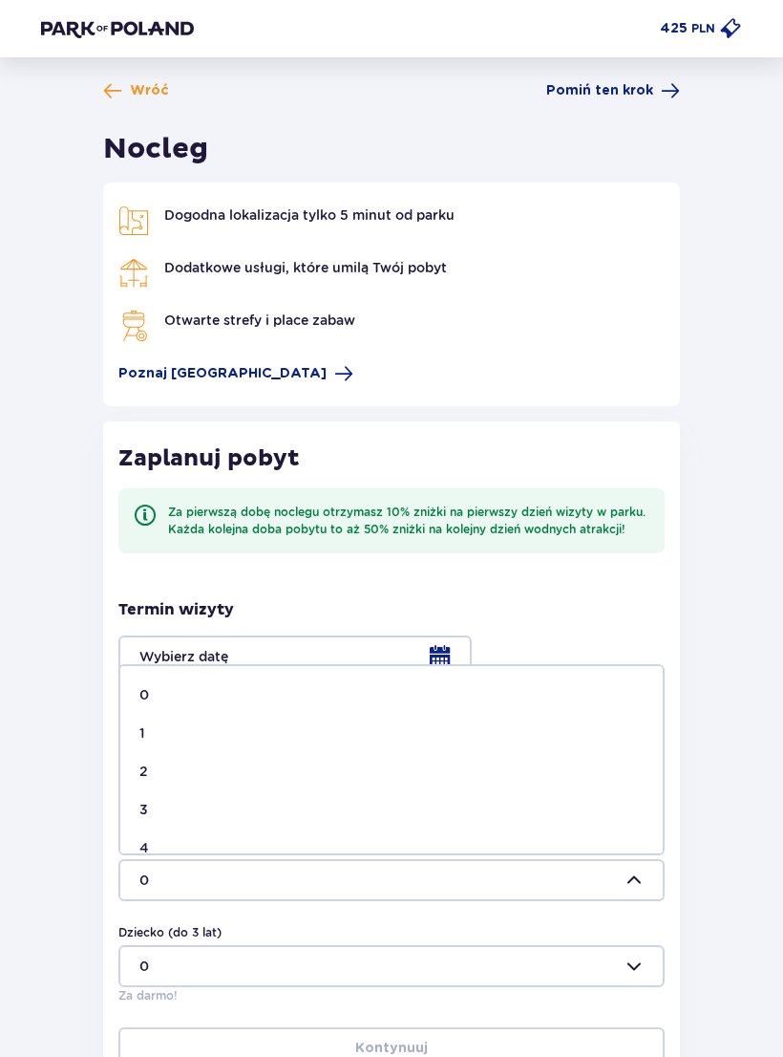
click at [272, 768] on div "2" at bounding box center [391, 770] width 504 height 19
type input "2"
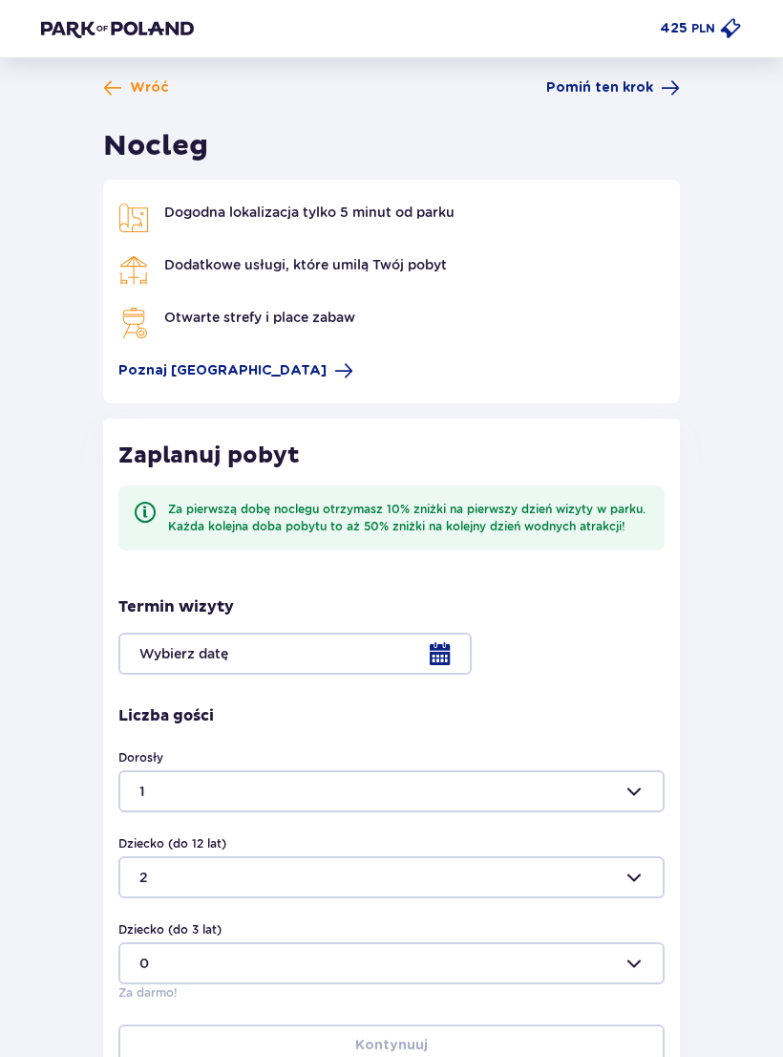
scroll to position [0, 0]
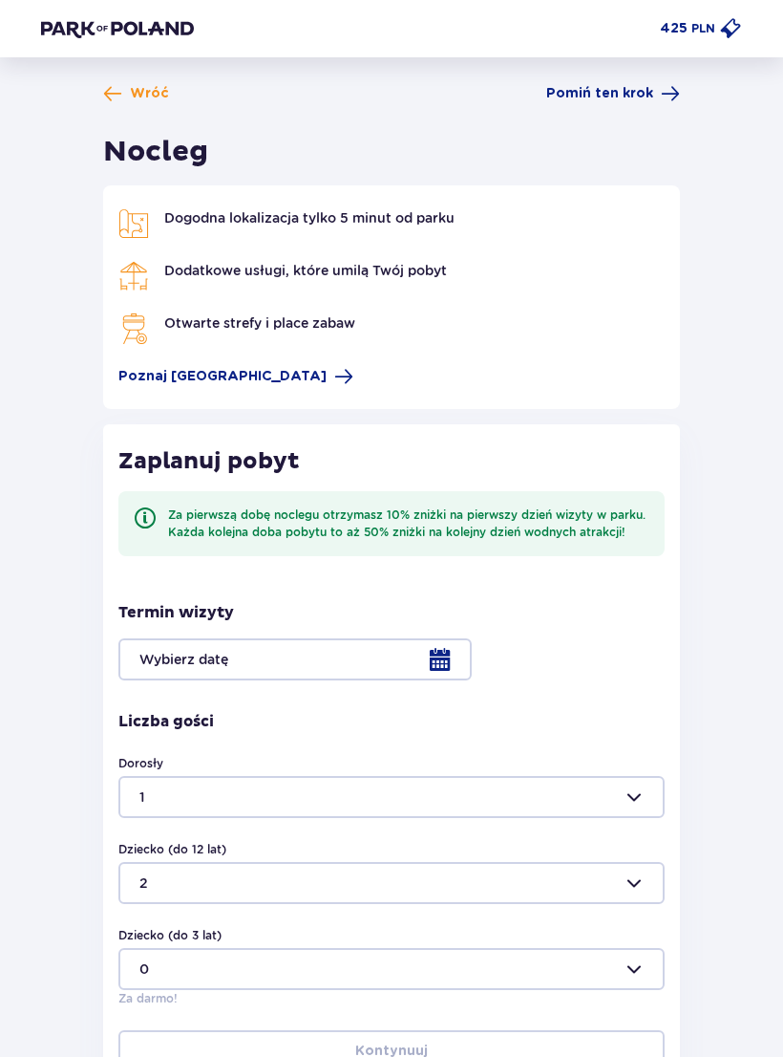
click at [467, 660] on div at bounding box center [391, 659] width 546 height 42
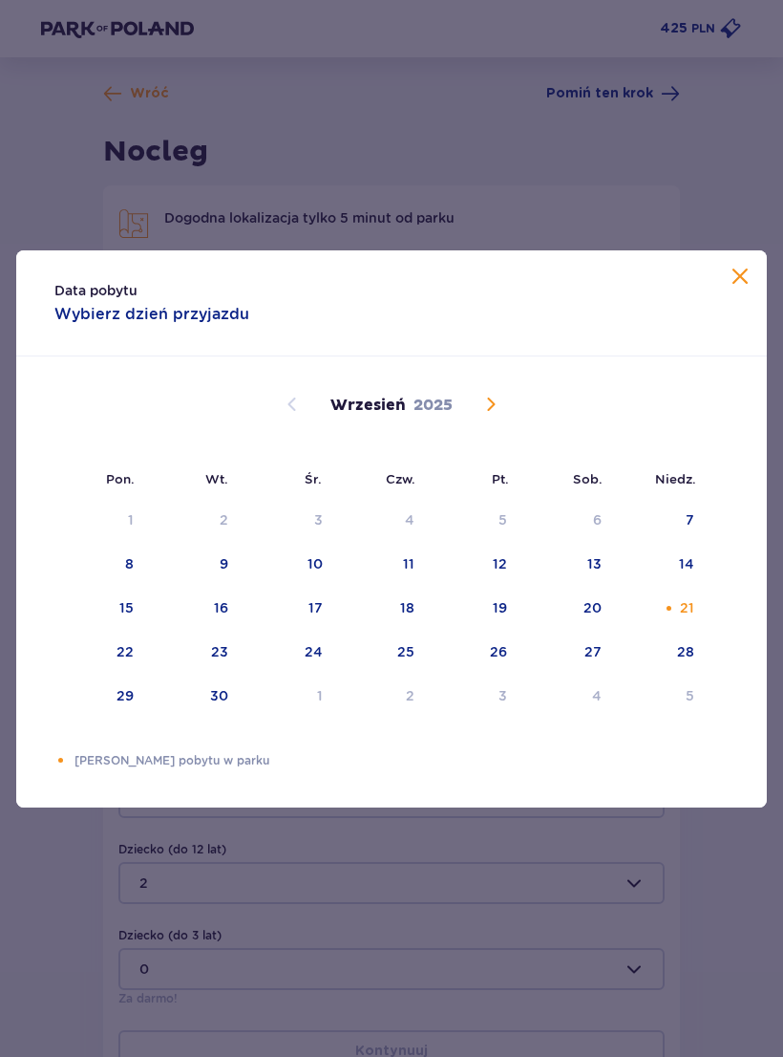
click at [607, 605] on div "20" at bounding box center [568, 609] width 95 height 42
click at [613, 610] on div "20" at bounding box center [568, 609] width 95 height 42
click at [606, 592] on div "20" at bounding box center [568, 609] width 95 height 42
click at [618, 601] on div "21" at bounding box center [661, 609] width 93 height 42
type input "20.09.25 - 21.09.25"
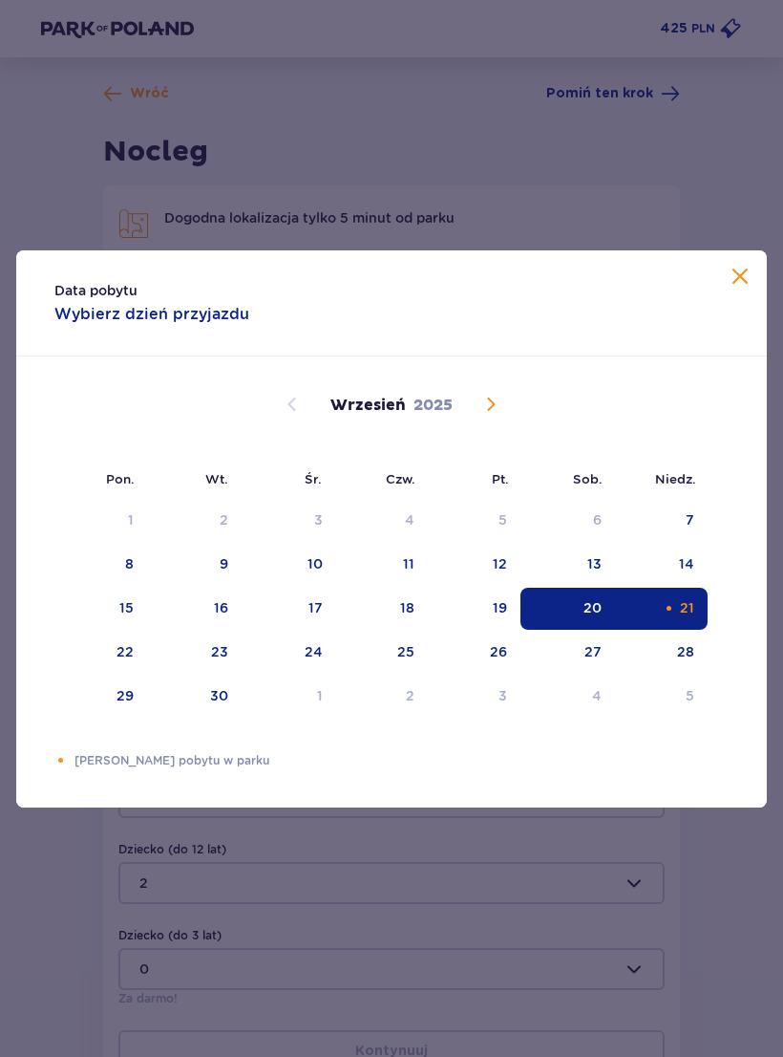
type input "0"
click at [617, 600] on div "21" at bounding box center [661, 609] width 93 height 42
click at [618, 602] on div "21" at bounding box center [661, 609] width 93 height 42
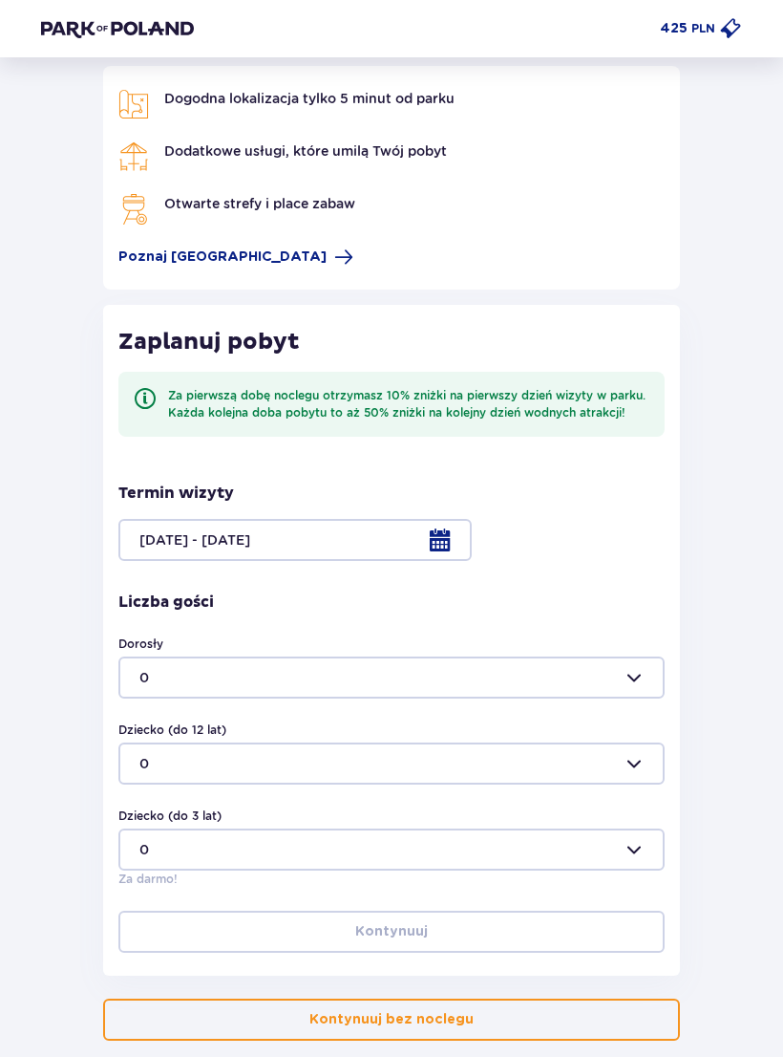
scroll to position [119, 0]
click at [659, 684] on div at bounding box center [391, 677] width 546 height 42
click at [138, 760] on span "1" at bounding box center [391, 771] width 543 height 38
type input "1"
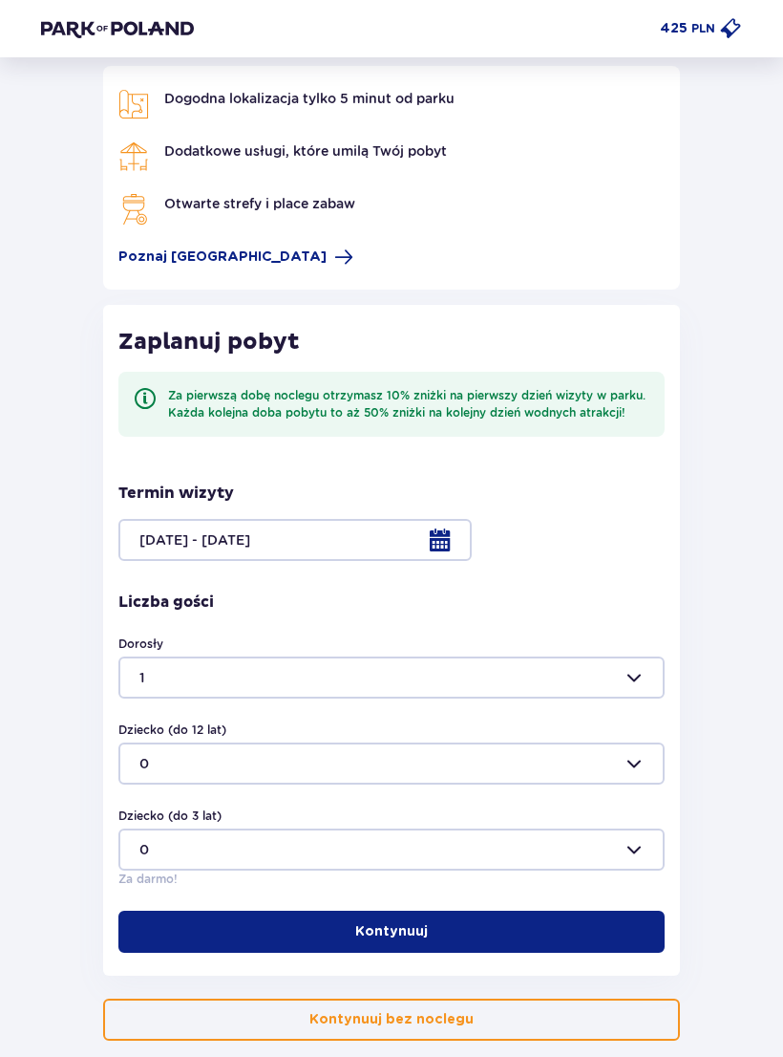
click at [652, 764] on div at bounding box center [391, 763] width 546 height 42
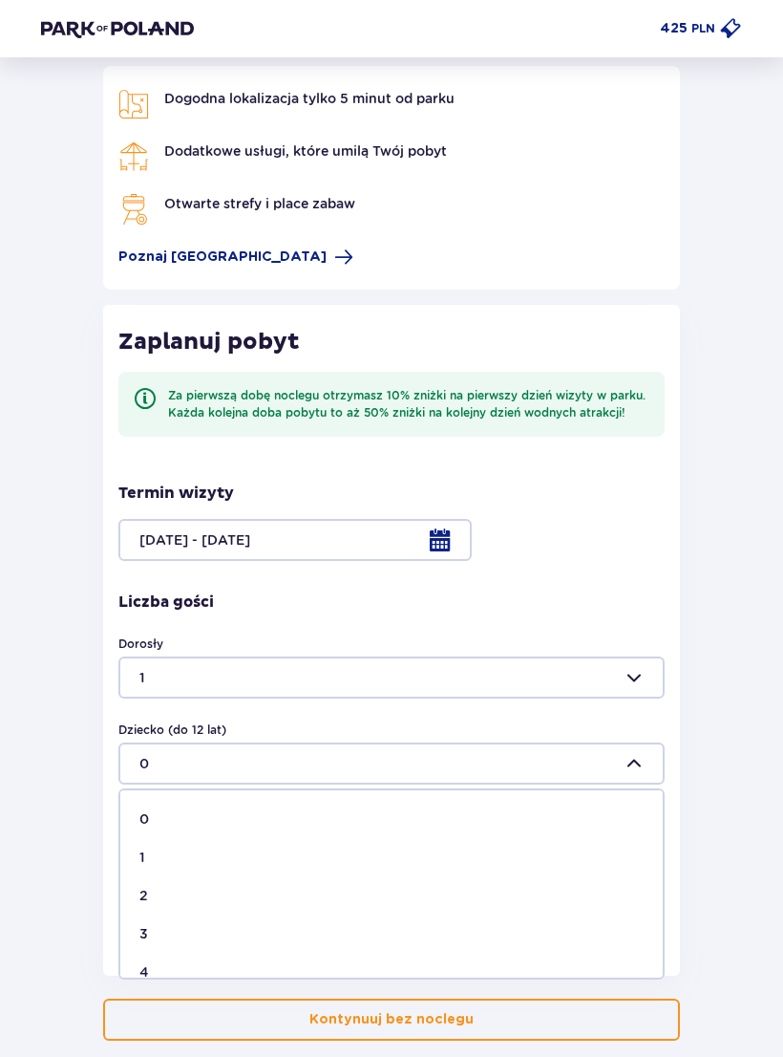
click at [147, 890] on p "2" at bounding box center [143, 895] width 9 height 19
type input "2"
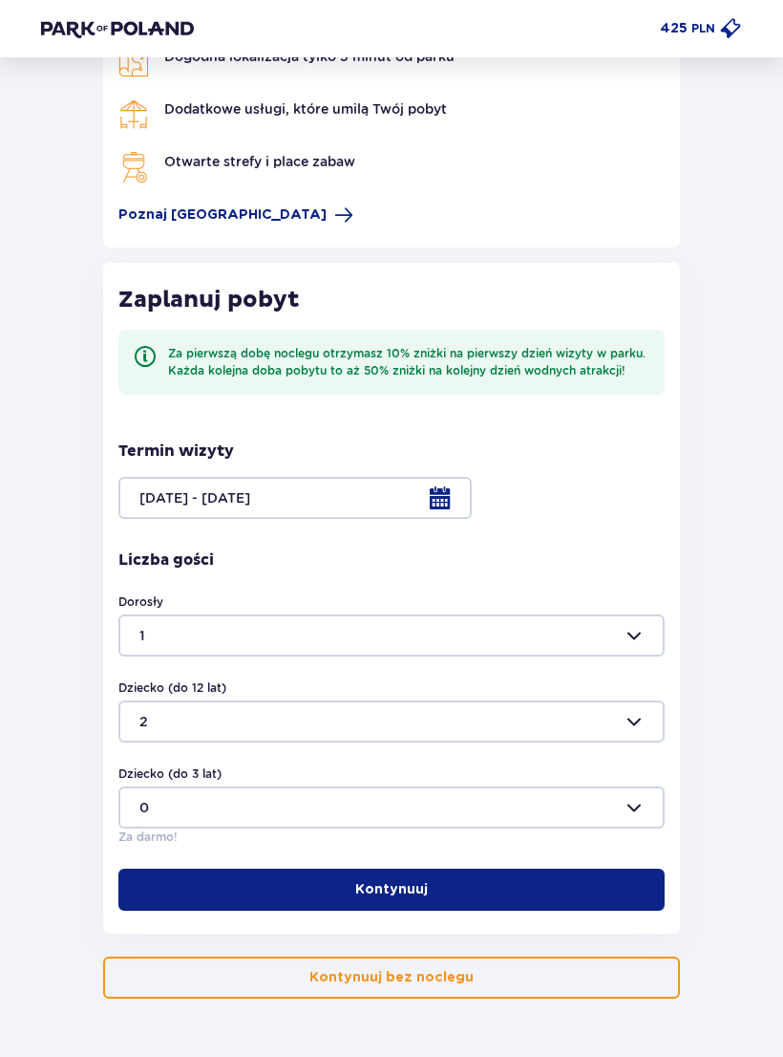
scroll to position [188, 0]
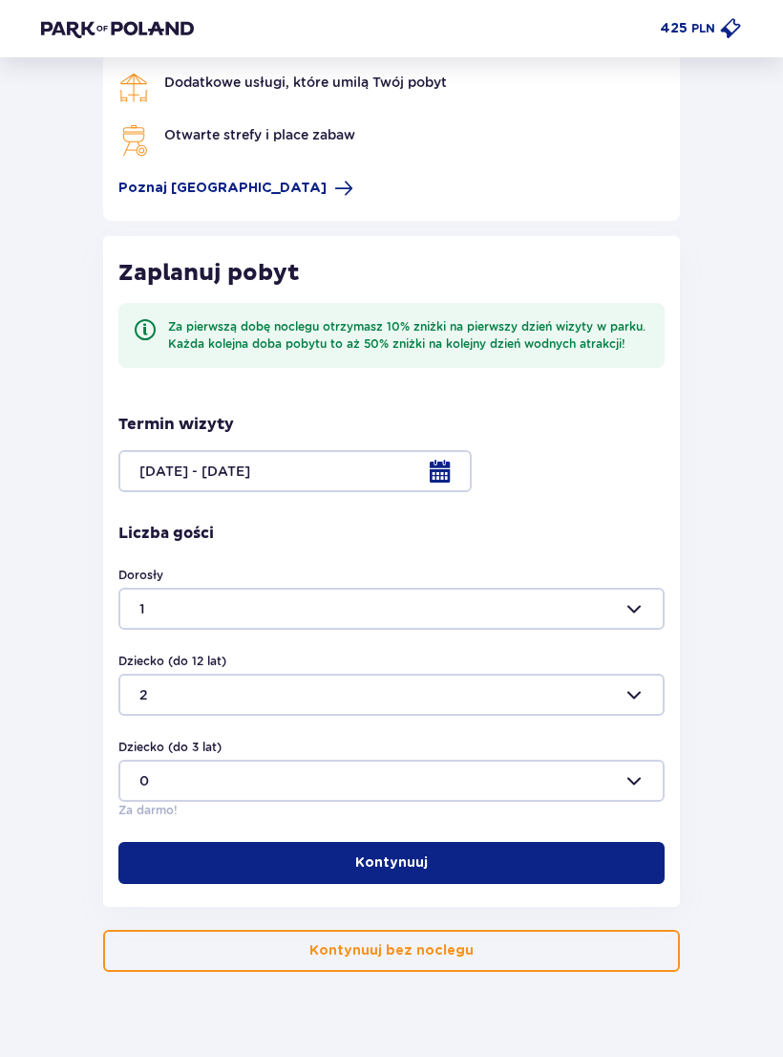
click at [561, 862] on button "Kontynuuj" at bounding box center [391, 863] width 546 height 42
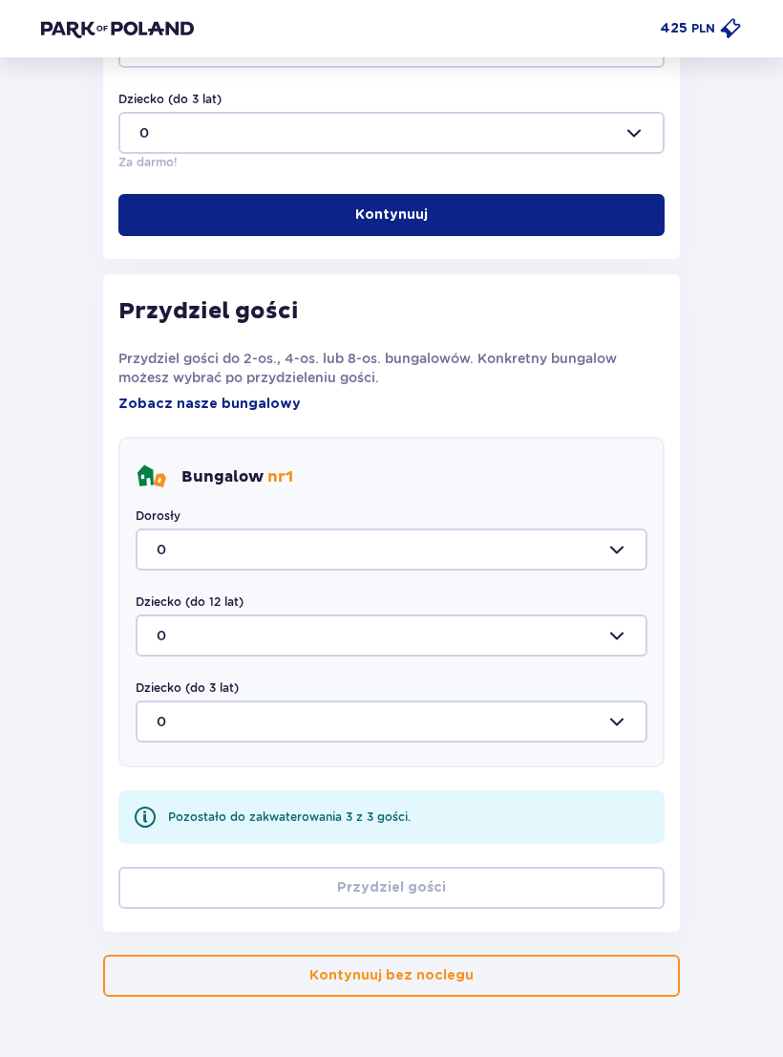
scroll to position [861, 0]
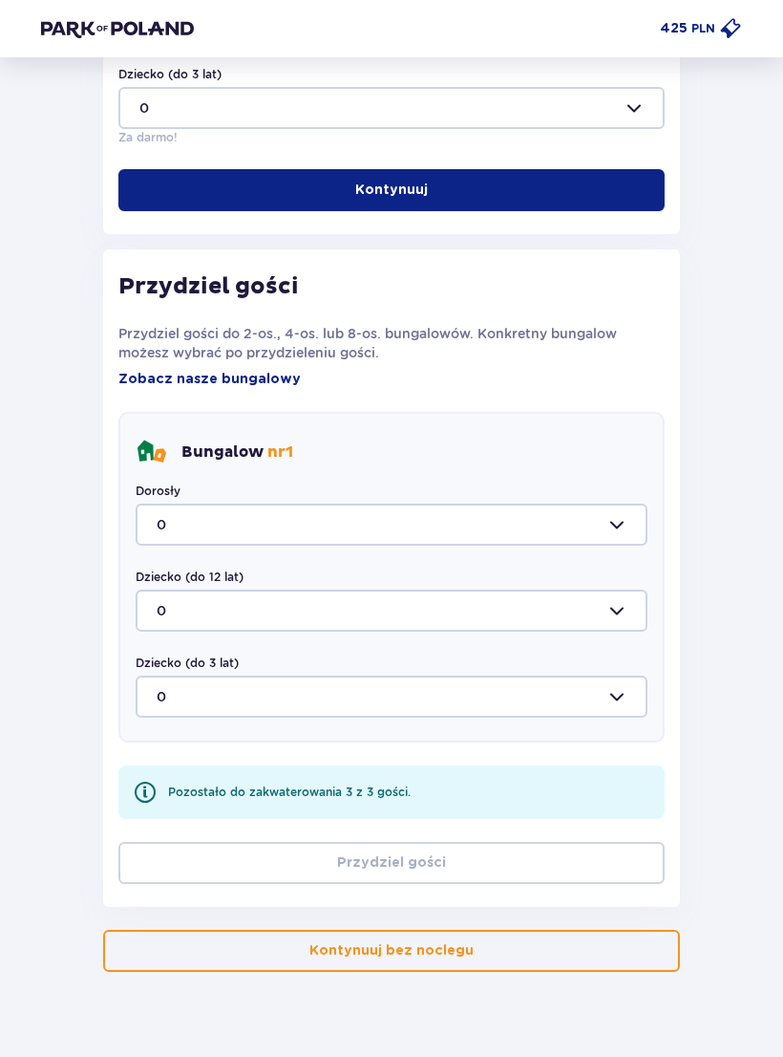
click at [625, 506] on div at bounding box center [392, 524] width 512 height 42
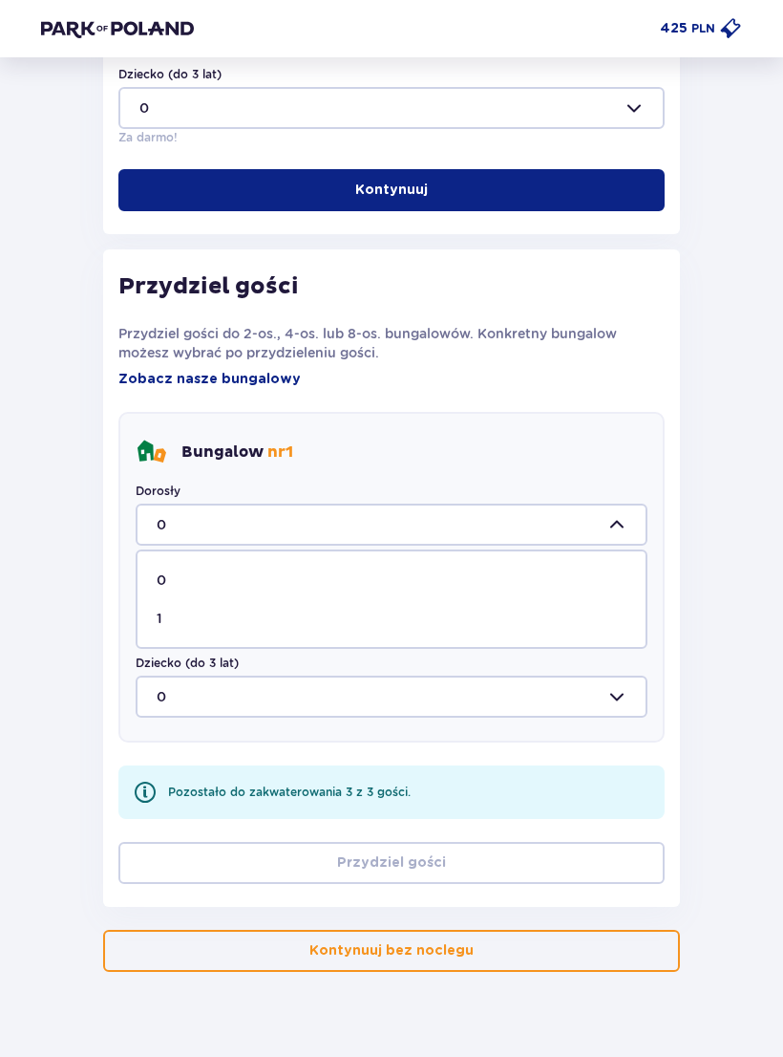
click at [633, 513] on div at bounding box center [392, 524] width 512 height 42
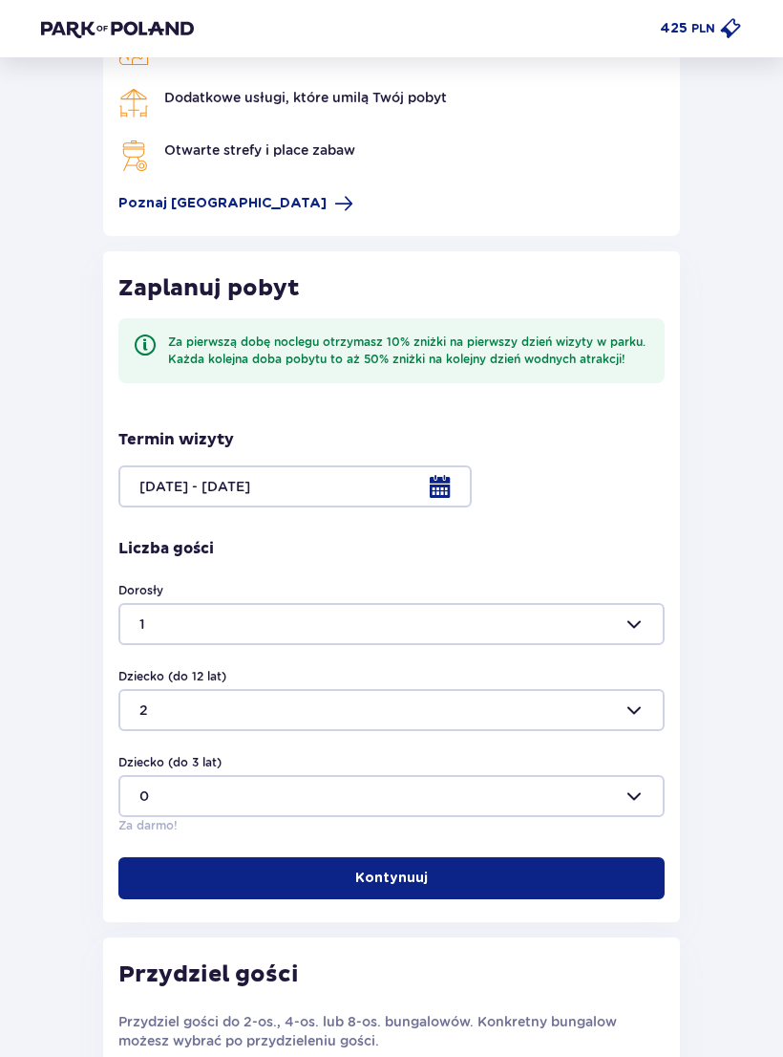
scroll to position [177, 0]
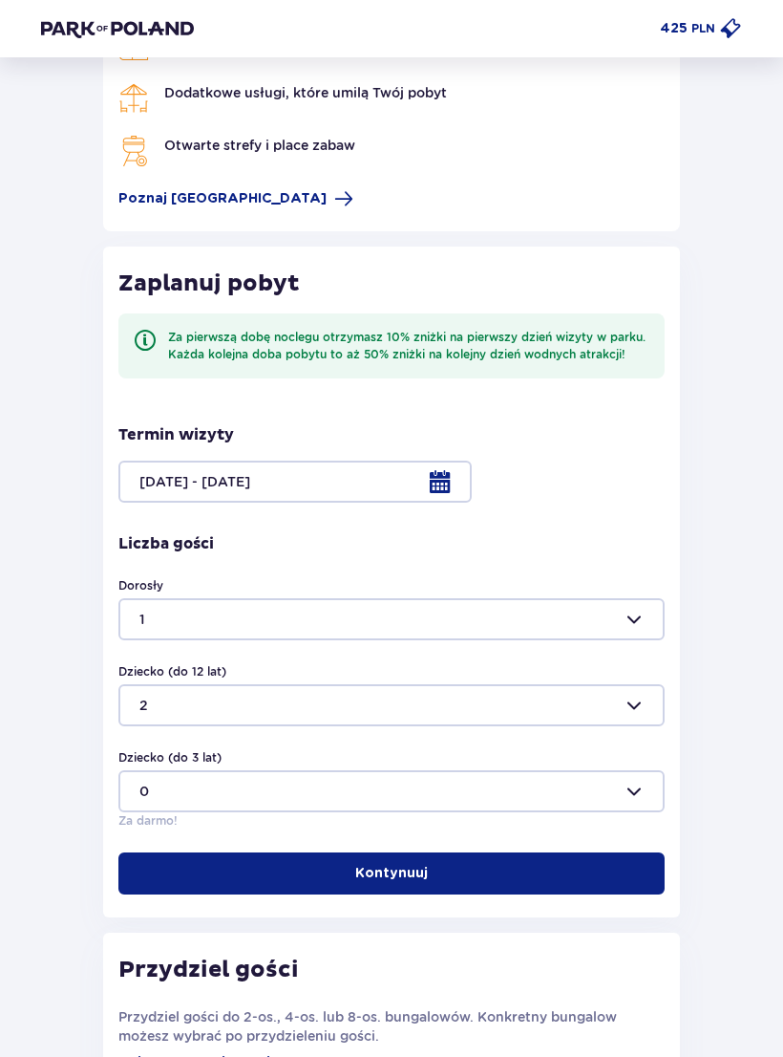
click at [466, 863] on button "Kontynuuj" at bounding box center [391, 874] width 546 height 42
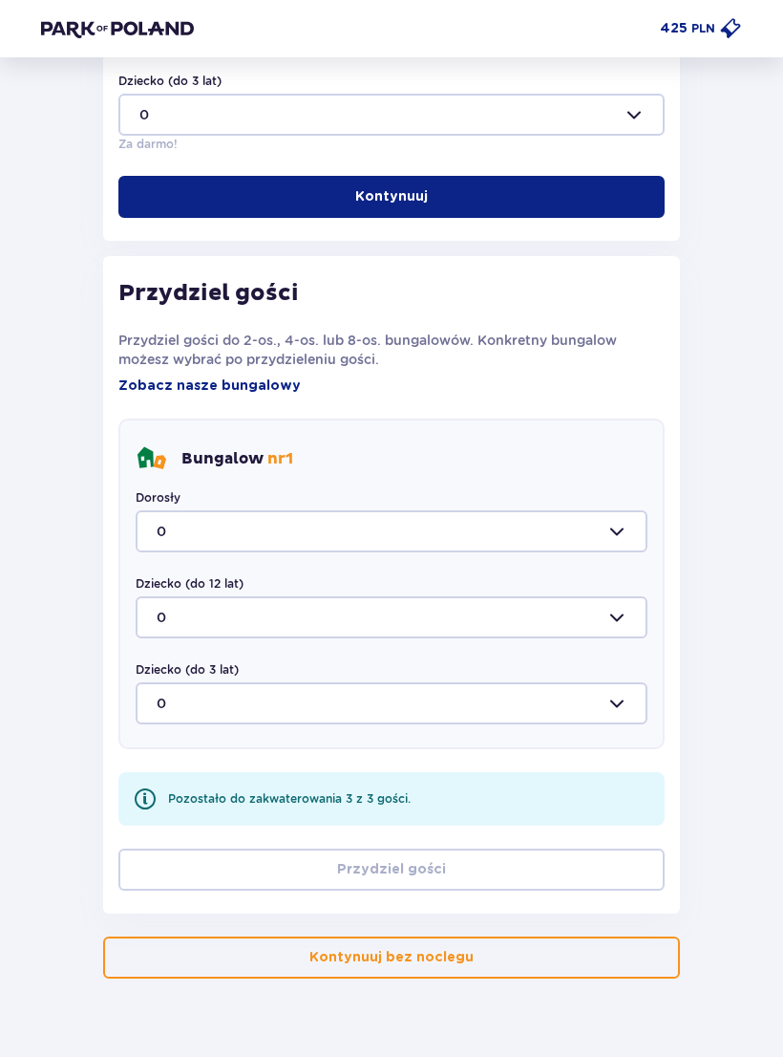
scroll to position [861, 0]
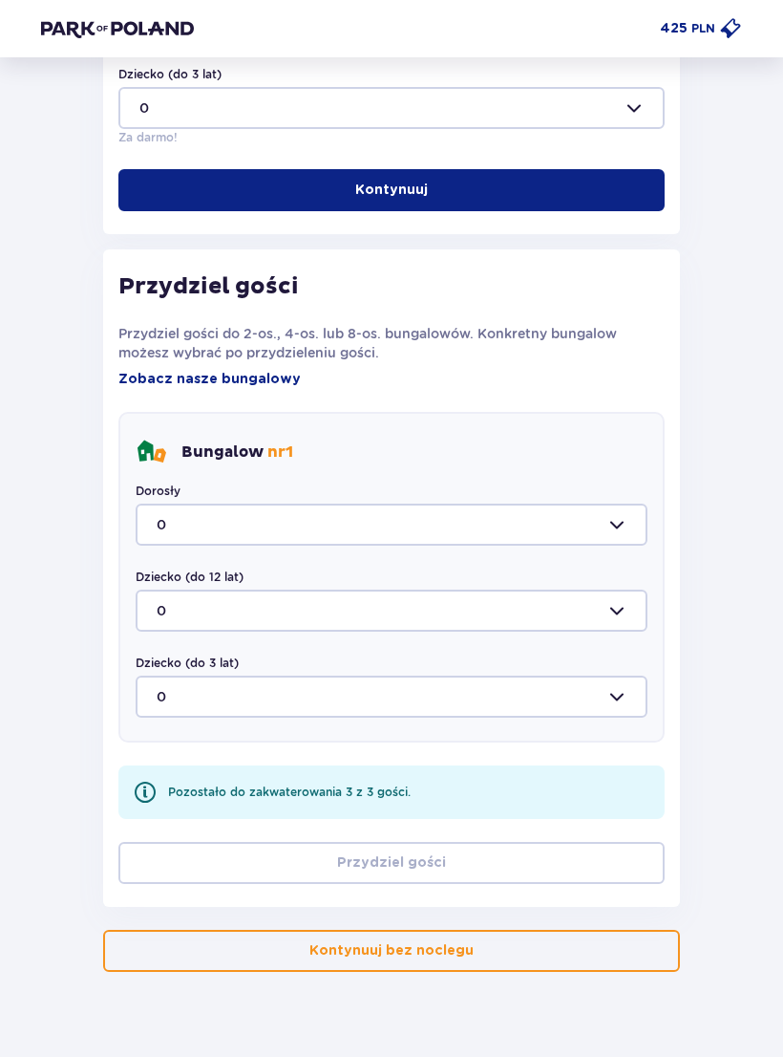
click at [637, 520] on div at bounding box center [392, 524] width 512 height 42
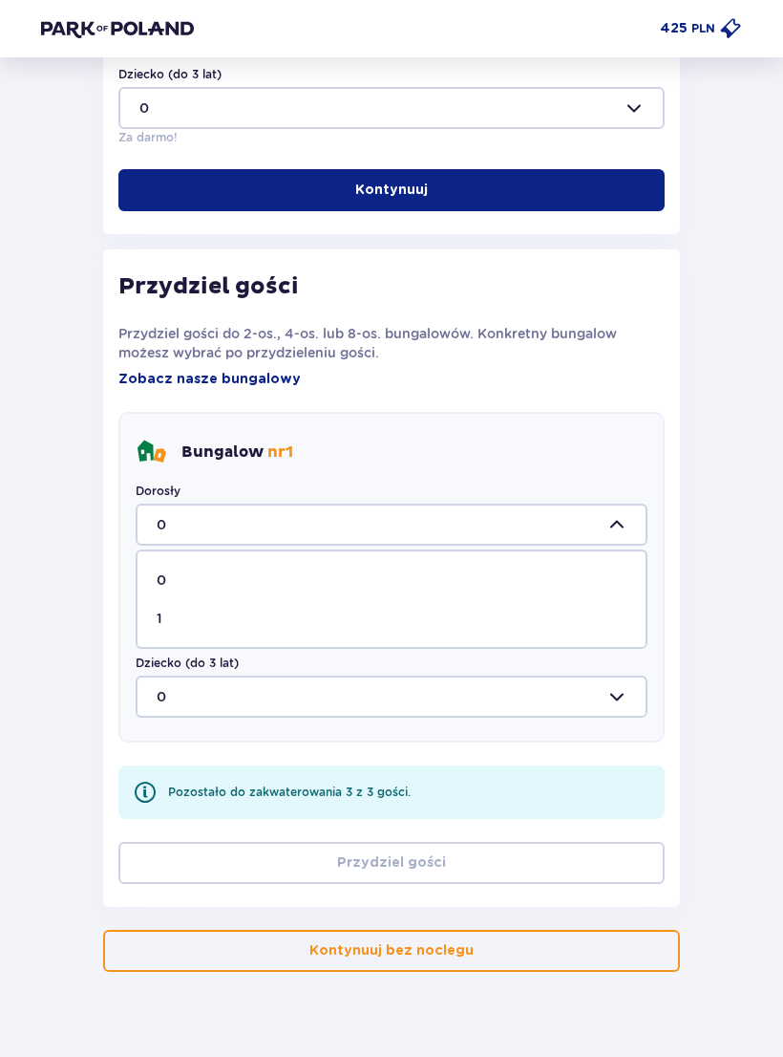
click at [152, 625] on span "1" at bounding box center [392, 618] width 508 height 38
type input "1"
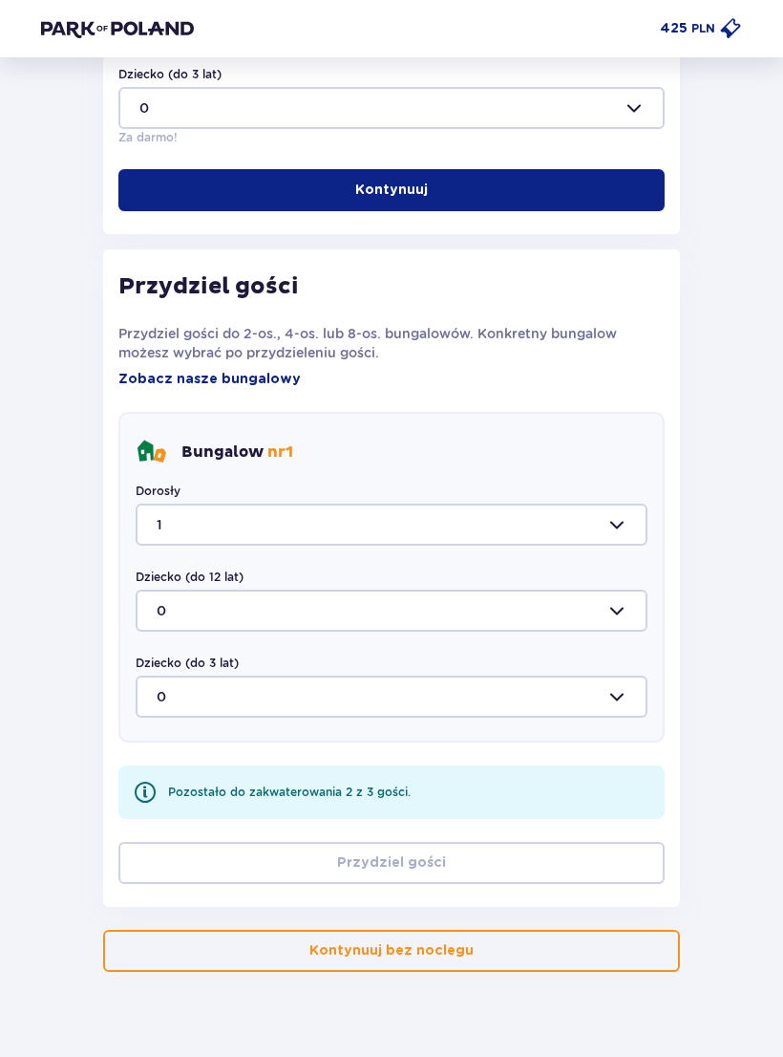
click at [632, 607] on div at bounding box center [392, 610] width 512 height 42
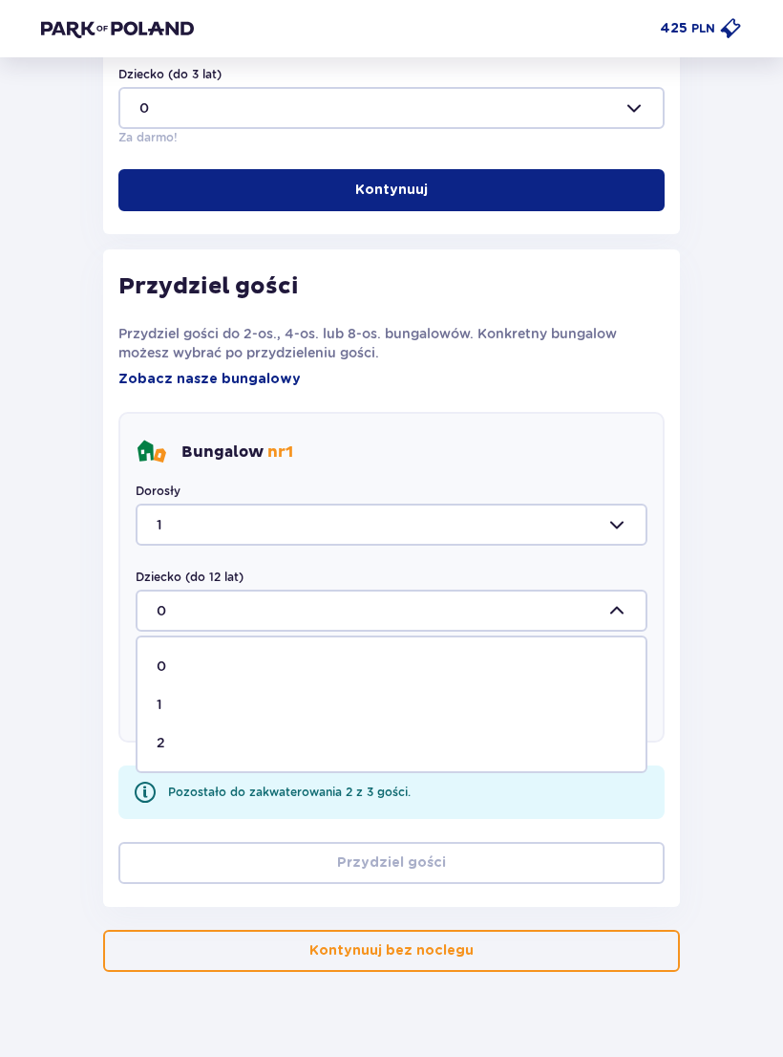
click at [159, 745] on p "2" at bounding box center [161, 742] width 9 height 19
type input "2"
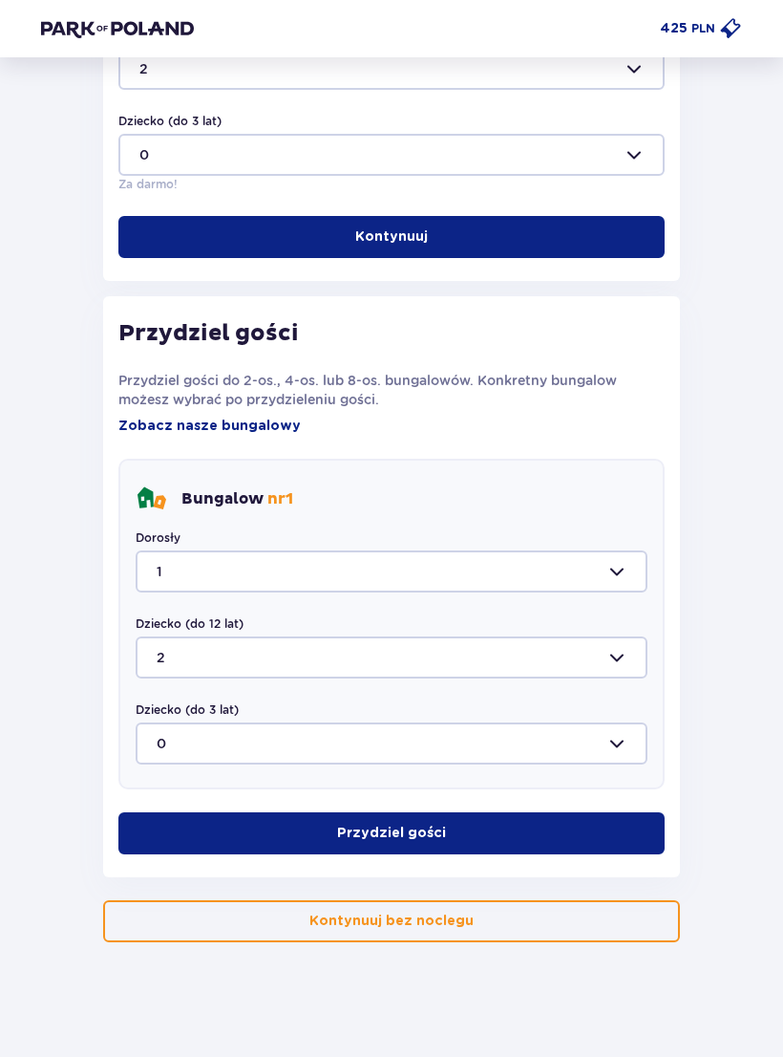
scroll to position [784, 0]
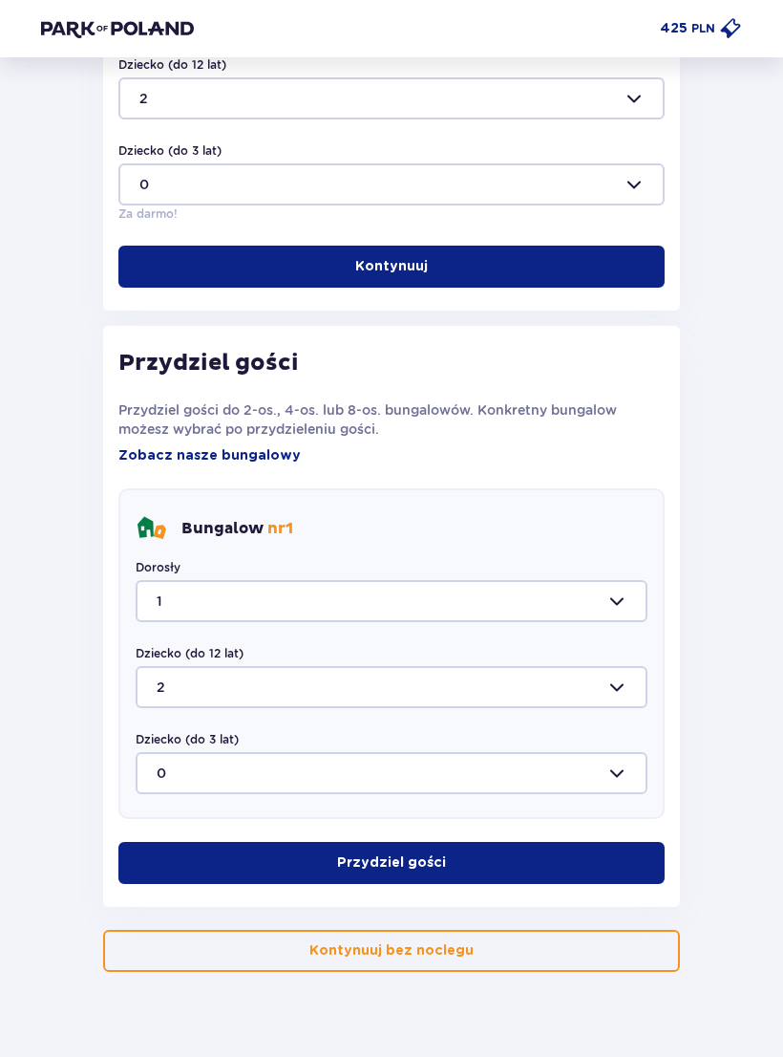
click at [509, 843] on button "Przydziel gości" at bounding box center [391, 863] width 546 height 42
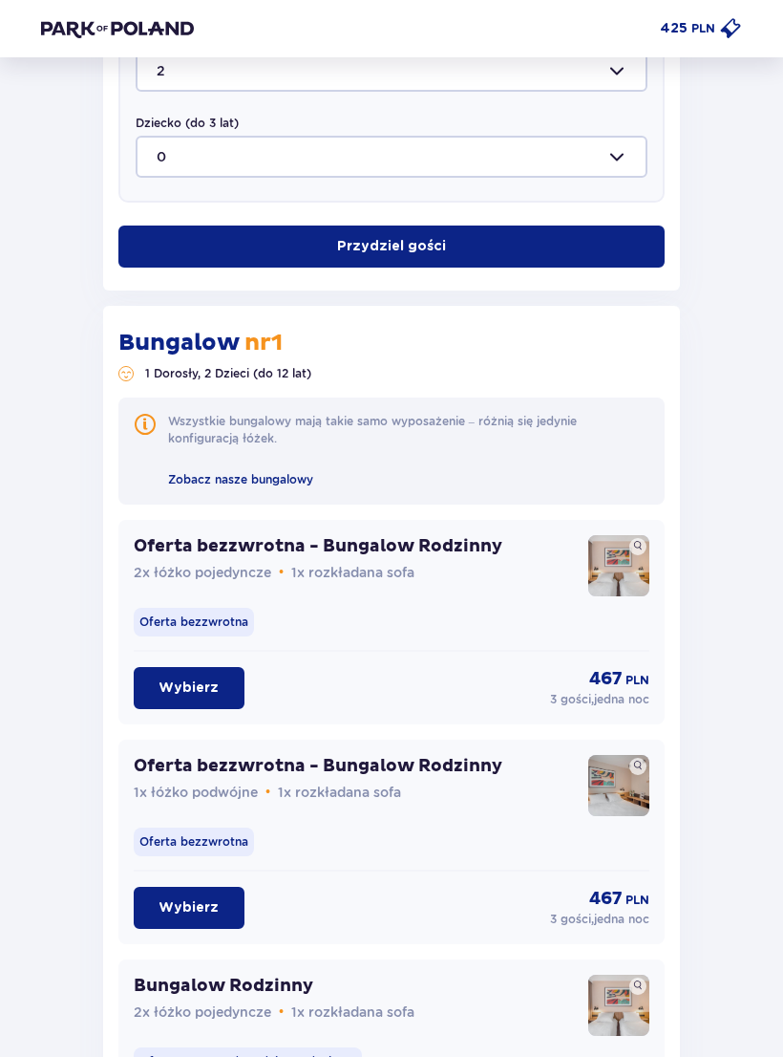
scroll to position [1161, 0]
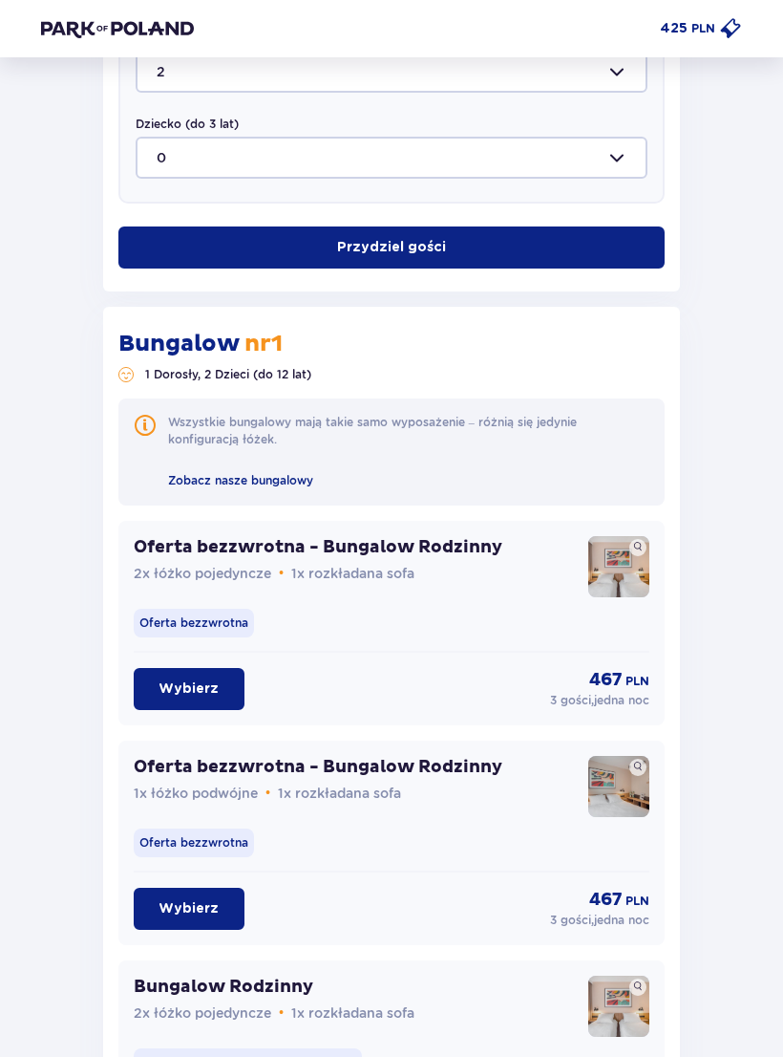
click at [188, 554] on p "Oferta bezzwrotna - Bungalow Rodzinny" at bounding box center [318, 547] width 369 height 23
click at [407, 569] on span "1x rozkładana sofa" at bounding box center [352, 573] width 123 height 15
click at [398, 556] on p "Oferta bezzwrotna - Bungalow Rodzinny" at bounding box center [318, 547] width 369 height 23
click at [397, 556] on p "Oferta bezzwrotna - Bungalow Rodzinny" at bounding box center [318, 547] width 369 height 23
click at [390, 556] on p "Oferta bezzwrotna - Bungalow Rodzinny" at bounding box center [318, 547] width 369 height 23
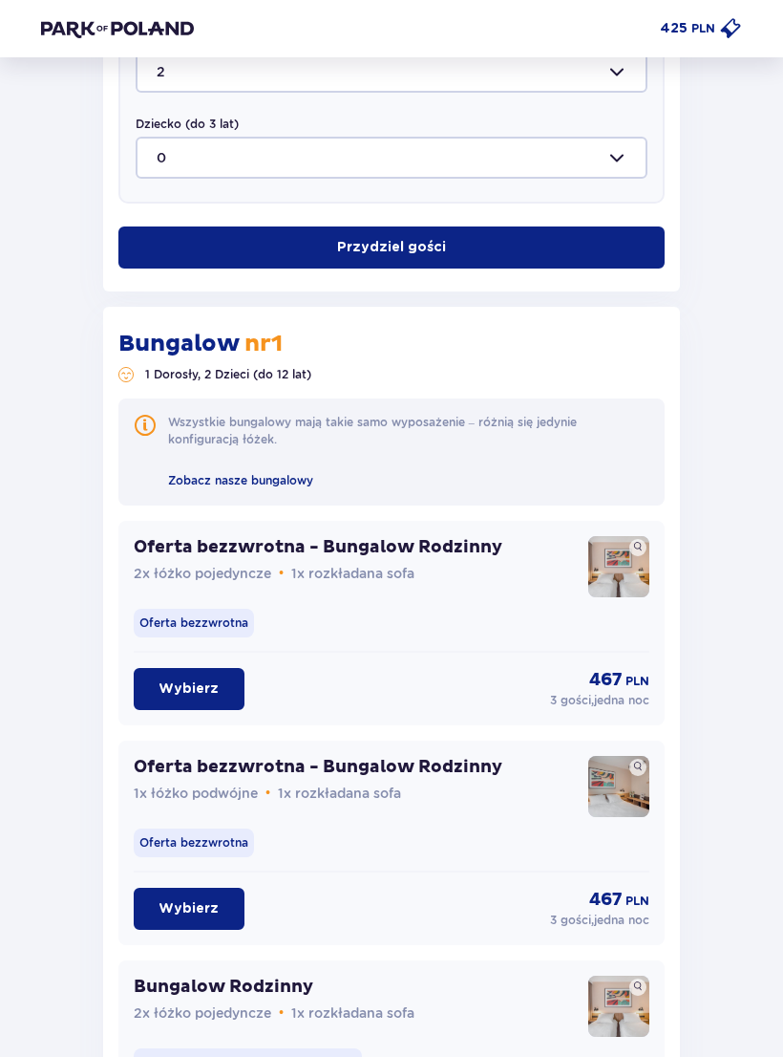
click at [150, 611] on p "Oferta bezzwrotna" at bounding box center [194, 623] width 120 height 29
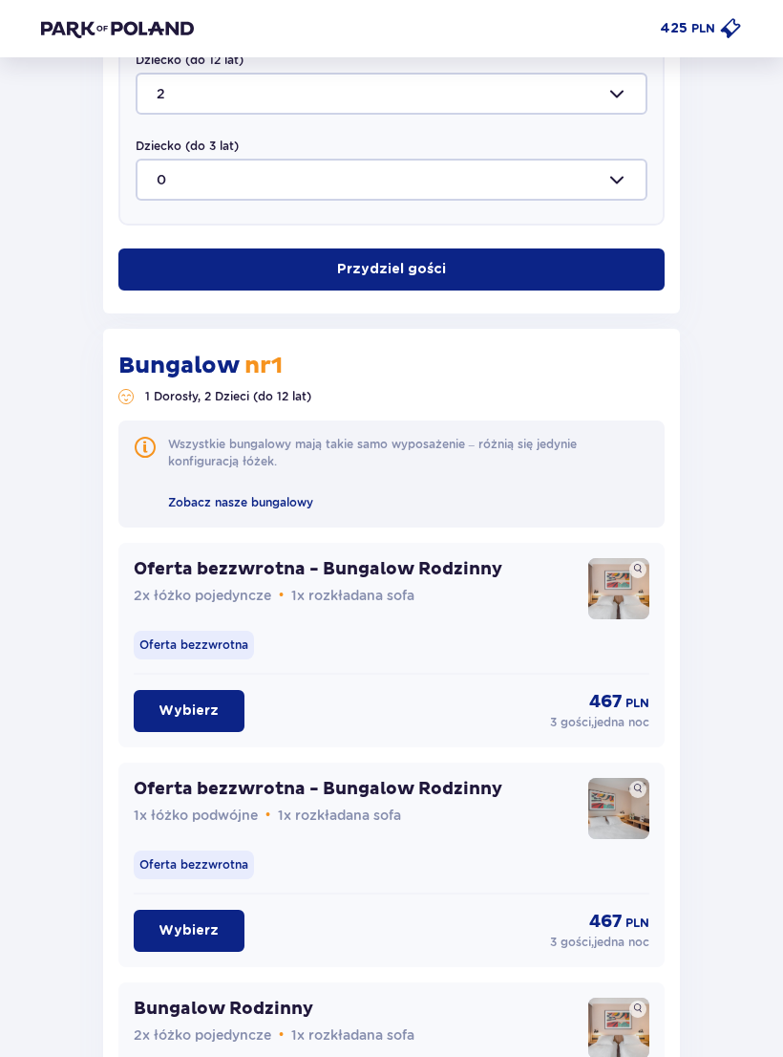
click at [224, 569] on p "Oferta bezzwrotna - Bungalow Rodzinny" at bounding box center [318, 569] width 369 height 23
click at [224, 568] on p "Oferta bezzwrotna - Bungalow Rodzinny" at bounding box center [318, 569] width 369 height 23
click at [630, 596] on img at bounding box center [619, 588] width 61 height 61
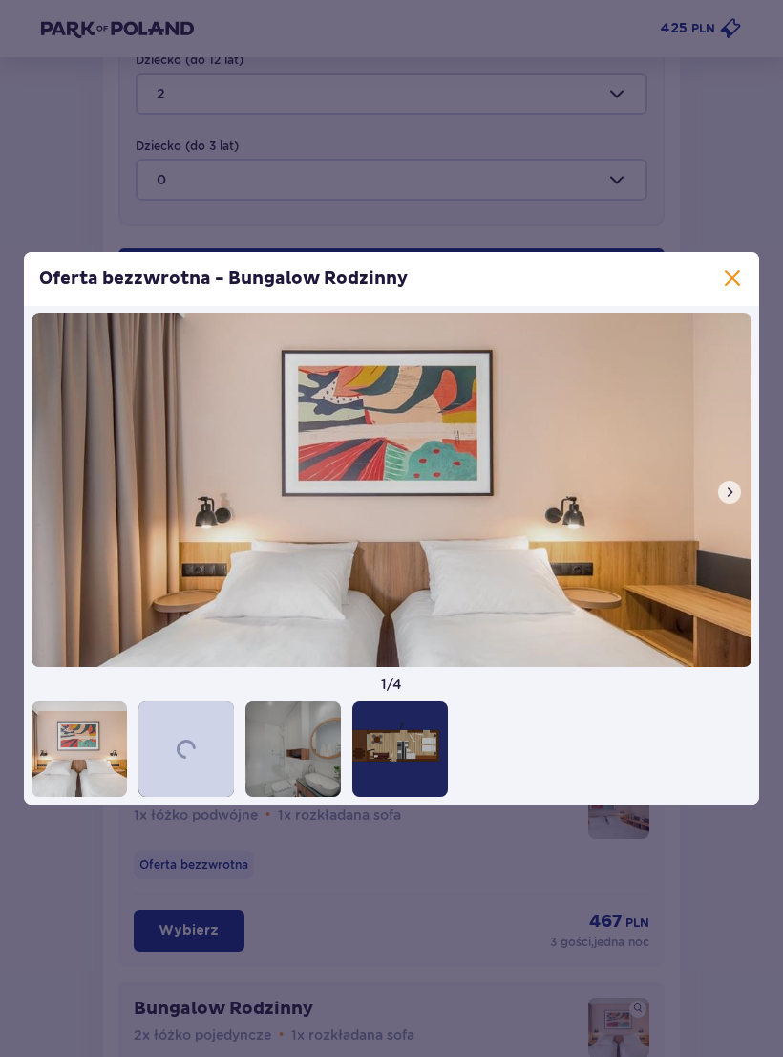
click at [182, 722] on div at bounding box center [187, 749] width 96 height 96
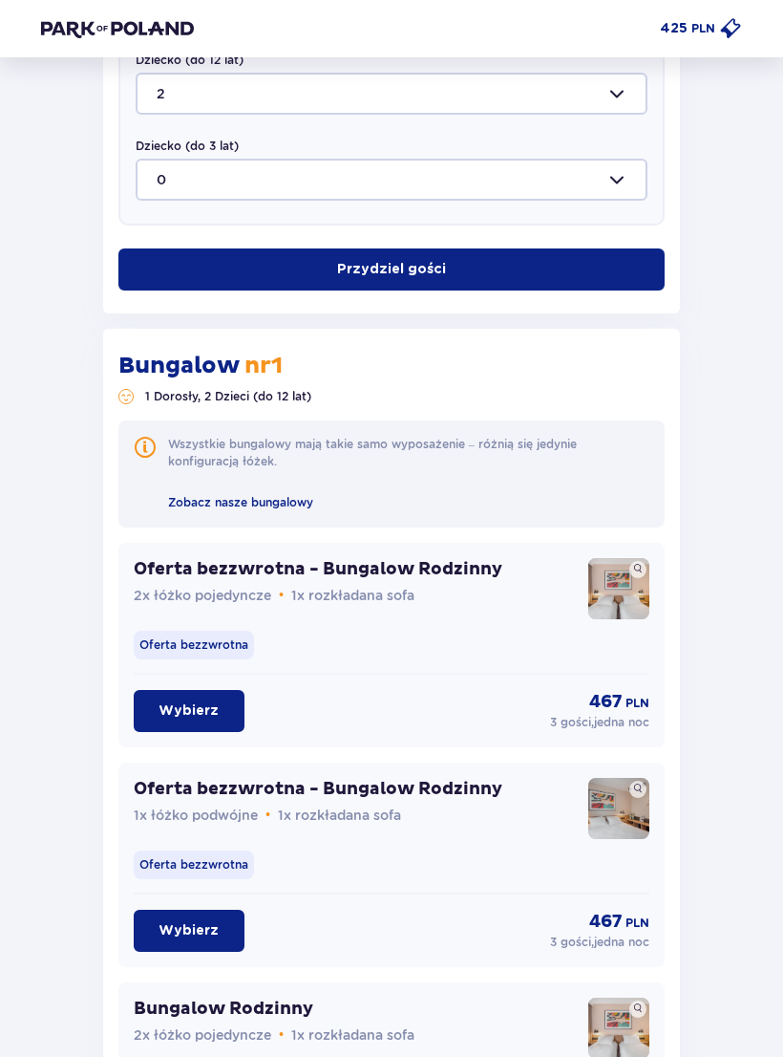
click at [626, 594] on img at bounding box center [619, 588] width 61 height 61
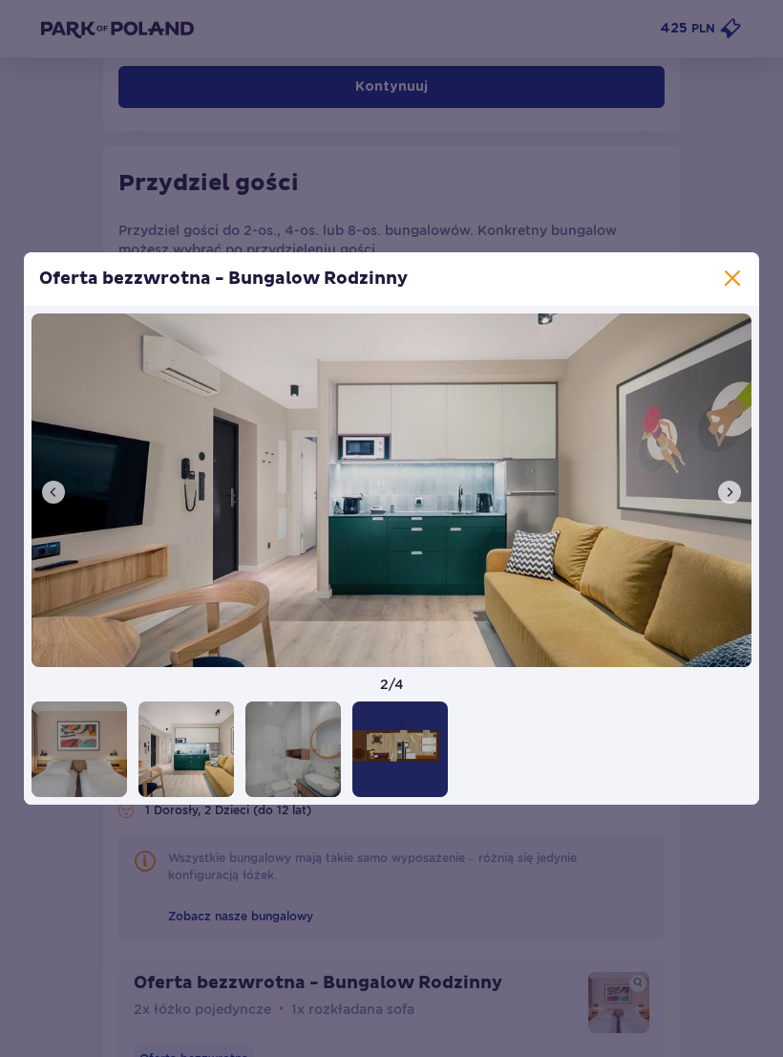
scroll to position [724, 0]
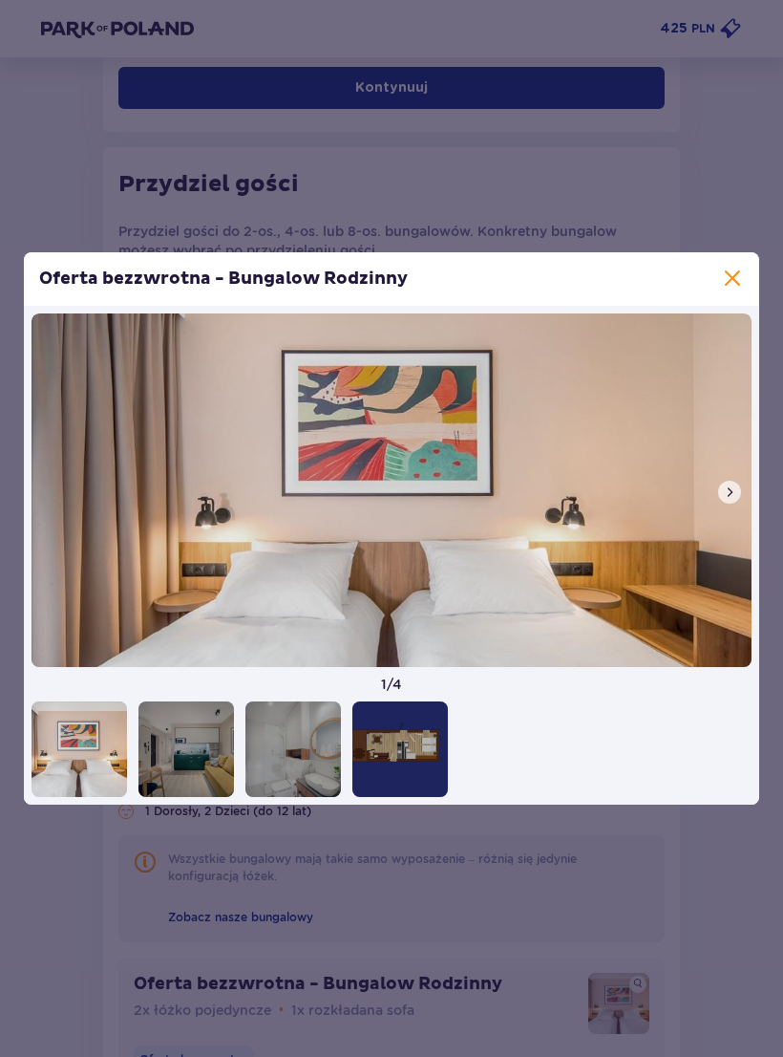
click at [739, 280] on span at bounding box center [732, 279] width 23 height 23
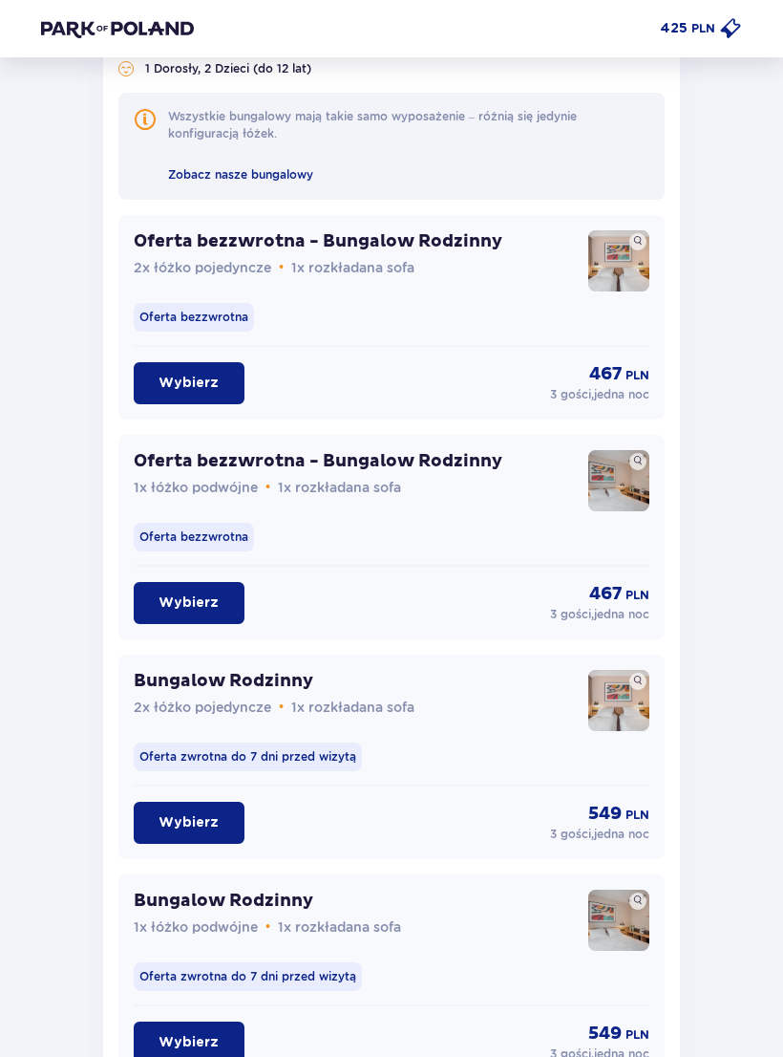
scroll to position [1506, 0]
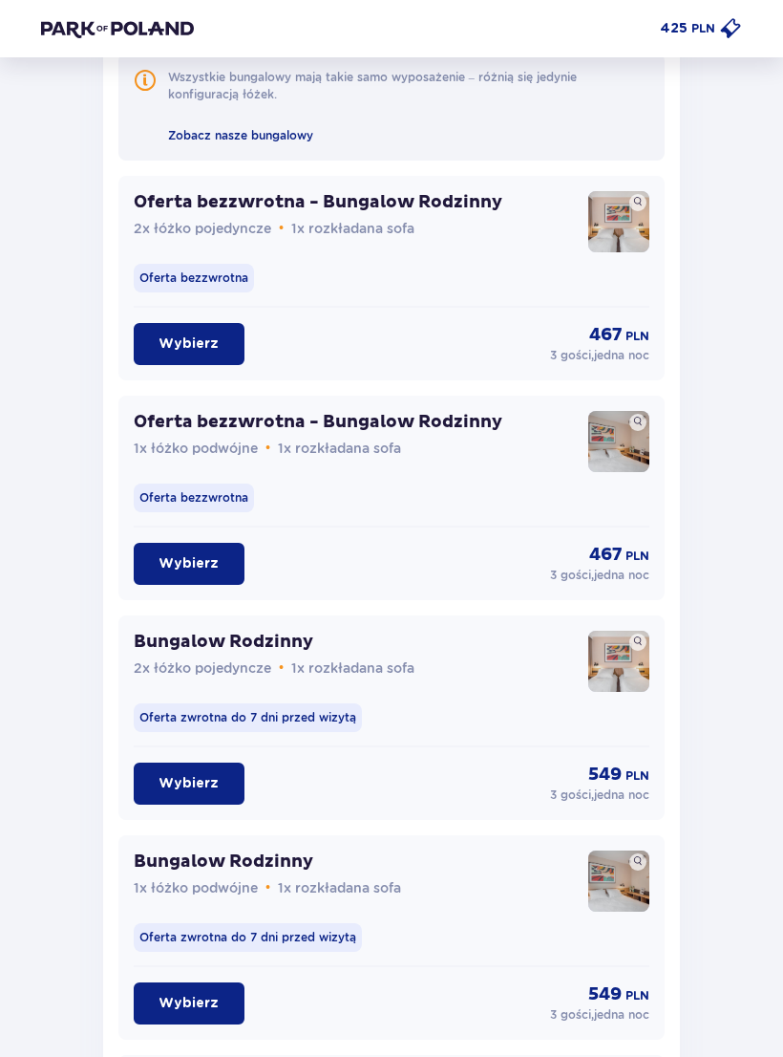
click at [628, 665] on img at bounding box center [619, 661] width 61 height 61
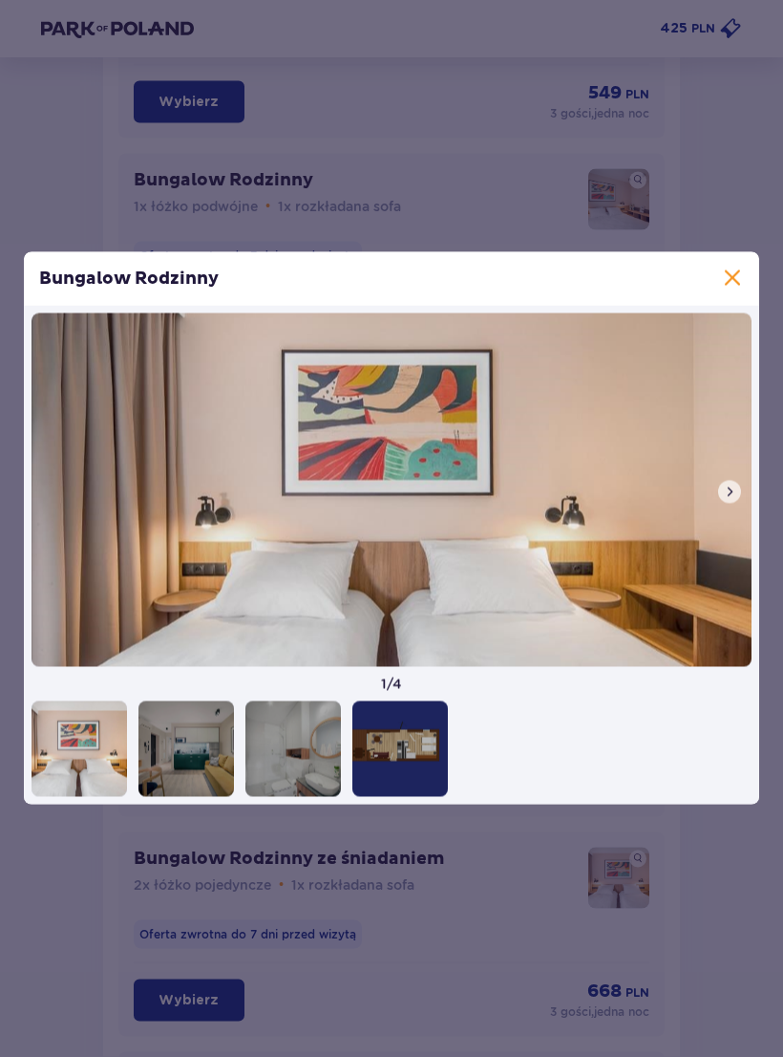
scroll to position [2188, 0]
click at [722, 290] on span at bounding box center [732, 279] width 23 height 23
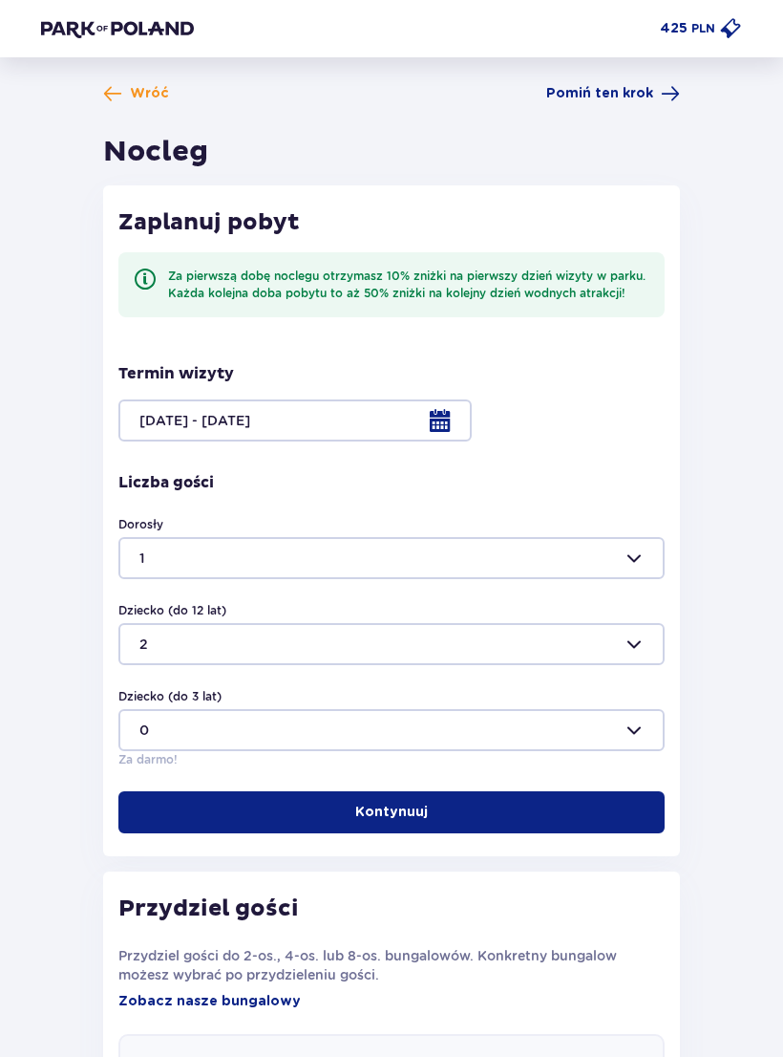
click at [644, 92] on span "Pomiń ten krok" at bounding box center [599, 93] width 107 height 19
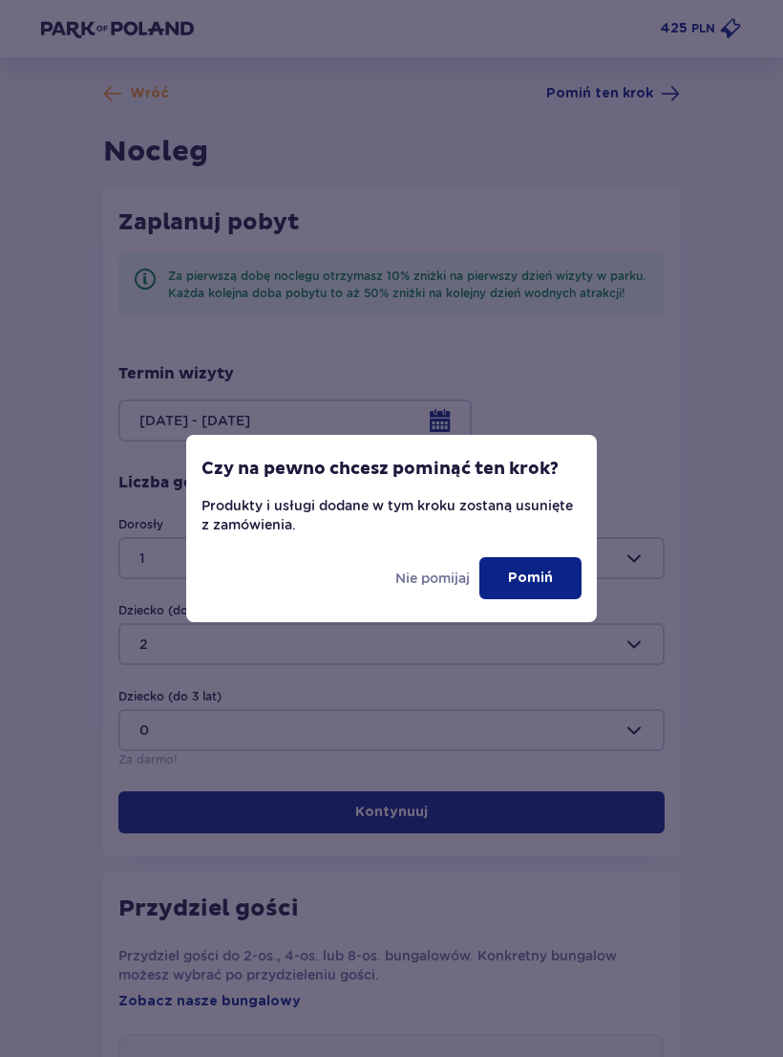
click at [560, 573] on button "Pomiń" at bounding box center [531, 578] width 102 height 42
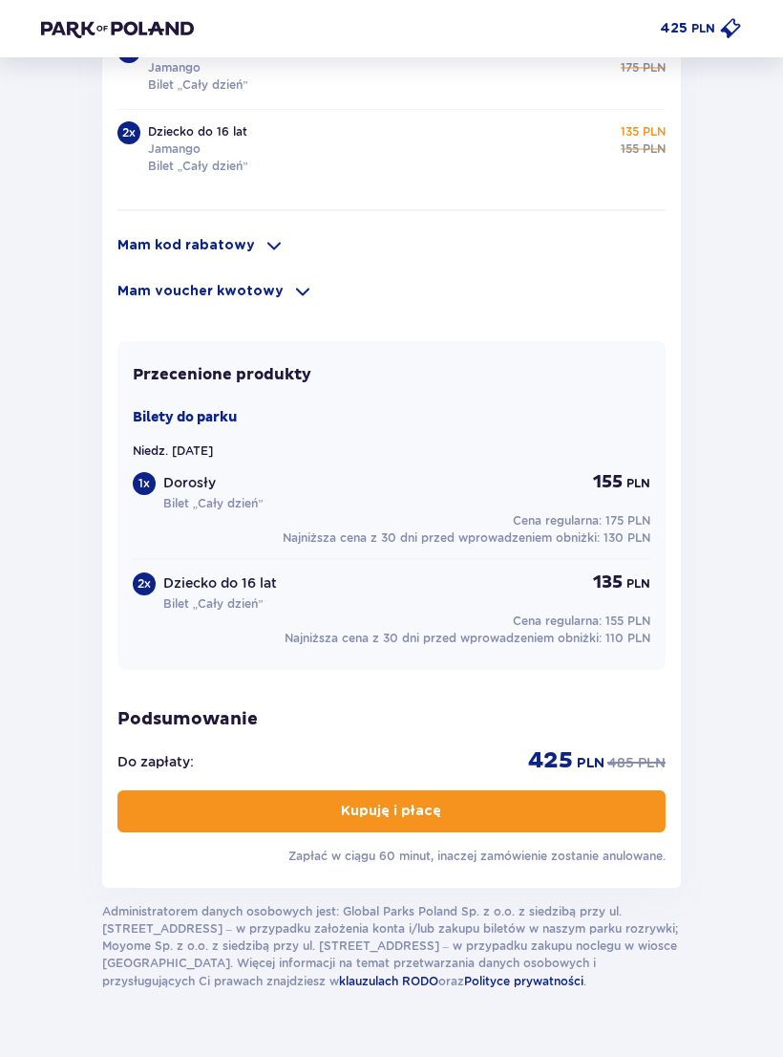
scroll to position [1396, 0]
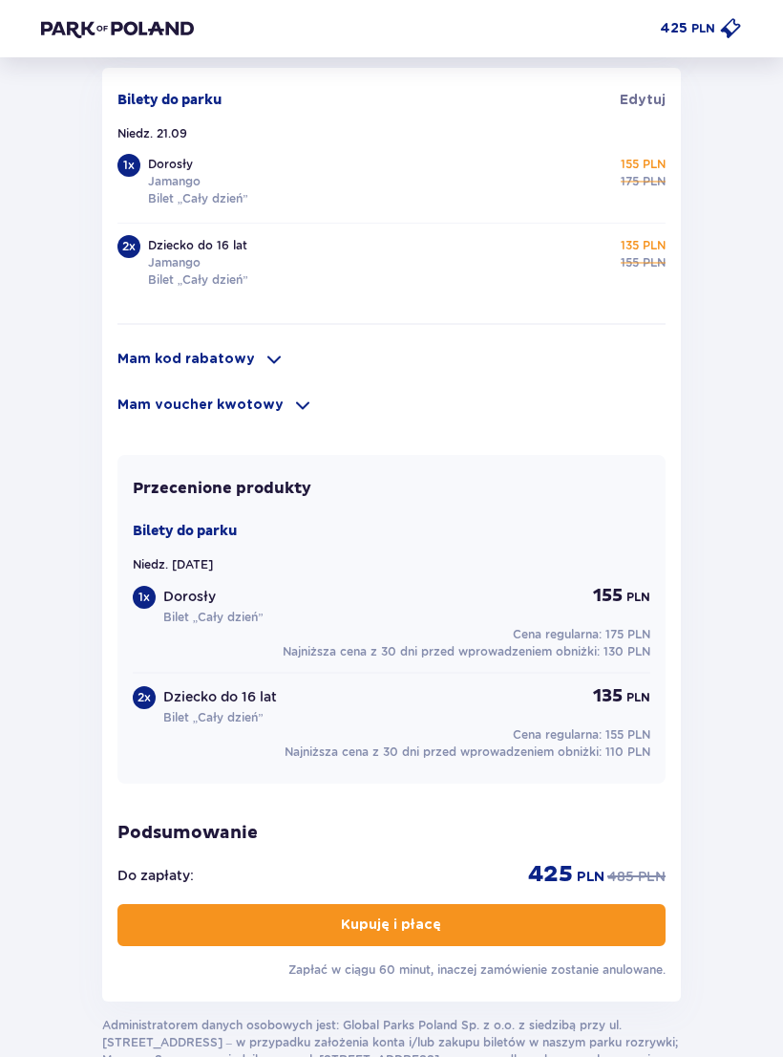
click at [353, 923] on p "Kupuję i płacę" at bounding box center [391, 925] width 100 height 19
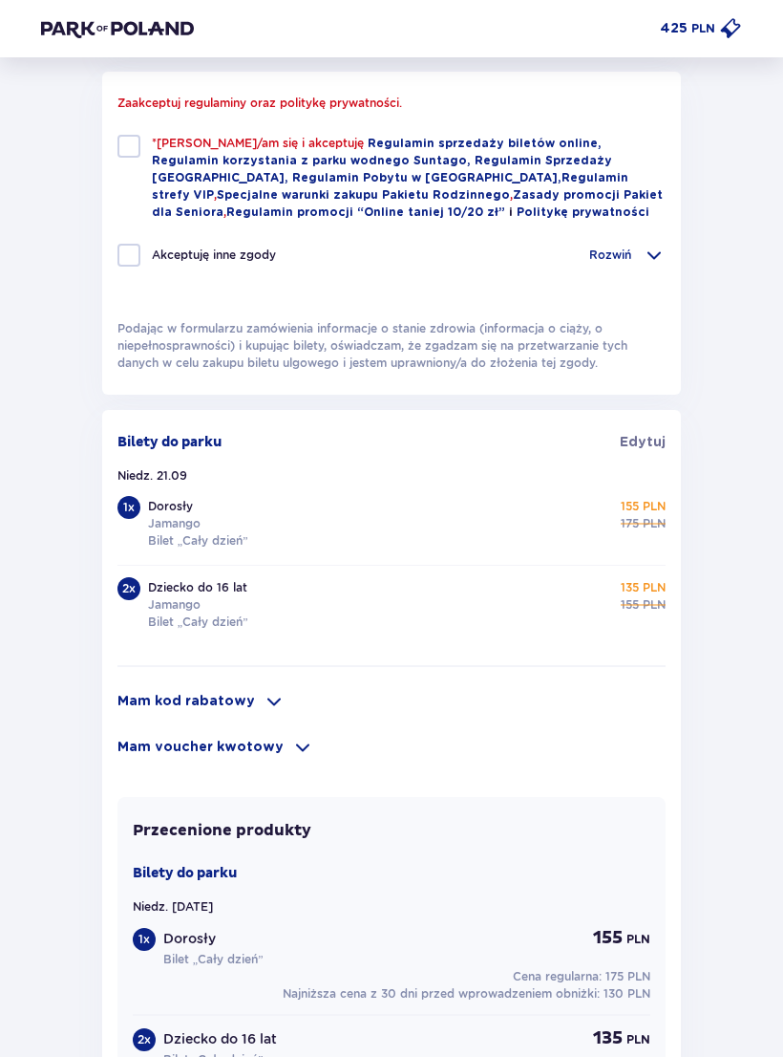
scroll to position [955, 0]
click at [124, 153] on div at bounding box center [129, 147] width 23 height 23
checkbox input "true"
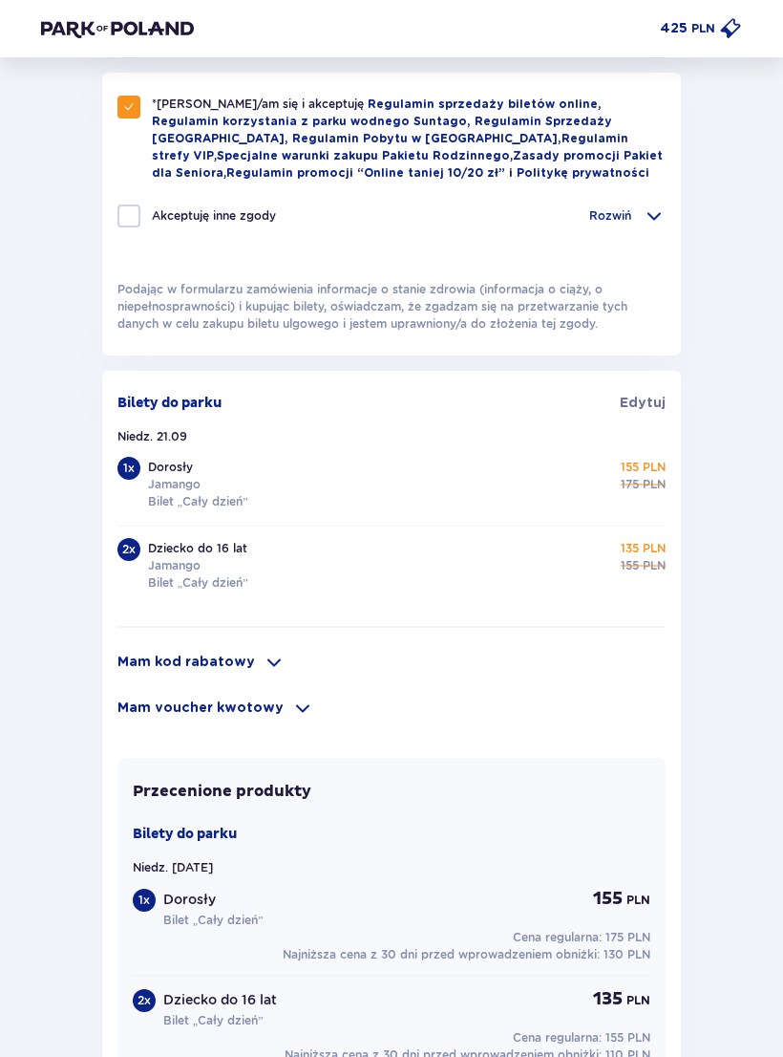
click at [113, 220] on div "*Zapoznałem/am się i akceptuję Regulamin sprzedaży biletów online, Regulamin ko…" at bounding box center [391, 214] width 579 height 283
click at [132, 217] on div at bounding box center [129, 215] width 23 height 23
checkbox input "true"
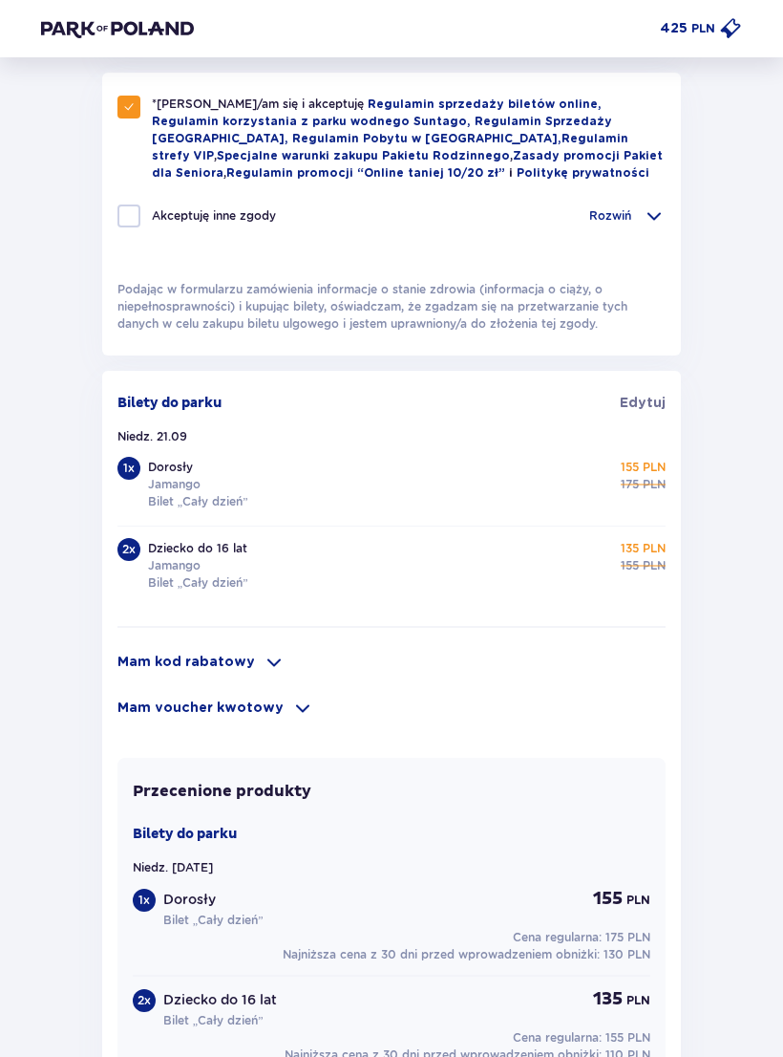
checkbox input "true"
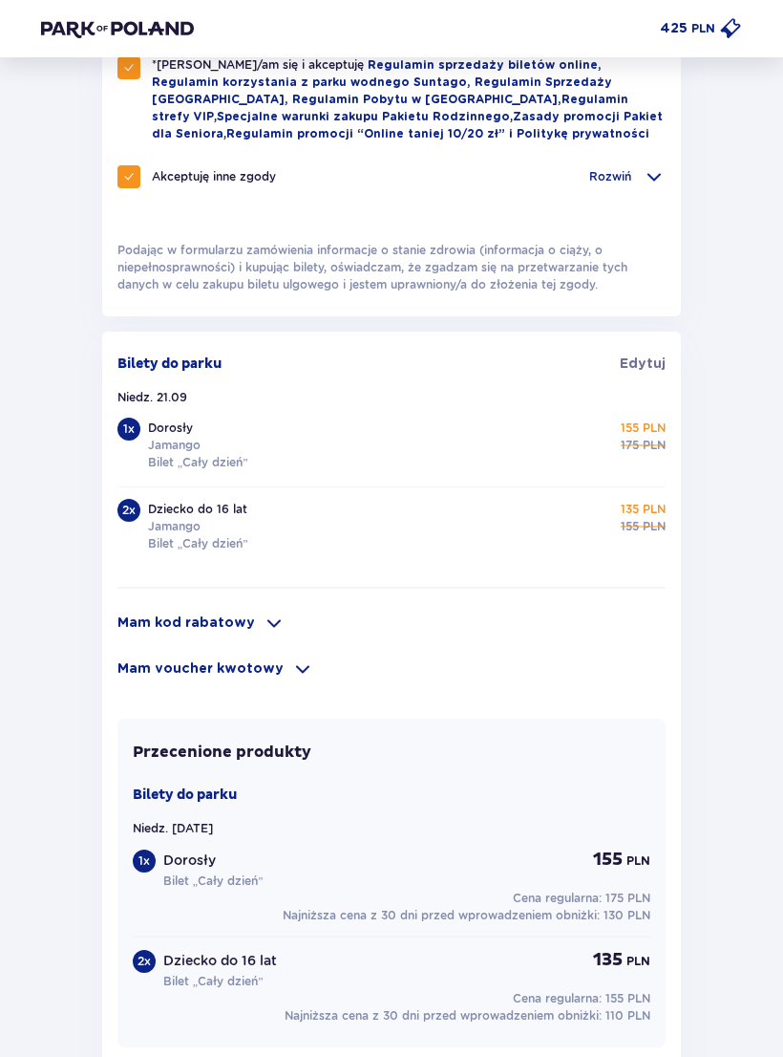
scroll to position [1396, 0]
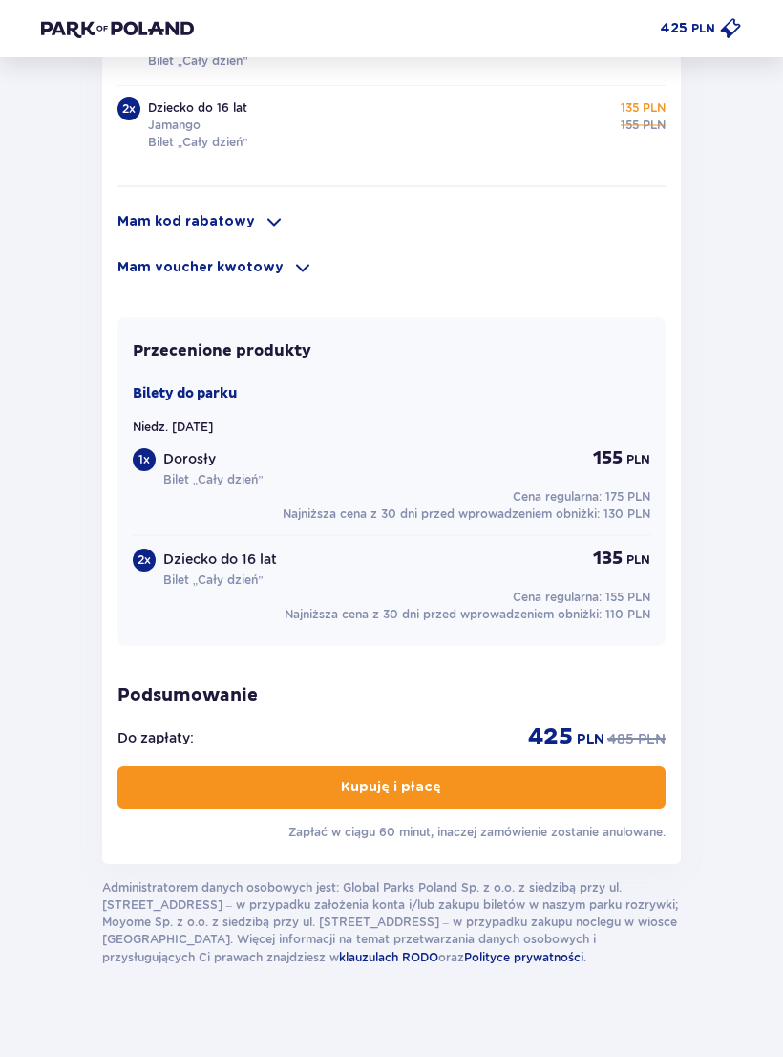
click at [404, 784] on p "Kupuję i płacę" at bounding box center [391, 787] width 100 height 19
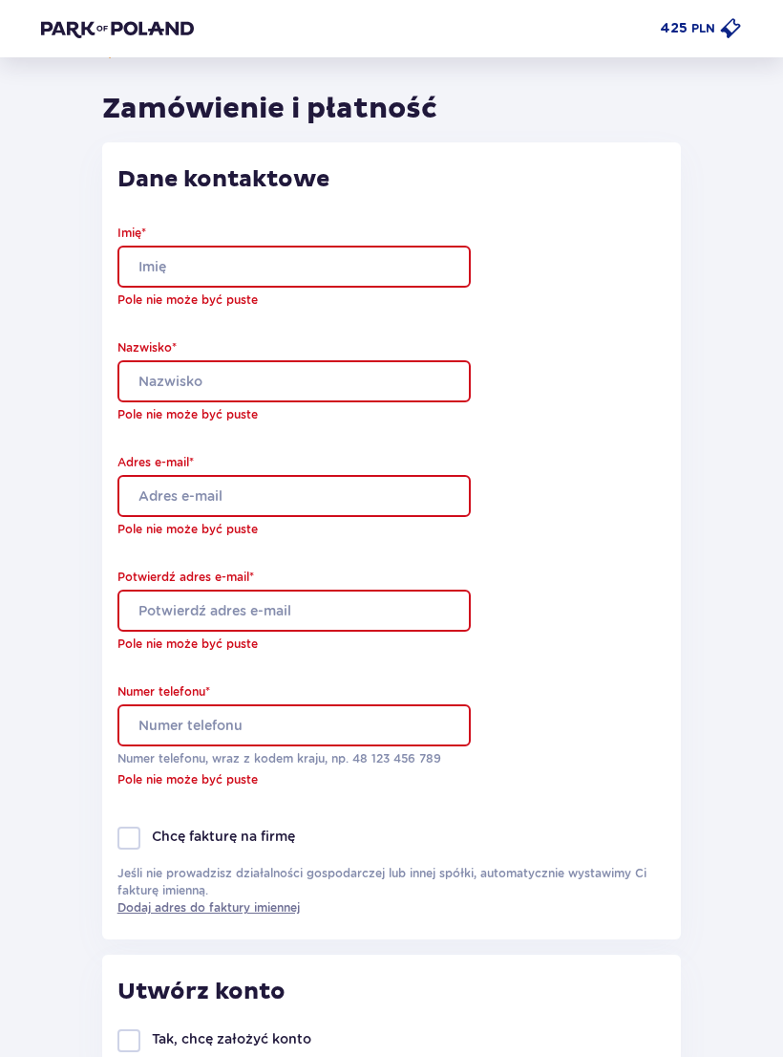
scroll to position [0, 0]
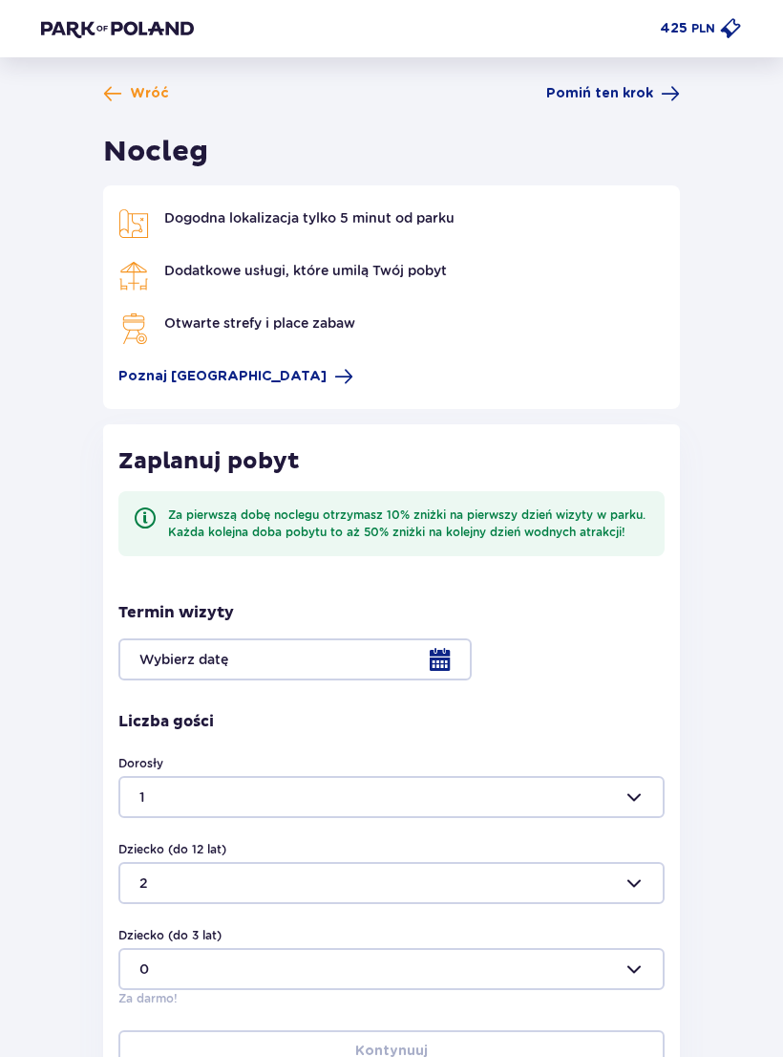
type input "0"
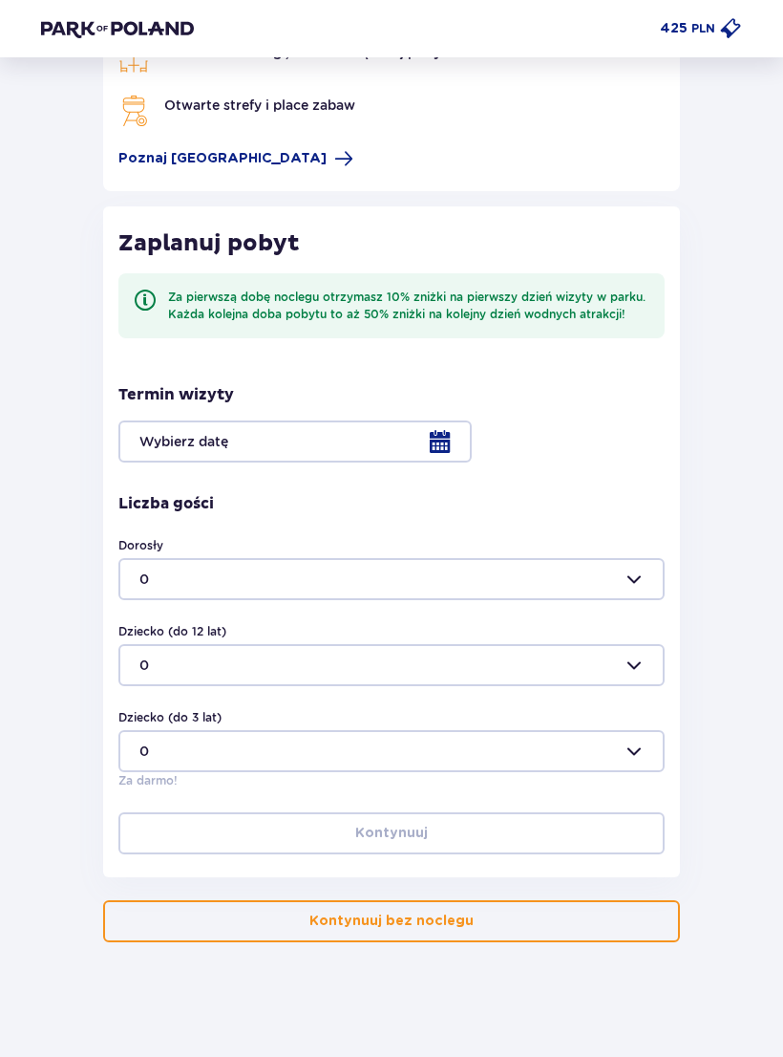
scroll to position [96, 0]
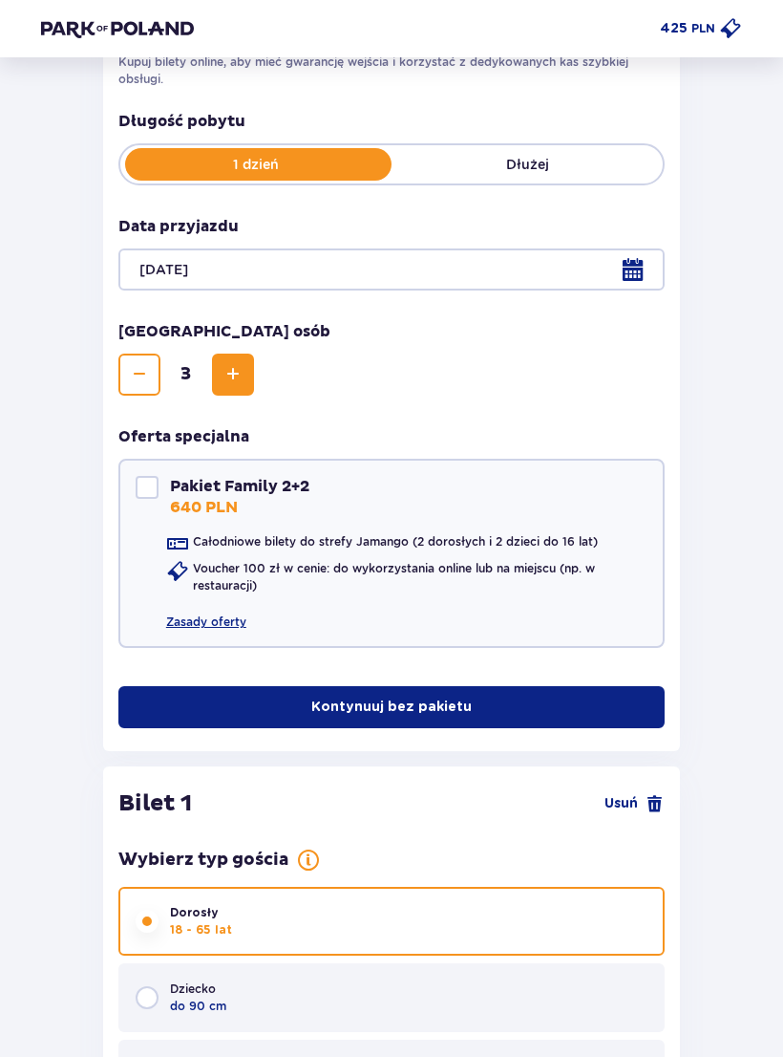
scroll to position [289, 0]
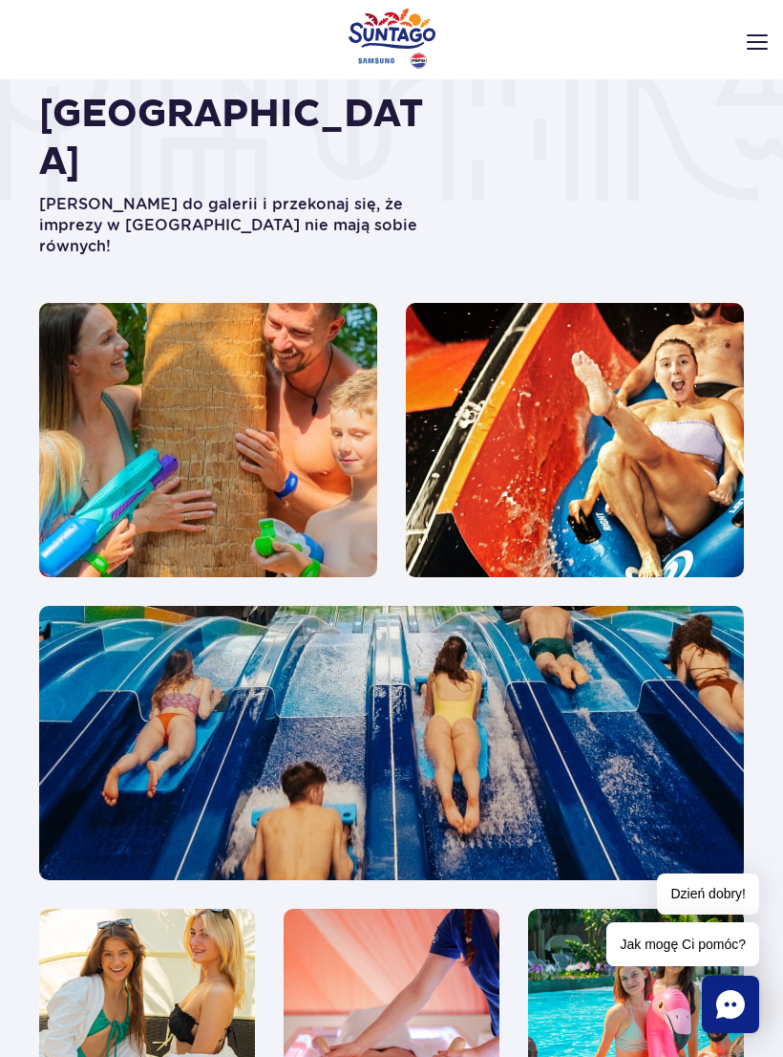
scroll to position [3205, 0]
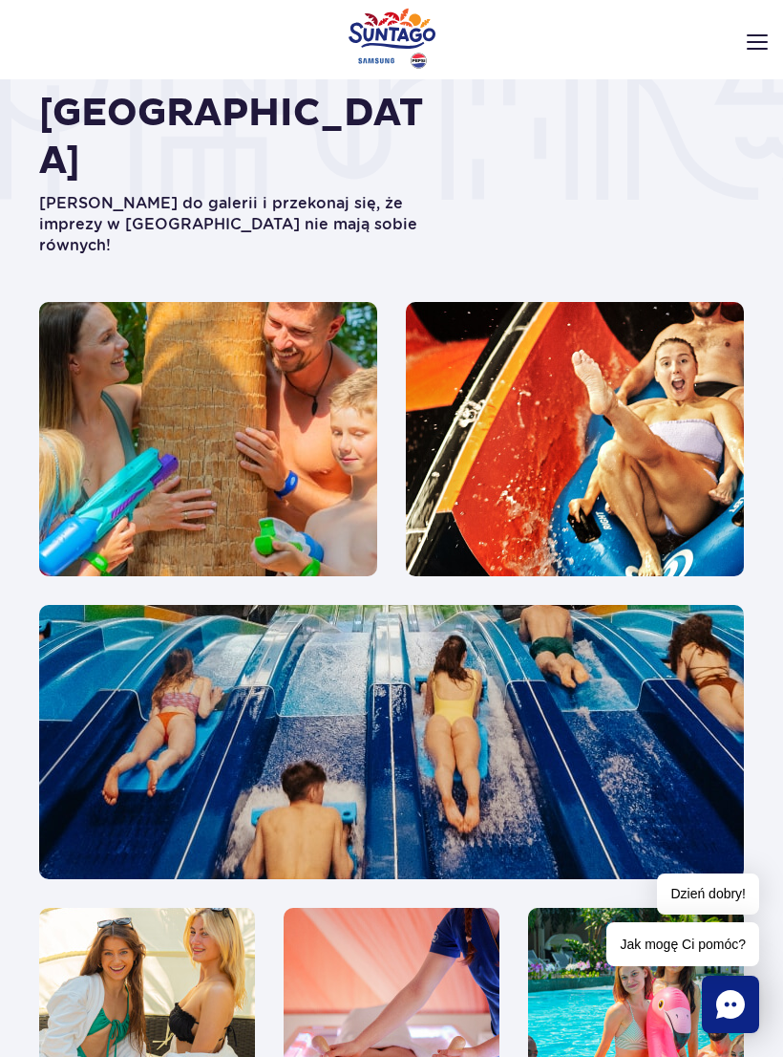
click at [307, 363] on img at bounding box center [208, 439] width 338 height 274
click at [350, 630] on img at bounding box center [391, 742] width 705 height 274
click at [399, 641] on img at bounding box center [391, 742] width 705 height 274
click at [399, 640] on img at bounding box center [391, 742] width 705 height 274
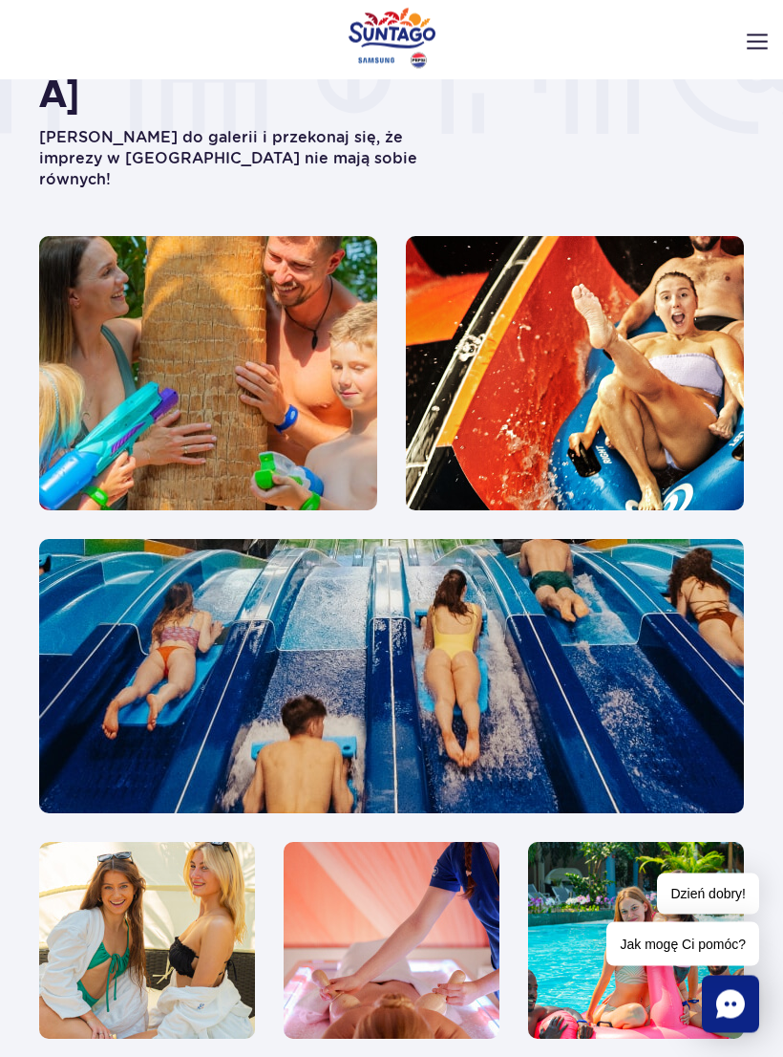
click at [322, 311] on img at bounding box center [208, 374] width 338 height 274
click at [304, 352] on img at bounding box center [208, 374] width 338 height 274
click at [611, 318] on img at bounding box center [575, 374] width 338 height 274
click at [620, 309] on img at bounding box center [575, 374] width 338 height 274
click at [392, 599] on img at bounding box center [391, 677] width 705 height 274
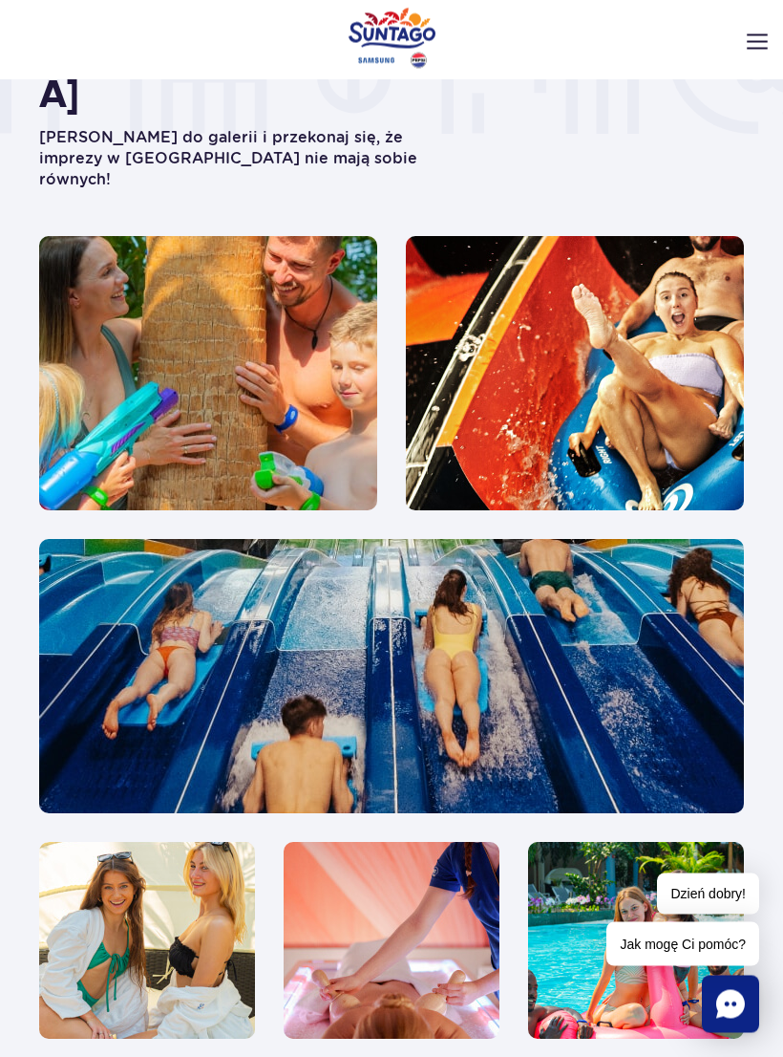
click at [385, 570] on img at bounding box center [391, 677] width 705 height 274
click at [384, 569] on img at bounding box center [391, 677] width 705 height 274
click at [391, 594] on img at bounding box center [391, 677] width 705 height 274
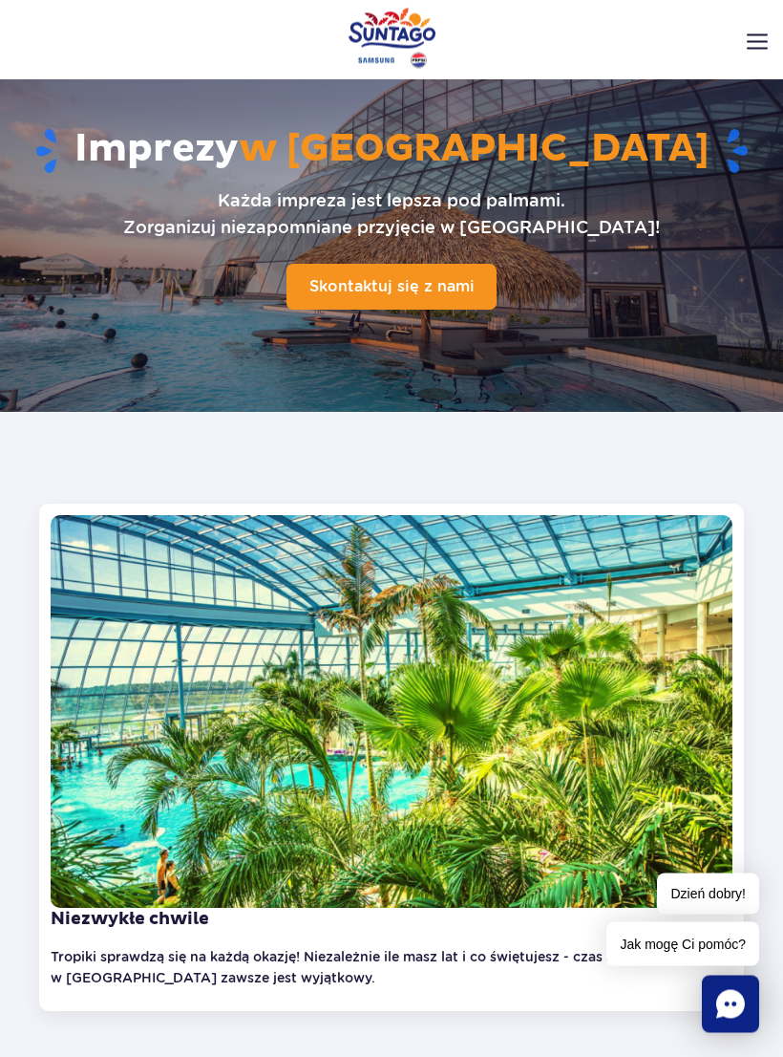
scroll to position [0, 0]
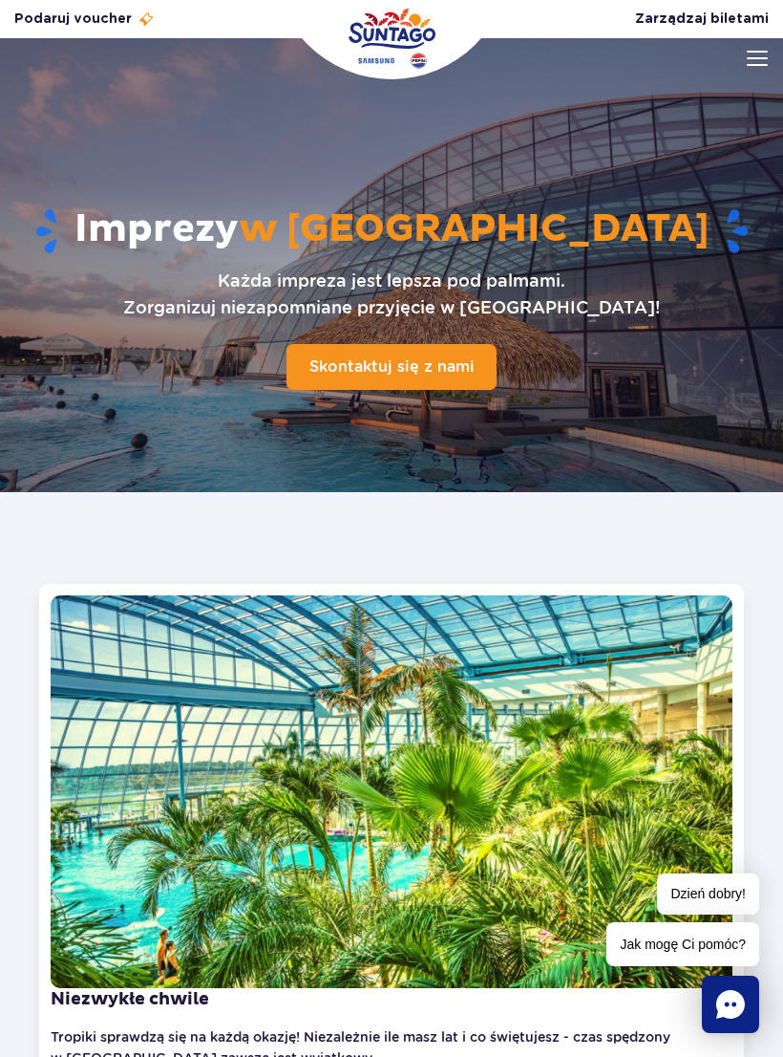
click at [771, 51] on div at bounding box center [391, 265] width 783 height 454
click at [760, 54] on img at bounding box center [757, 58] width 21 height 15
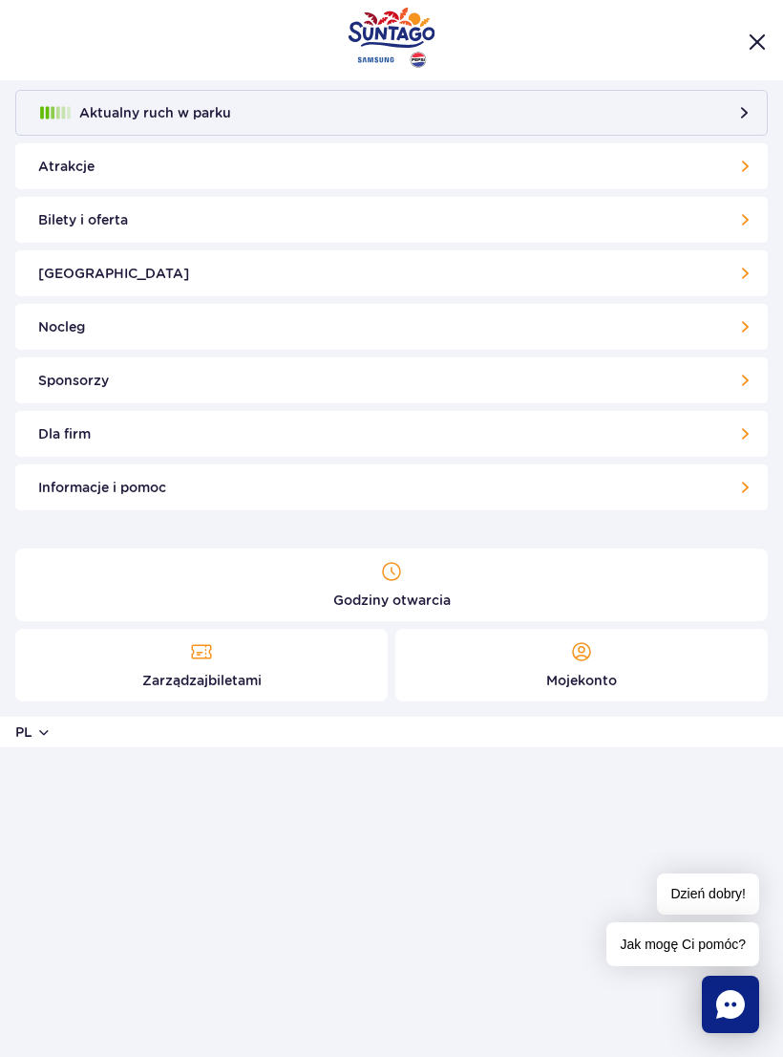
click at [755, 63] on div at bounding box center [391, 40] width 783 height 80
click at [612, 163] on link "Atrakcje" at bounding box center [391, 166] width 753 height 46
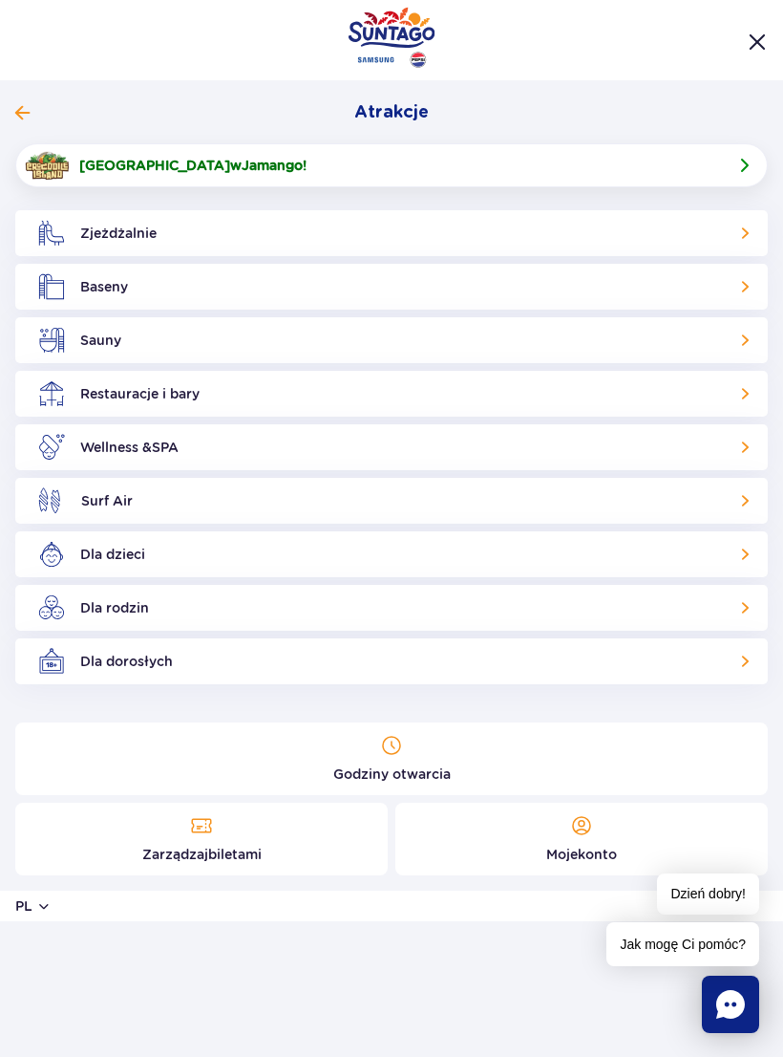
click at [717, 235] on link "Zjeżdżalnie" at bounding box center [391, 233] width 753 height 46
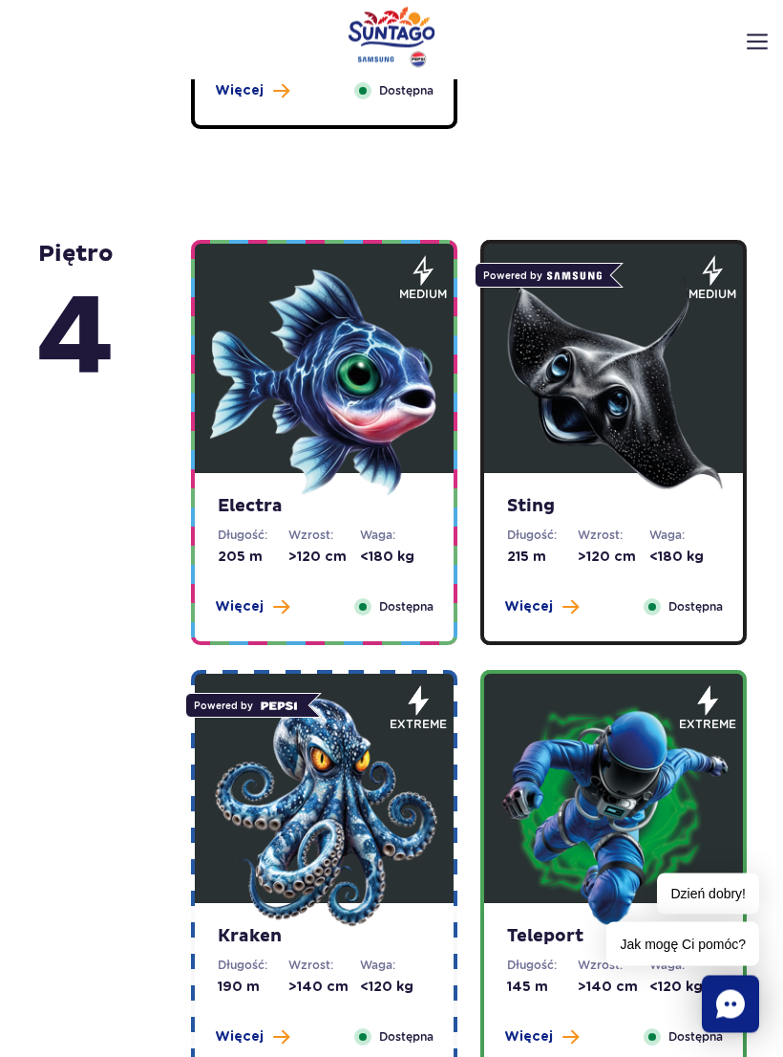
scroll to position [1642, 0]
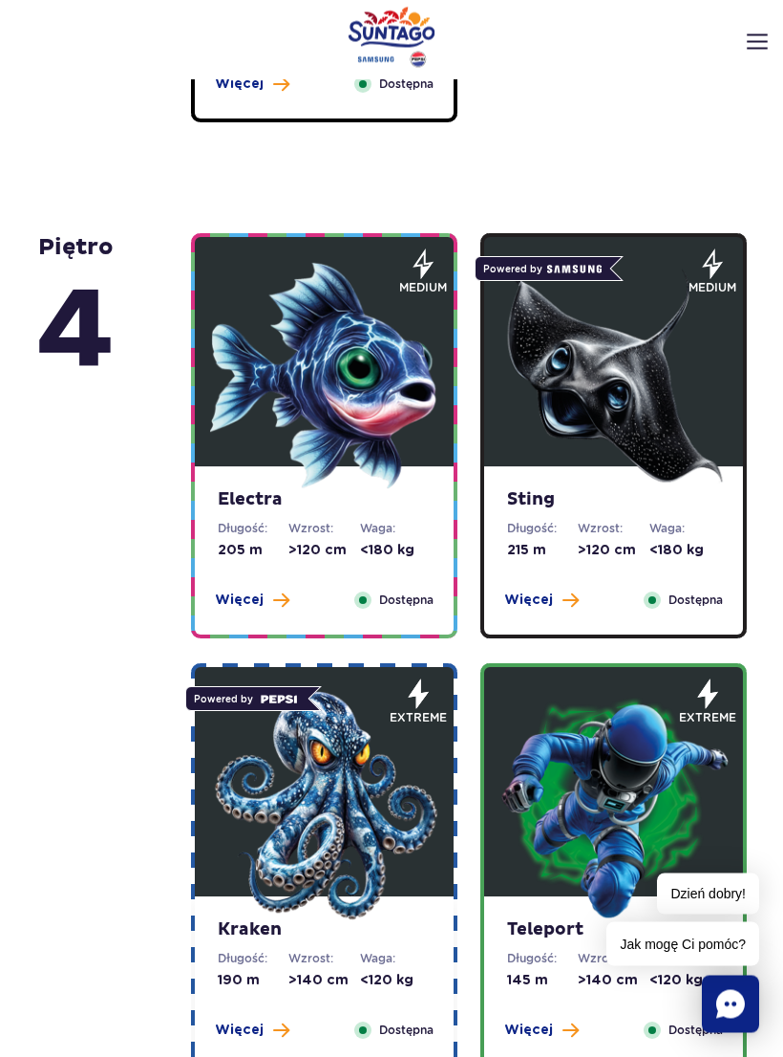
click at [380, 866] on img at bounding box center [324, 806] width 229 height 229
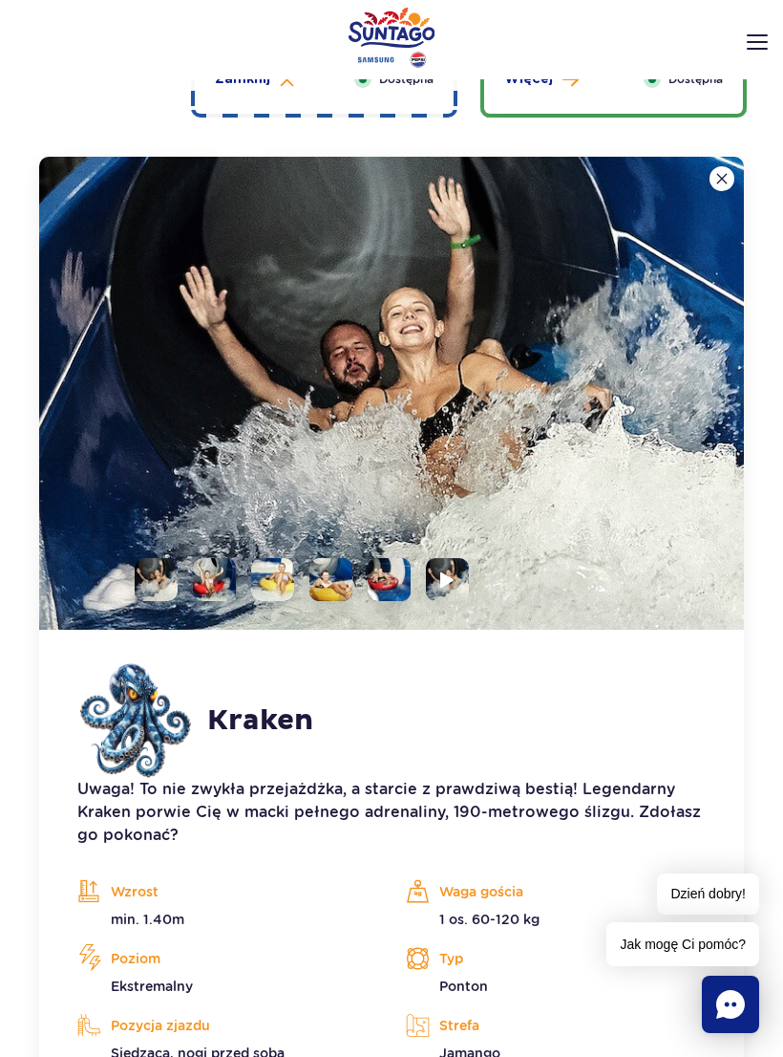
scroll to position [2636, 0]
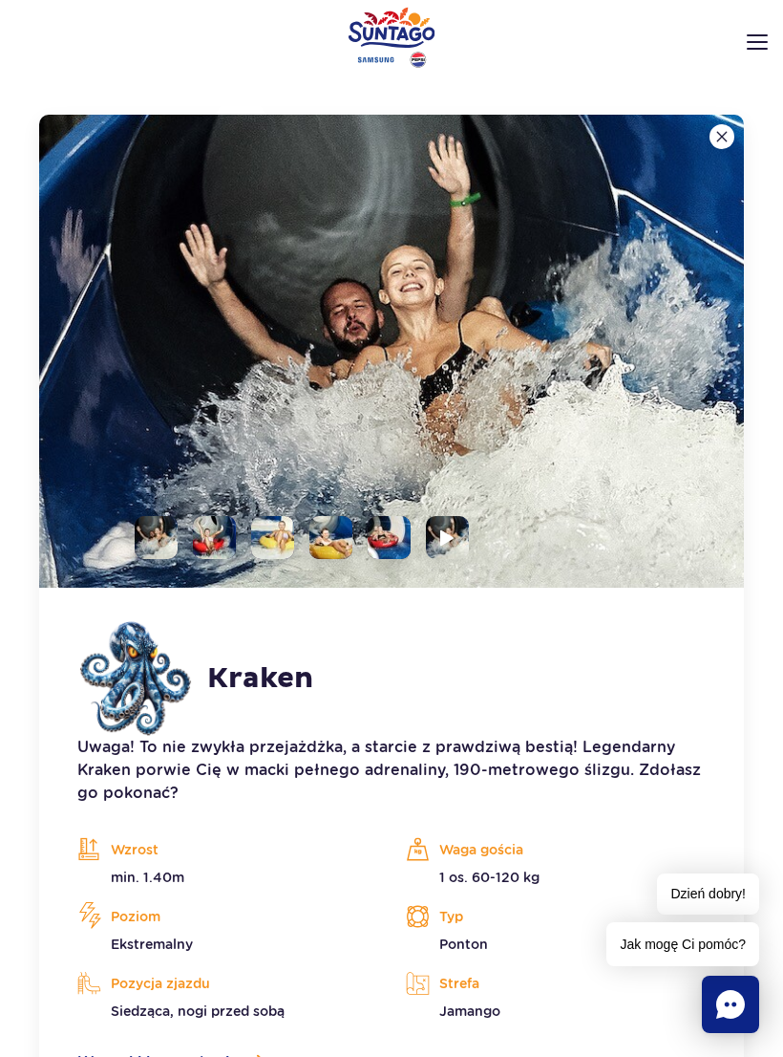
click at [448, 561] on img at bounding box center [391, 351] width 705 height 473
click at [447, 561] on img at bounding box center [391, 351] width 705 height 473
click at [452, 545] on img at bounding box center [447, 537] width 14 height 17
click at [0, 0] on video at bounding box center [0, 0] width 0 height 0
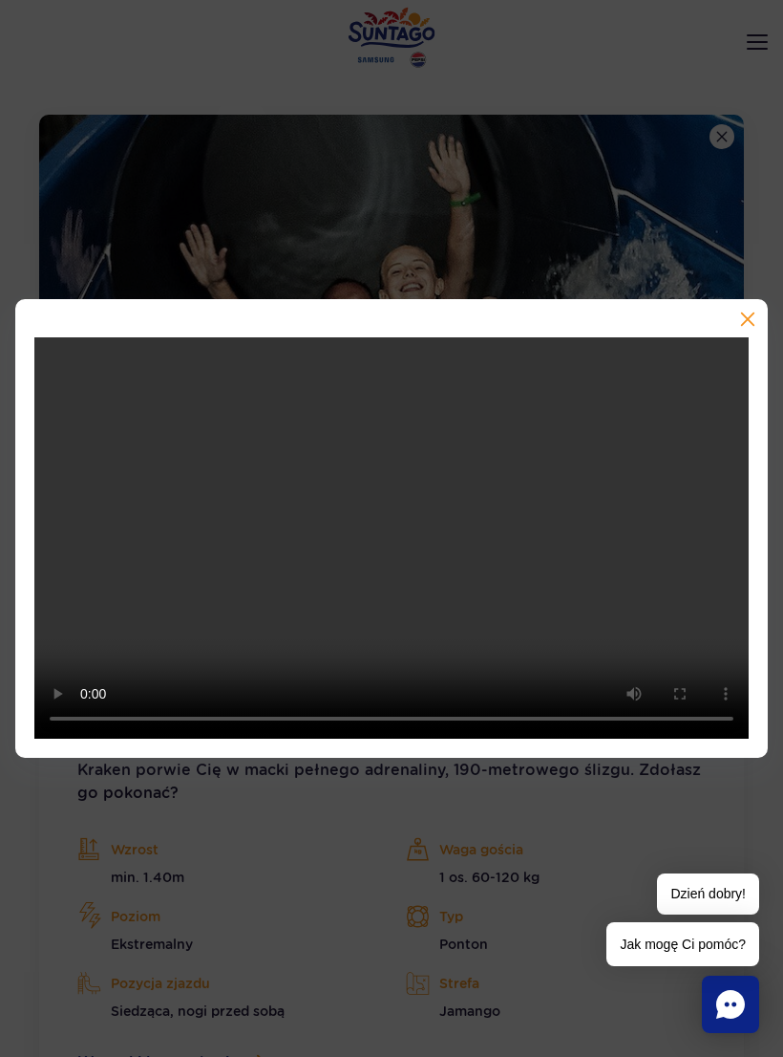
click at [756, 325] on div at bounding box center [391, 529] width 753 height 460
click at [757, 324] on div at bounding box center [391, 529] width 753 height 460
click at [746, 331] on button "button" at bounding box center [746, 320] width 19 height 19
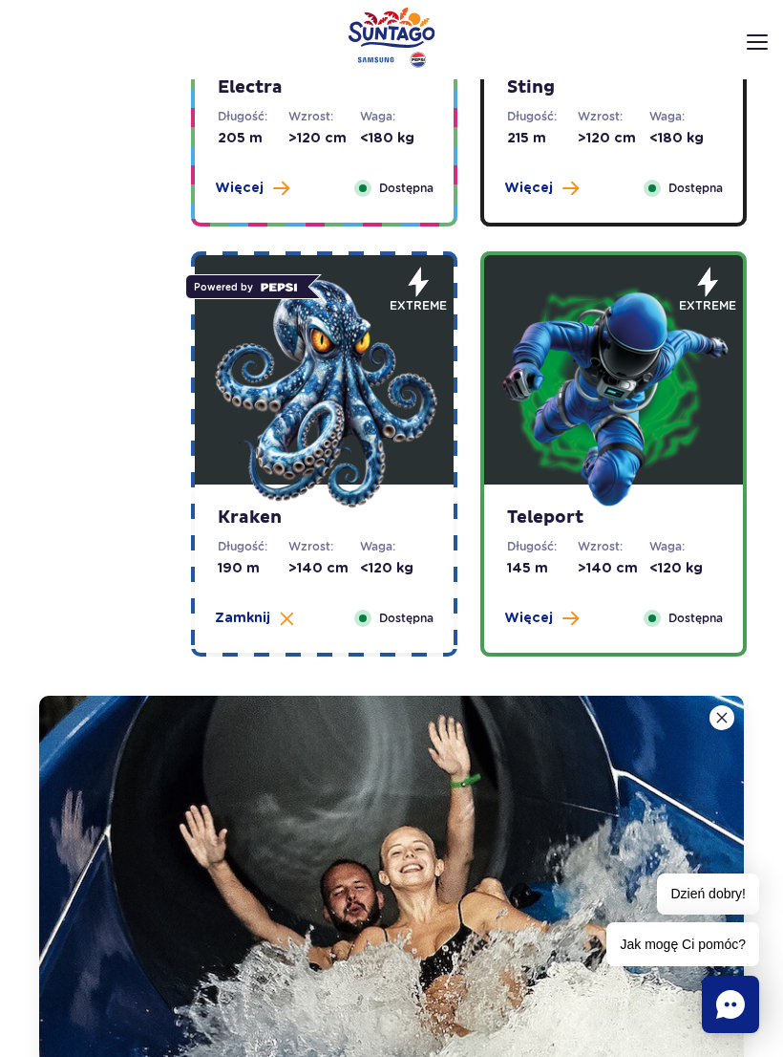
scroll to position [1989, 0]
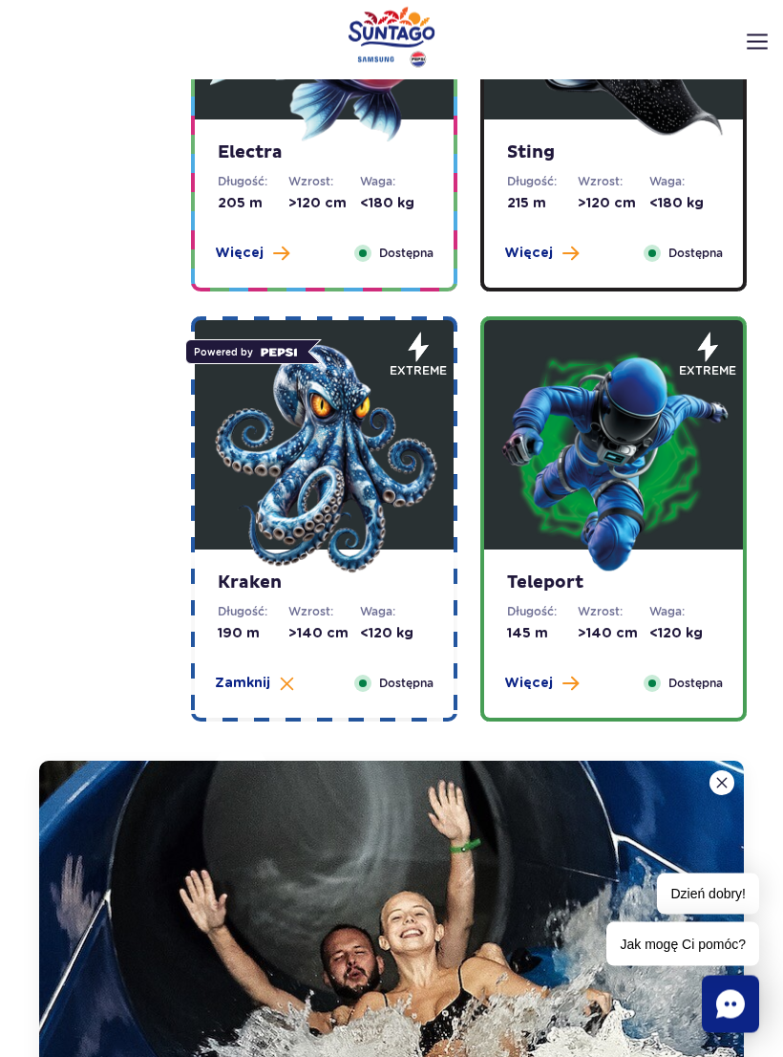
click at [704, 503] on img at bounding box center [614, 459] width 229 height 229
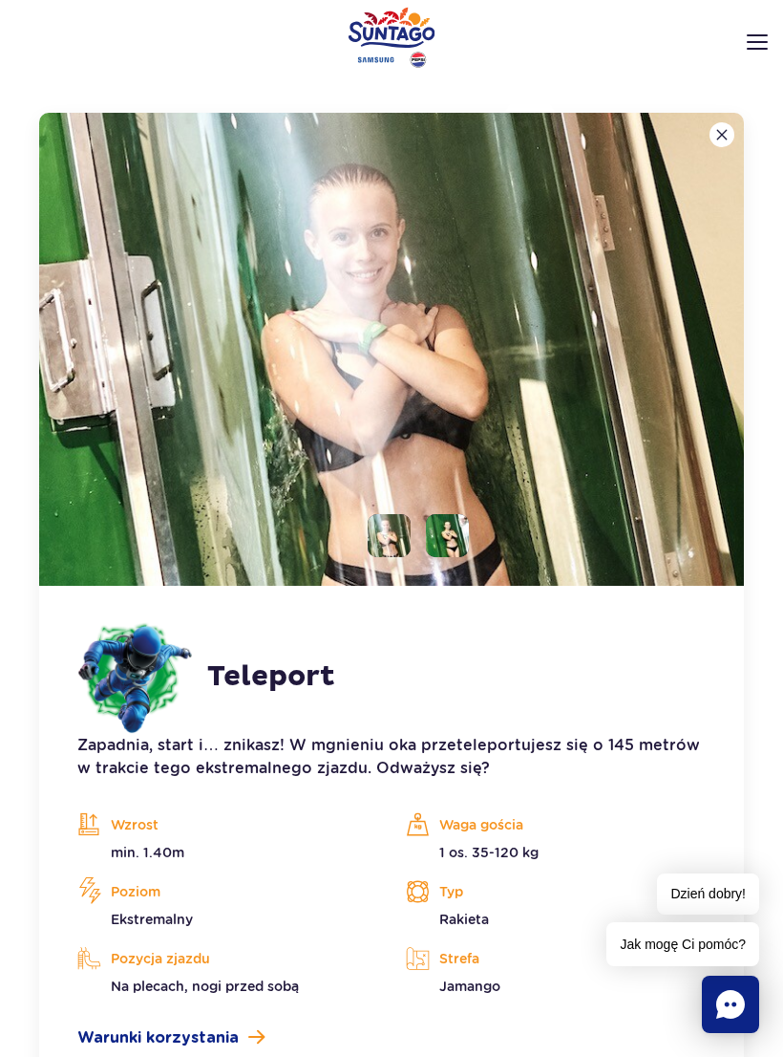
scroll to position [2640, 0]
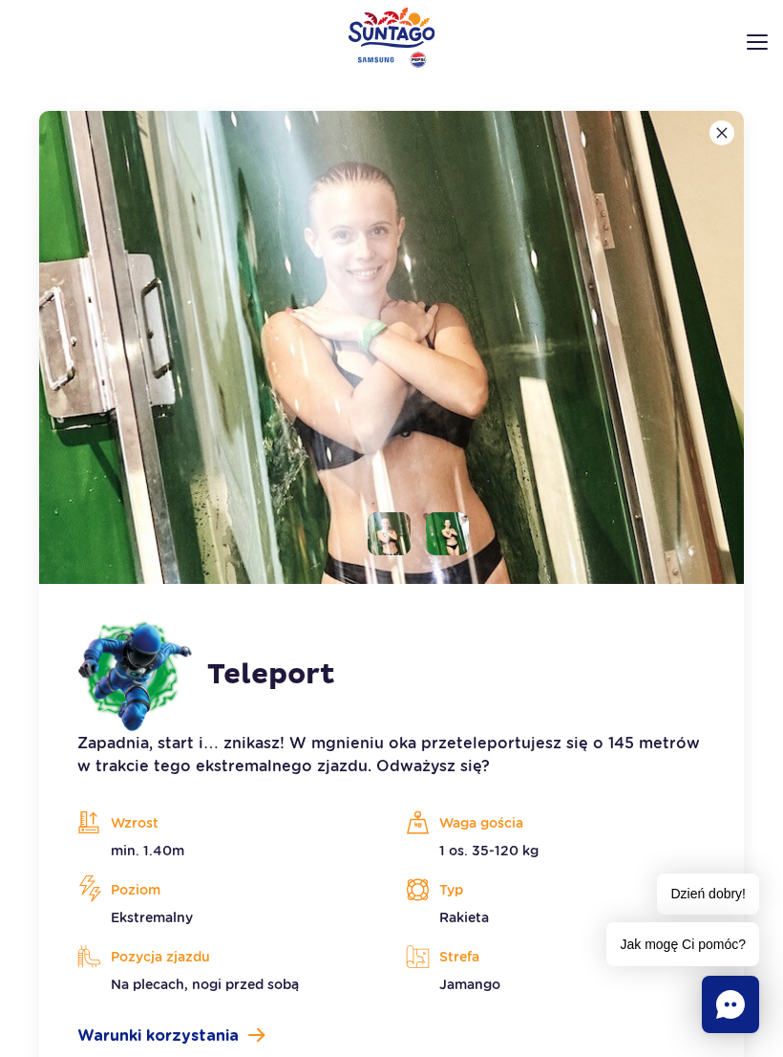
click at [471, 523] on img at bounding box center [391, 347] width 705 height 473
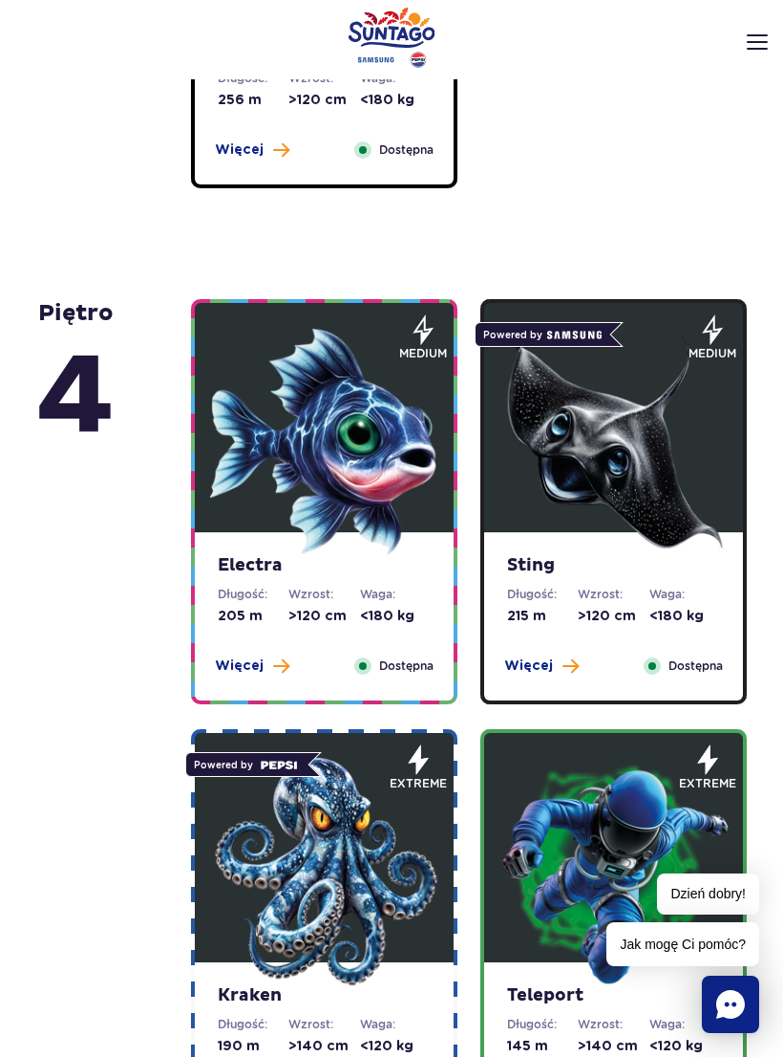
scroll to position [1576, 0]
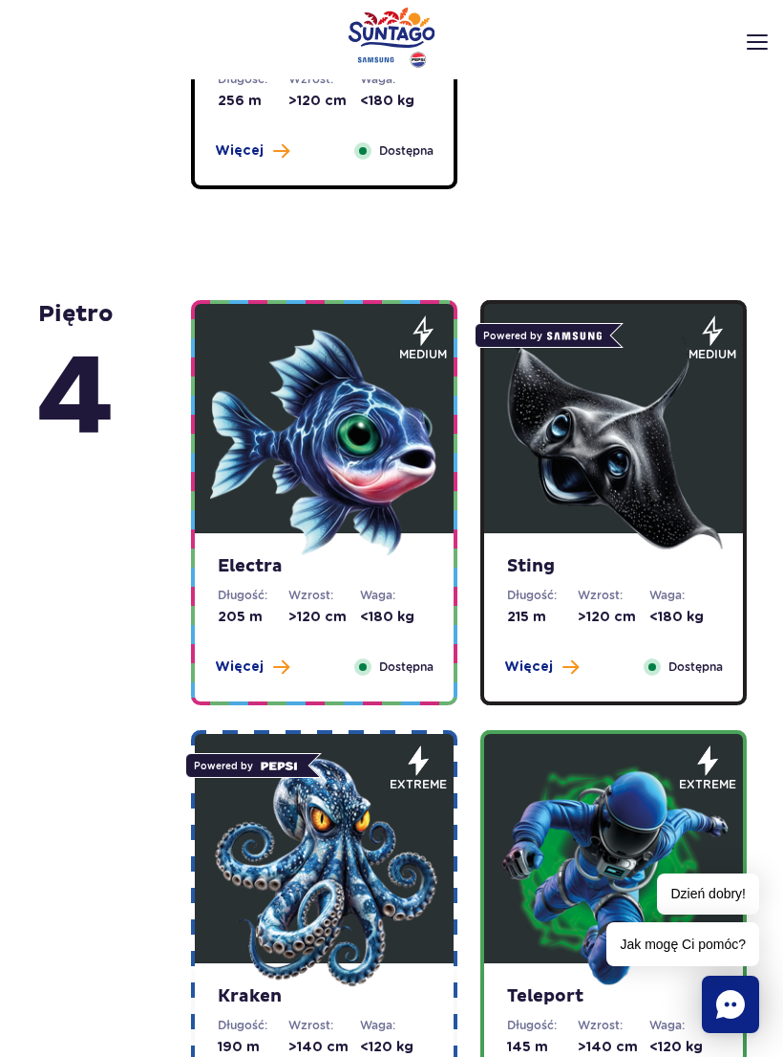
click at [694, 498] on img at bounding box center [614, 442] width 229 height 229
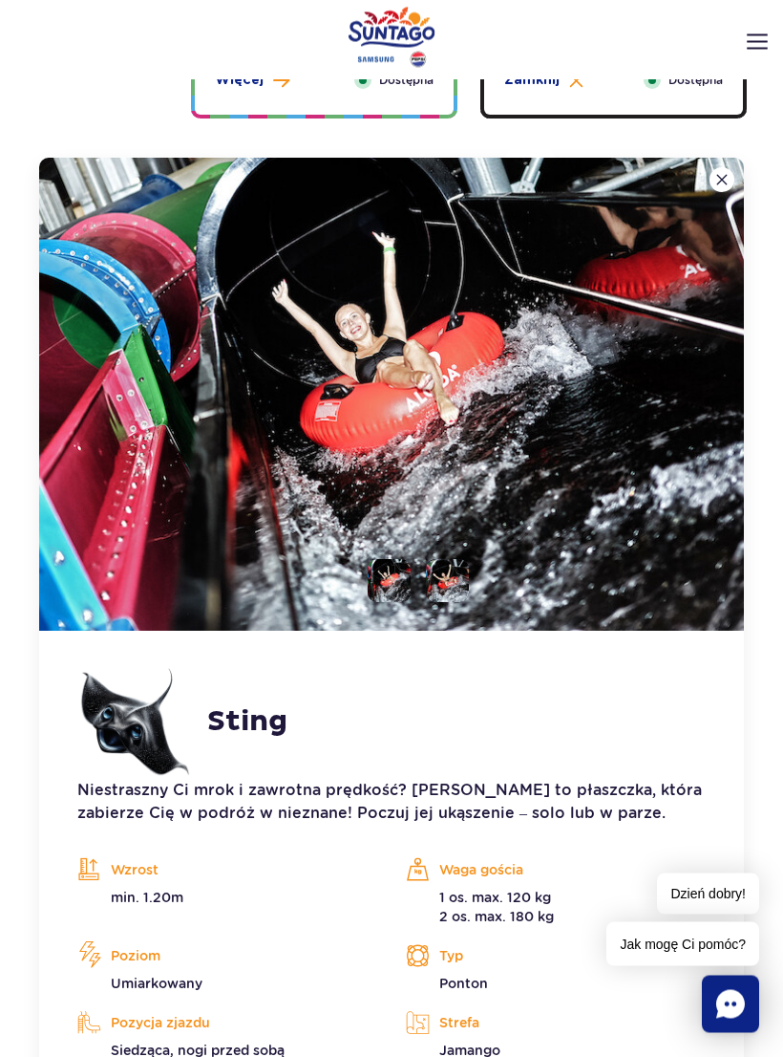
scroll to position [2206, 0]
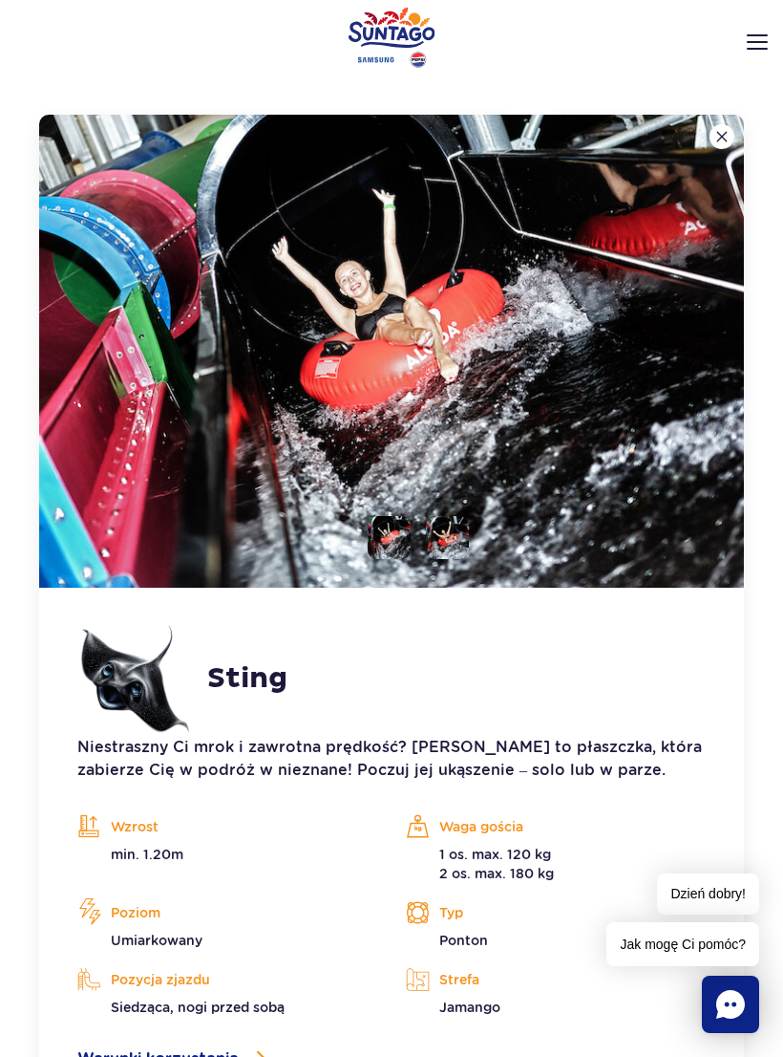
click at [466, 531] on li at bounding box center [447, 537] width 43 height 43
click at [394, 546] on li at bounding box center [389, 537] width 43 height 43
click at [393, 546] on img at bounding box center [389, 537] width 43 height 43
click at [426, 547] on li at bounding box center [447, 537] width 43 height 43
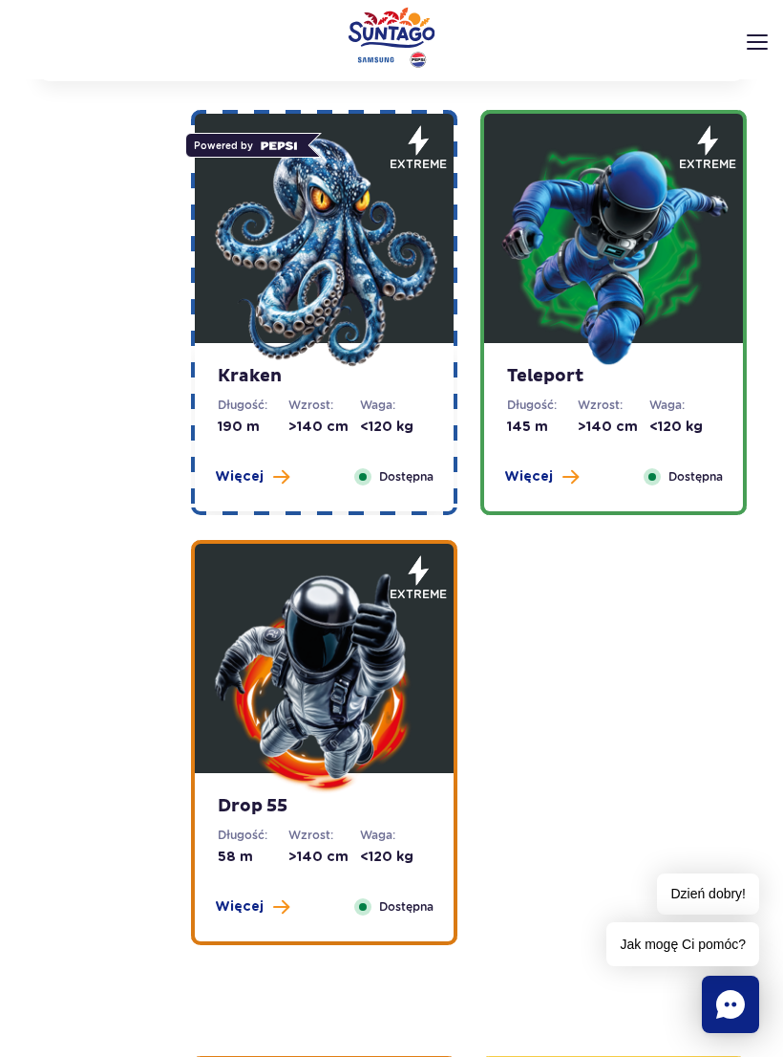
click at [439, 685] on img at bounding box center [324, 681] width 229 height 229
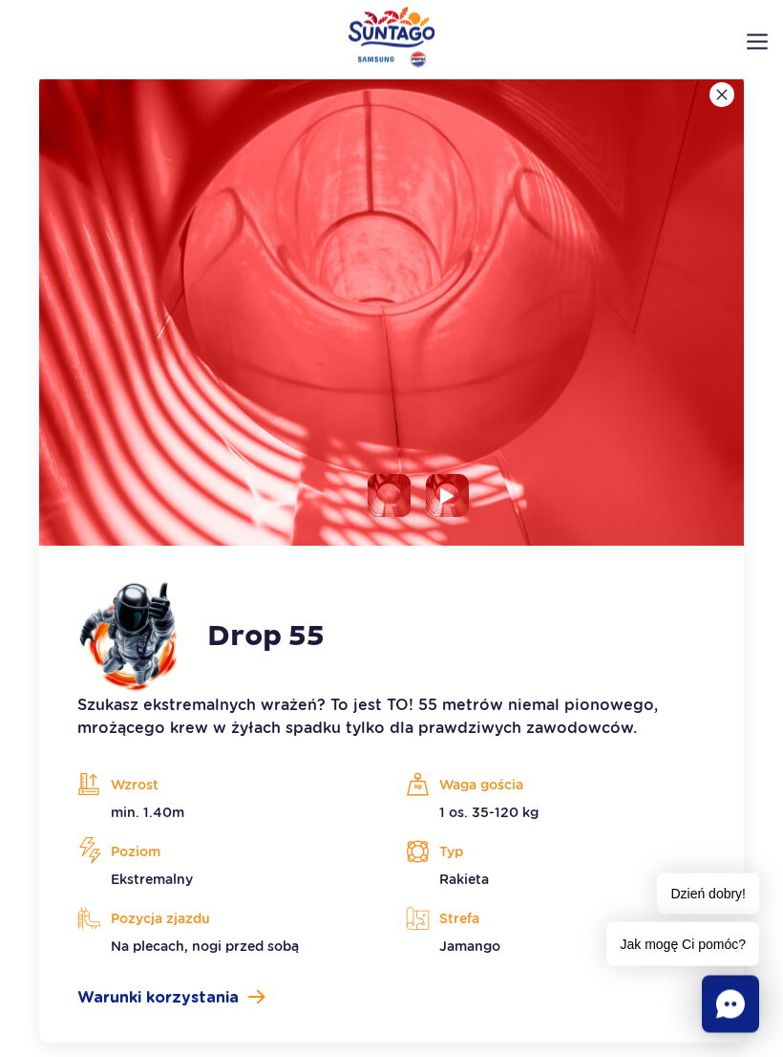
scroll to position [3066, 0]
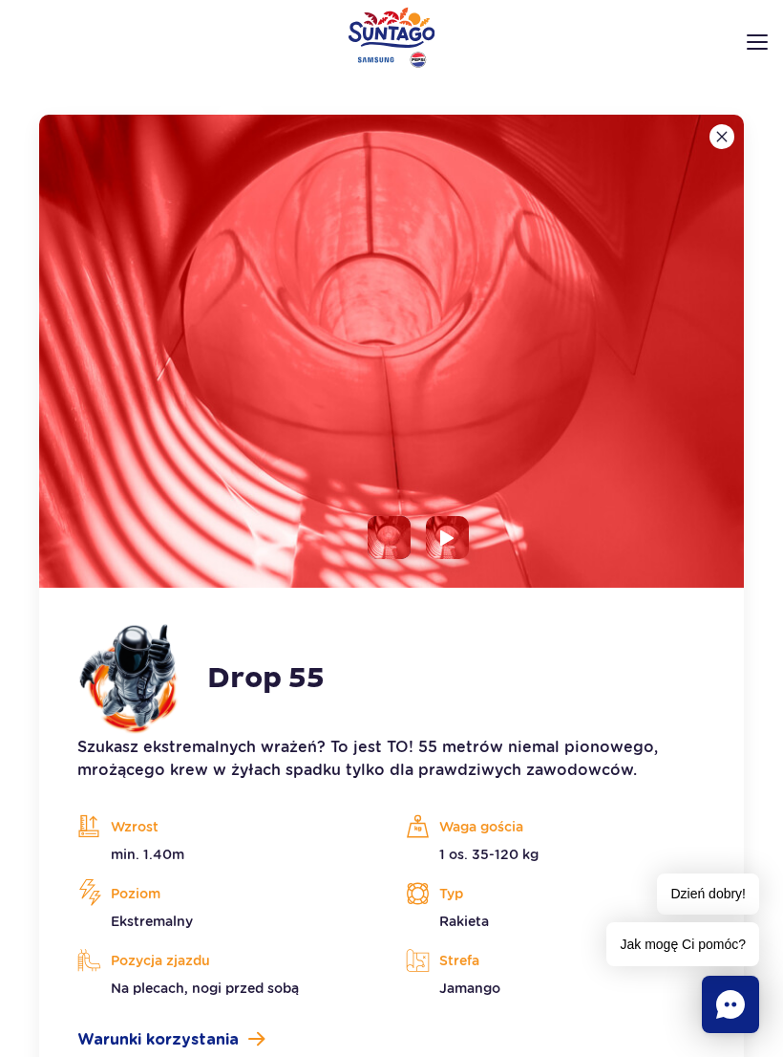
click at [439, 550] on li at bounding box center [447, 537] width 43 height 43
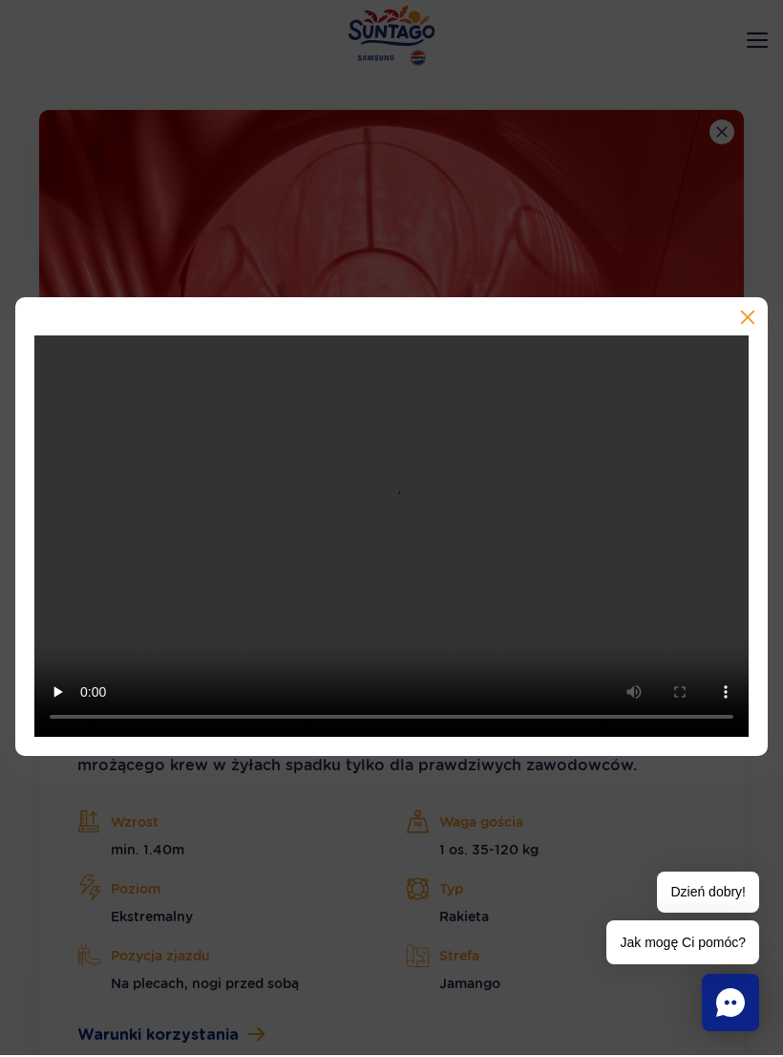
scroll to position [3071, 0]
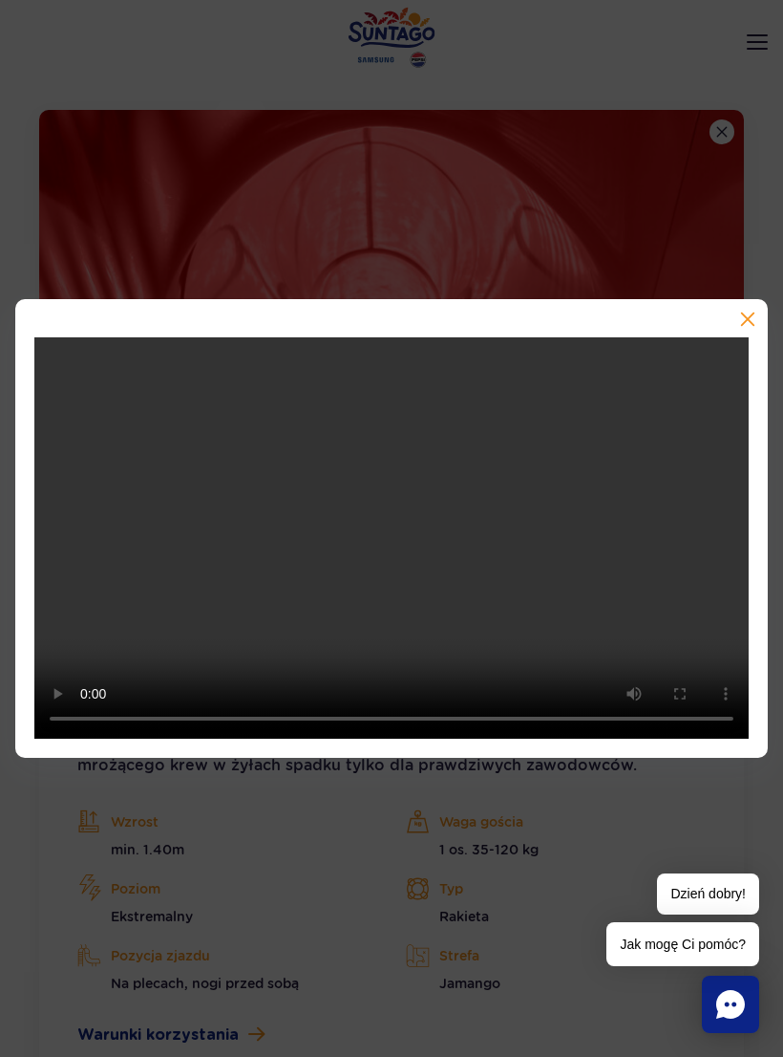
click at [414, 545] on video at bounding box center [391, 538] width 715 height 402
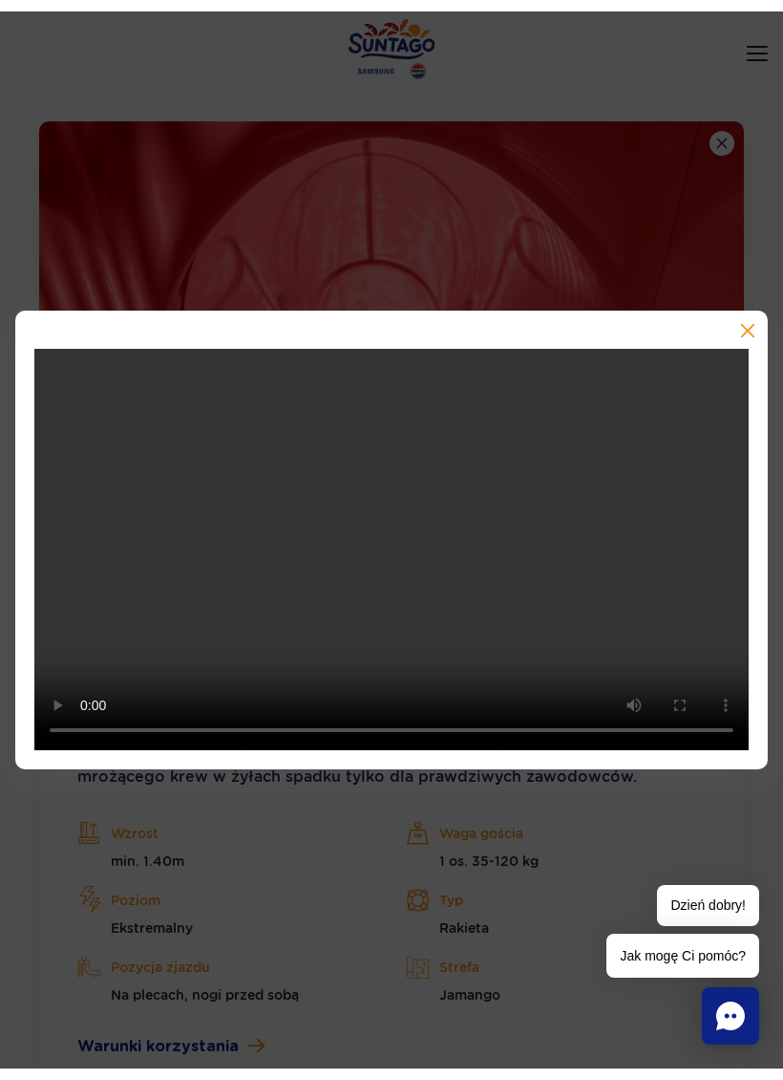
scroll to position [3048, 0]
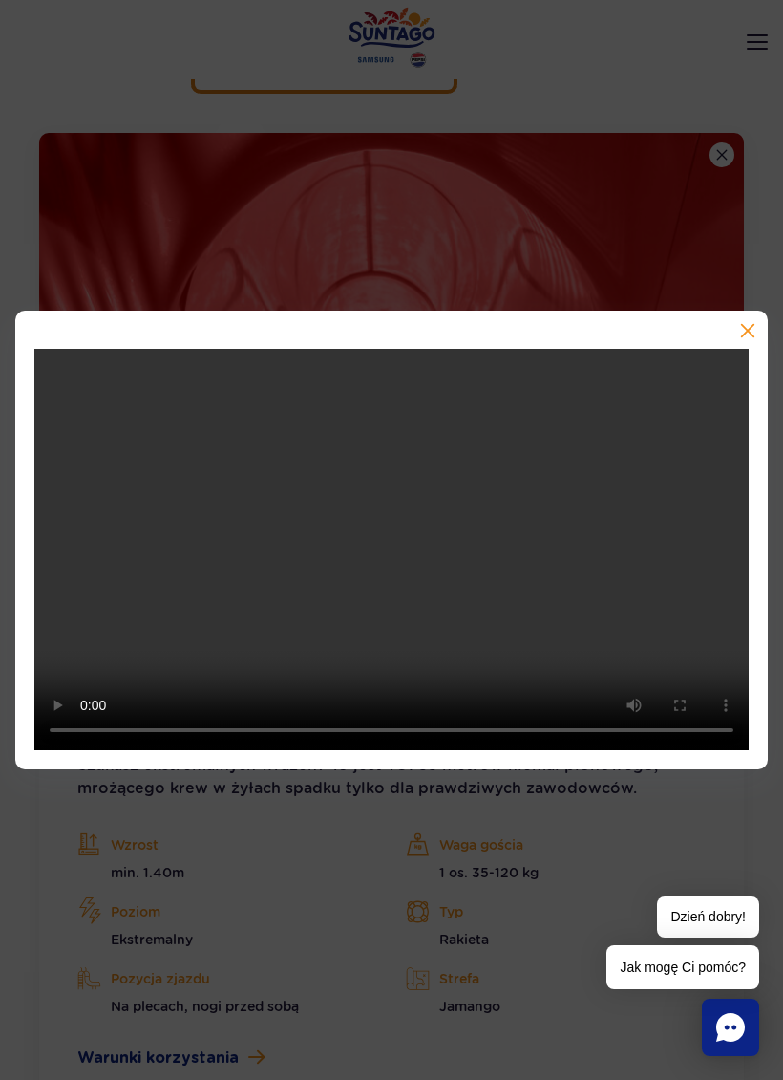
click at [39, 376] on video at bounding box center [391, 550] width 715 height 402
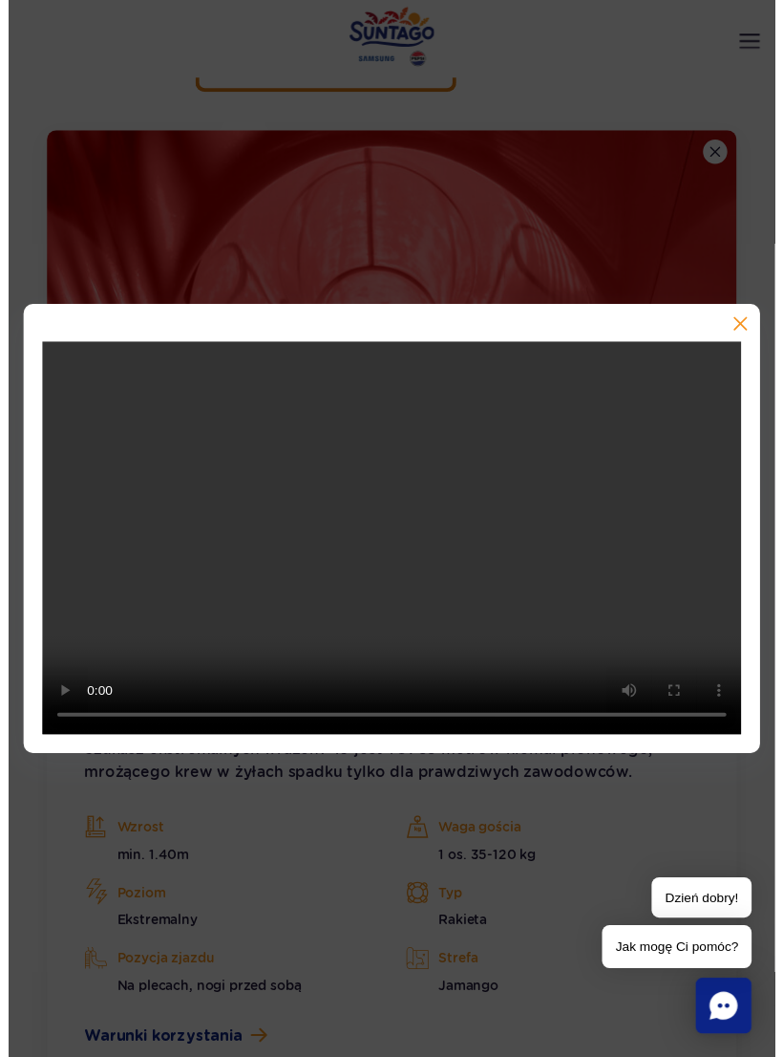
scroll to position [3071, 0]
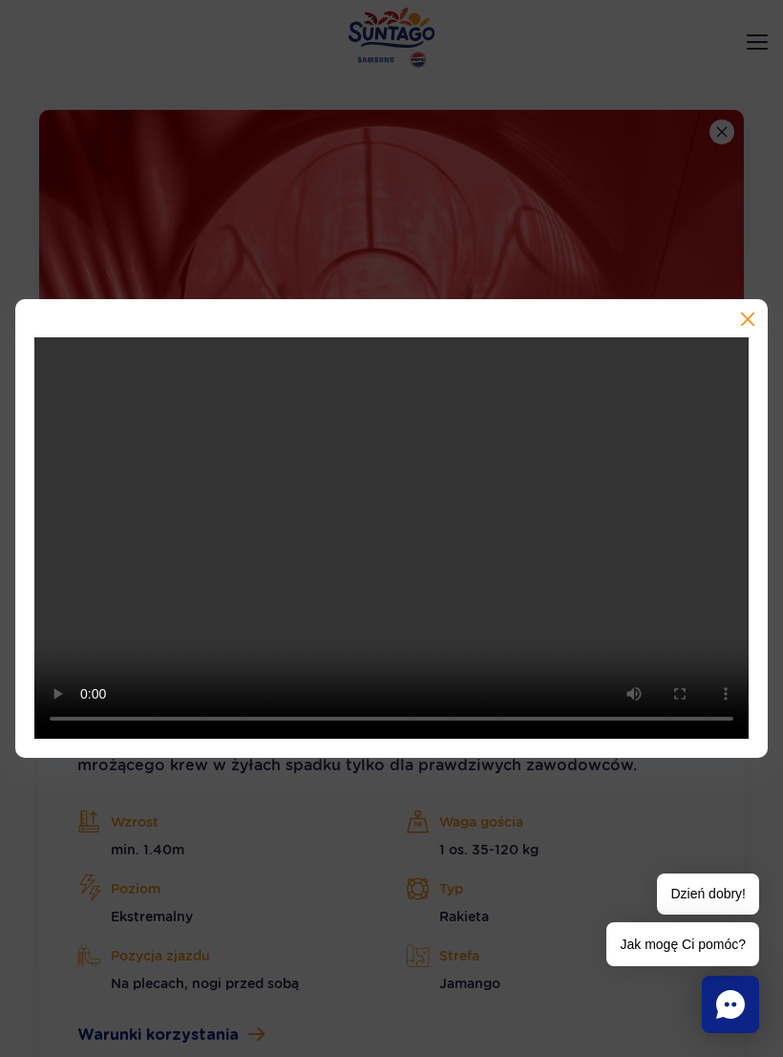
click at [750, 327] on button "button" at bounding box center [746, 320] width 19 height 19
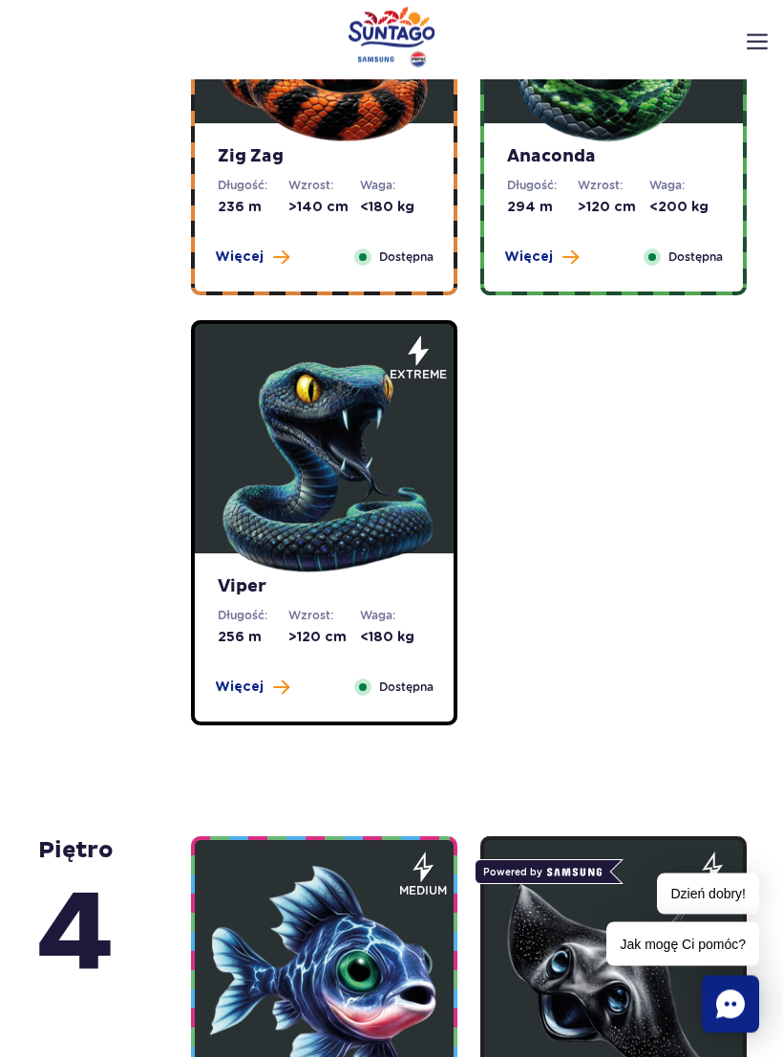
scroll to position [1034, 0]
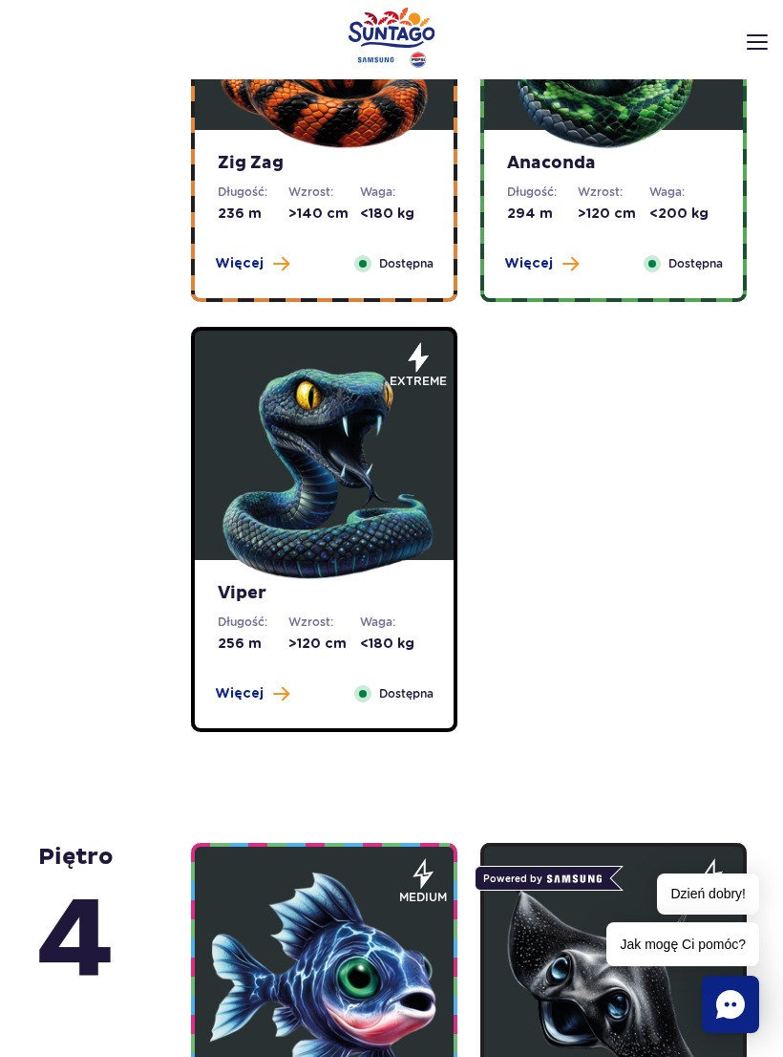
click at [329, 432] on img at bounding box center [324, 468] width 229 height 229
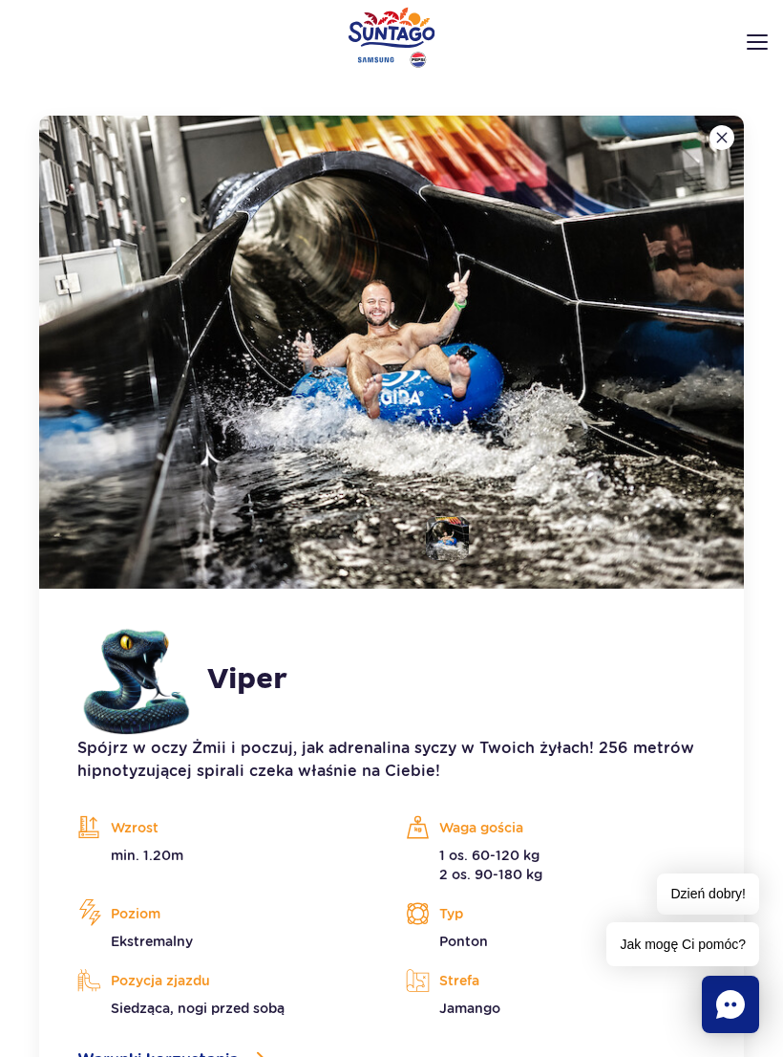
scroll to position [1690, 0]
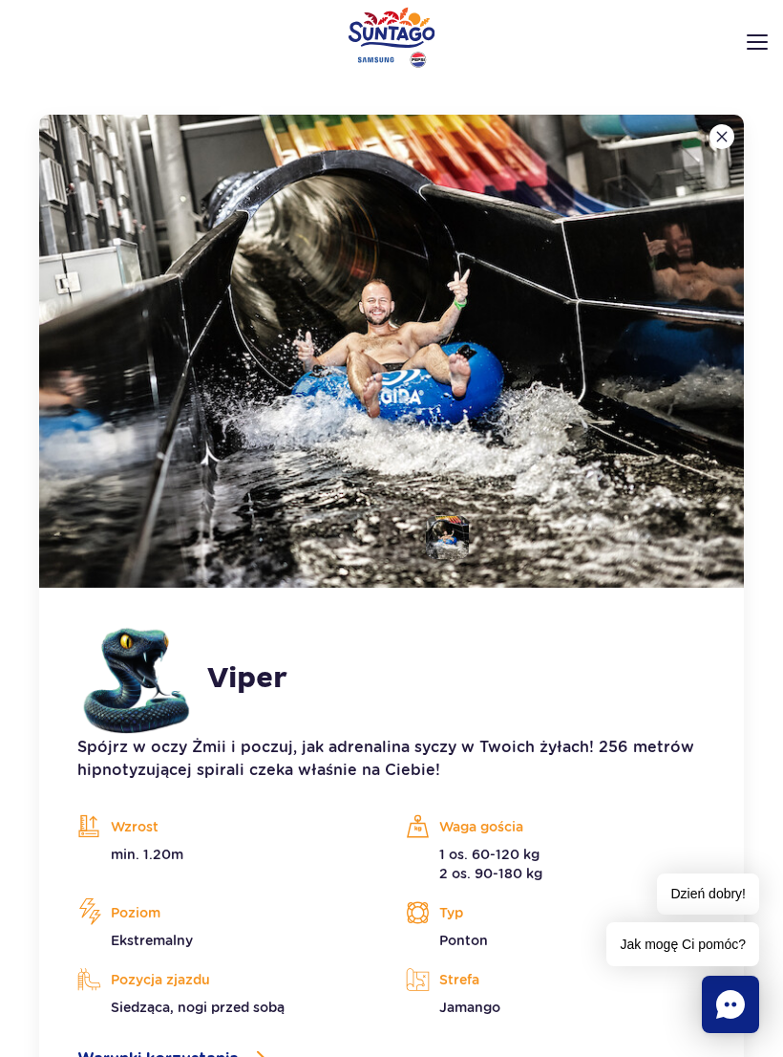
click at [718, 142] on img at bounding box center [722, 136] width 11 height 11
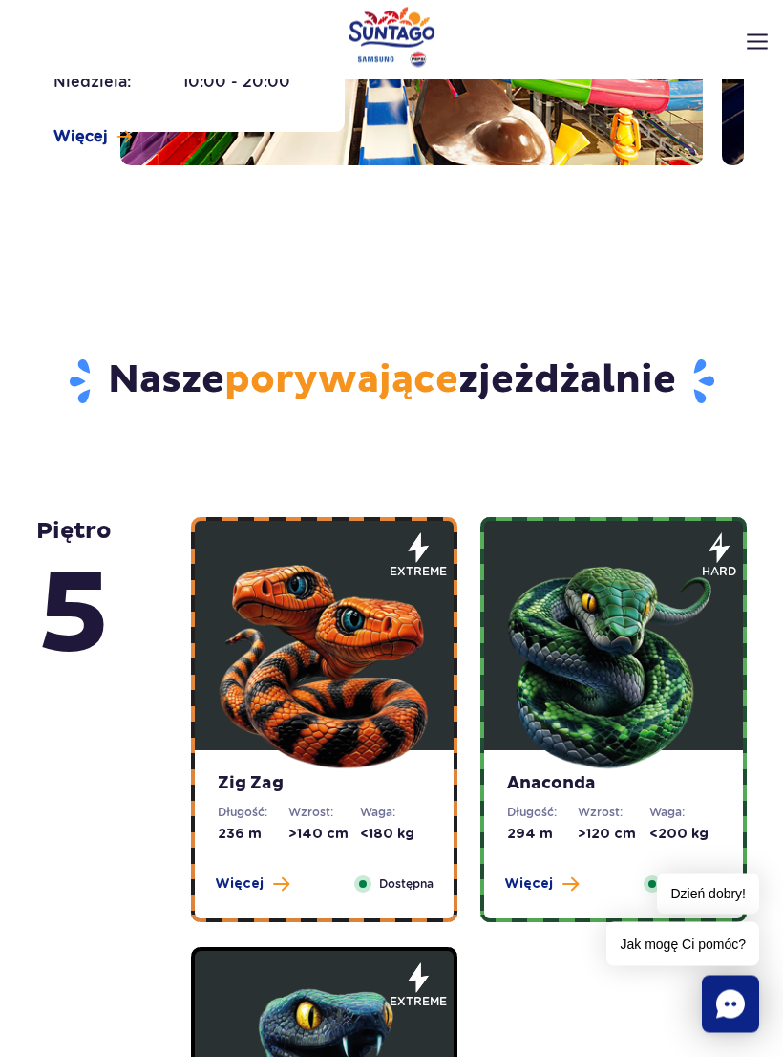
scroll to position [416, 0]
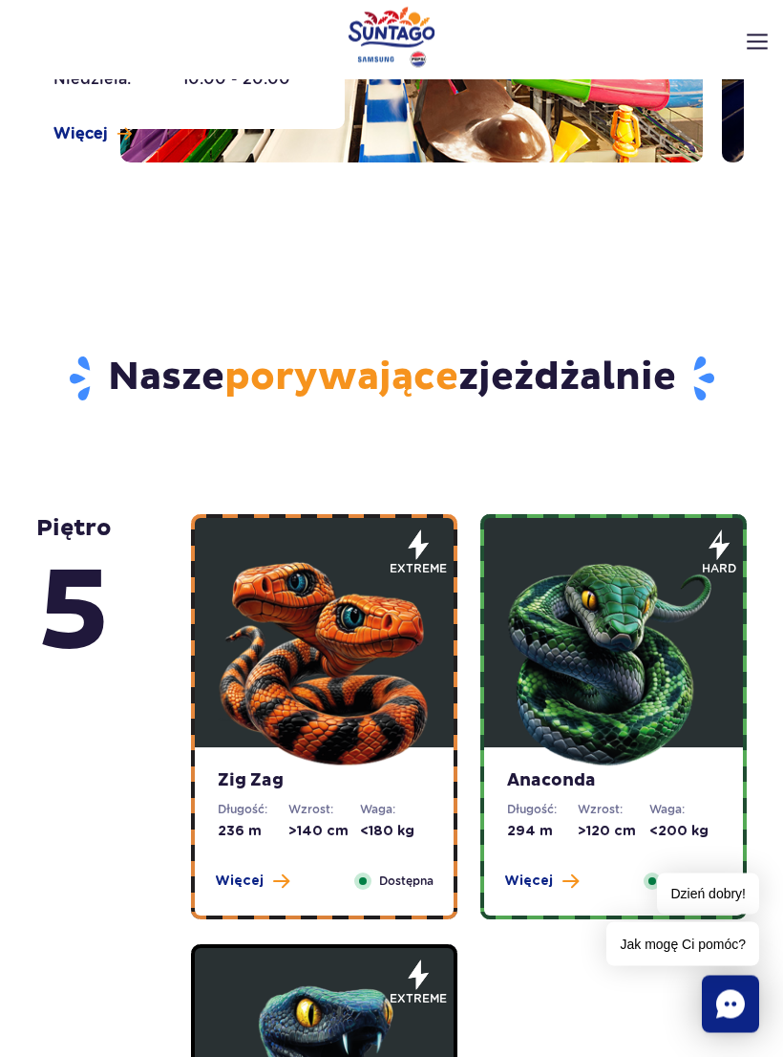
click at [338, 645] on img at bounding box center [324, 657] width 229 height 229
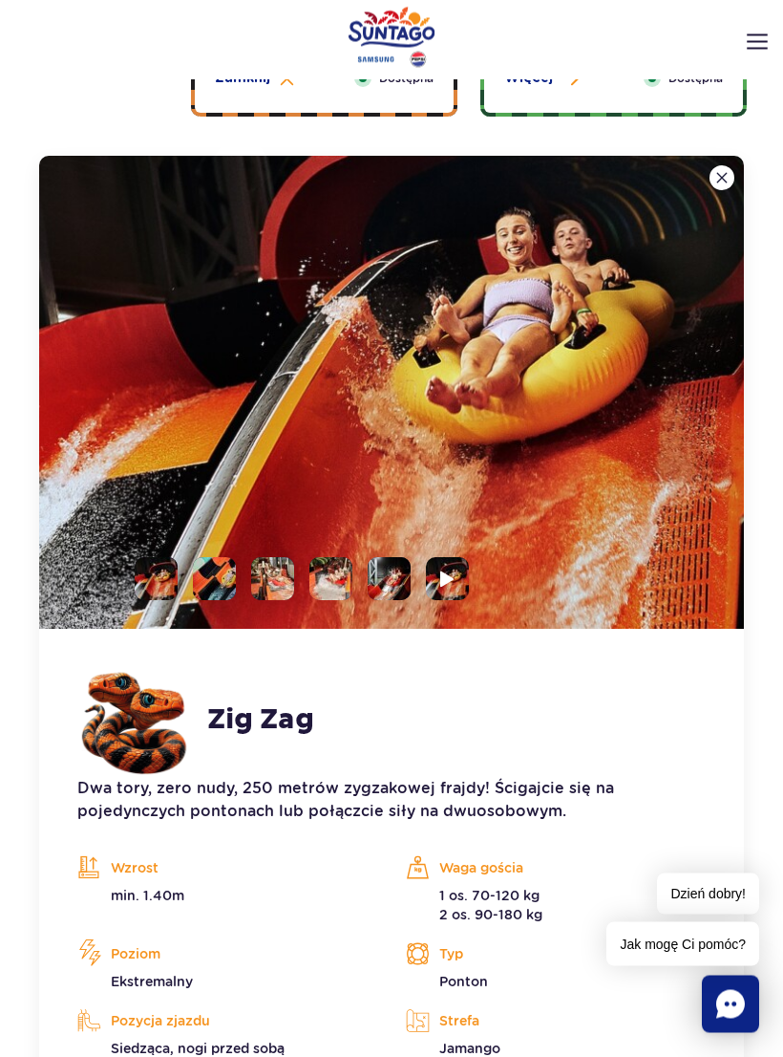
scroll to position [1260, 0]
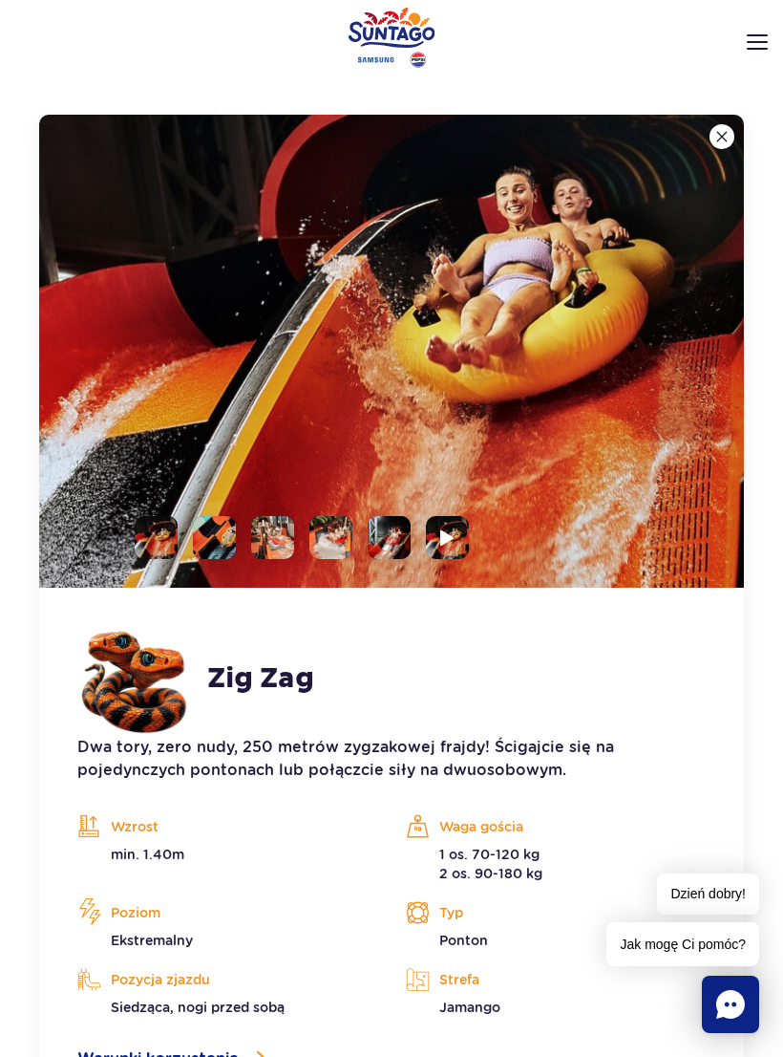
click at [420, 378] on img at bounding box center [391, 351] width 705 height 473
click at [445, 534] on img at bounding box center [447, 537] width 14 height 17
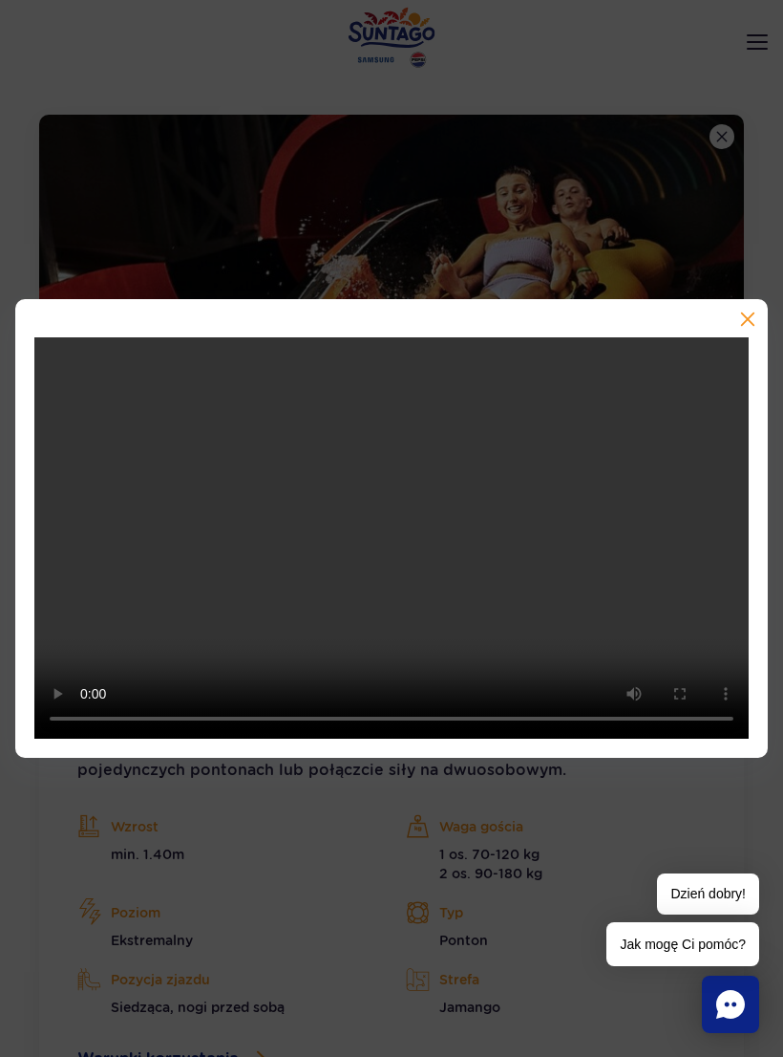
click at [753, 328] on button "button" at bounding box center [746, 320] width 19 height 19
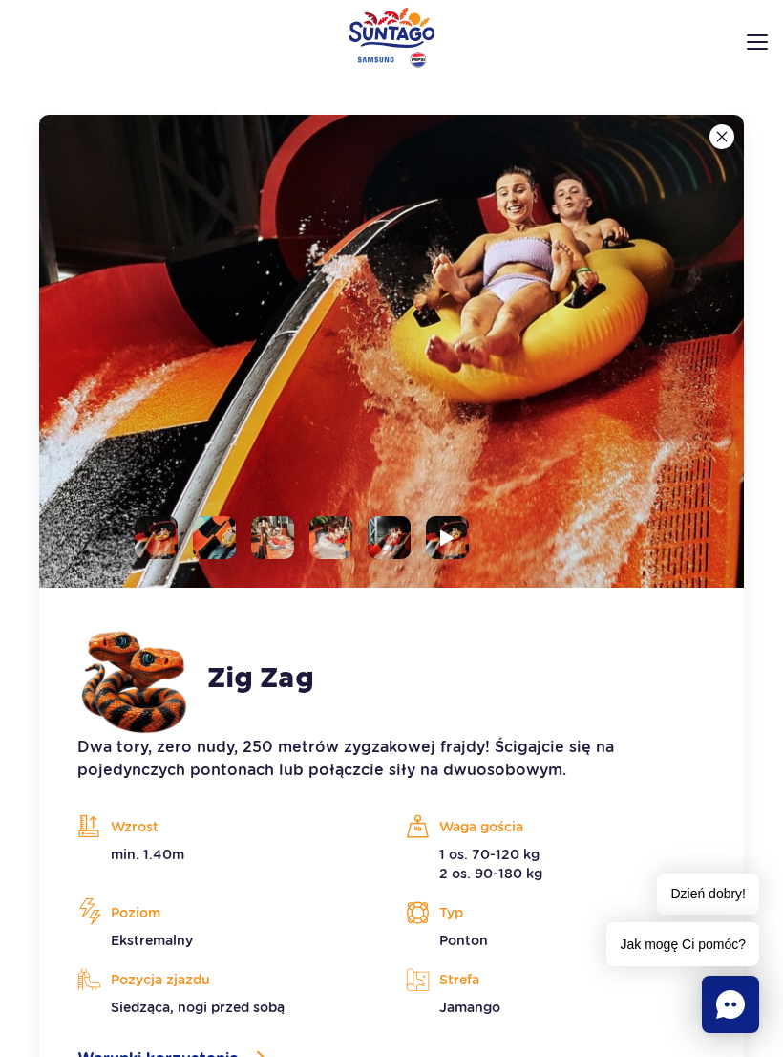
click at [727, 128] on button at bounding box center [722, 136] width 25 height 25
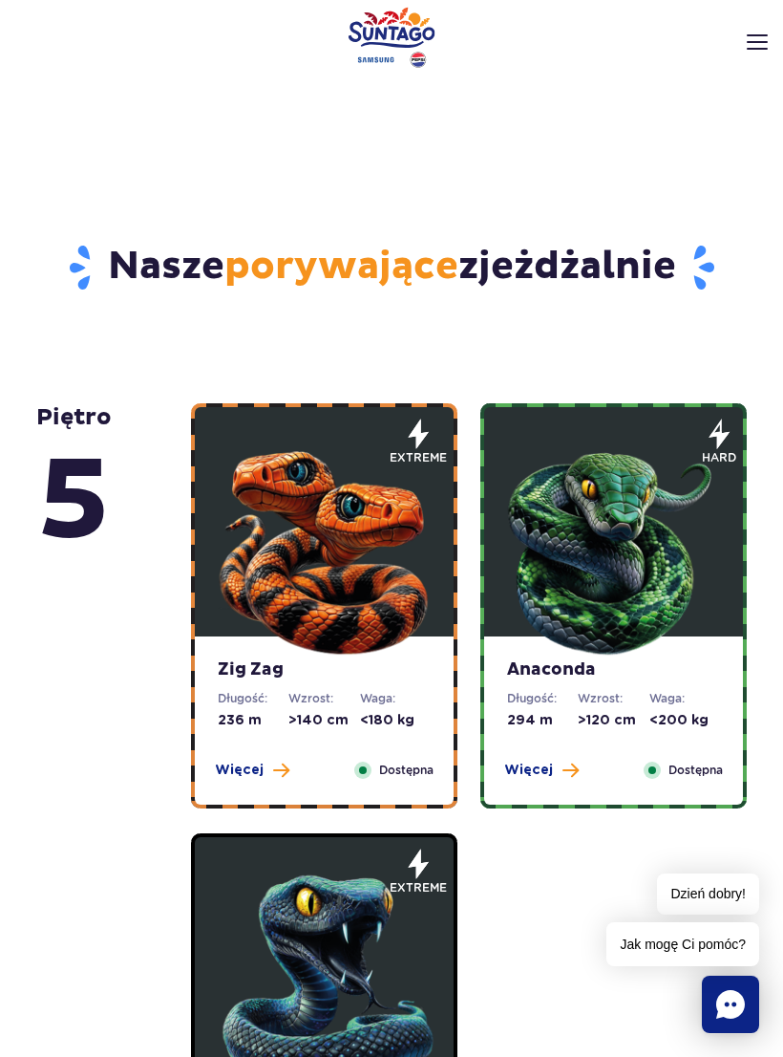
click at [597, 592] on img at bounding box center [614, 545] width 229 height 229
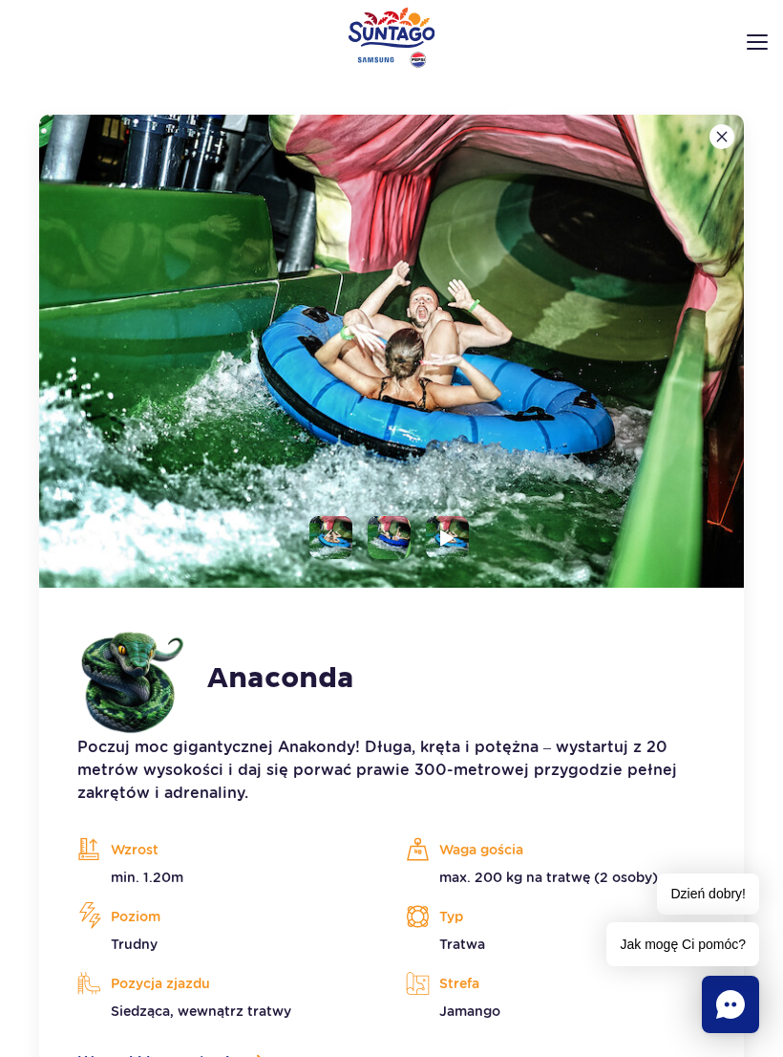
click at [453, 532] on img at bounding box center [447, 537] width 14 height 17
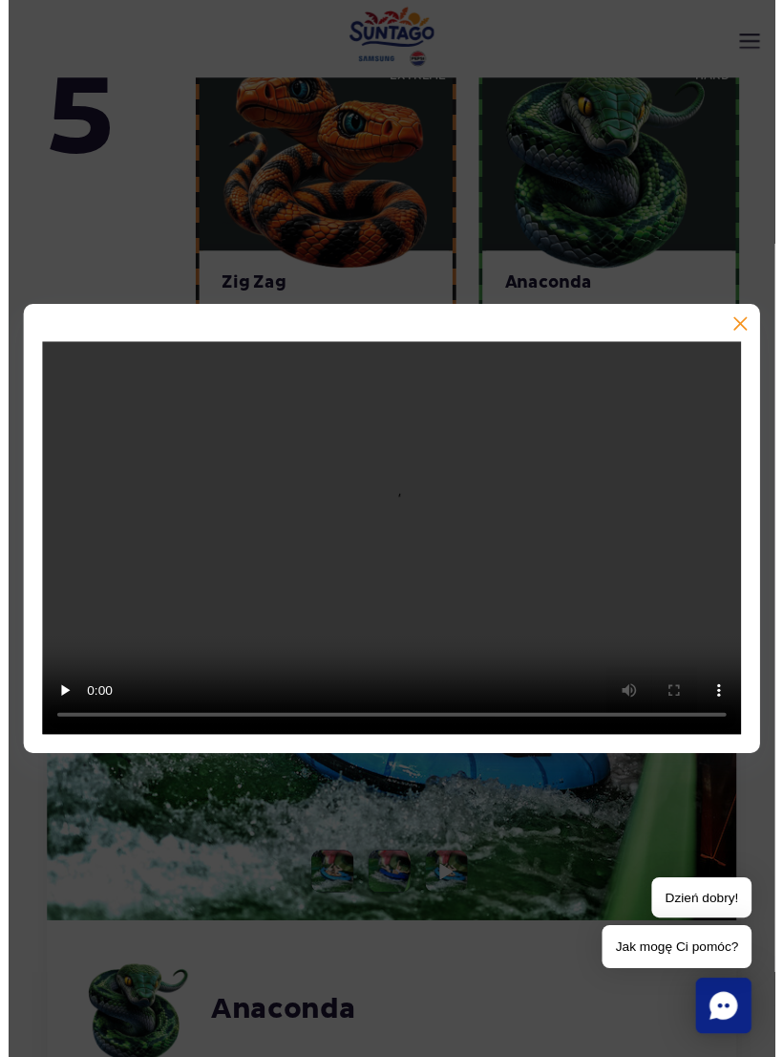
scroll to position [931, 0]
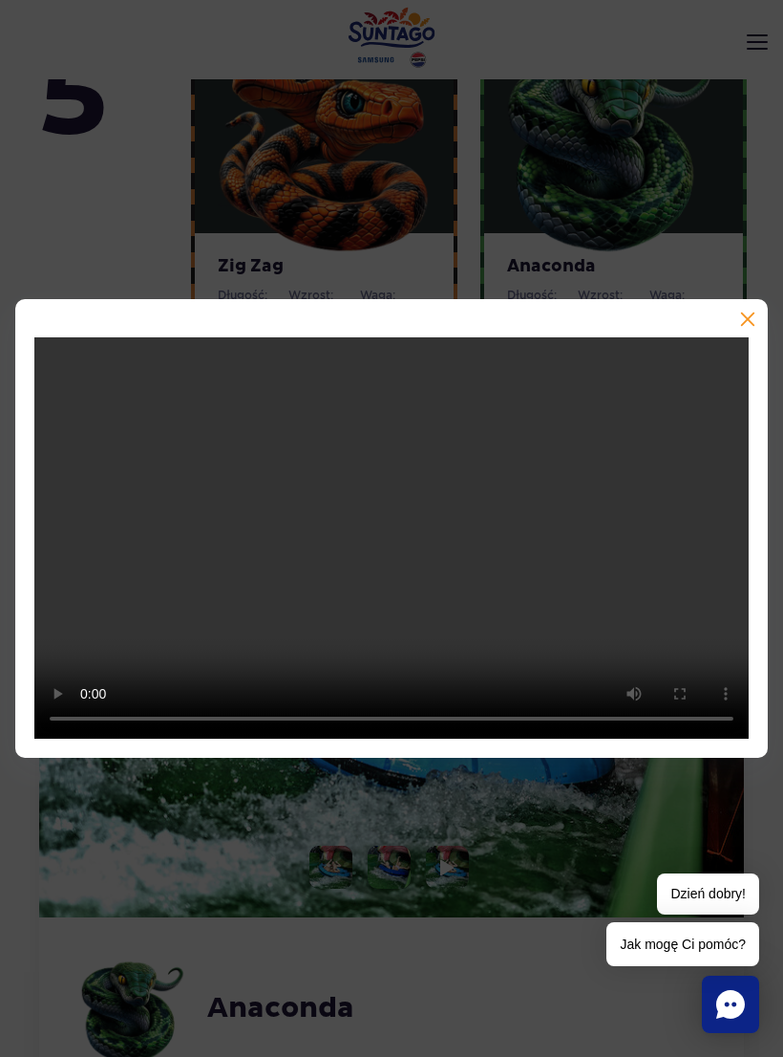
click at [750, 326] on button "button" at bounding box center [746, 320] width 19 height 19
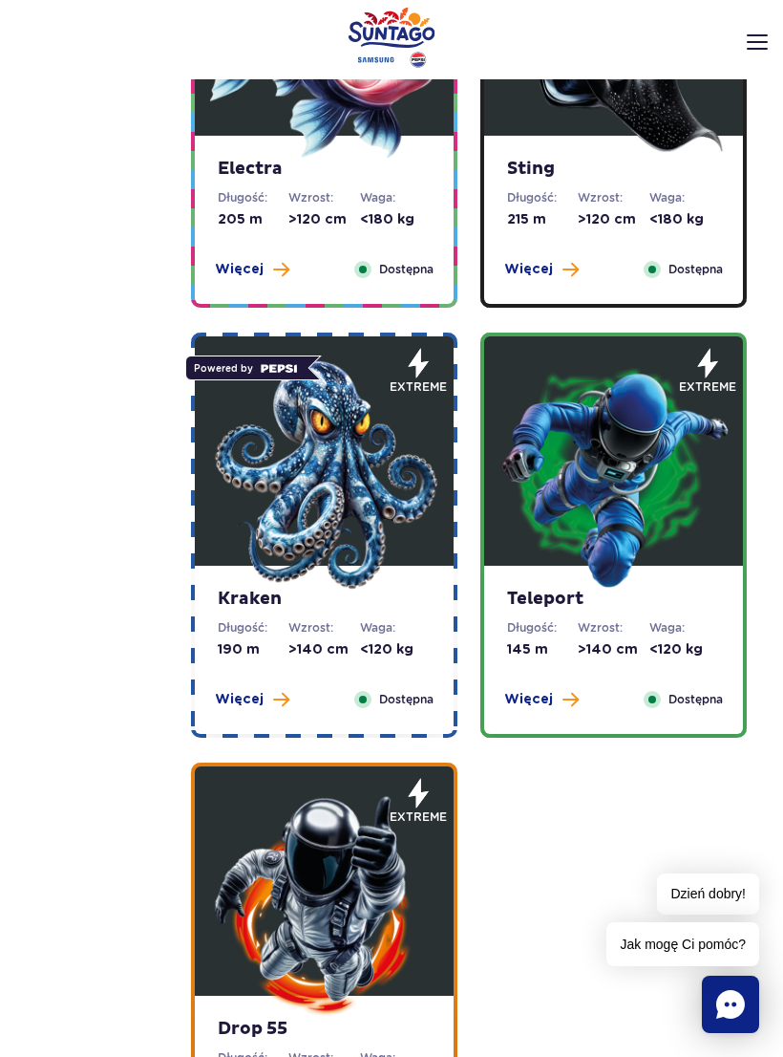
scroll to position [3014, 0]
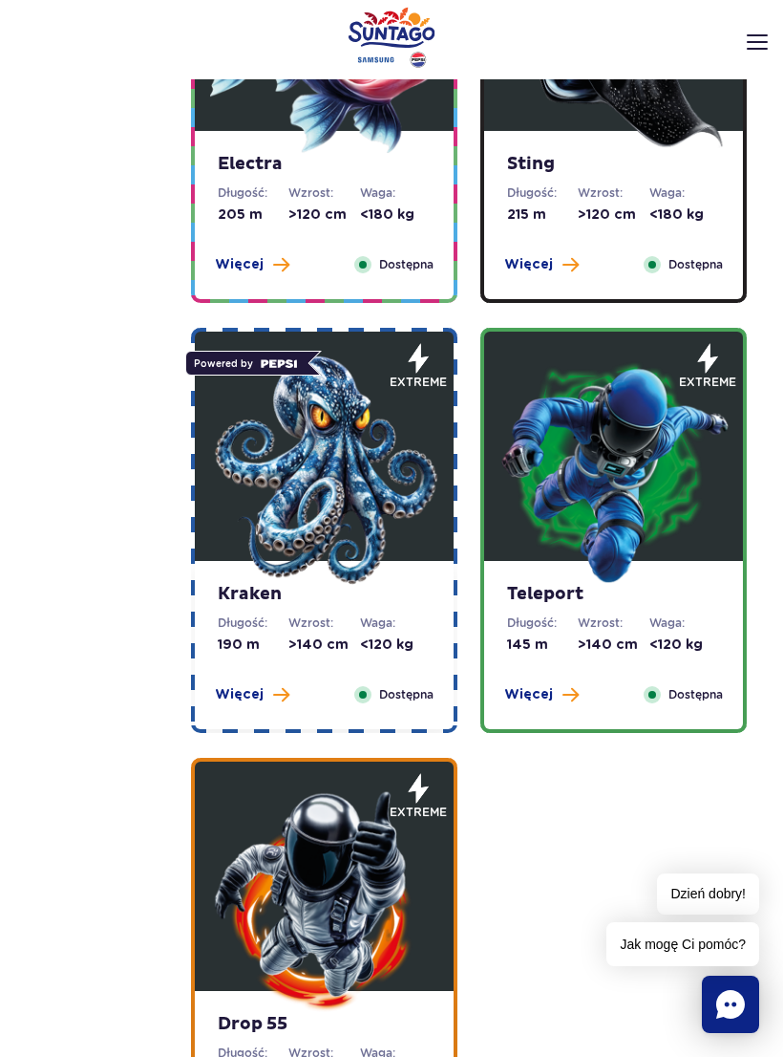
click at [327, 458] on img at bounding box center [324, 469] width 229 height 229
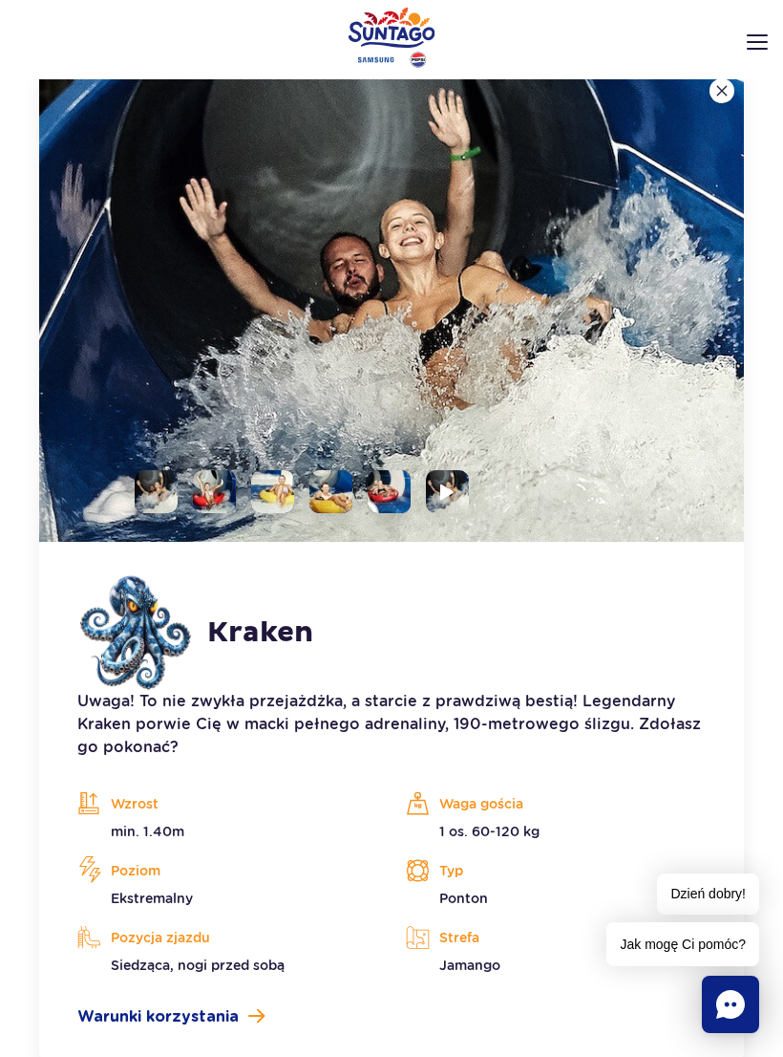
scroll to position [2636, 0]
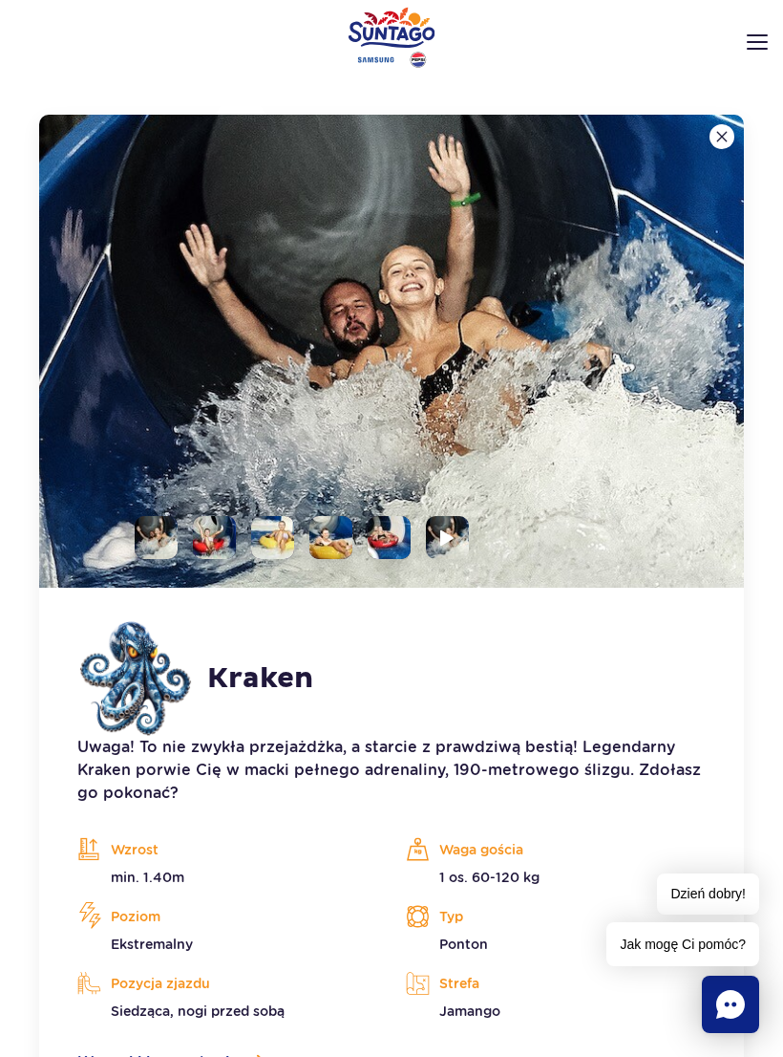
click at [444, 536] on img at bounding box center [447, 537] width 14 height 17
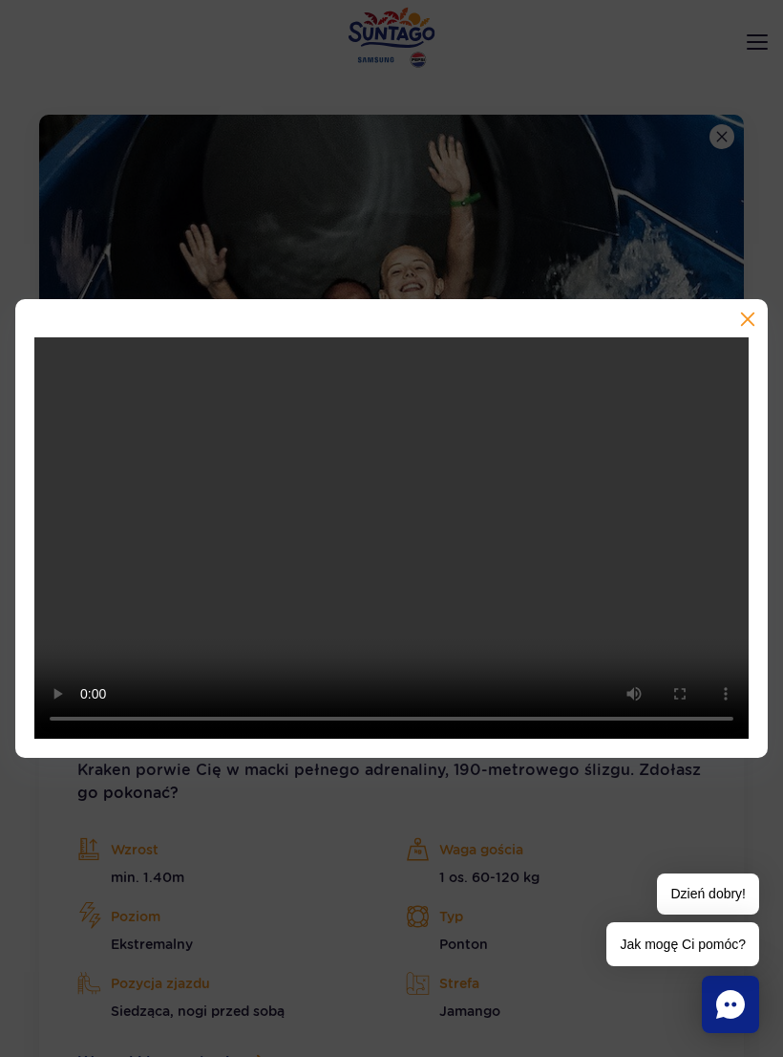
click at [752, 331] on button "button" at bounding box center [746, 320] width 19 height 19
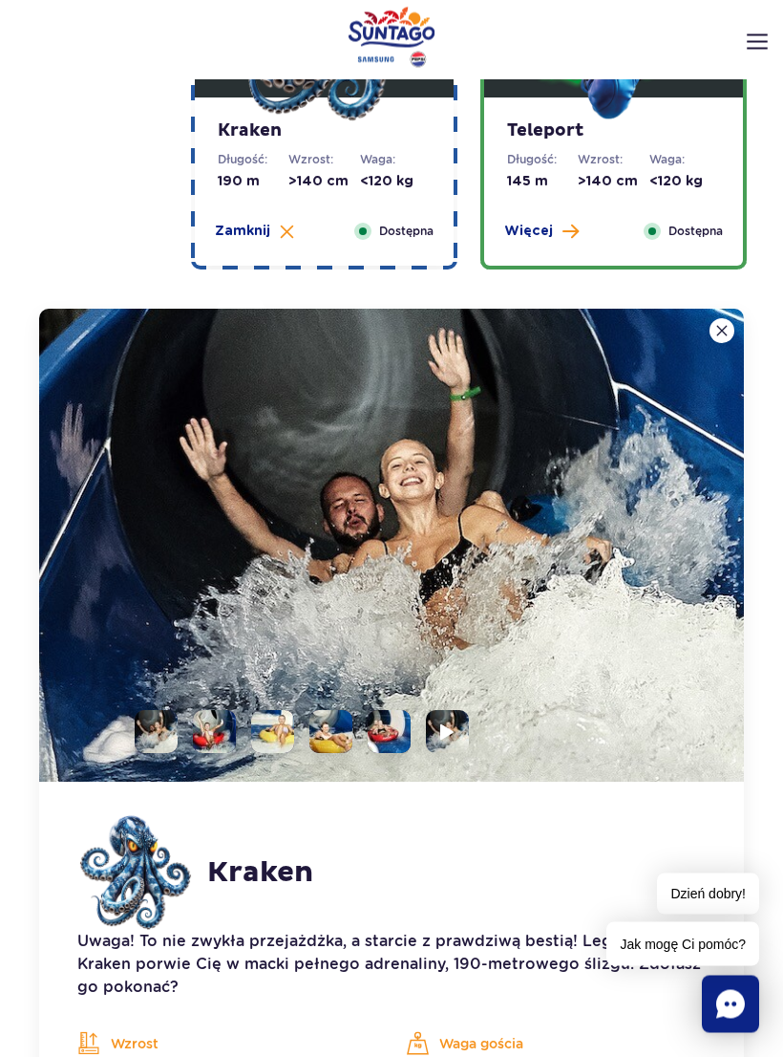
scroll to position [2438, 0]
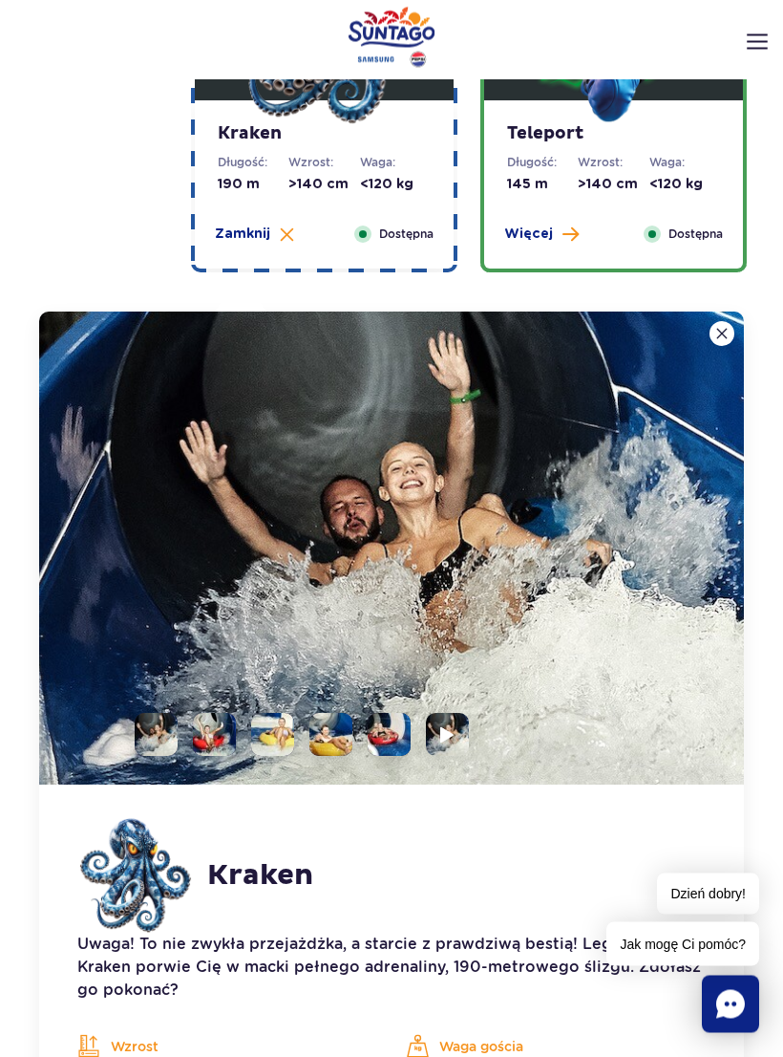
click at [732, 322] on img at bounding box center [391, 548] width 705 height 473
click at [724, 321] on img at bounding box center [391, 548] width 705 height 473
click at [723, 331] on img at bounding box center [722, 334] width 11 height 11
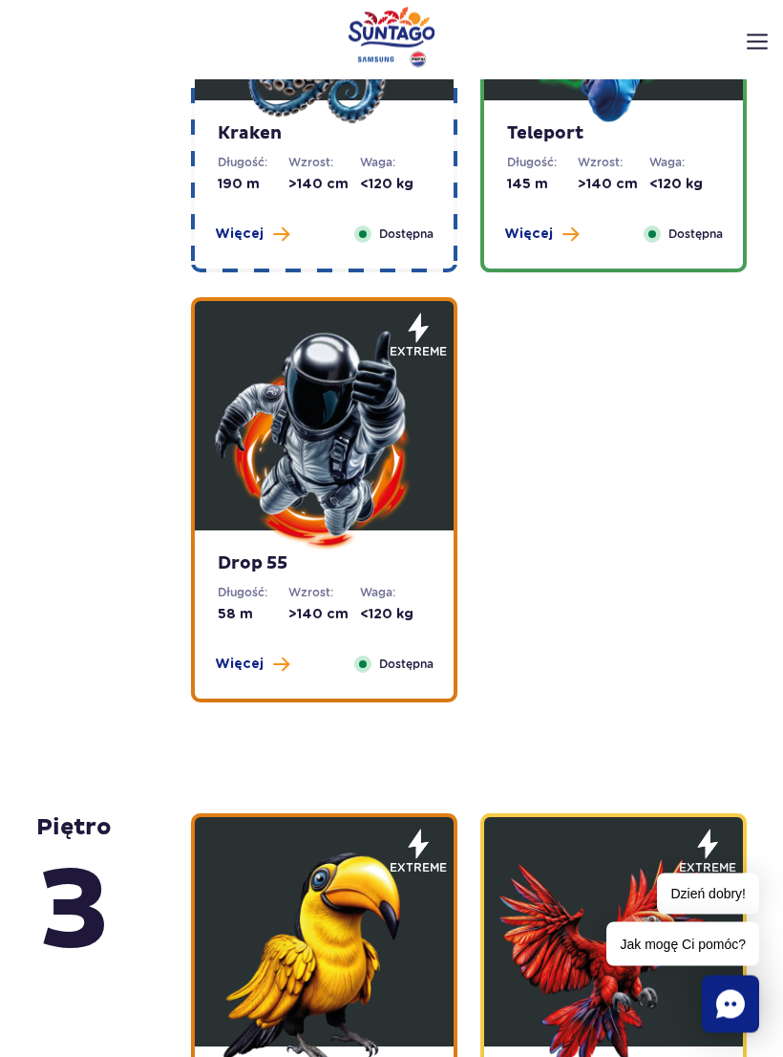
scroll to position [2439, 0]
click at [349, 190] on dd ">140 cm" at bounding box center [324, 184] width 71 height 19
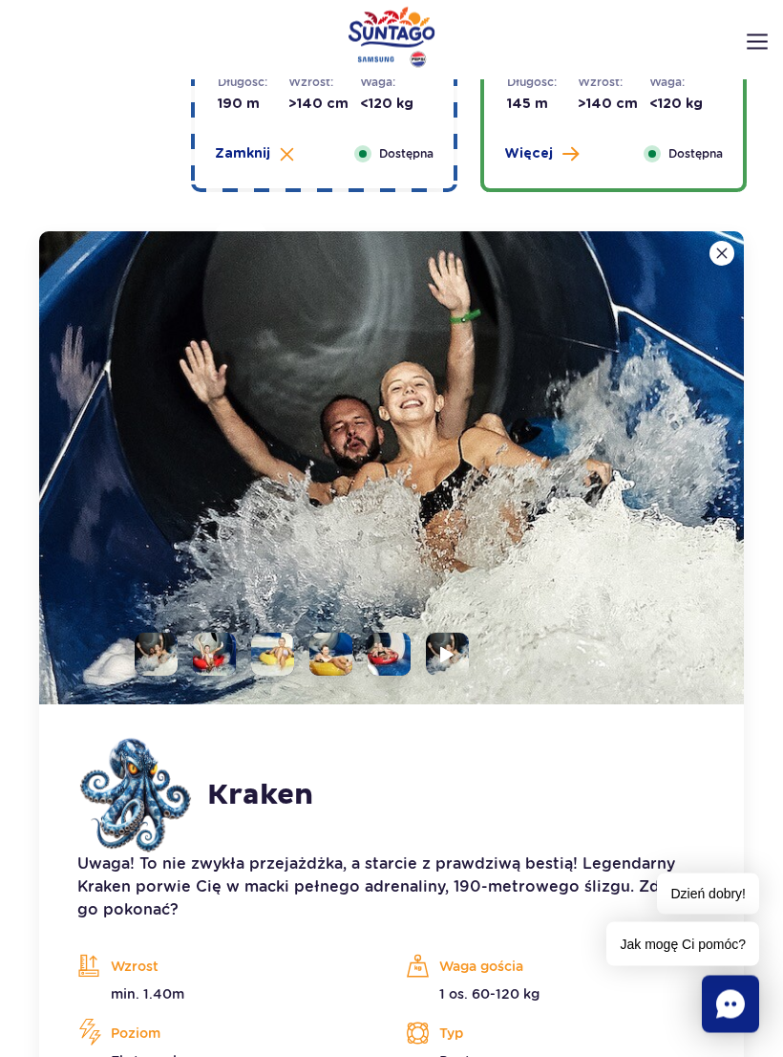
scroll to position [2636, 0]
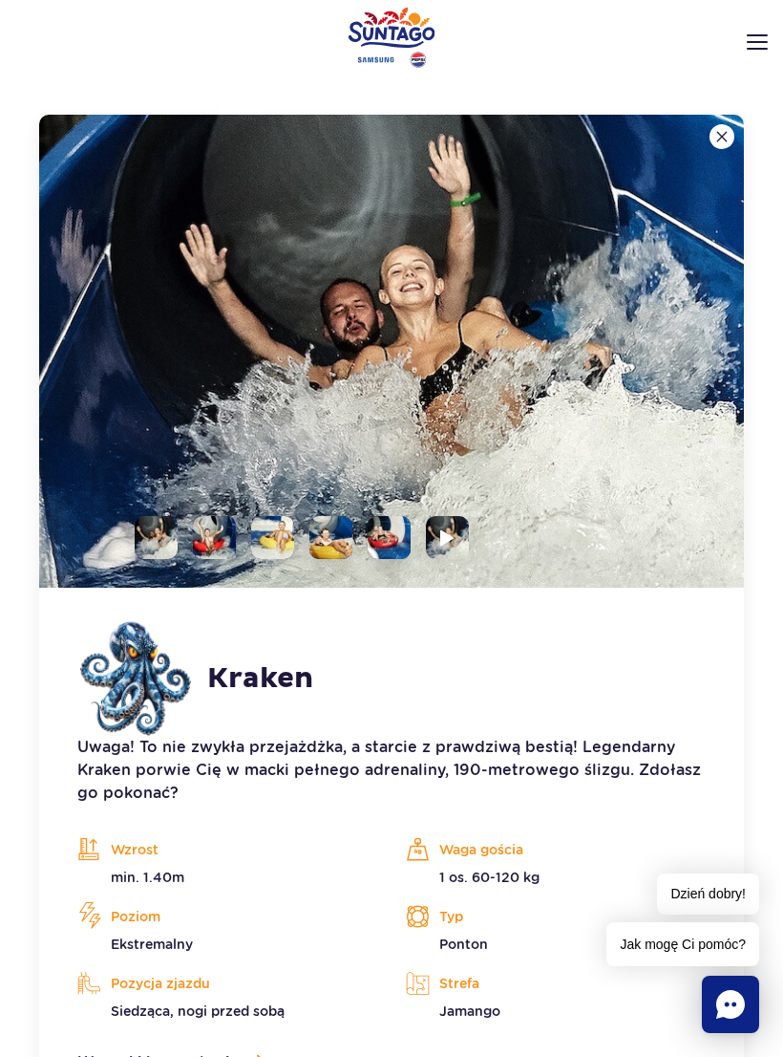
click at [437, 516] on img at bounding box center [391, 351] width 705 height 473
click at [462, 537] on li at bounding box center [447, 537] width 43 height 43
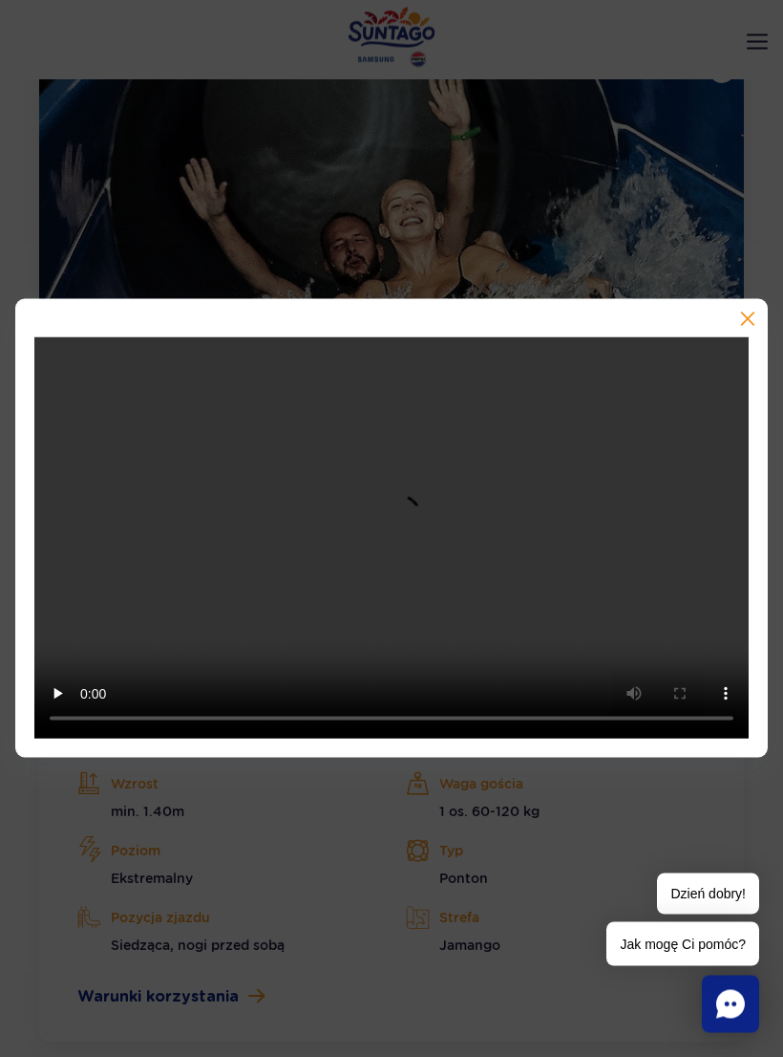
scroll to position [2702, 0]
click at [394, 548] on video at bounding box center [391, 538] width 715 height 402
click at [400, 558] on video at bounding box center [391, 538] width 715 height 402
click at [412, 546] on video at bounding box center [391, 538] width 715 height 402
click at [384, 552] on video at bounding box center [391, 538] width 715 height 402
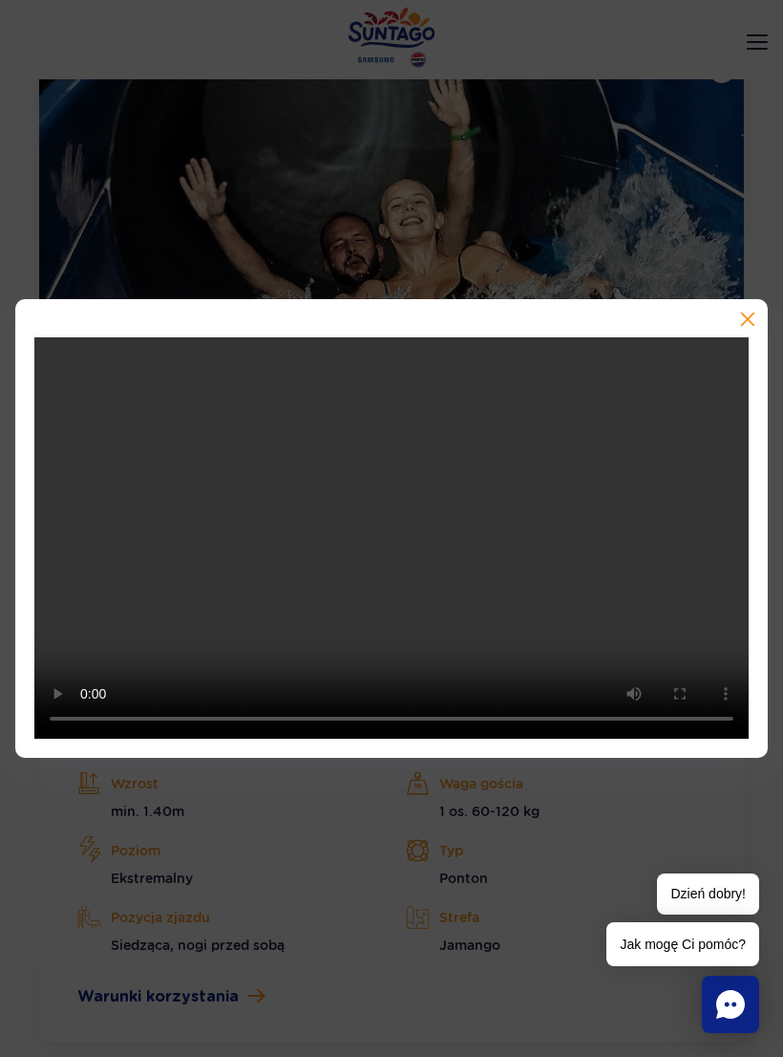
click at [392, 531] on video at bounding box center [391, 538] width 715 height 402
click at [405, 537] on video at bounding box center [391, 538] width 715 height 402
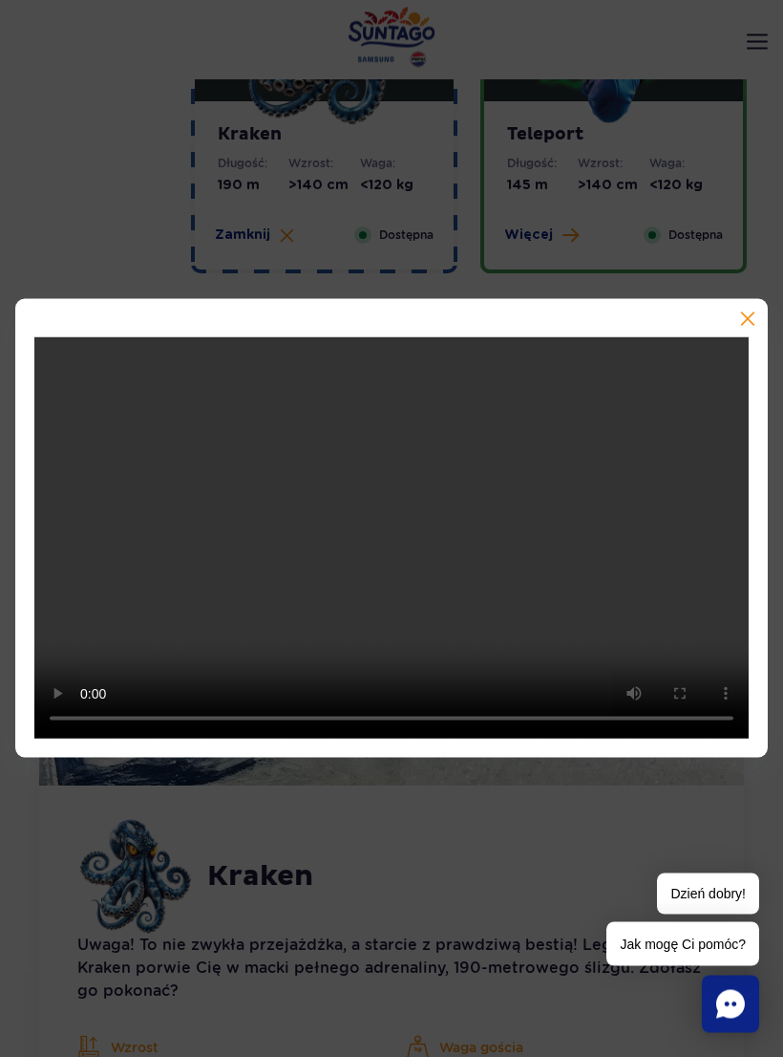
scroll to position [2366, 0]
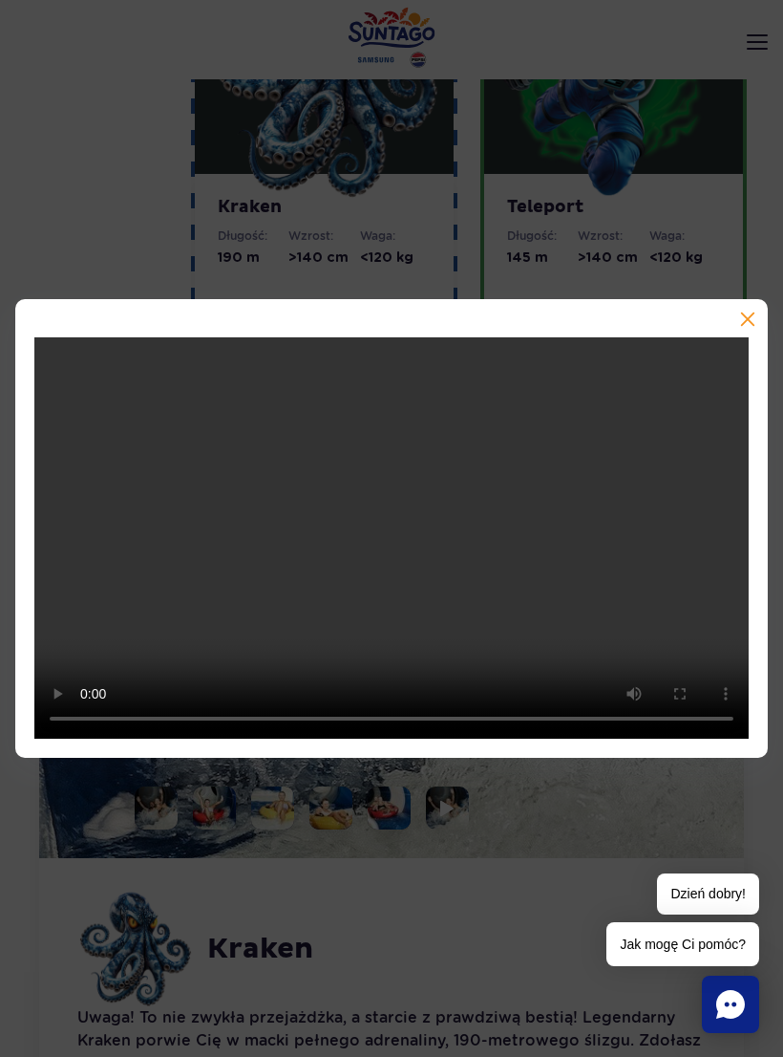
click at [398, 517] on video at bounding box center [391, 538] width 715 height 402
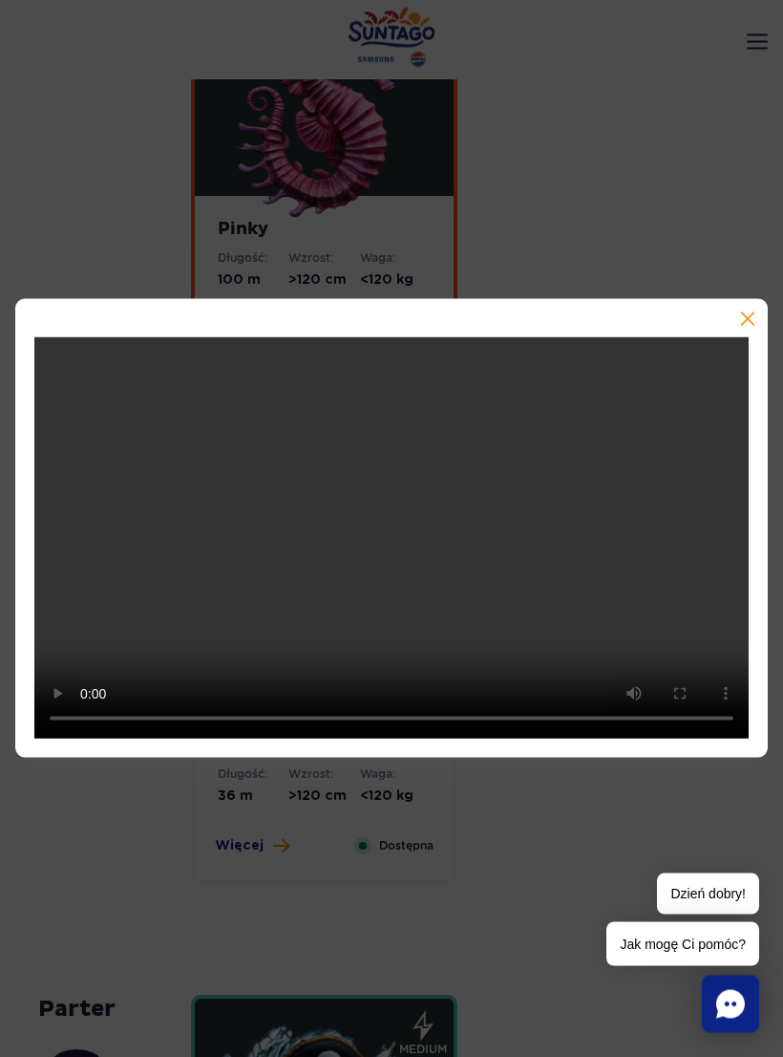
scroll to position [5702, 0]
click at [753, 328] on button "button" at bounding box center [746, 320] width 19 height 19
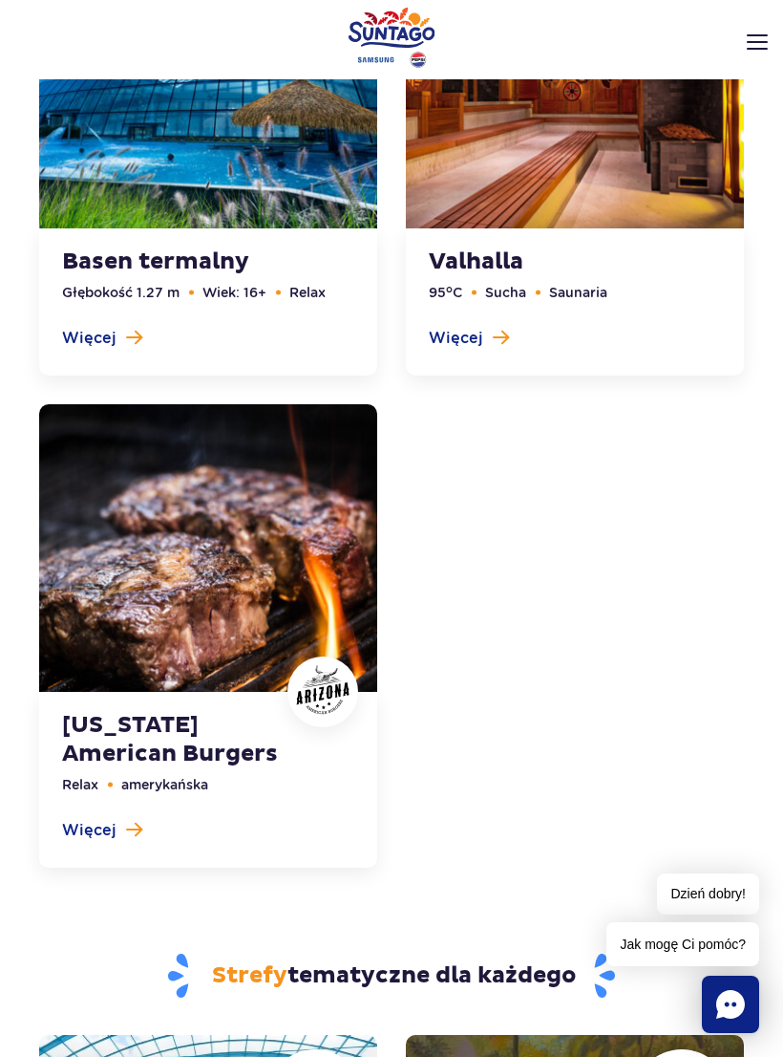
scroll to position [8104, 0]
